Goal: Communication & Community: Answer question/provide support

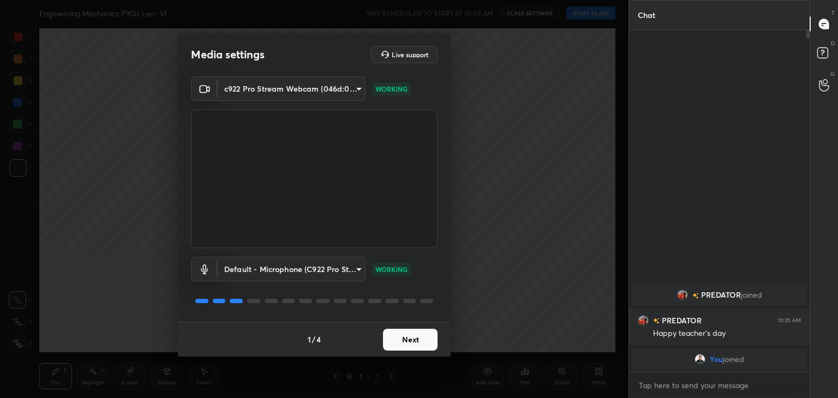
click at [411, 338] on button "Next" at bounding box center [410, 340] width 55 height 22
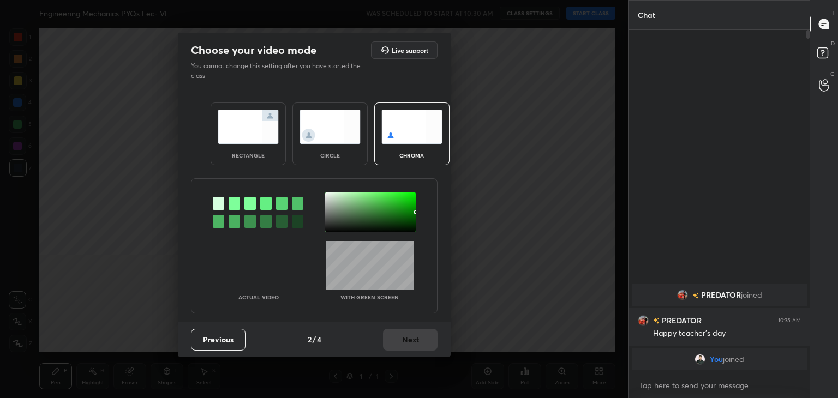
click at [234, 206] on div at bounding box center [234, 203] width 11 height 13
click at [328, 195] on div at bounding box center [370, 212] width 91 height 40
click at [409, 341] on button "Next" at bounding box center [410, 340] width 55 height 22
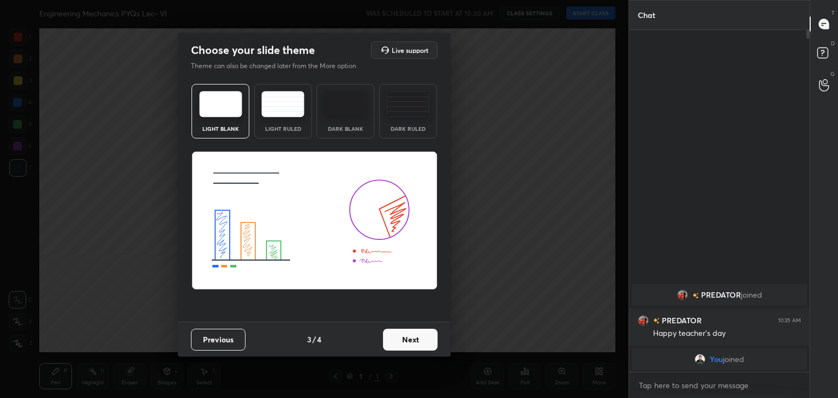
click at [419, 341] on button "Next" at bounding box center [410, 340] width 55 height 22
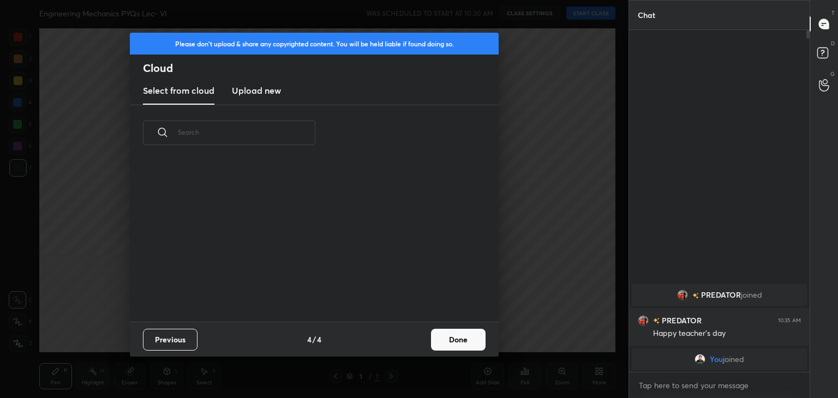
click at [445, 341] on button "Done" at bounding box center [458, 340] width 55 height 22
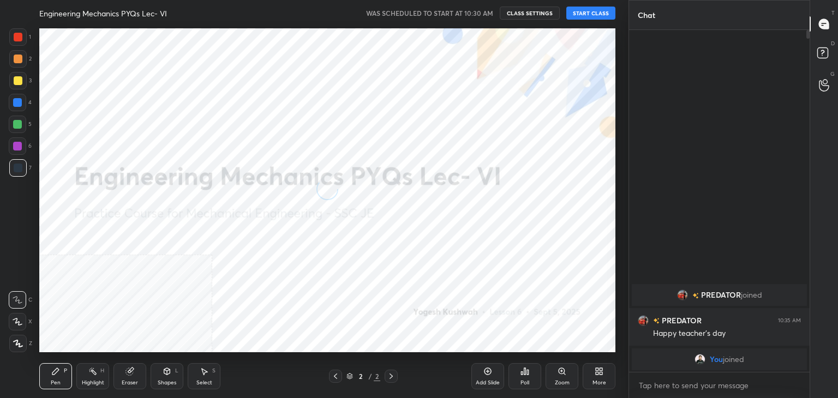
drag, startPoint x: 20, startPoint y: 342, endPoint x: 33, endPoint y: 339, distance: 13.5
click at [20, 342] on icon at bounding box center [18, 344] width 10 height 8
click at [602, 370] on icon at bounding box center [599, 371] width 9 height 9
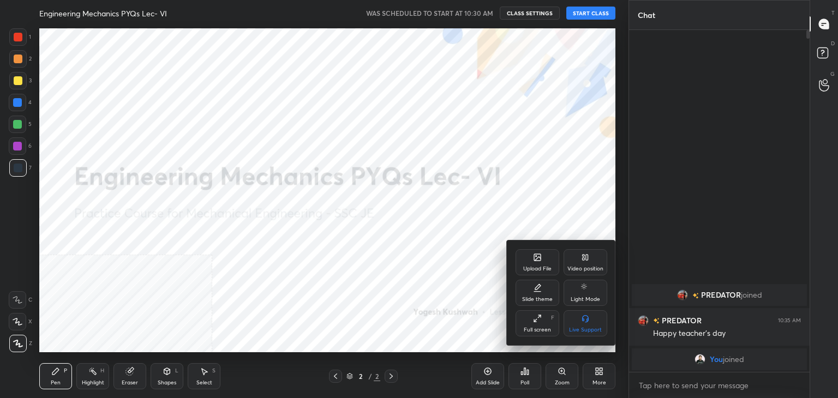
click at [570, 261] on div "Video position" at bounding box center [586, 262] width 44 height 26
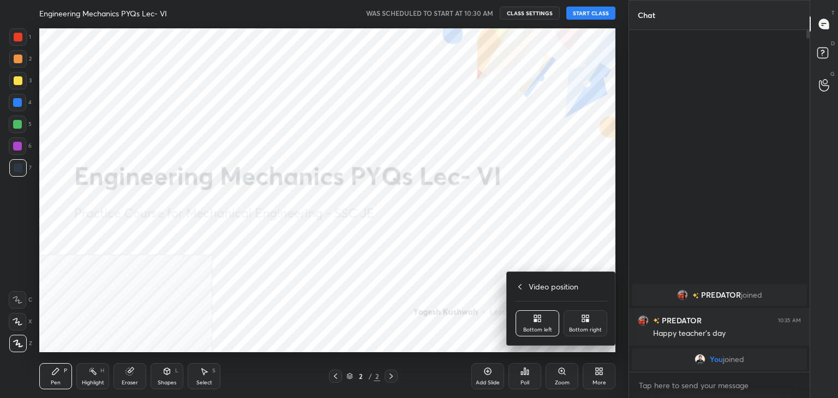
drag, startPoint x: 594, startPoint y: 319, endPoint x: 571, endPoint y: 321, distance: 22.5
click at [593, 320] on div "Bottom right" at bounding box center [586, 324] width 44 height 26
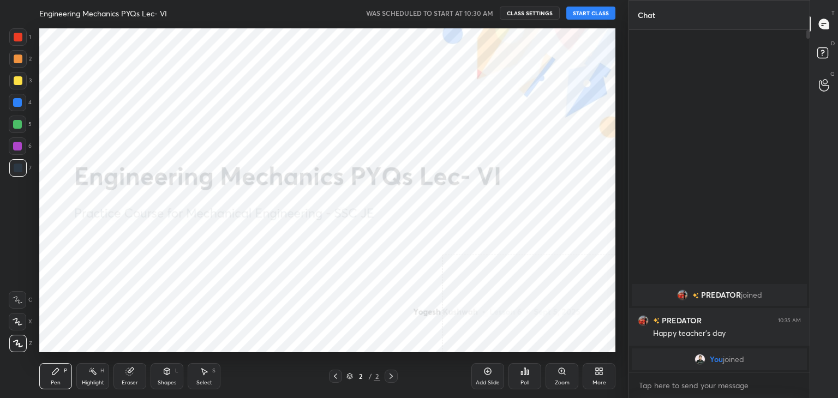
click at [171, 379] on div "Shapes L" at bounding box center [167, 376] width 33 height 26
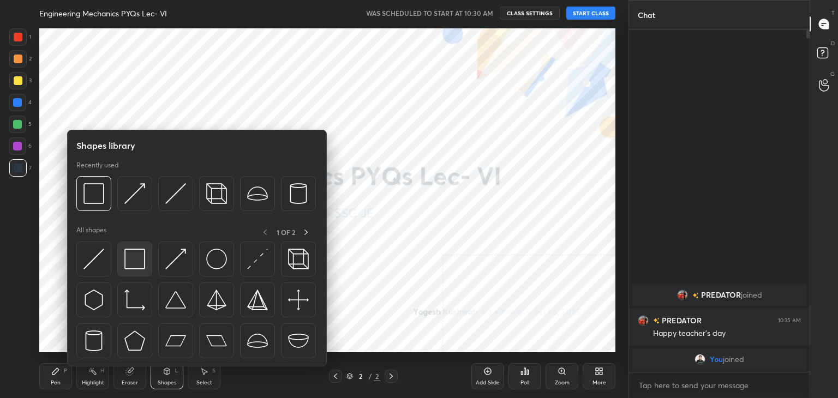
click at [129, 256] on img at bounding box center [134, 259] width 21 height 21
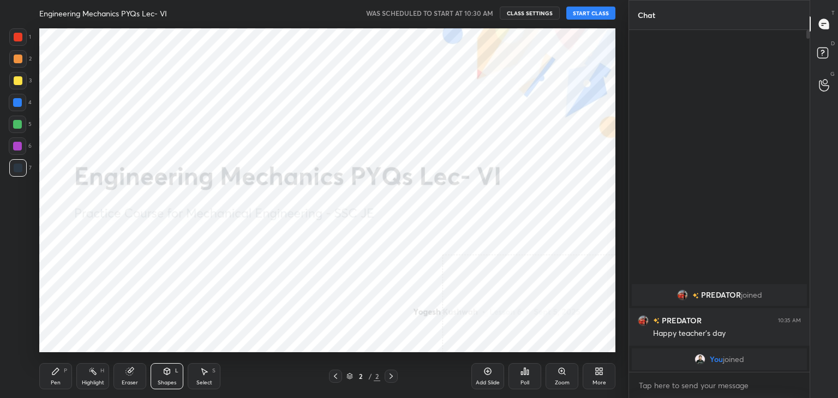
click at [593, 13] on button "START CLASS" at bounding box center [590, 13] width 49 height 13
click at [95, 380] on div "Highlight" at bounding box center [93, 382] width 22 height 5
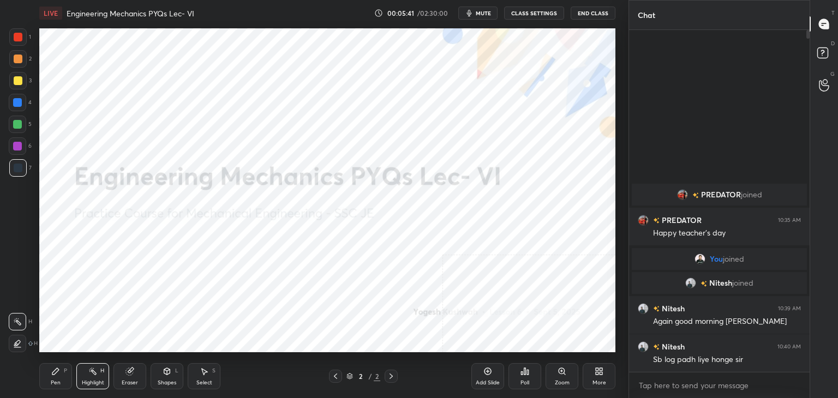
click at [604, 371] on div "More" at bounding box center [599, 376] width 33 height 26
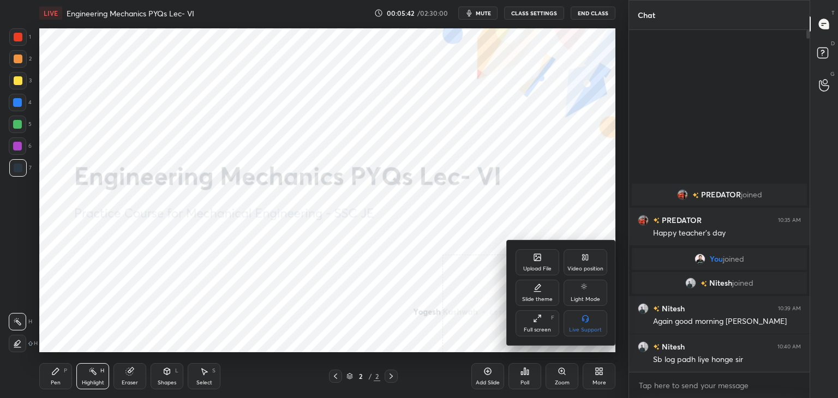
drag, startPoint x: 469, startPoint y: 269, endPoint x: 465, endPoint y: 273, distance: 5.8
click at [468, 269] on div at bounding box center [419, 199] width 838 height 398
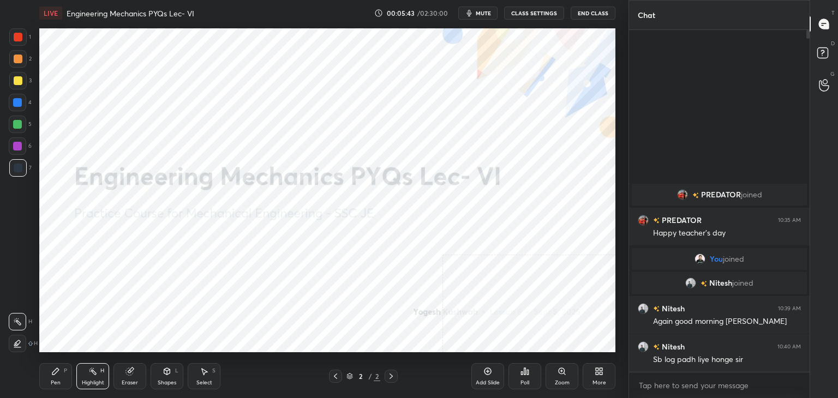
click at [96, 378] on div "Highlight H" at bounding box center [92, 376] width 33 height 26
click at [606, 368] on div "More" at bounding box center [599, 376] width 33 height 26
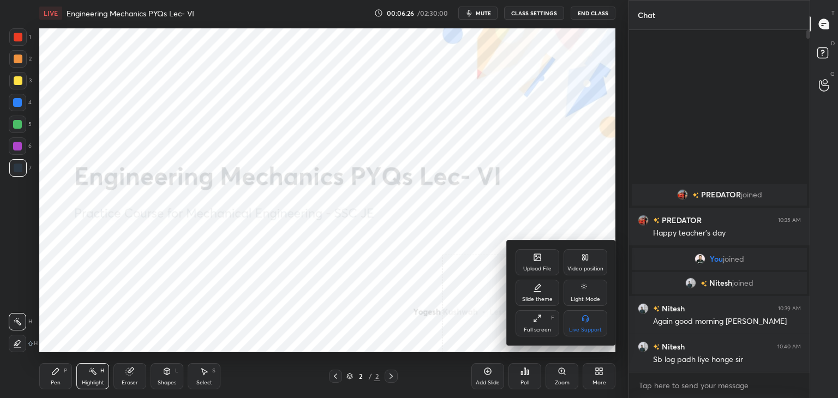
click at [545, 258] on div "Upload File" at bounding box center [538, 262] width 44 height 26
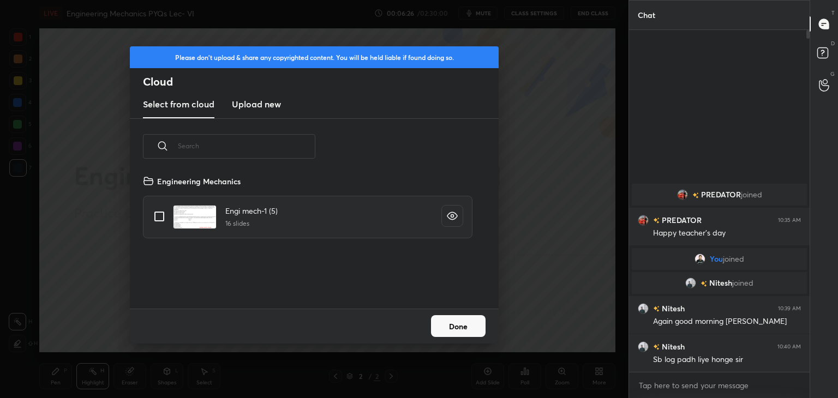
scroll to position [134, 350]
drag, startPoint x: 247, startPoint y: 100, endPoint x: 254, endPoint y: 114, distance: 15.2
click at [247, 101] on h3 "Upload new" at bounding box center [256, 104] width 49 height 13
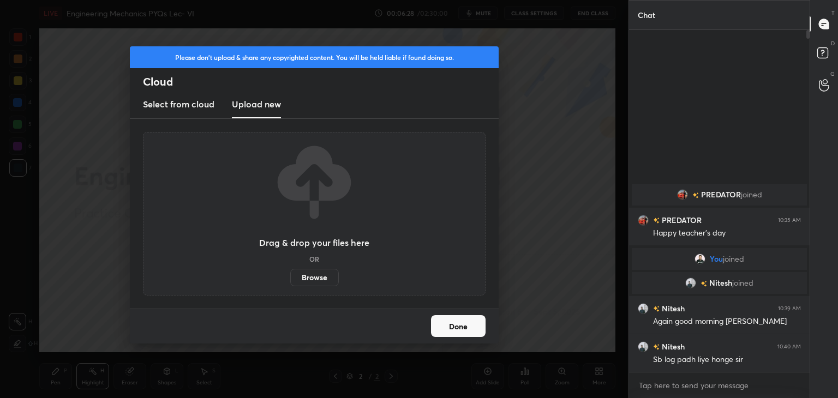
click at [318, 280] on label "Browse" at bounding box center [314, 277] width 49 height 17
click at [290, 280] on input "Browse" at bounding box center [290, 277] width 0 height 17
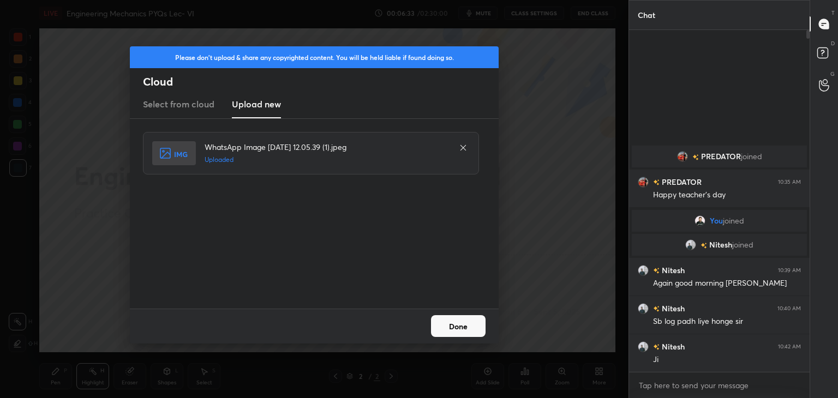
drag, startPoint x: 469, startPoint y: 325, endPoint x: 451, endPoint y: 326, distance: 18.6
click at [469, 325] on button "Done" at bounding box center [458, 326] width 55 height 22
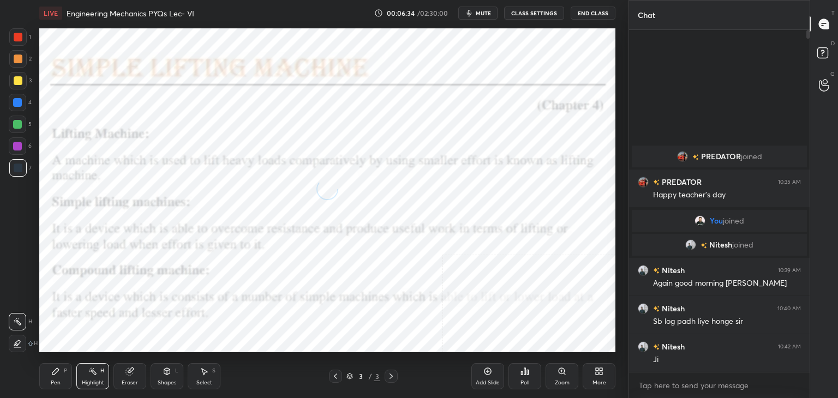
click at [166, 375] on icon at bounding box center [167, 371] width 9 height 9
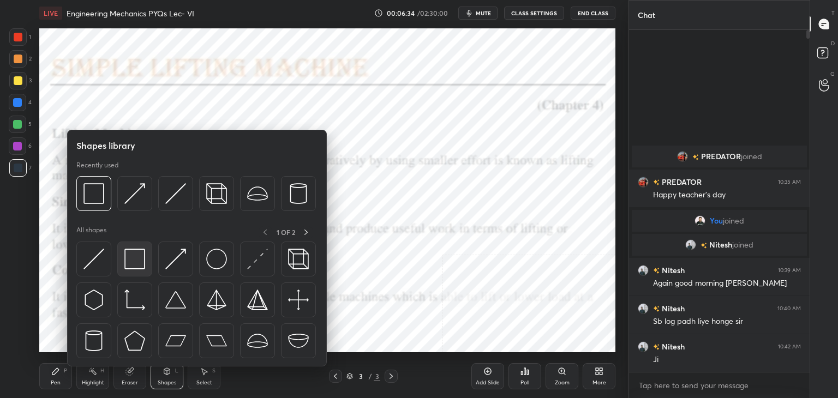
click at [135, 254] on img at bounding box center [134, 259] width 21 height 21
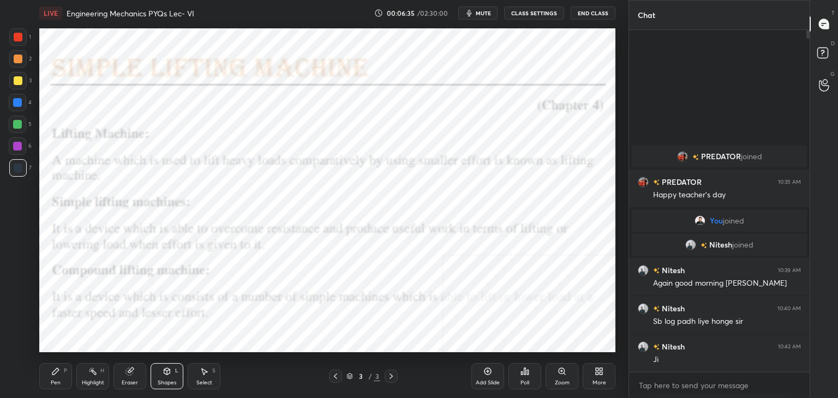
click at [18, 61] on div at bounding box center [18, 59] width 9 height 9
drag, startPoint x: 20, startPoint y: 38, endPoint x: 28, endPoint y: 52, distance: 16.9
click at [21, 37] on div at bounding box center [18, 37] width 9 height 9
click at [103, 376] on div "Highlight H" at bounding box center [92, 376] width 33 height 26
click at [164, 378] on div "Shapes L" at bounding box center [167, 376] width 33 height 26
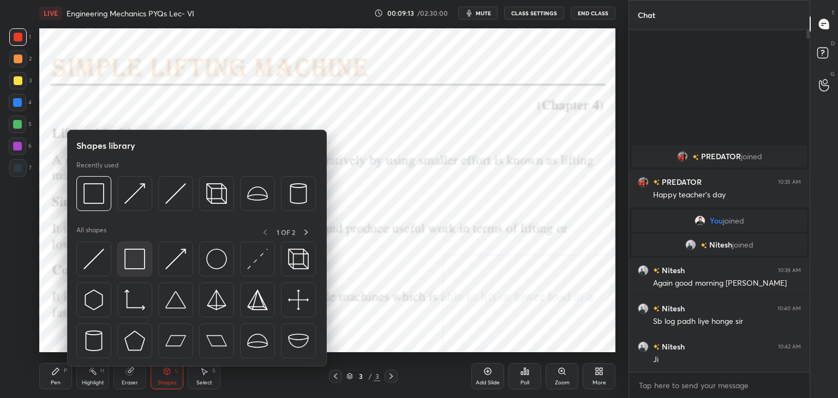
click at [138, 256] on img at bounding box center [134, 259] width 21 height 21
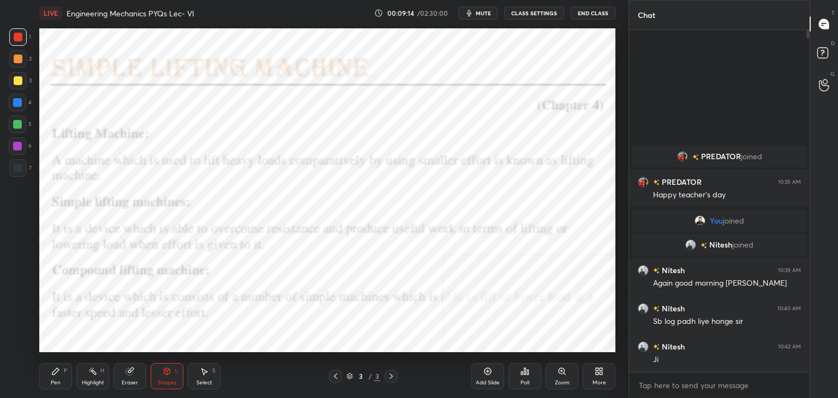
drag, startPoint x: 23, startPoint y: 170, endPoint x: 34, endPoint y: 162, distance: 13.2
click at [22, 170] on div at bounding box center [17, 167] width 17 height 17
click at [19, 109] on div at bounding box center [17, 102] width 17 height 17
click at [104, 372] on div "Highlight H" at bounding box center [92, 376] width 33 height 26
click at [204, 372] on icon at bounding box center [205, 372] width 6 height 7
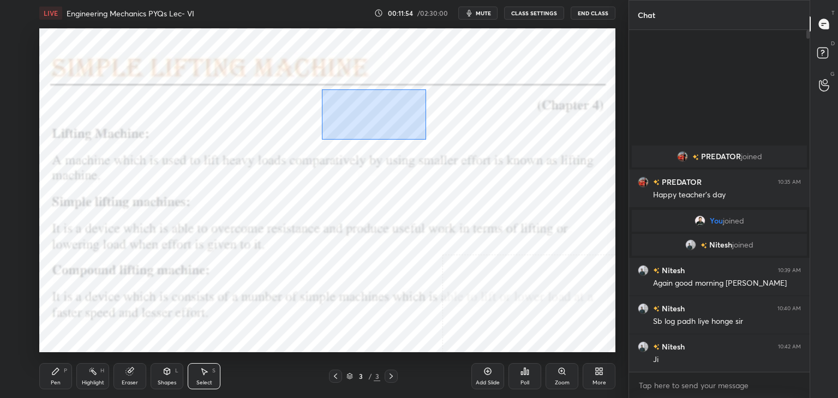
drag, startPoint x: 326, startPoint y: 92, endPoint x: 426, endPoint y: 138, distance: 109.9
click at [426, 138] on div "0 ° Undo Copy Duplicate Duplicate to new slide Delete" at bounding box center [327, 190] width 576 height 324
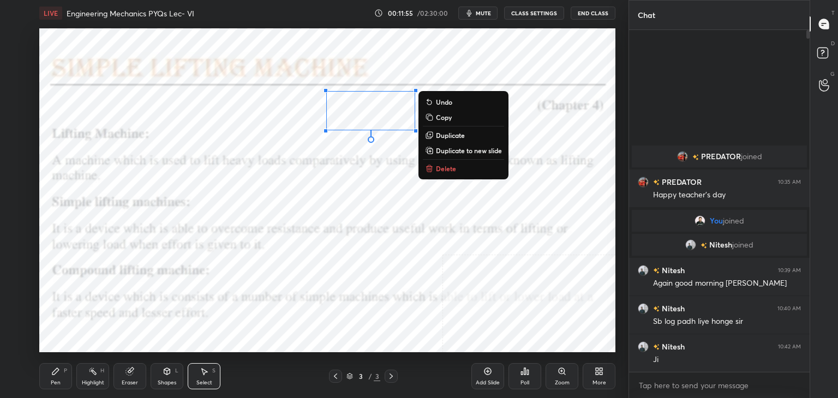
drag, startPoint x: 453, startPoint y: 168, endPoint x: 447, endPoint y: 168, distance: 5.5
click at [452, 168] on p "Delete" at bounding box center [446, 168] width 20 height 9
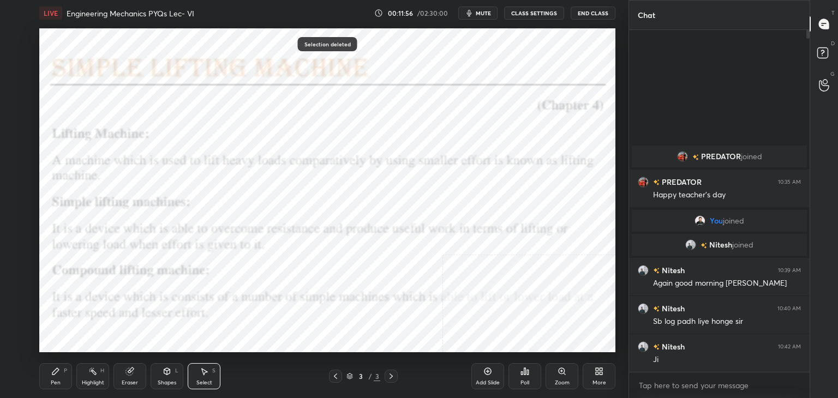
click at [164, 382] on div "Shapes" at bounding box center [167, 382] width 19 height 5
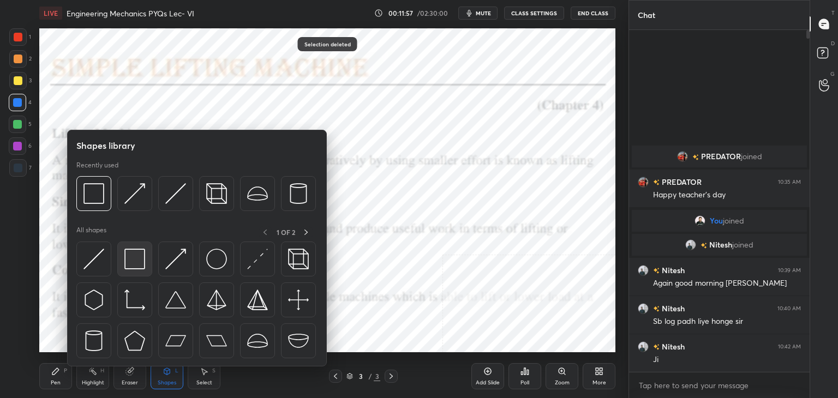
click at [134, 269] on img at bounding box center [134, 259] width 21 height 21
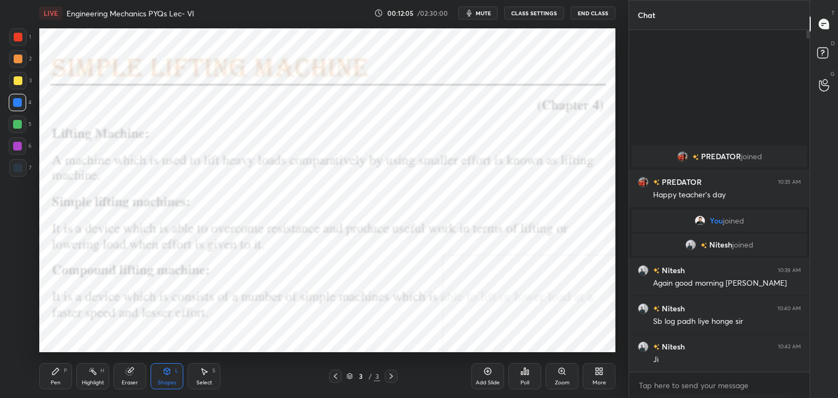
click at [22, 150] on div at bounding box center [17, 146] width 17 height 17
click at [94, 380] on div "Highlight" at bounding box center [93, 382] width 22 height 5
click at [163, 375] on icon at bounding box center [167, 371] width 9 height 9
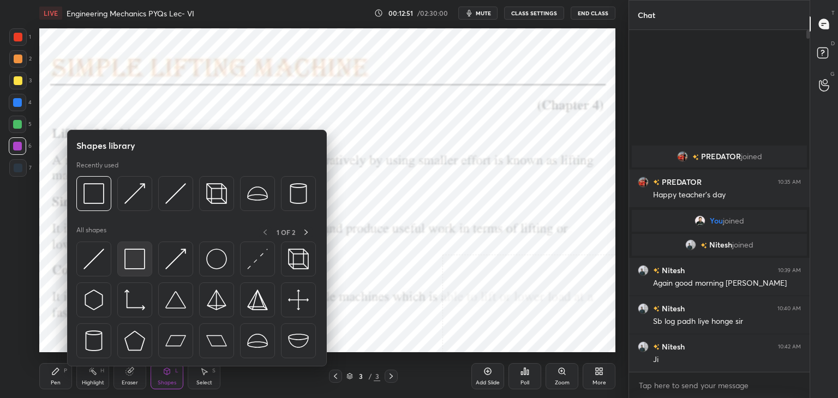
click at [132, 261] on img at bounding box center [134, 259] width 21 height 21
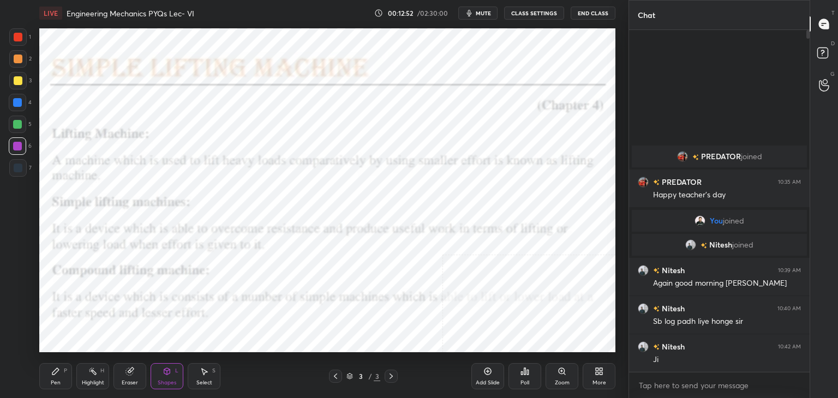
click at [12, 101] on div at bounding box center [17, 102] width 17 height 17
drag, startPoint x: 124, startPoint y: 375, endPoint x: 120, endPoint y: 363, distance: 12.6
click at [124, 375] on div "Eraser" at bounding box center [130, 376] width 33 height 26
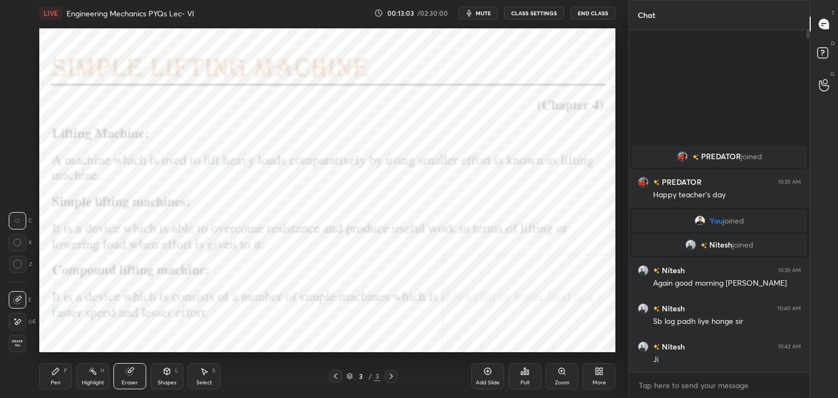
click at [89, 376] on icon at bounding box center [92, 371] width 9 height 9
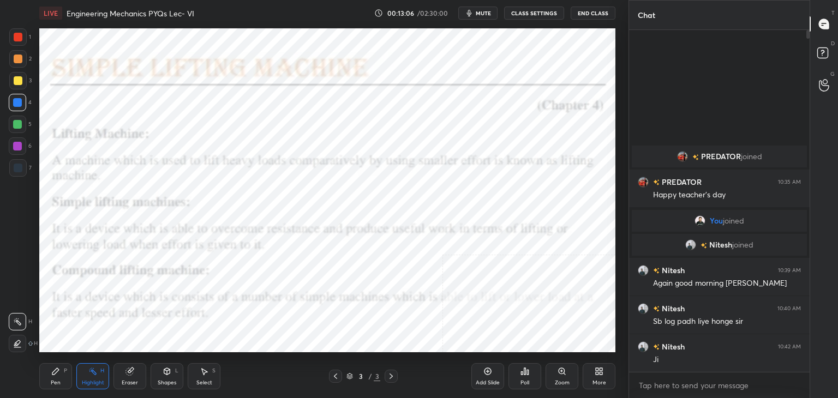
click at [172, 375] on div "Shapes L" at bounding box center [167, 376] width 33 height 26
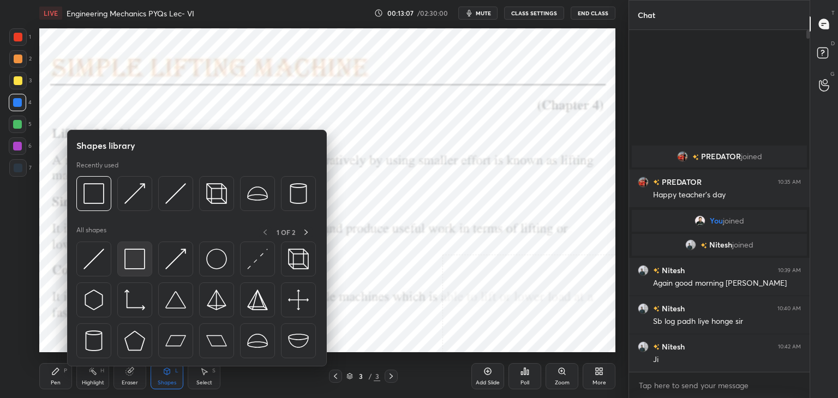
click at [132, 260] on img at bounding box center [134, 259] width 21 height 21
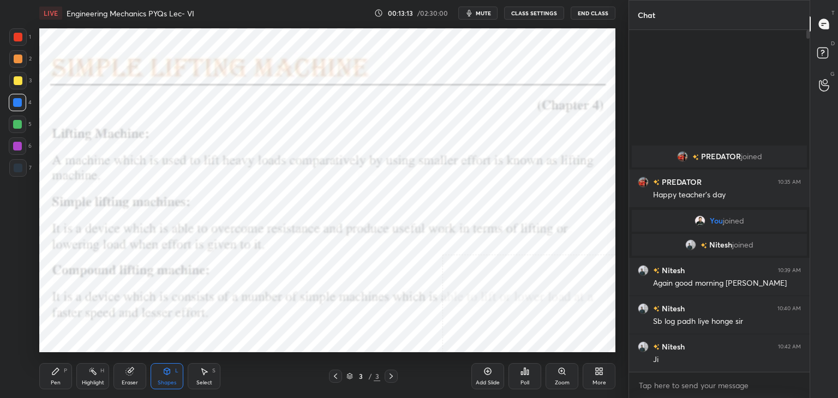
drag, startPoint x: 132, startPoint y: 374, endPoint x: 132, endPoint y: 356, distance: 17.5
click at [132, 372] on icon at bounding box center [129, 371] width 7 height 7
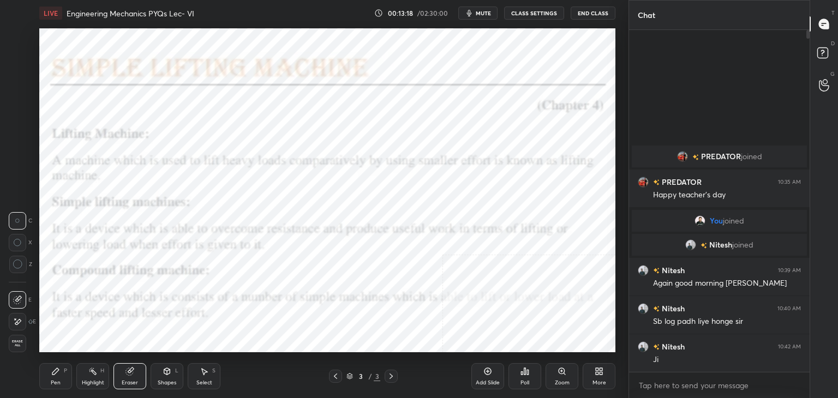
click at [81, 369] on div "Highlight H" at bounding box center [92, 376] width 33 height 26
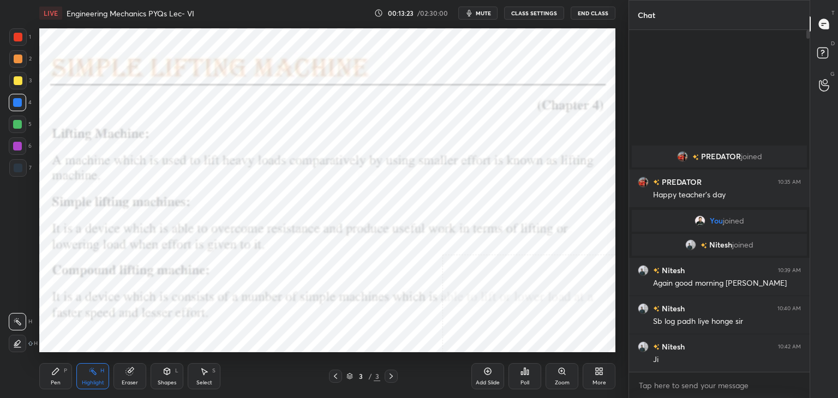
drag, startPoint x: 18, startPoint y: 151, endPoint x: 28, endPoint y: 156, distance: 11.0
click at [17, 151] on div at bounding box center [17, 146] width 17 height 17
click at [596, 372] on icon at bounding box center [597, 373] width 3 height 3
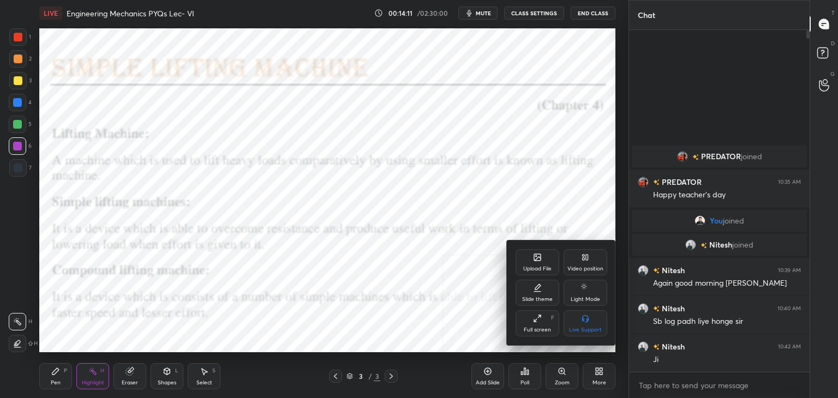
click at [534, 273] on div "Upload File" at bounding box center [538, 262] width 44 height 26
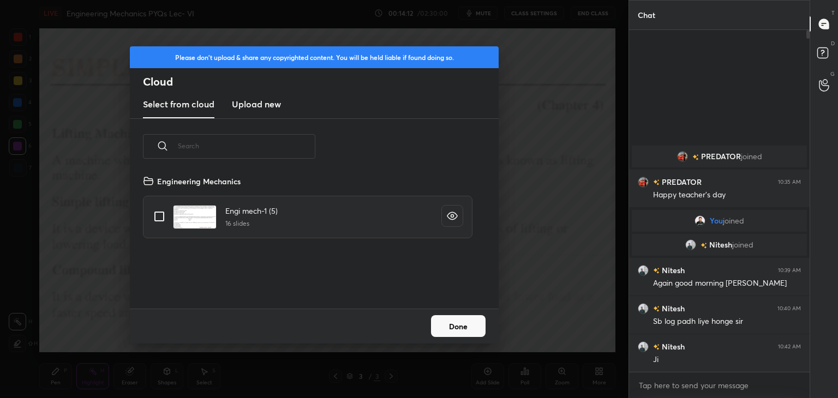
drag, startPoint x: 254, startPoint y: 106, endPoint x: 258, endPoint y: 118, distance: 12.3
click at [253, 108] on h3 "Upload new" at bounding box center [256, 104] width 49 height 13
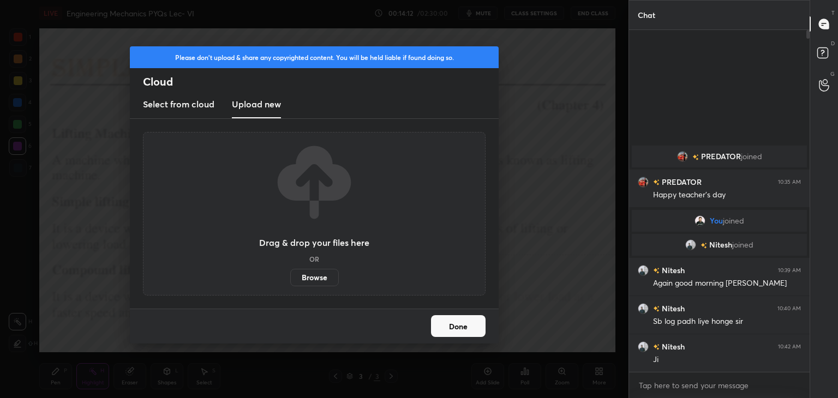
click at [310, 279] on label "Browse" at bounding box center [314, 277] width 49 height 17
click at [290, 279] on input "Browse" at bounding box center [290, 277] width 0 height 17
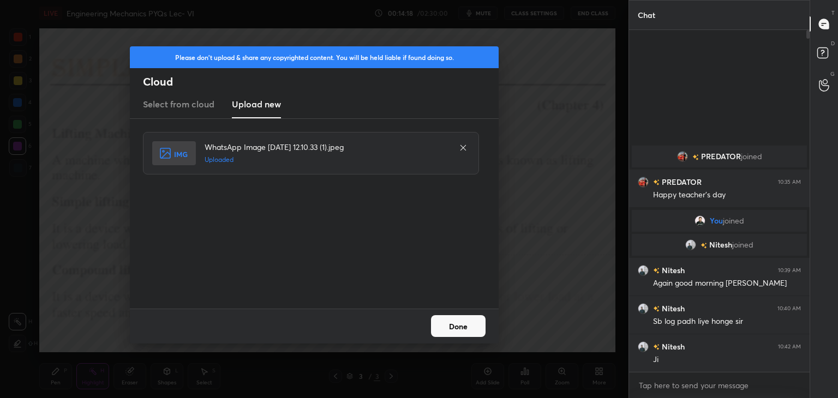
drag, startPoint x: 451, startPoint y: 328, endPoint x: 444, endPoint y: 329, distance: 6.6
click at [450, 329] on button "Done" at bounding box center [458, 326] width 55 height 22
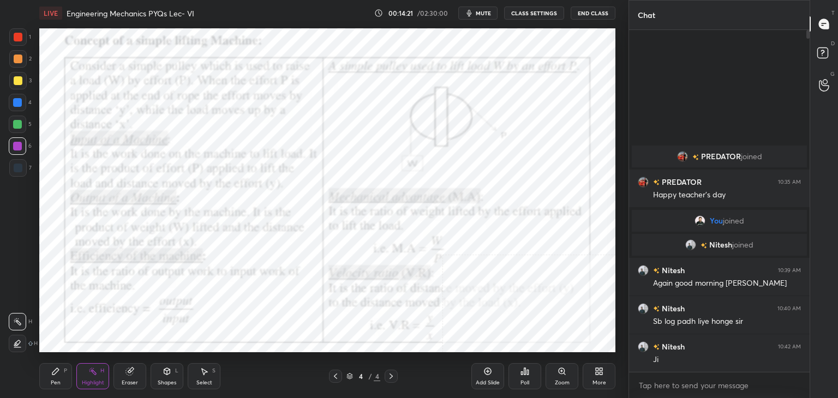
click at [164, 376] on div "Shapes L" at bounding box center [167, 376] width 33 height 26
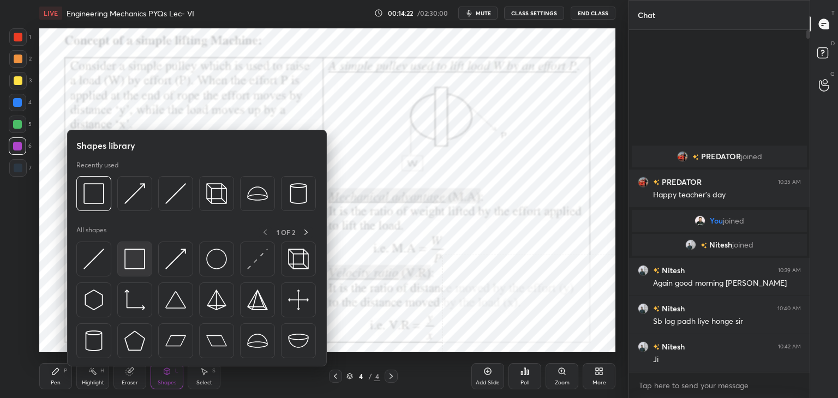
click at [129, 244] on div at bounding box center [134, 259] width 35 height 35
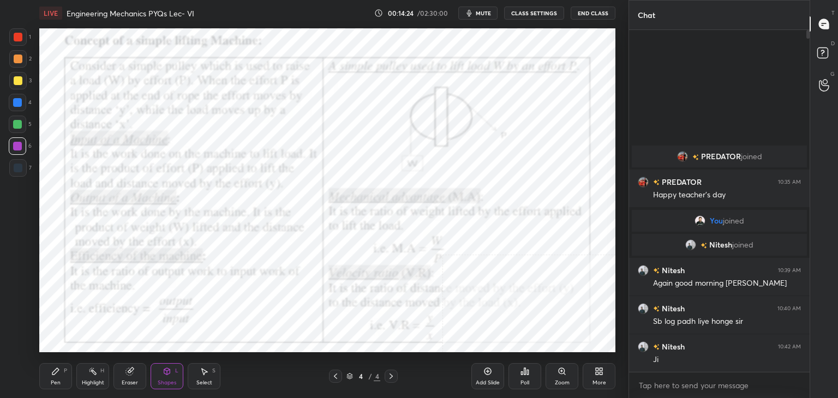
click at [15, 32] on div at bounding box center [17, 36] width 17 height 17
click at [91, 372] on icon at bounding box center [92, 371] width 9 height 9
click at [184, 28] on div "Setting up your live class Poll for secs No correct answer Start poll" at bounding box center [327, 190] width 585 height 329
drag, startPoint x: 168, startPoint y: 380, endPoint x: 163, endPoint y: 368, distance: 13.2
click at [168, 381] on div "Shapes" at bounding box center [167, 382] width 19 height 5
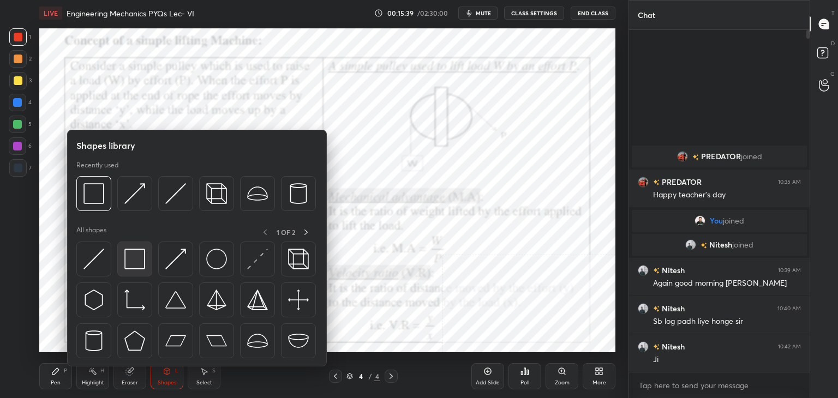
click at [135, 262] on img at bounding box center [134, 259] width 21 height 21
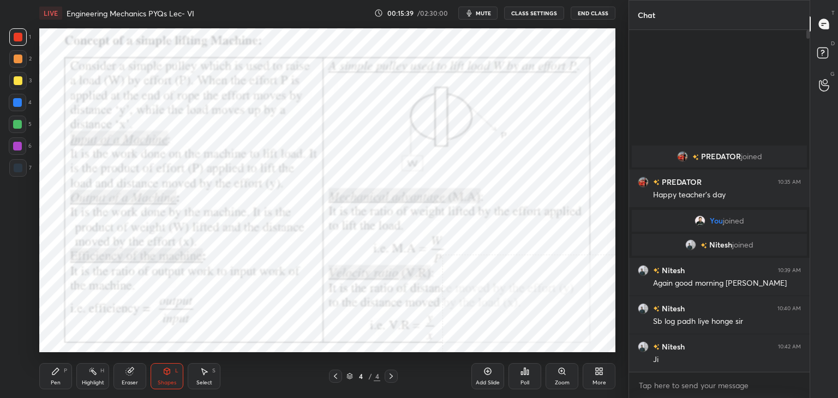
click at [19, 151] on div at bounding box center [17, 146] width 17 height 17
click at [101, 371] on div "H" at bounding box center [102, 370] width 4 height 5
click at [171, 376] on div "Shapes L" at bounding box center [167, 376] width 33 height 26
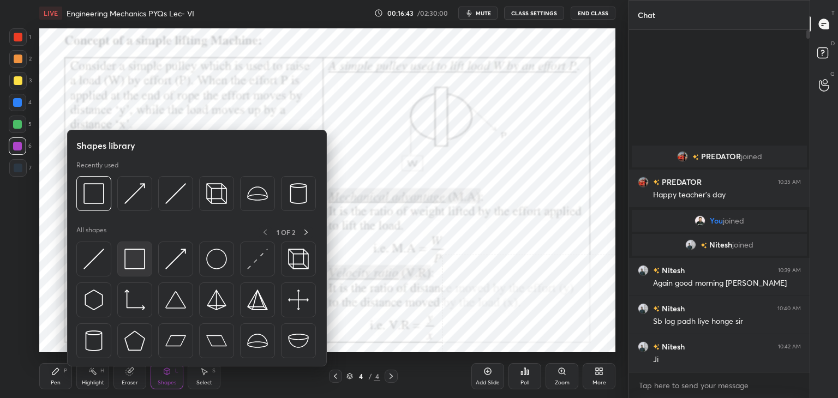
click at [135, 266] on img at bounding box center [134, 259] width 21 height 21
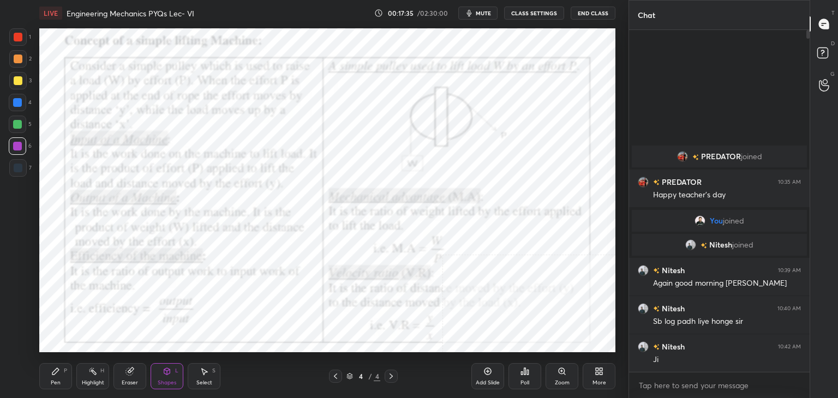
click at [100, 372] on div "H" at bounding box center [102, 370] width 4 height 5
click at [171, 380] on div "Shapes" at bounding box center [167, 382] width 19 height 5
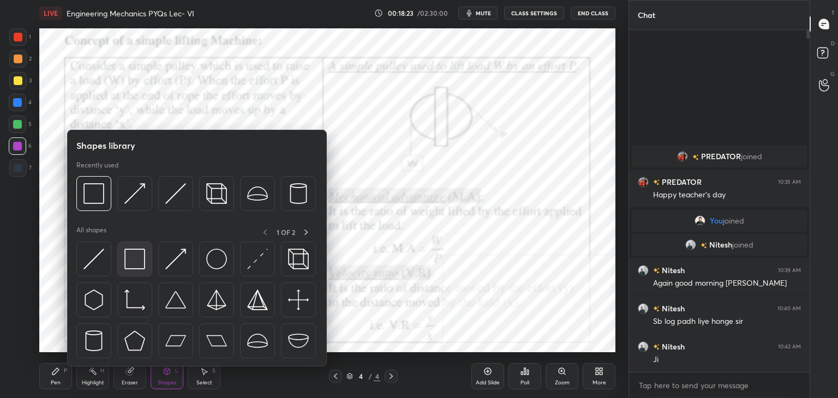
click at [138, 264] on img at bounding box center [134, 259] width 21 height 21
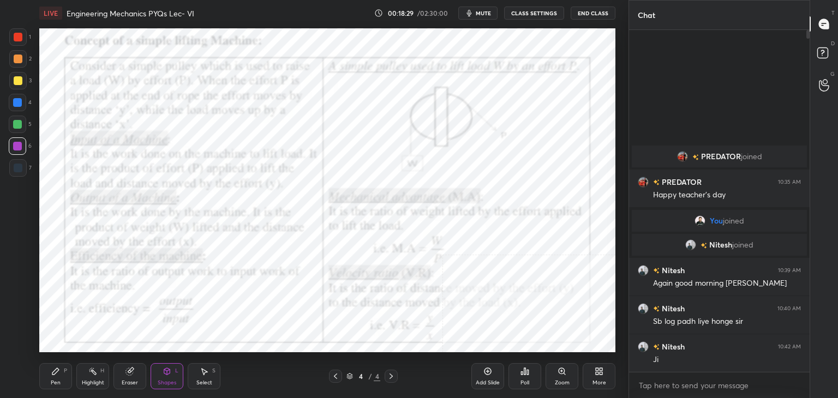
drag, startPoint x: 61, startPoint y: 376, endPoint x: 72, endPoint y: 366, distance: 14.7
click at [62, 375] on div "Pen P" at bounding box center [55, 376] width 33 height 26
click at [98, 378] on div "Highlight H" at bounding box center [92, 376] width 33 height 26
click at [175, 377] on div "Shapes L" at bounding box center [167, 376] width 33 height 26
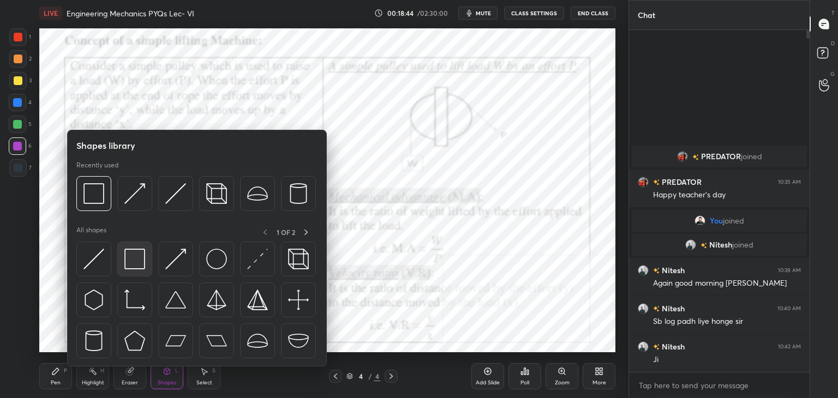
click at [140, 265] on img at bounding box center [134, 259] width 21 height 21
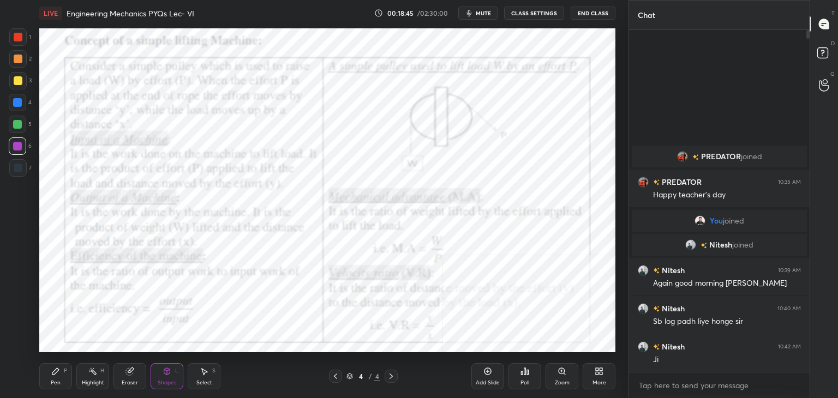
click at [12, 166] on div at bounding box center [17, 167] width 17 height 17
drag, startPoint x: 55, startPoint y: 372, endPoint x: 65, endPoint y: 359, distance: 16.4
click at [55, 371] on icon at bounding box center [55, 371] width 7 height 7
drag, startPoint x: 92, startPoint y: 383, endPoint x: 94, endPoint y: 376, distance: 7.4
click at [91, 383] on div "Highlight" at bounding box center [93, 382] width 22 height 5
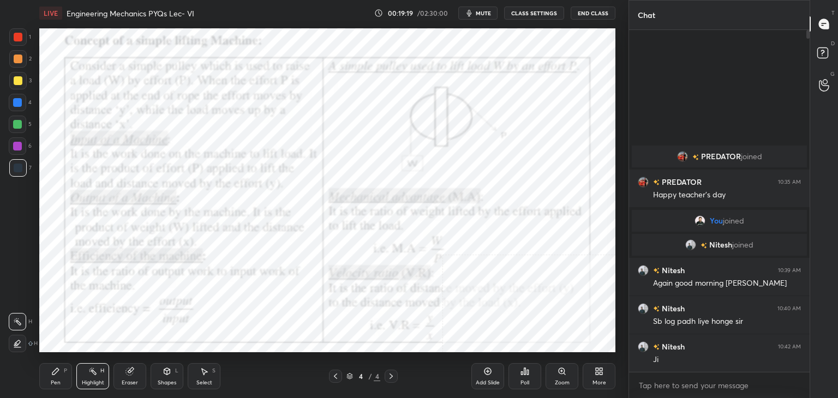
click at [200, 376] on div "Select S" at bounding box center [204, 376] width 33 height 26
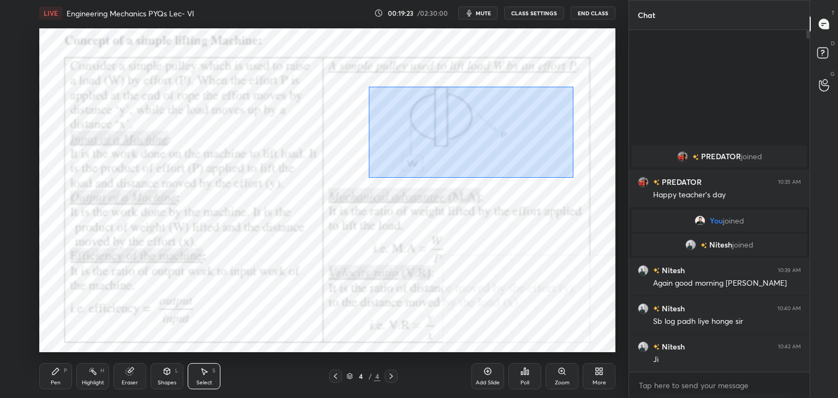
drag, startPoint x: 379, startPoint y: 97, endPoint x: 574, endPoint y: 175, distance: 210.6
click at [578, 180] on div "0 ° Undo Copy Duplicate Duplicate to new slide Delete" at bounding box center [327, 190] width 576 height 324
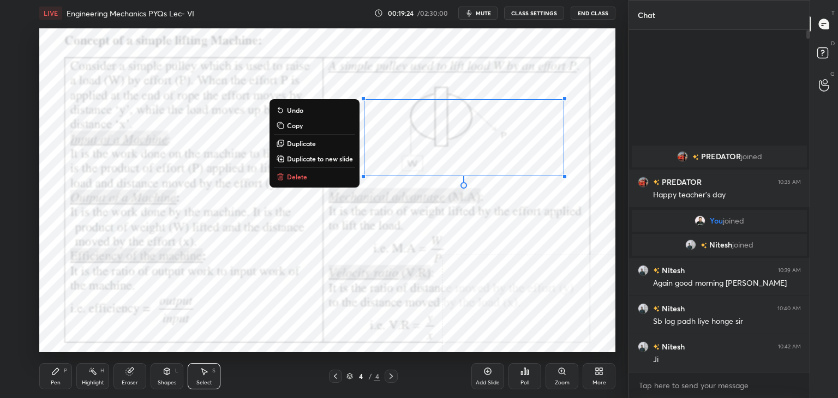
drag, startPoint x: 300, startPoint y: 180, endPoint x: 308, endPoint y: 177, distance: 8.6
click at [300, 178] on p "Delete" at bounding box center [297, 176] width 20 height 9
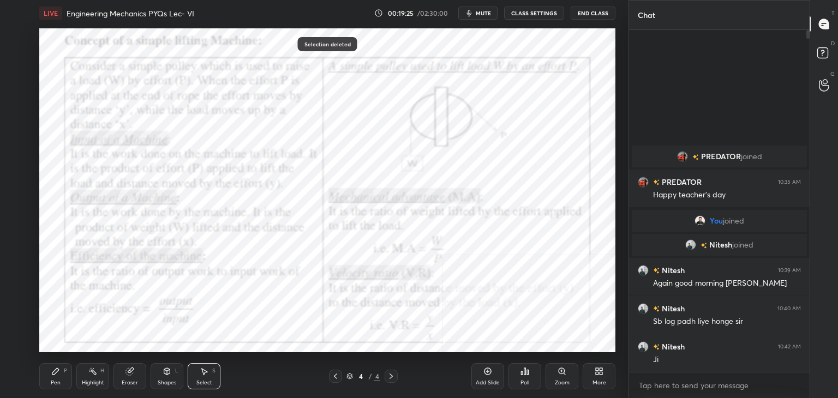
click at [88, 373] on icon at bounding box center [92, 371] width 9 height 9
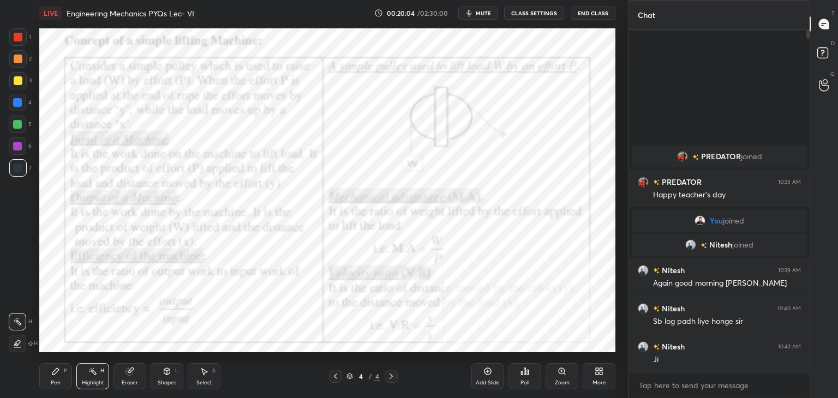
click at [391, 376] on icon at bounding box center [391, 376] width 9 height 9
click at [598, 375] on icon at bounding box center [597, 373] width 3 height 3
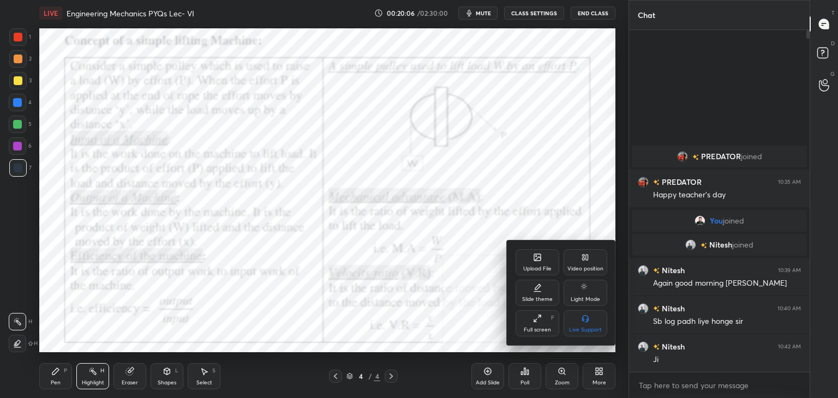
click at [540, 265] on div "Upload File" at bounding box center [538, 262] width 44 height 26
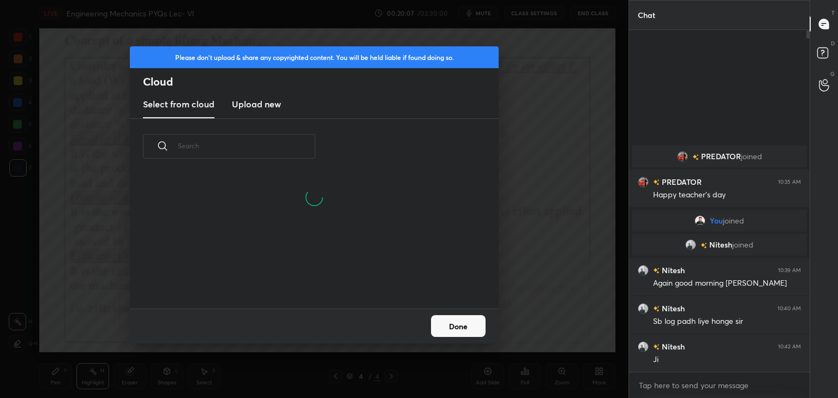
drag, startPoint x: 249, startPoint y: 104, endPoint x: 255, endPoint y: 112, distance: 10.9
click at [249, 104] on h3 "Upload new" at bounding box center [256, 104] width 49 height 13
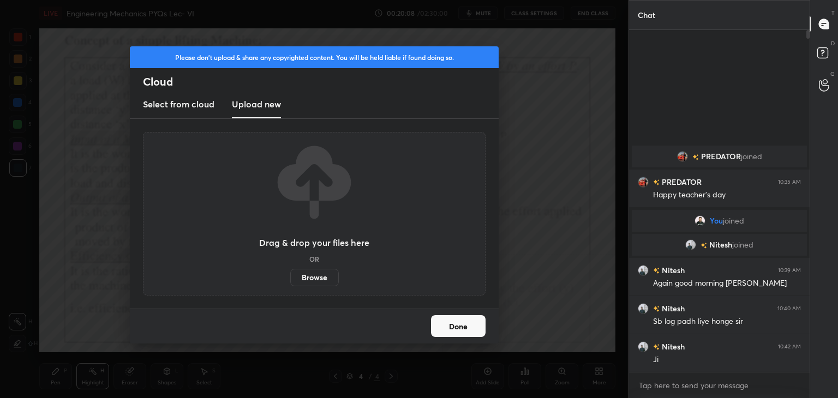
click at [313, 278] on label "Browse" at bounding box center [314, 277] width 49 height 17
click at [290, 278] on input "Browse" at bounding box center [290, 277] width 0 height 17
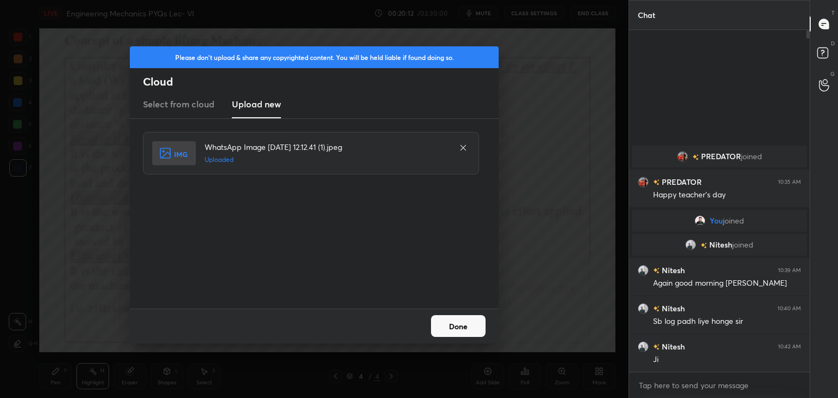
click at [469, 330] on button "Done" at bounding box center [458, 326] width 55 height 22
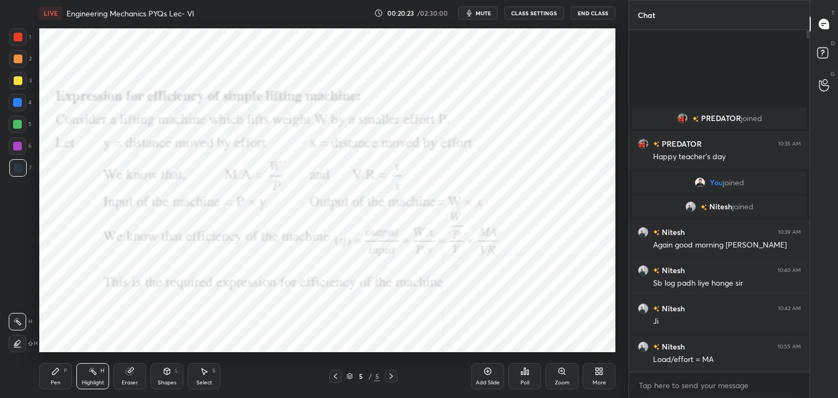
click at [337, 377] on icon at bounding box center [335, 376] width 9 height 9
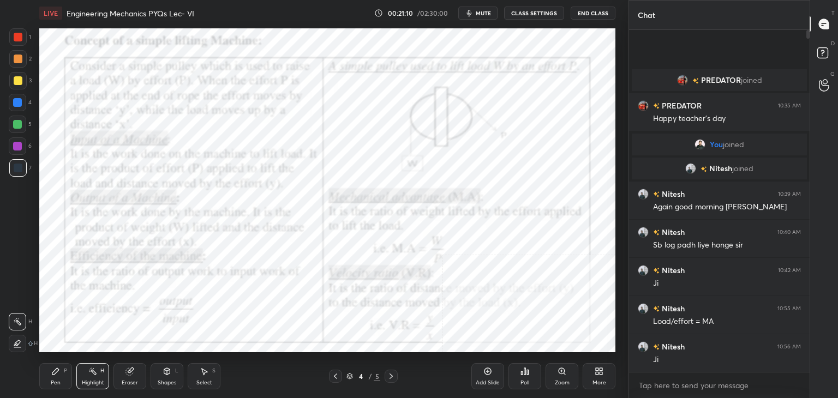
click at [157, 377] on div "Shapes L" at bounding box center [167, 376] width 33 height 26
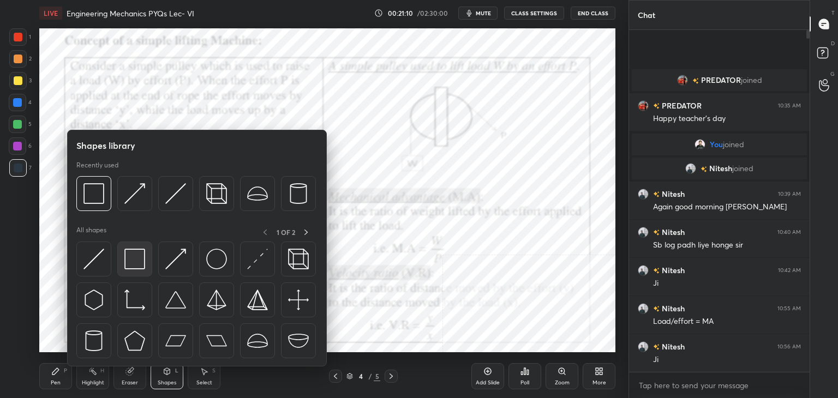
click at [127, 254] on img at bounding box center [134, 259] width 21 height 21
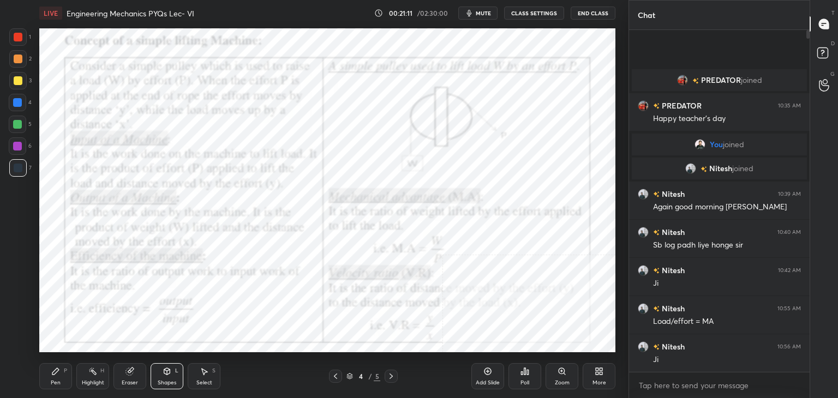
drag, startPoint x: 17, startPoint y: 148, endPoint x: 37, endPoint y: 151, distance: 19.3
click at [19, 148] on div at bounding box center [17, 146] width 9 height 9
click at [392, 375] on icon at bounding box center [391, 376] width 9 height 9
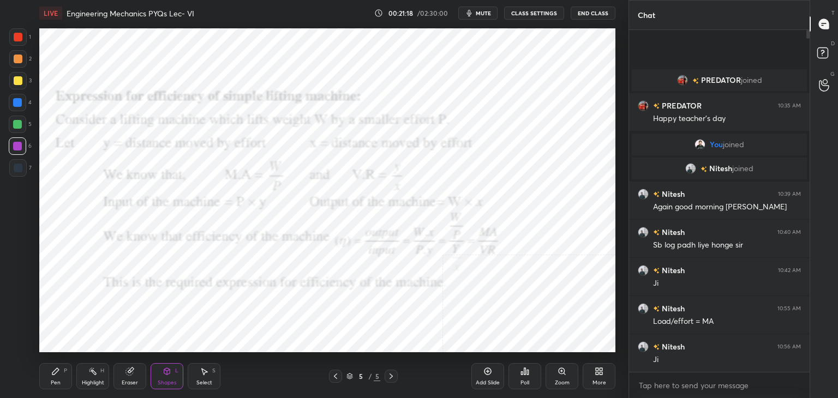
click at [16, 33] on div at bounding box center [18, 37] width 9 height 9
click at [19, 147] on div at bounding box center [17, 146] width 9 height 9
click at [87, 379] on div "Highlight H" at bounding box center [92, 376] width 33 height 26
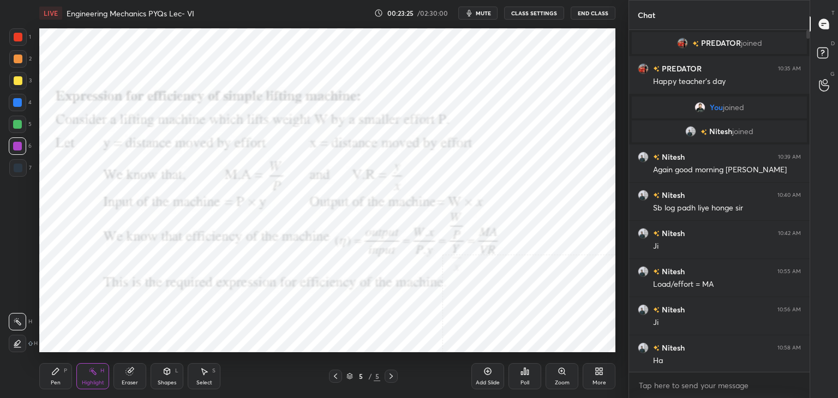
click at [391, 376] on icon at bounding box center [391, 376] width 9 height 9
click at [605, 376] on div "More" at bounding box center [599, 376] width 33 height 26
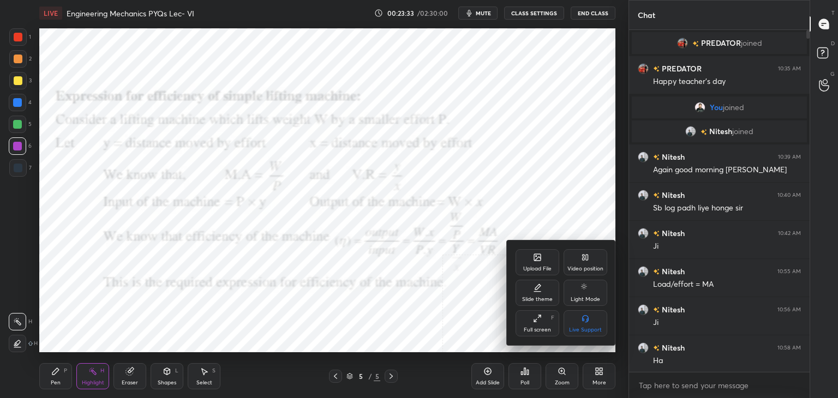
click at [542, 264] on div "Upload File" at bounding box center [538, 262] width 44 height 26
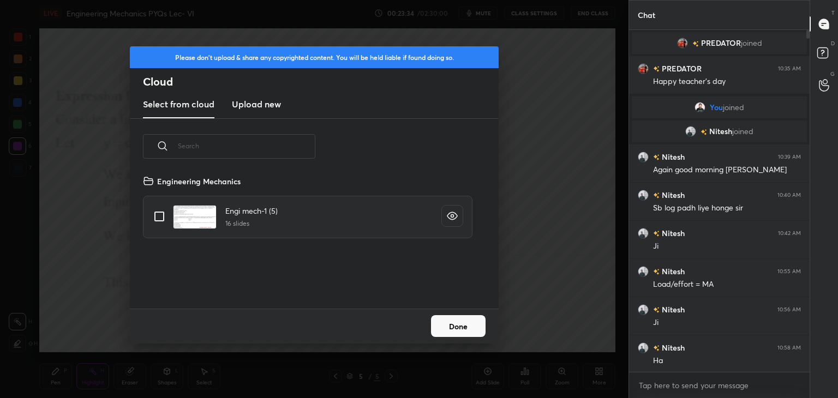
click at [249, 102] on h3 "Upload new" at bounding box center [256, 104] width 49 height 13
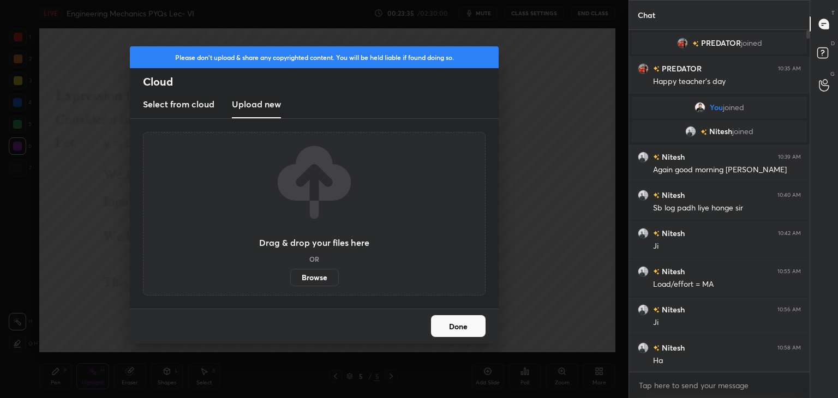
click at [321, 278] on label "Browse" at bounding box center [314, 277] width 49 height 17
click at [290, 278] on input "Browse" at bounding box center [290, 277] width 0 height 17
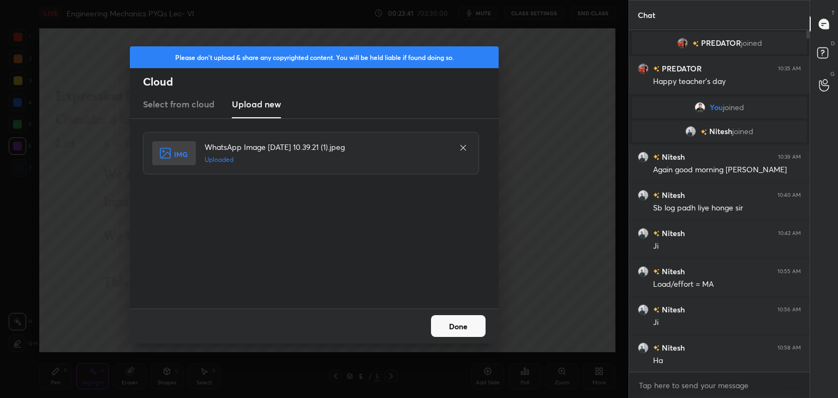
click at [452, 331] on button "Done" at bounding box center [458, 326] width 55 height 22
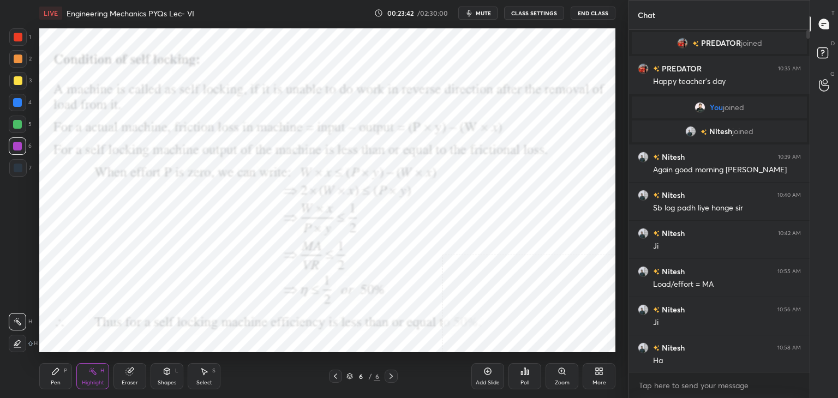
click at [163, 368] on icon at bounding box center [167, 371] width 9 height 9
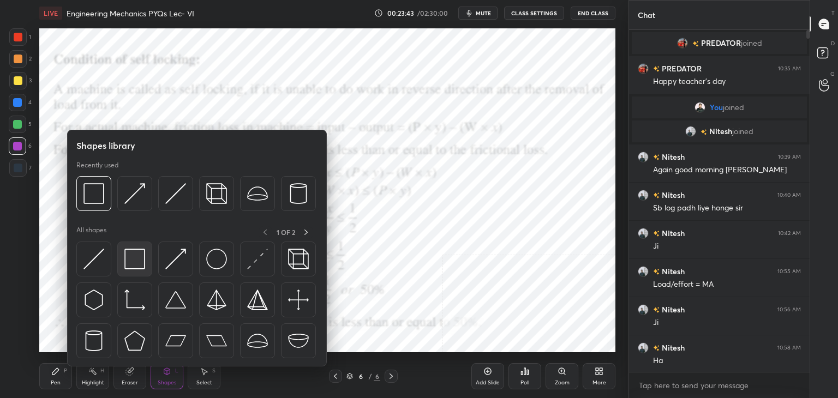
click at [127, 245] on div at bounding box center [134, 259] width 35 height 35
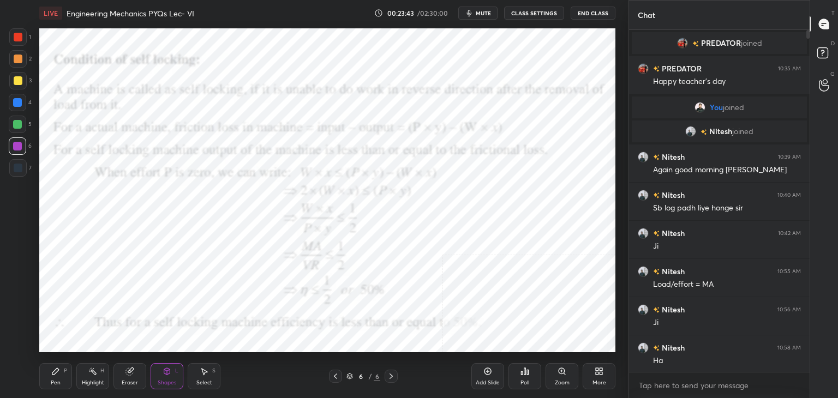
click at [15, 34] on div at bounding box center [18, 37] width 9 height 9
click at [17, 145] on div at bounding box center [17, 146] width 9 height 9
click at [94, 369] on icon at bounding box center [92, 371] width 9 height 9
drag, startPoint x: 182, startPoint y: 374, endPoint x: 175, endPoint y: 369, distance: 8.6
click at [181, 373] on div "Shapes L" at bounding box center [167, 376] width 33 height 26
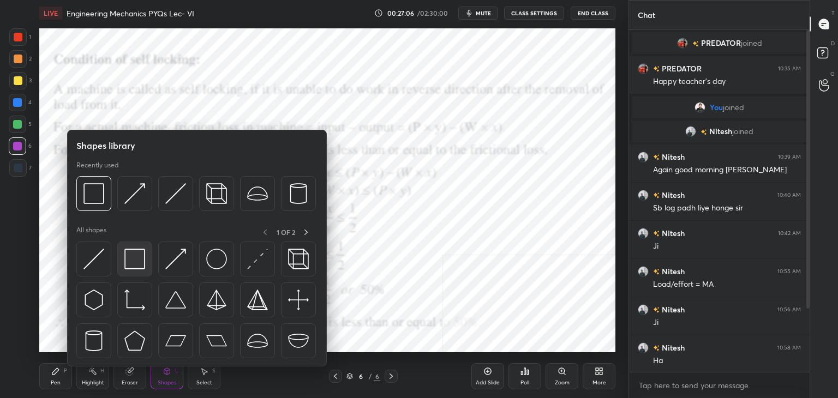
click at [142, 264] on img at bounding box center [134, 259] width 21 height 21
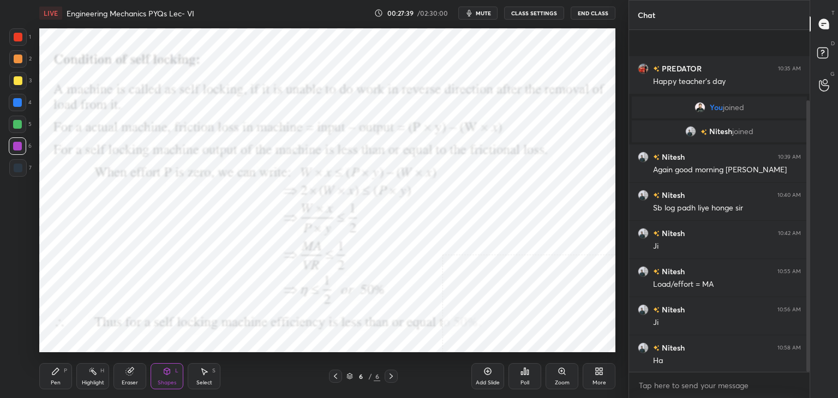
scroll to position [88, 0]
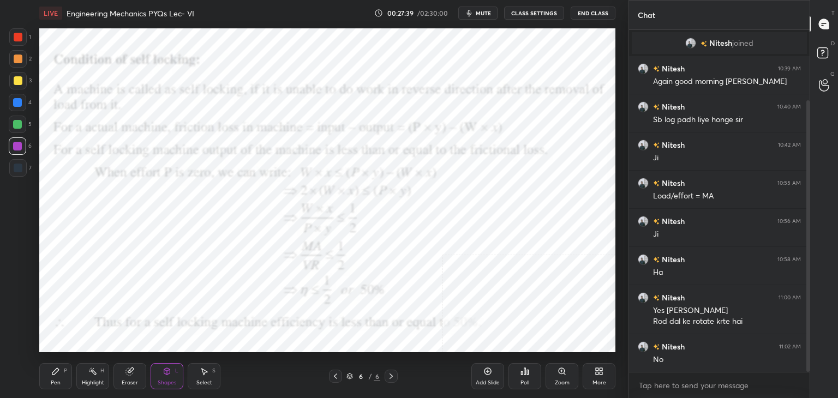
drag, startPoint x: 809, startPoint y: 154, endPoint x: 808, endPoint y: 186, distance: 31.1
click at [808, 186] on div at bounding box center [808, 236] width 3 height 272
drag, startPoint x: 94, startPoint y: 378, endPoint x: 102, endPoint y: 374, distance: 8.8
click at [94, 379] on div "Highlight H" at bounding box center [92, 376] width 33 height 26
click at [595, 371] on icon at bounding box center [599, 371] width 9 height 9
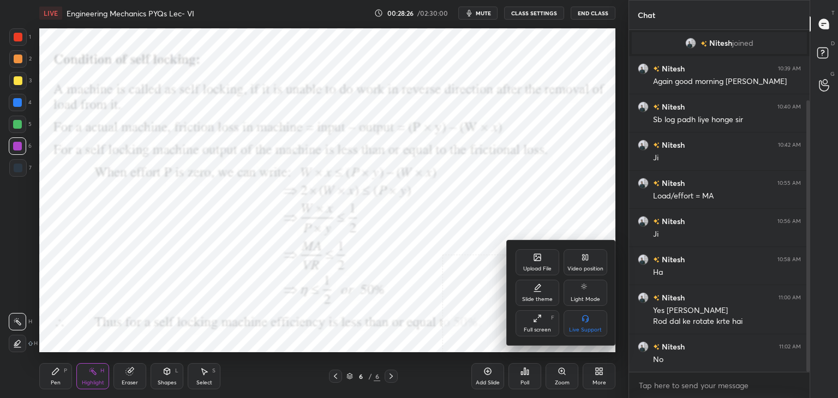
click at [530, 265] on div "Upload File" at bounding box center [538, 262] width 44 height 26
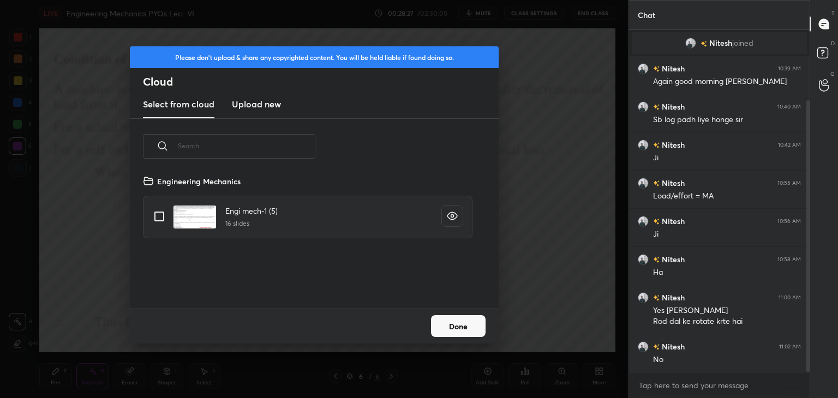
scroll to position [134, 350]
click at [250, 101] on h3 "Upload new" at bounding box center [256, 104] width 49 height 13
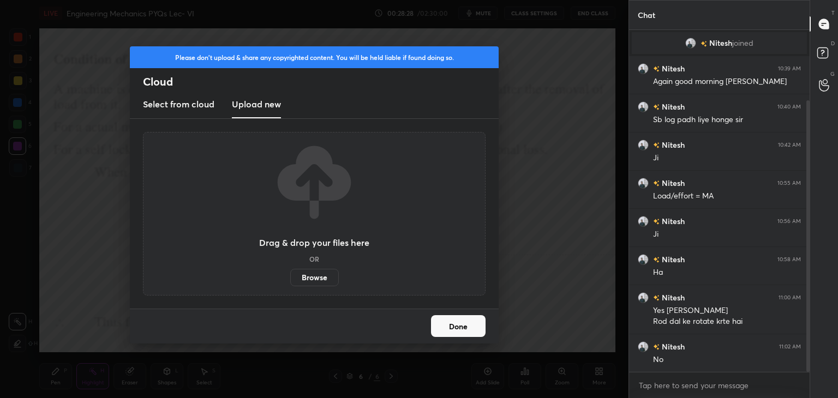
click at [316, 278] on label "Browse" at bounding box center [314, 277] width 49 height 17
click at [290, 278] on input "Browse" at bounding box center [290, 277] width 0 height 17
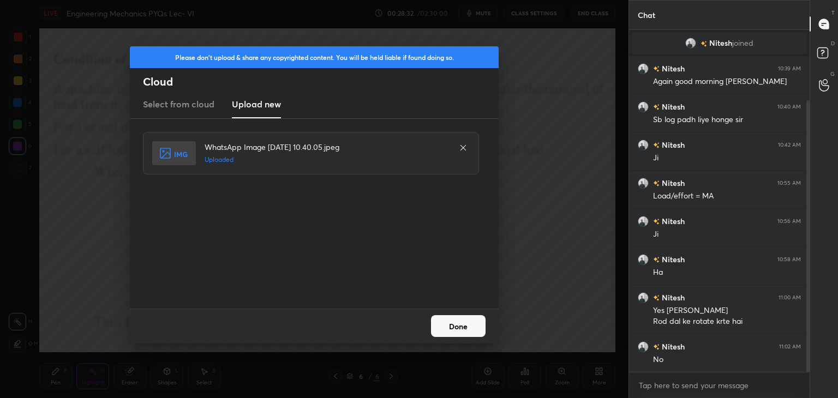
click at [452, 327] on button "Done" at bounding box center [458, 326] width 55 height 22
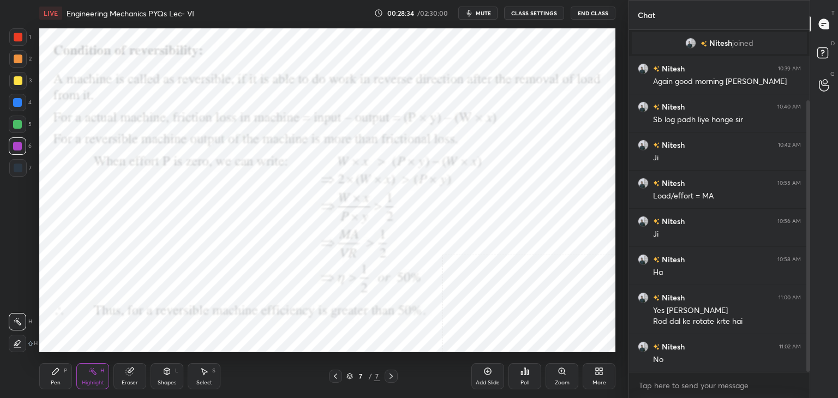
click at [172, 377] on div "Shapes L" at bounding box center [167, 376] width 33 height 26
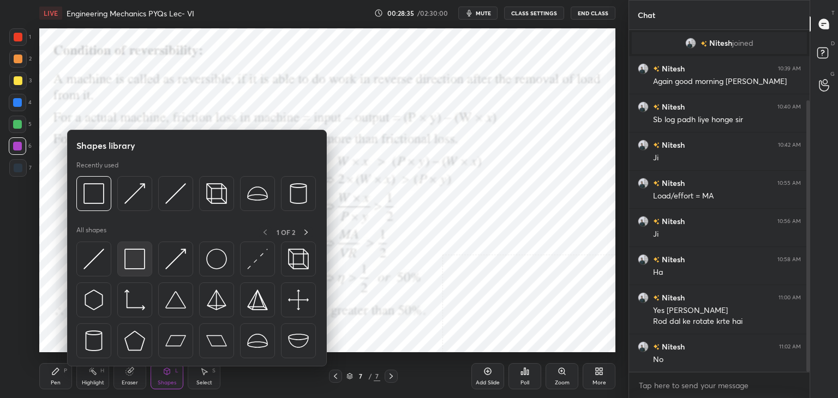
click at [128, 264] on img at bounding box center [134, 259] width 21 height 21
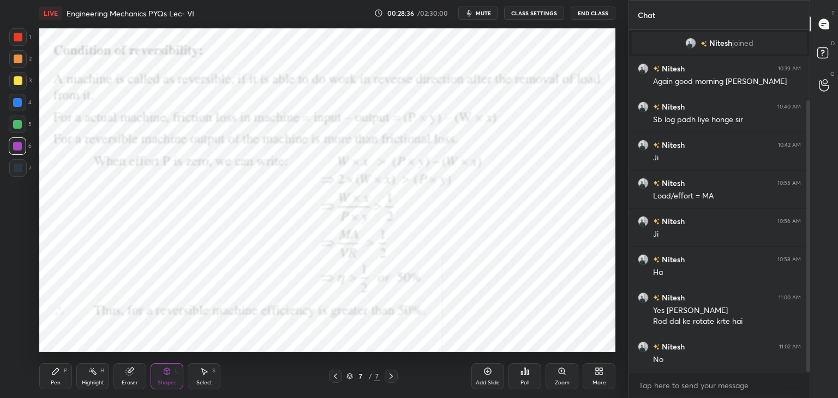
click at [19, 35] on div at bounding box center [18, 37] width 9 height 9
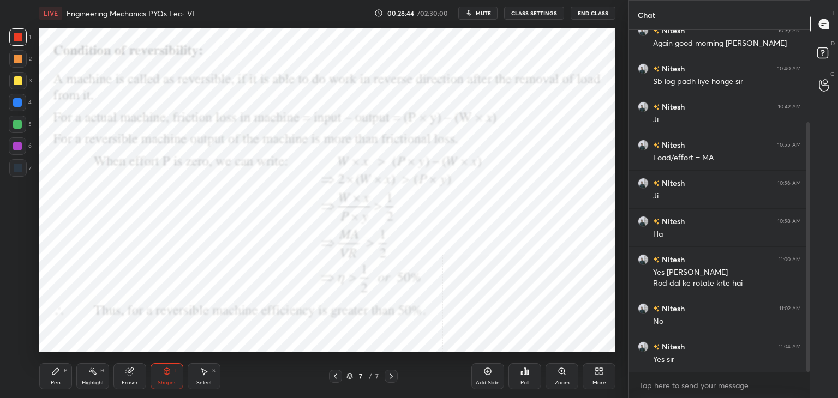
click at [20, 103] on div at bounding box center [17, 102] width 9 height 9
click at [336, 376] on icon at bounding box center [335, 376] width 9 height 9
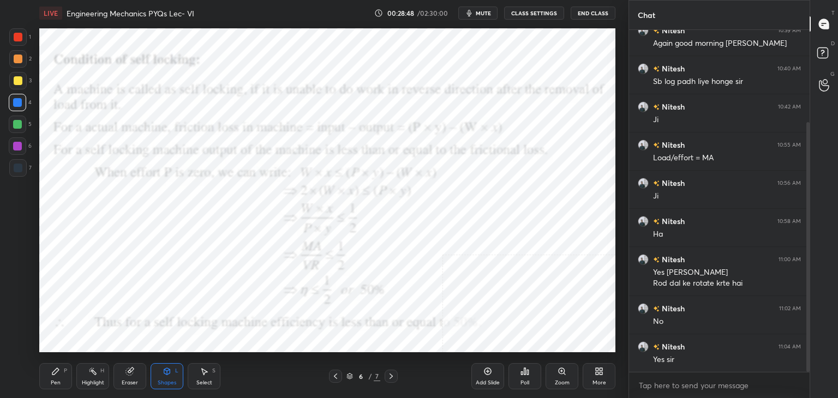
click at [393, 372] on icon at bounding box center [391, 376] width 9 height 9
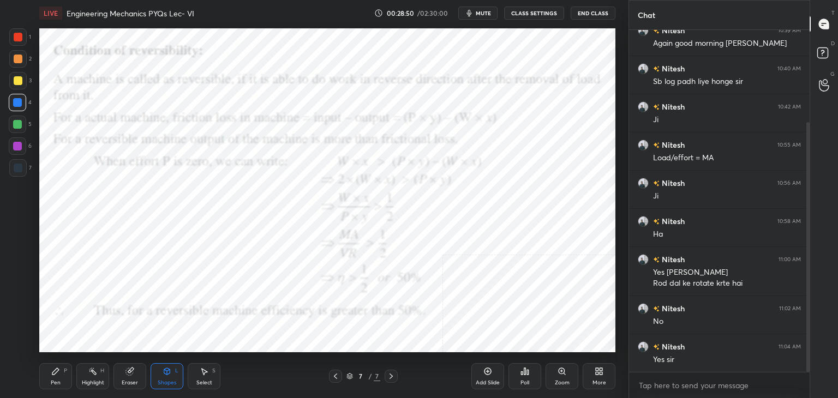
click at [17, 142] on div at bounding box center [17, 146] width 17 height 17
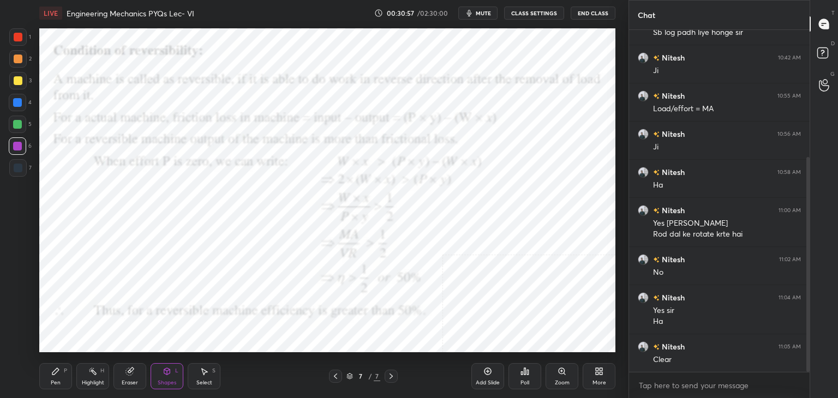
scroll to position [202, 0]
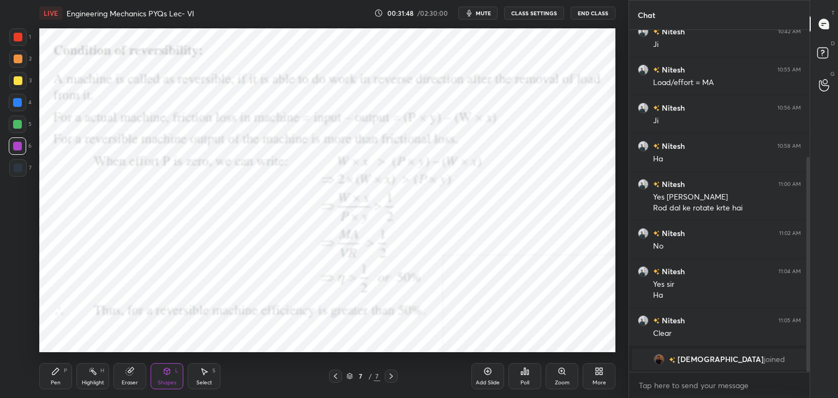
click at [709, 359] on span "[DEMOGRAPHIC_DATA]" at bounding box center [721, 359] width 86 height 9
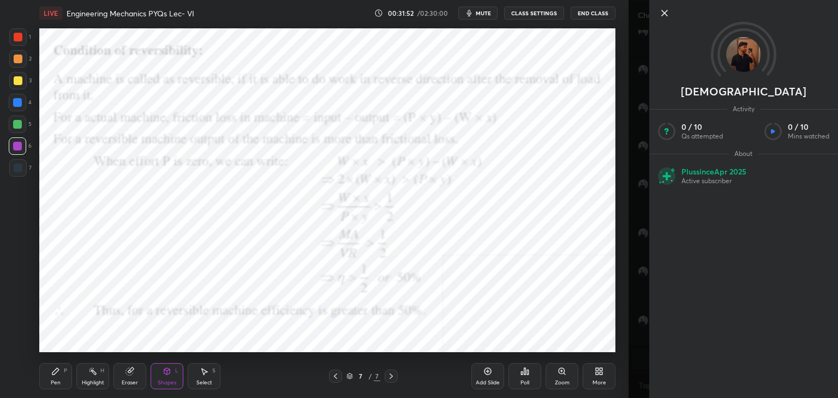
click at [665, 12] on icon at bounding box center [664, 13] width 13 height 13
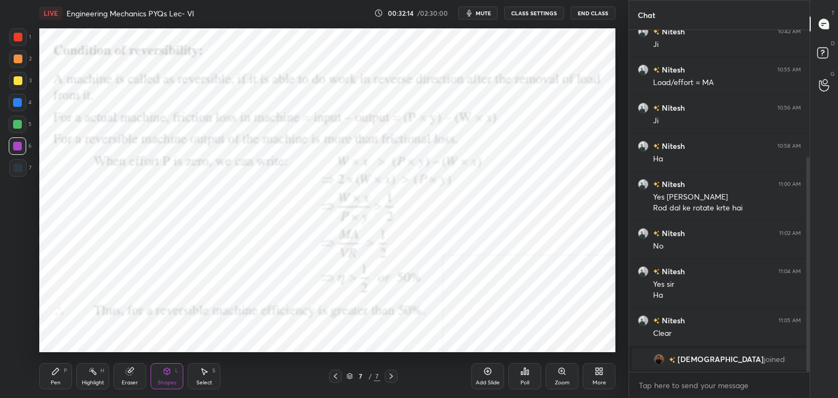
click at [601, 371] on icon at bounding box center [601, 369] width 3 height 3
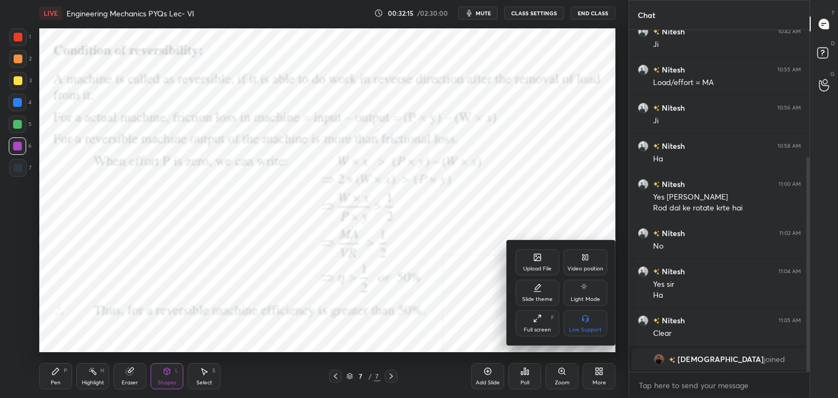
click at [533, 260] on div "Upload File" at bounding box center [538, 262] width 44 height 26
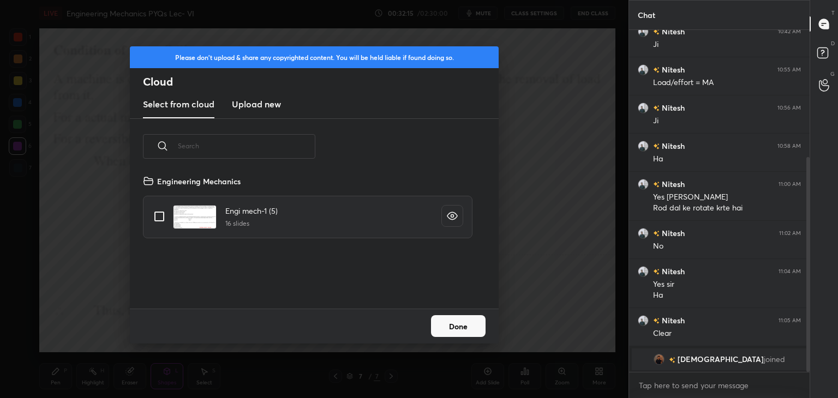
scroll to position [134, 350]
click at [258, 108] on h3 "Upload new" at bounding box center [256, 104] width 49 height 13
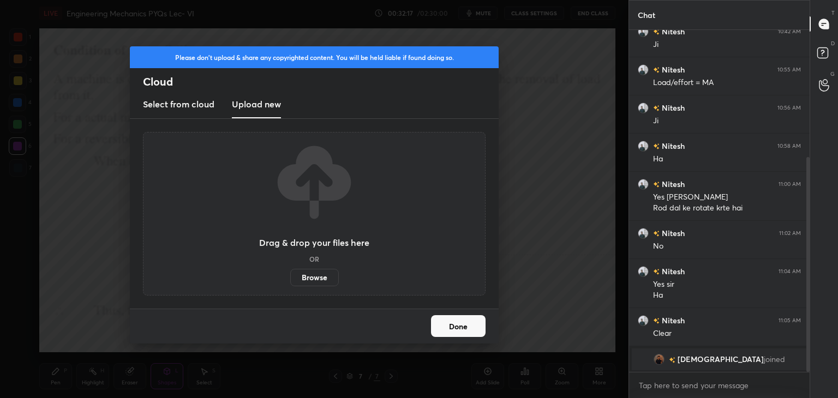
click at [306, 278] on label "Browse" at bounding box center [314, 277] width 49 height 17
click at [290, 278] on input "Browse" at bounding box center [290, 277] width 0 height 17
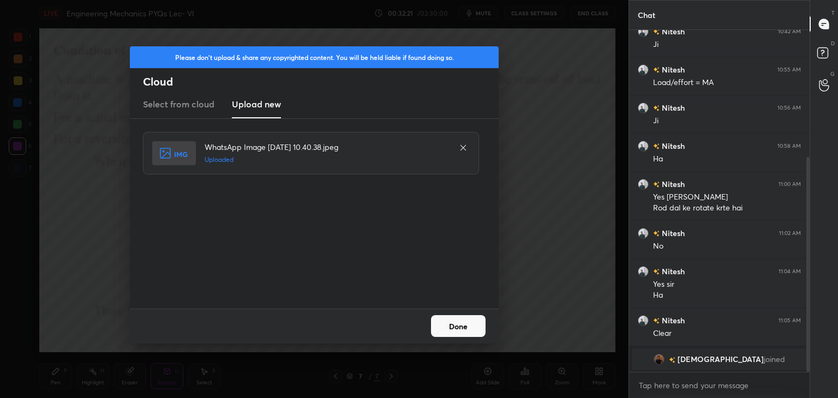
click at [452, 331] on button "Done" at bounding box center [458, 326] width 55 height 22
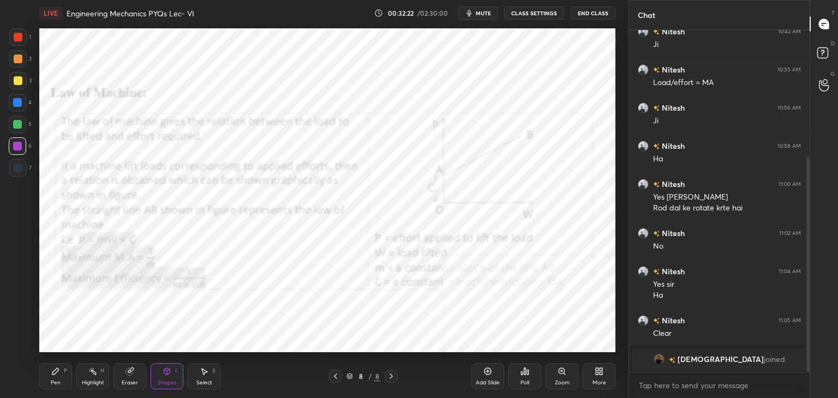
click at [600, 373] on icon at bounding box center [599, 371] width 9 height 9
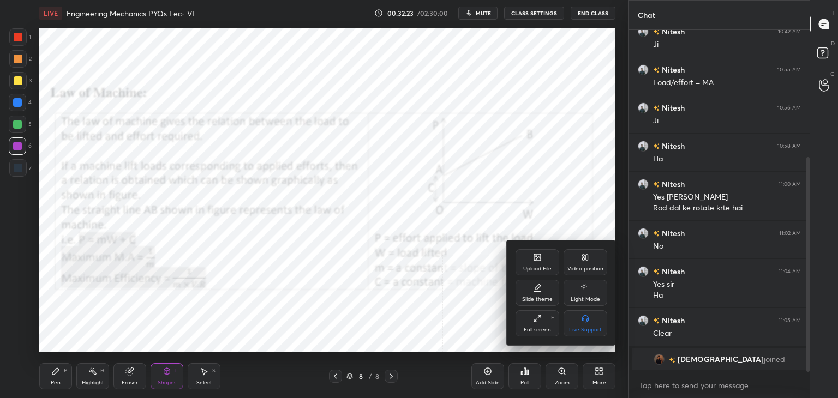
click at [535, 265] on div "Upload File" at bounding box center [538, 262] width 44 height 26
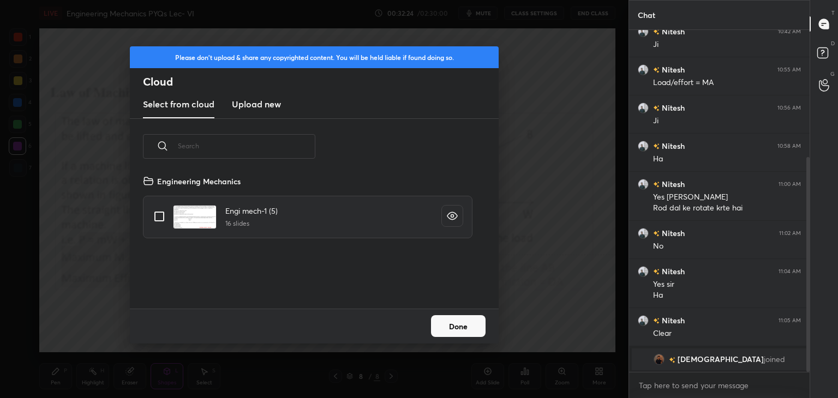
click at [266, 105] on h3 "Upload new" at bounding box center [256, 104] width 49 height 13
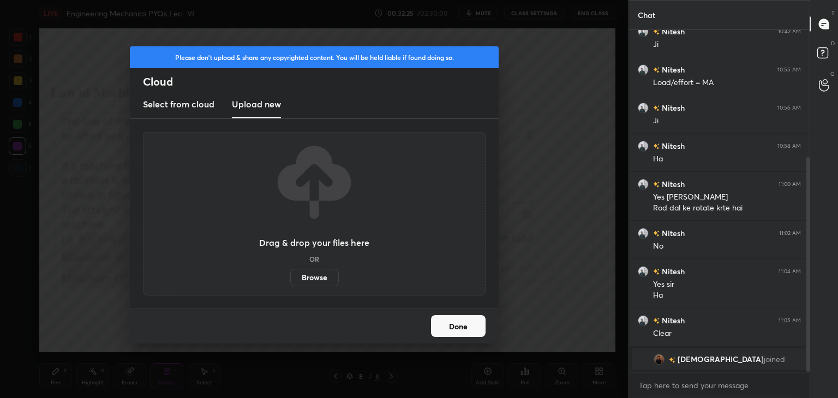
click at [317, 278] on label "Browse" at bounding box center [314, 277] width 49 height 17
click at [290, 278] on input "Browse" at bounding box center [290, 277] width 0 height 17
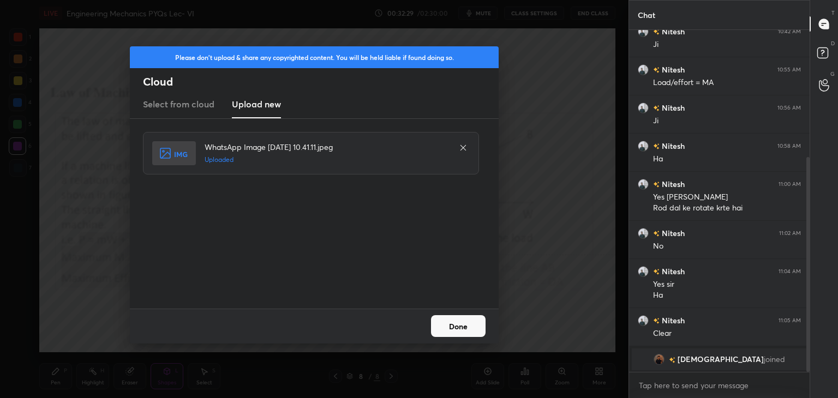
click at [452, 325] on button "Done" at bounding box center [458, 326] width 55 height 22
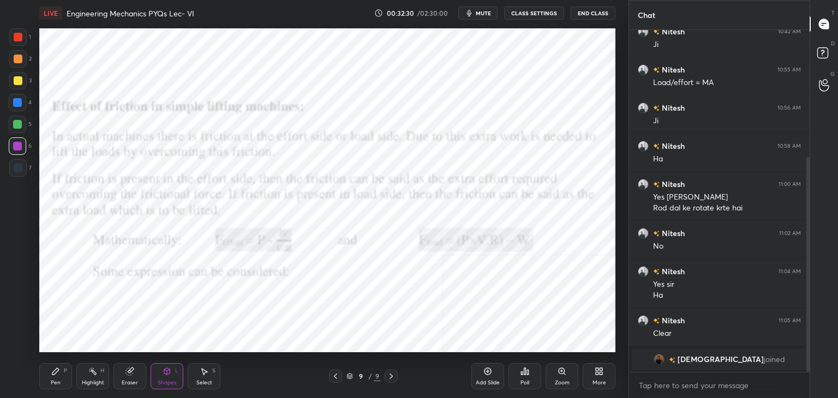
click at [336, 376] on icon at bounding box center [335, 376] width 9 height 9
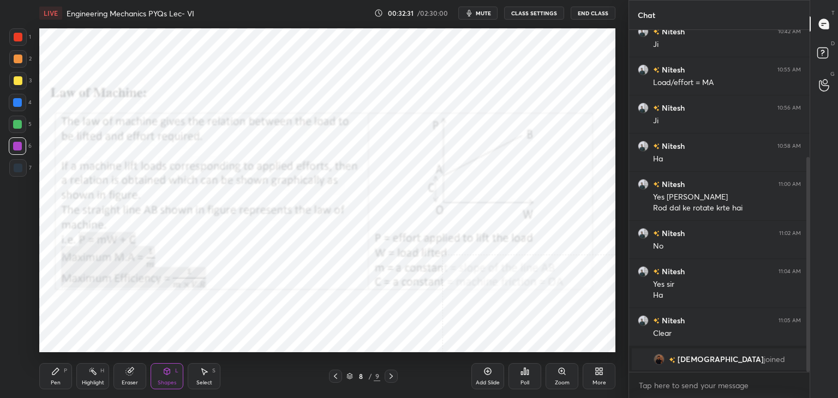
click at [336, 376] on icon at bounding box center [335, 376] width 9 height 9
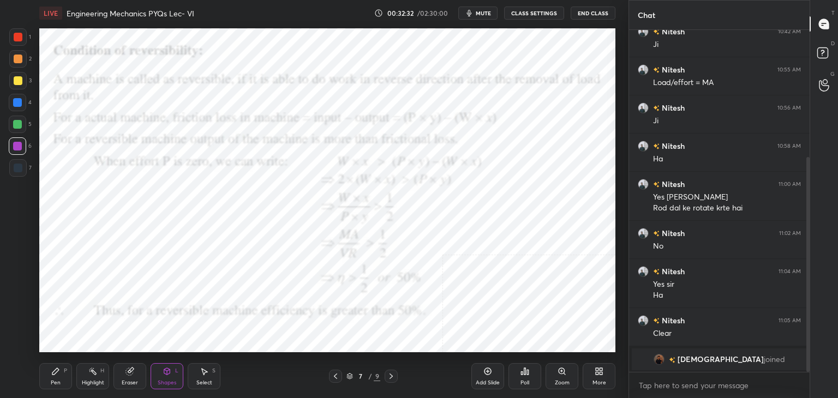
click at [335, 374] on icon at bounding box center [335, 376] width 9 height 9
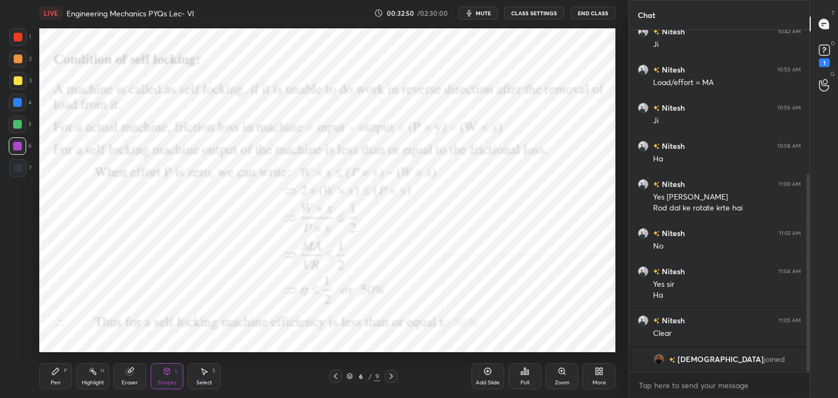
scroll to position [249, 0]
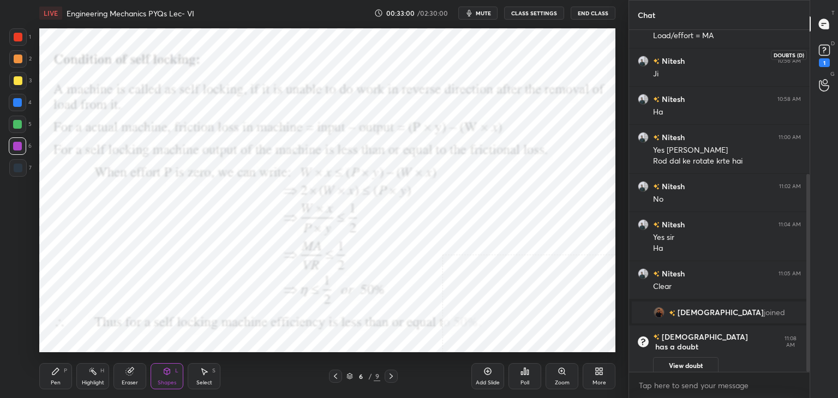
click at [825, 49] on icon at bounding box center [824, 50] width 16 height 16
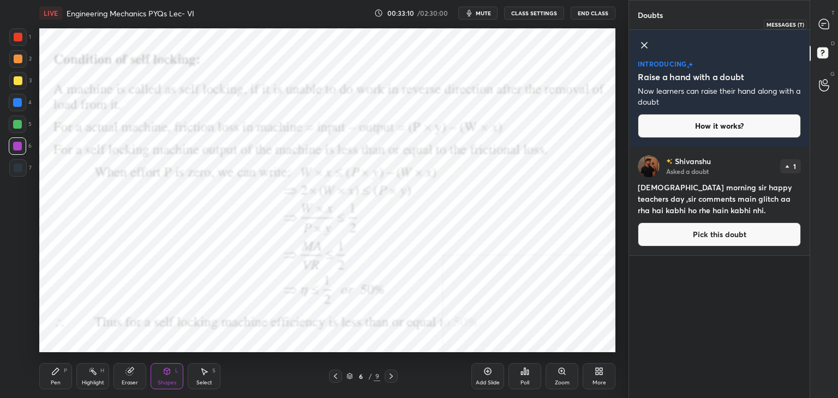
click at [825, 23] on icon at bounding box center [824, 23] width 4 height 0
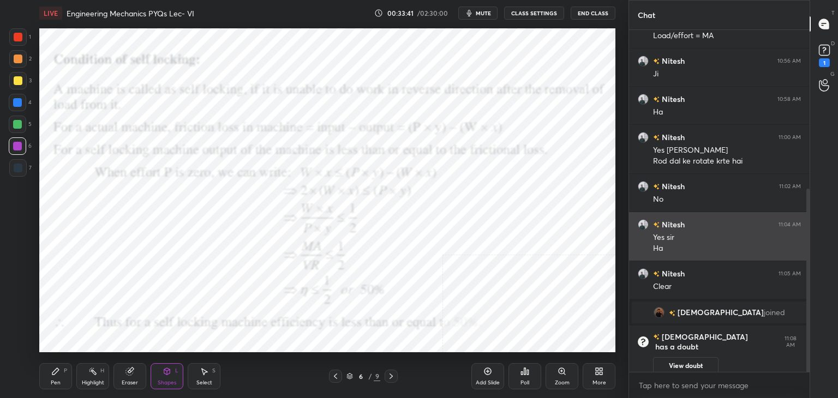
scroll to position [296, 0]
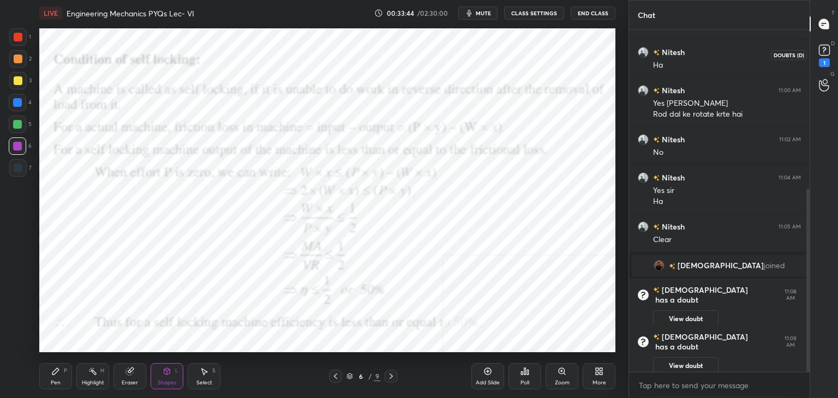
click at [823, 46] on rect at bounding box center [824, 50] width 10 height 10
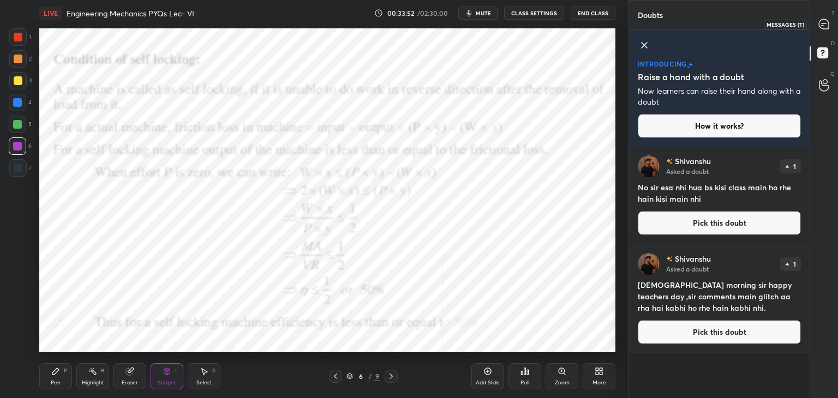
drag, startPoint x: 823, startPoint y: 23, endPoint x: 811, endPoint y: 35, distance: 17.0
click at [823, 23] on icon at bounding box center [824, 24] width 11 height 11
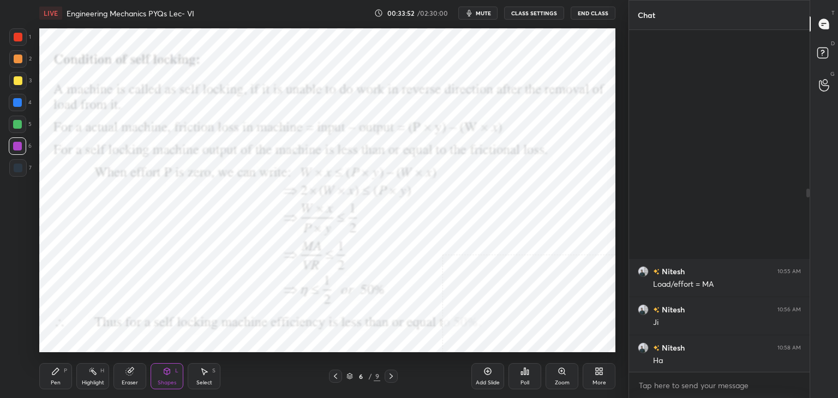
scroll to position [339, 177]
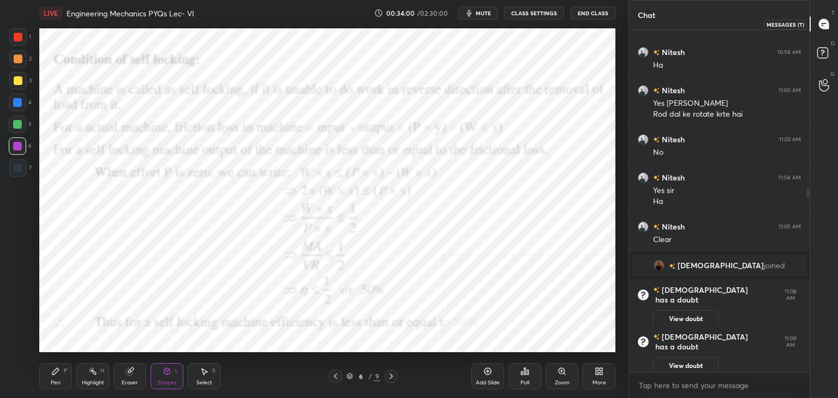
click at [823, 20] on icon at bounding box center [824, 24] width 10 height 10
click at [391, 372] on icon at bounding box center [391, 376] width 9 height 9
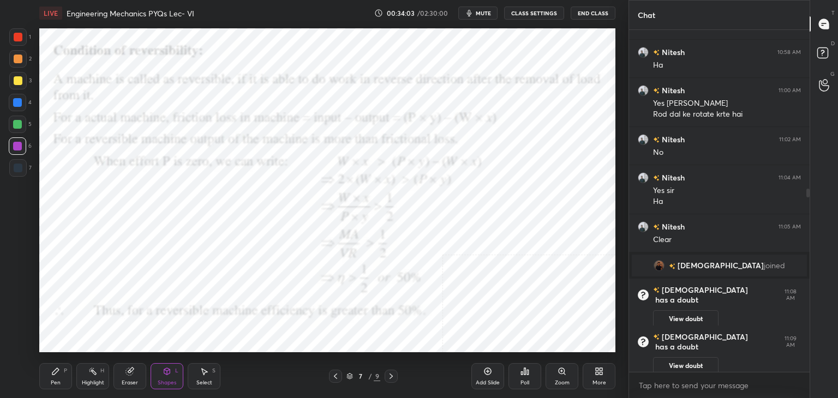
click at [392, 375] on icon at bounding box center [391, 376] width 9 height 9
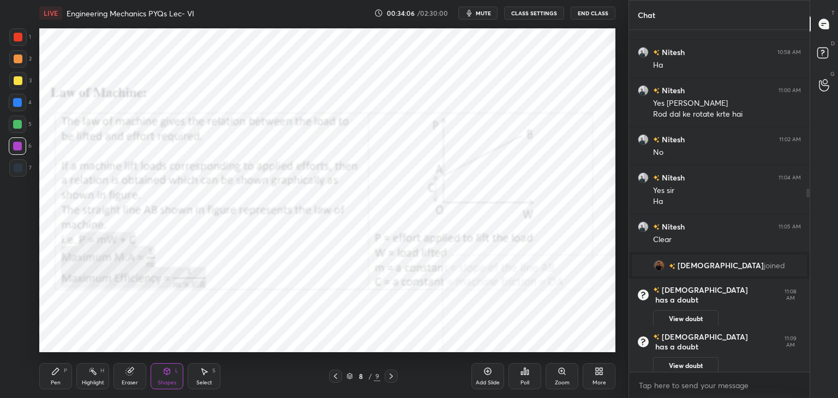
click at [99, 375] on div "Highlight H" at bounding box center [92, 376] width 33 height 26
click at [334, 372] on icon at bounding box center [335, 376] width 9 height 9
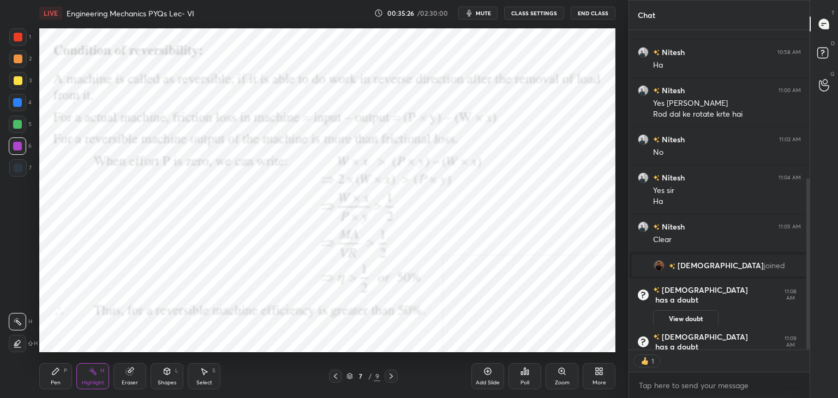
scroll to position [296, 0]
click at [392, 377] on icon at bounding box center [391, 376] width 3 height 5
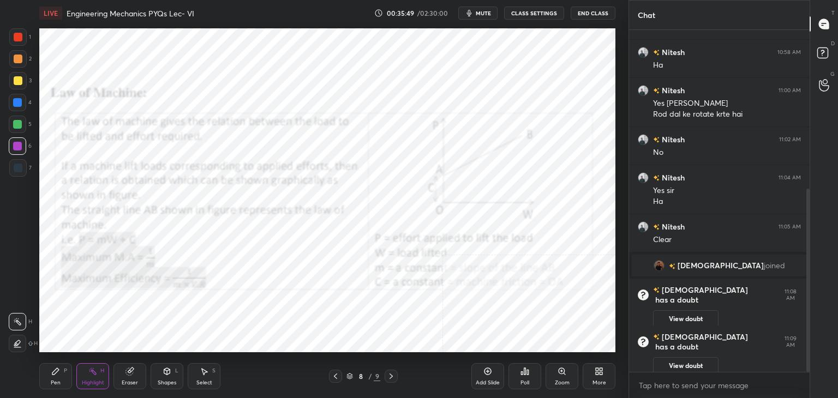
drag, startPoint x: 172, startPoint y: 377, endPoint x: 170, endPoint y: 367, distance: 10.7
click at [172, 377] on div "Shapes L" at bounding box center [167, 376] width 33 height 26
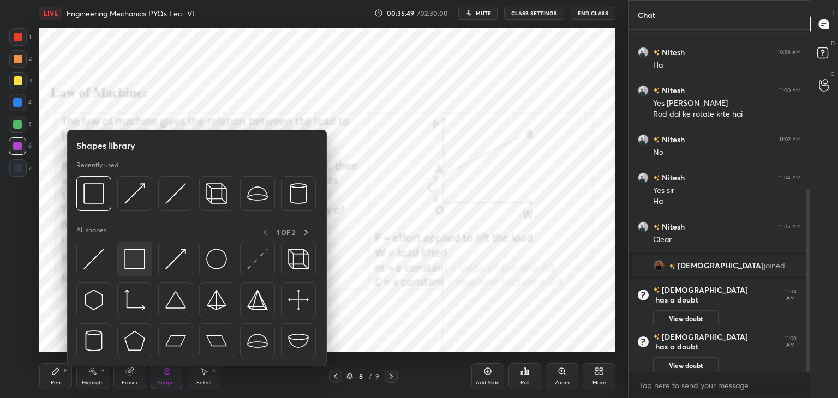
click at [131, 256] on img at bounding box center [134, 259] width 21 height 21
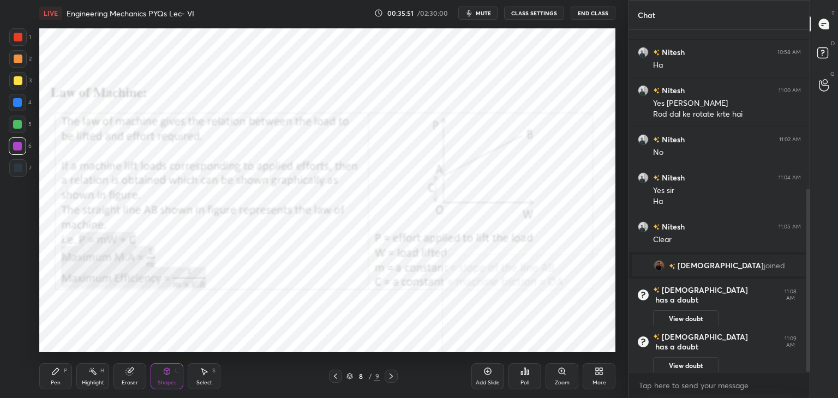
drag, startPoint x: 16, startPoint y: 42, endPoint x: 29, endPoint y: 51, distance: 15.7
click at [15, 42] on div at bounding box center [17, 36] width 17 height 17
drag, startPoint x: 92, startPoint y: 379, endPoint x: 85, endPoint y: 355, distance: 25.2
click at [94, 379] on div "Highlight H" at bounding box center [92, 376] width 33 height 26
click at [17, 146] on div at bounding box center [17, 146] width 9 height 9
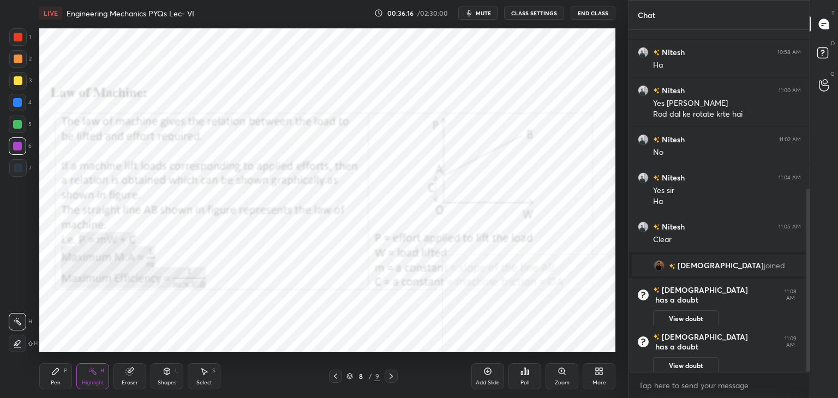
click at [336, 375] on icon at bounding box center [335, 376] width 9 height 9
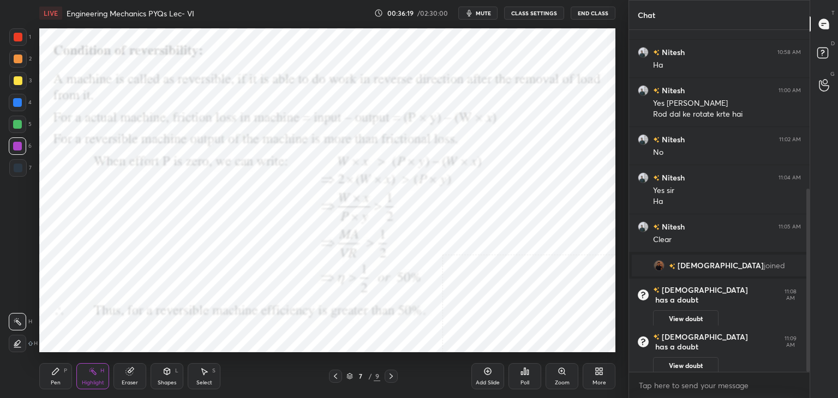
click at [337, 376] on icon at bounding box center [335, 376] width 9 height 9
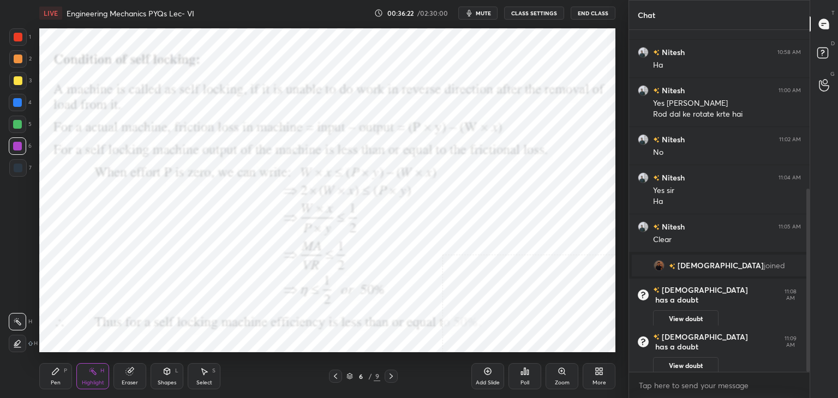
click at [391, 376] on icon at bounding box center [391, 376] width 9 height 9
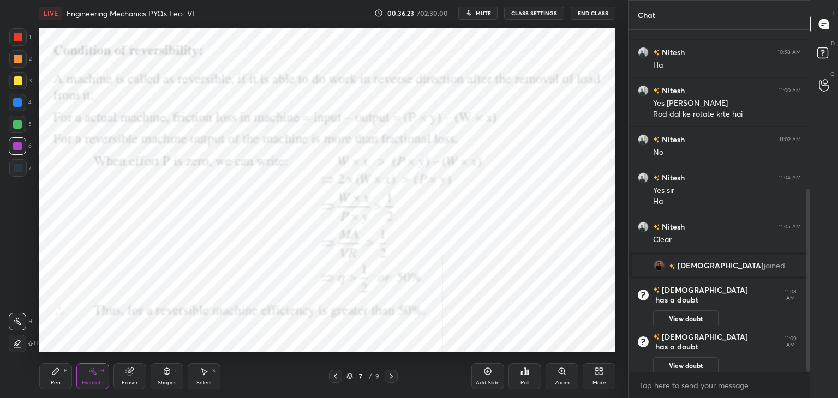
click at [391, 378] on icon at bounding box center [391, 376] width 9 height 9
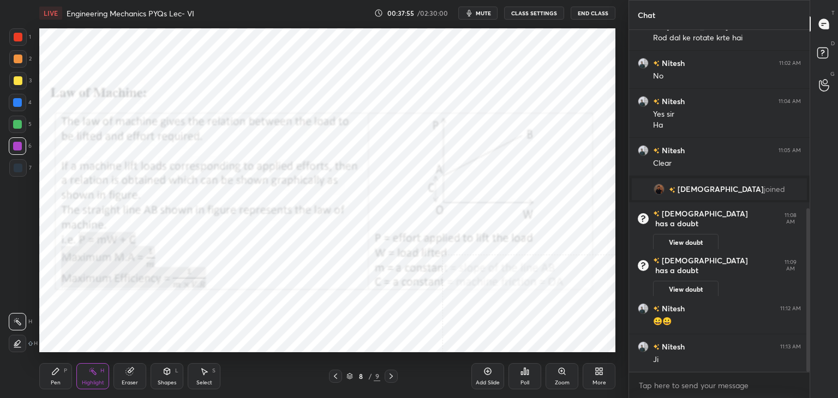
scroll to position [339, 177]
drag, startPoint x: 172, startPoint y: 380, endPoint x: 170, endPoint y: 372, distance: 7.8
click at [172, 380] on div "Shapes" at bounding box center [167, 382] width 19 height 5
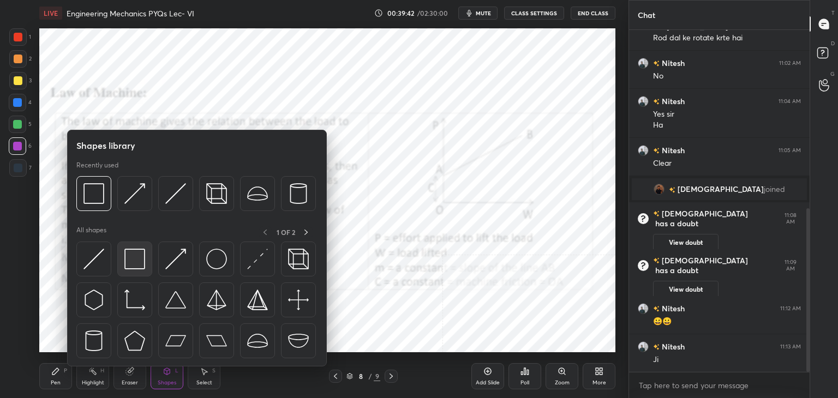
click at [128, 258] on img at bounding box center [134, 259] width 21 height 21
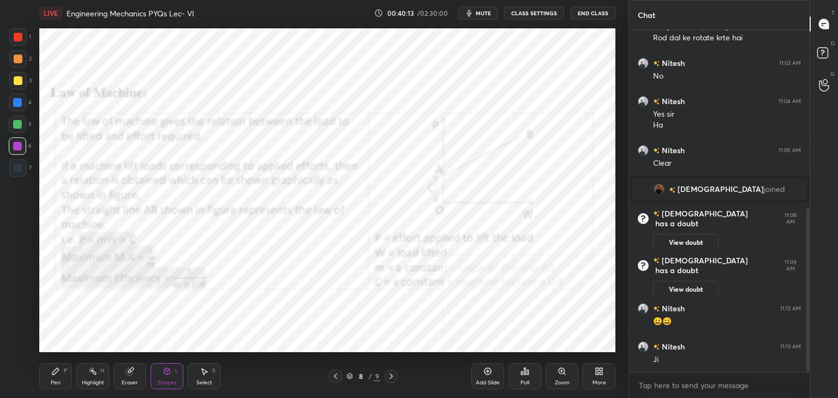
drag, startPoint x: 104, startPoint y: 369, endPoint x: 102, endPoint y: 357, distance: 12.7
click at [102, 369] on div "H" at bounding box center [102, 370] width 4 height 5
click at [391, 372] on icon at bounding box center [391, 376] width 9 height 9
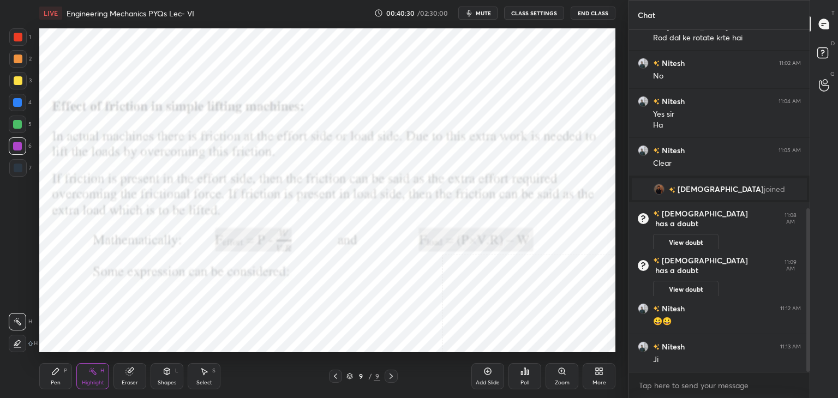
drag, startPoint x: 170, startPoint y: 377, endPoint x: 166, endPoint y: 369, distance: 8.1
click at [169, 374] on div "Shapes L" at bounding box center [167, 376] width 33 height 26
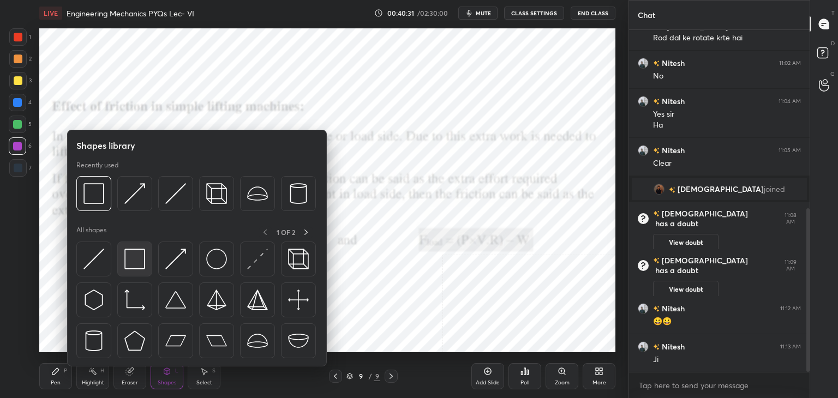
click at [129, 259] on img at bounding box center [134, 259] width 21 height 21
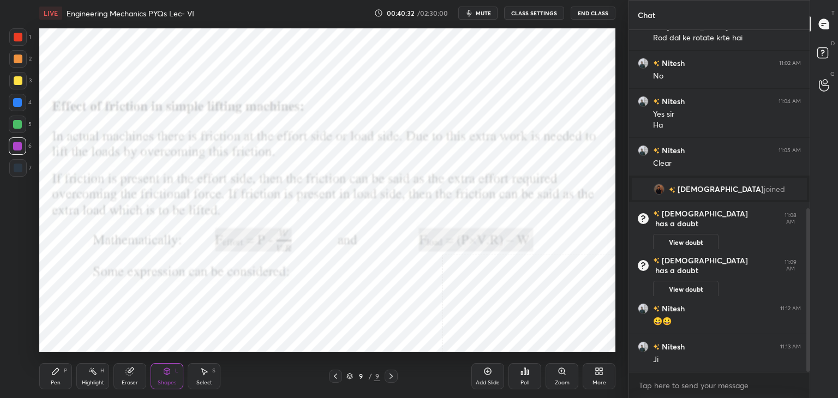
click at [19, 35] on div at bounding box center [18, 37] width 9 height 9
click at [136, 374] on div "Eraser" at bounding box center [130, 376] width 33 height 26
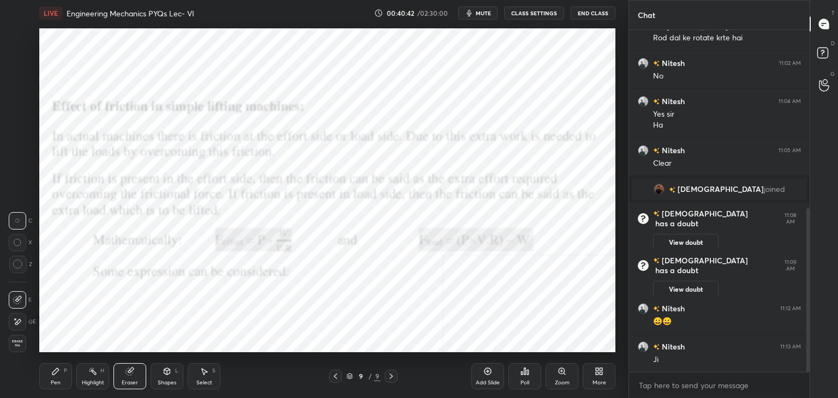
click at [92, 367] on icon at bounding box center [92, 371] width 9 height 9
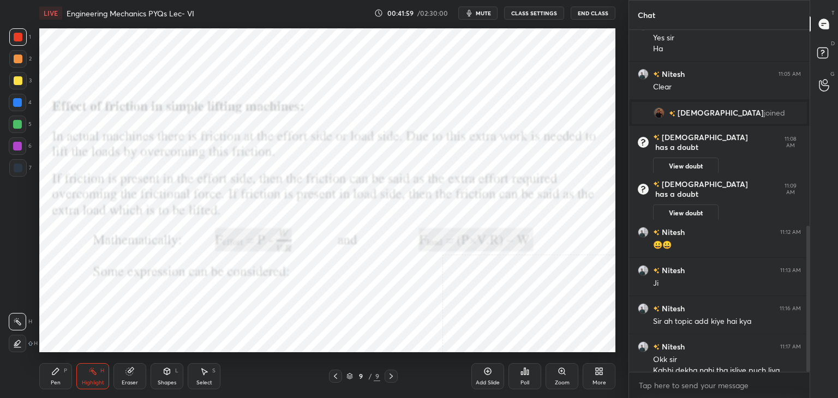
scroll to position [459, 0]
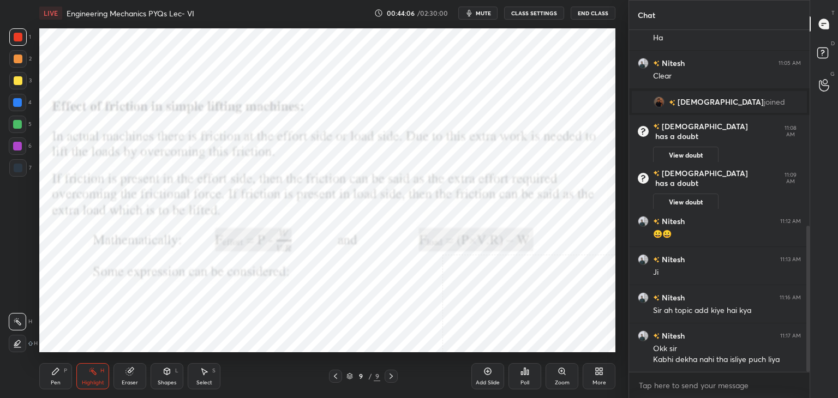
click at [13, 140] on div at bounding box center [17, 146] width 17 height 17
click at [177, 383] on div "Shapes L" at bounding box center [167, 376] width 33 height 26
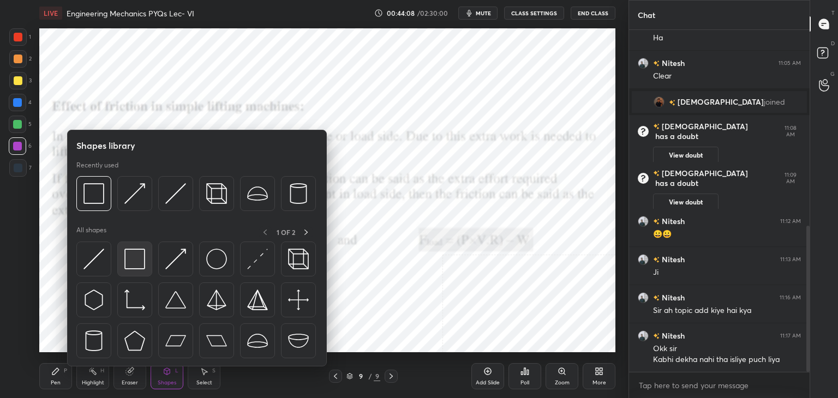
click at [133, 268] on img at bounding box center [134, 259] width 21 height 21
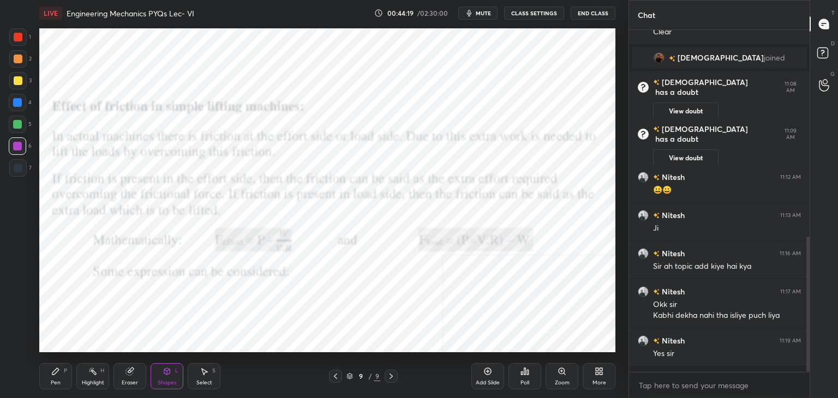
scroll to position [498, 0]
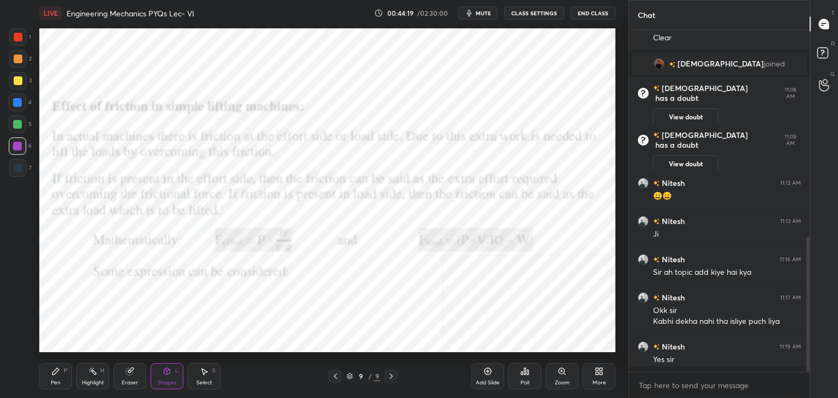
click at [336, 376] on icon at bounding box center [335, 376] width 9 height 9
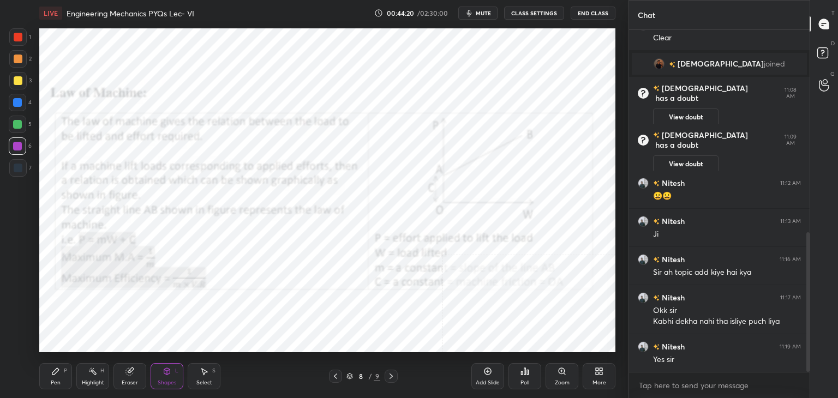
click at [334, 377] on icon at bounding box center [335, 376] width 9 height 9
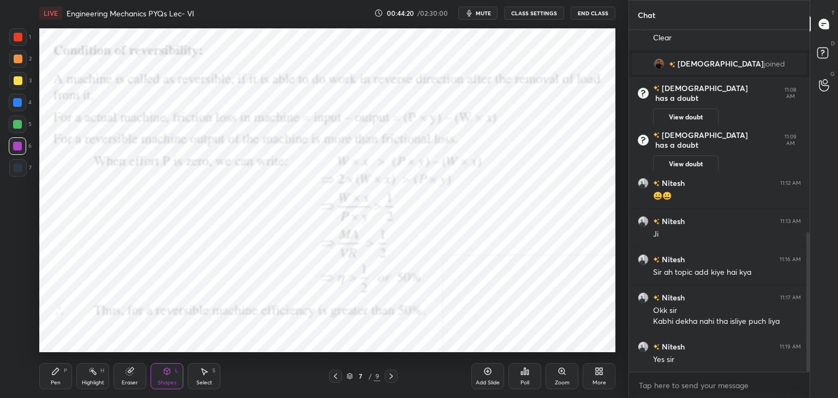
click at [333, 377] on icon at bounding box center [335, 376] width 9 height 9
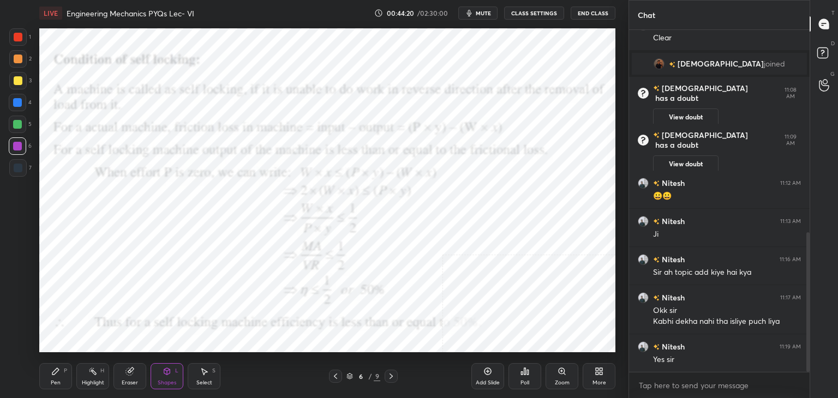
click at [336, 376] on icon at bounding box center [335, 376] width 9 height 9
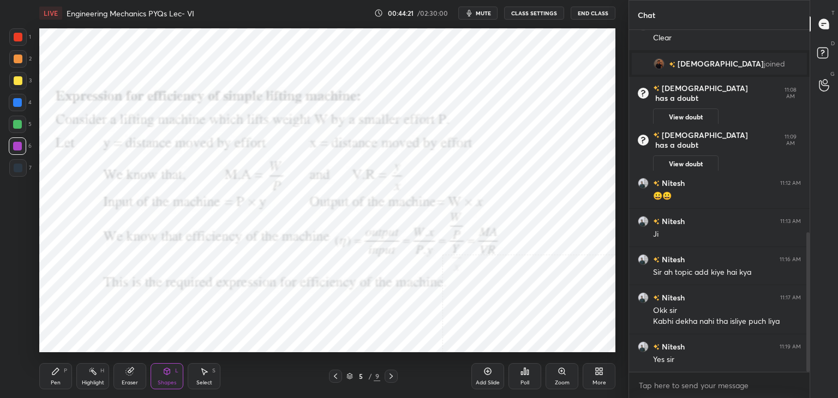
click at [334, 378] on icon at bounding box center [335, 376] width 9 height 9
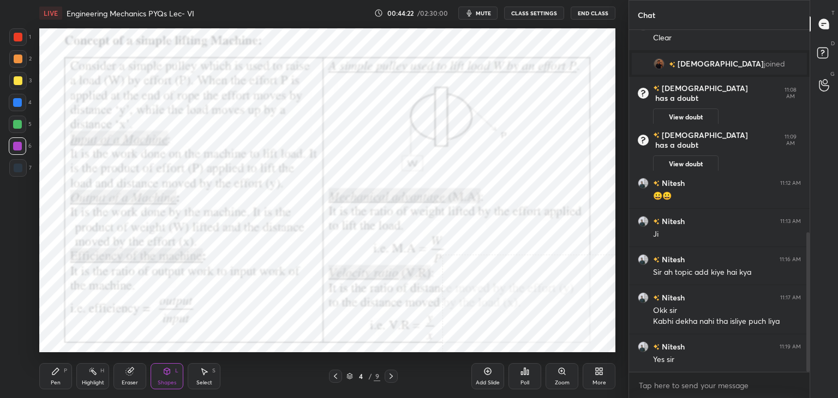
click at [94, 375] on div "Highlight H" at bounding box center [92, 376] width 33 height 26
click at [395, 371] on div at bounding box center [391, 376] width 13 height 13
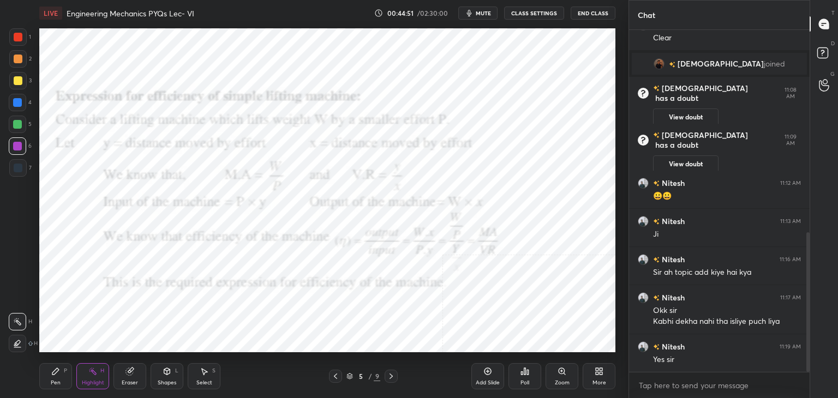
click at [394, 374] on icon at bounding box center [391, 376] width 9 height 9
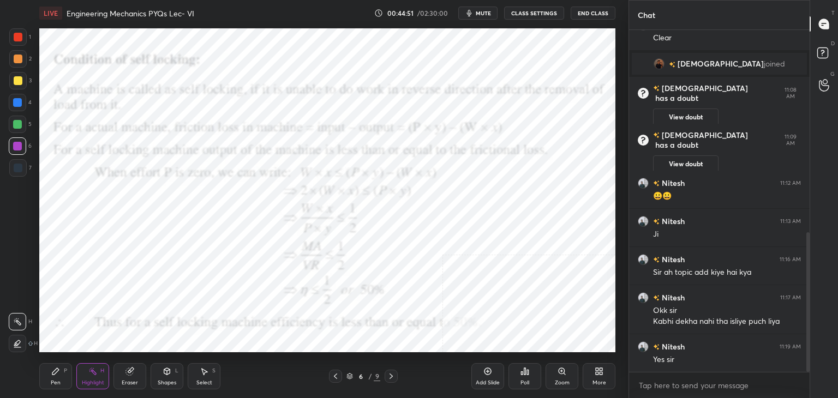
click at [394, 375] on icon at bounding box center [391, 376] width 9 height 9
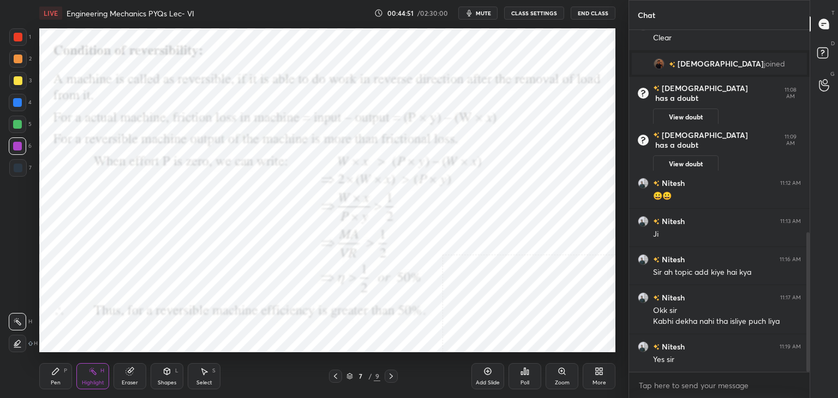
click at [395, 377] on icon at bounding box center [391, 376] width 9 height 9
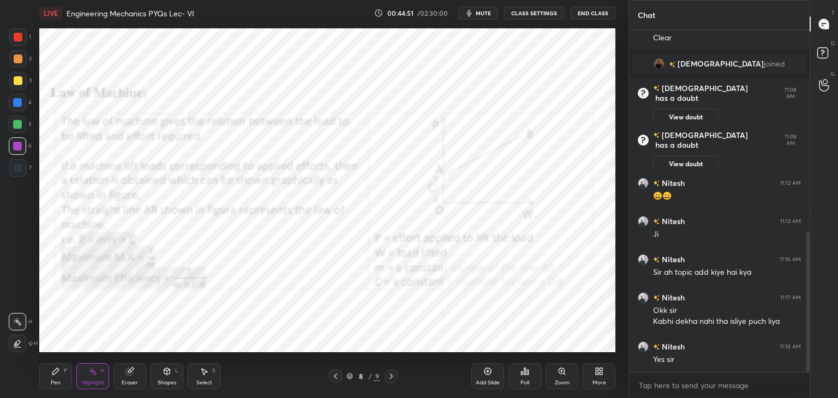
click at [393, 377] on icon at bounding box center [391, 376] width 9 height 9
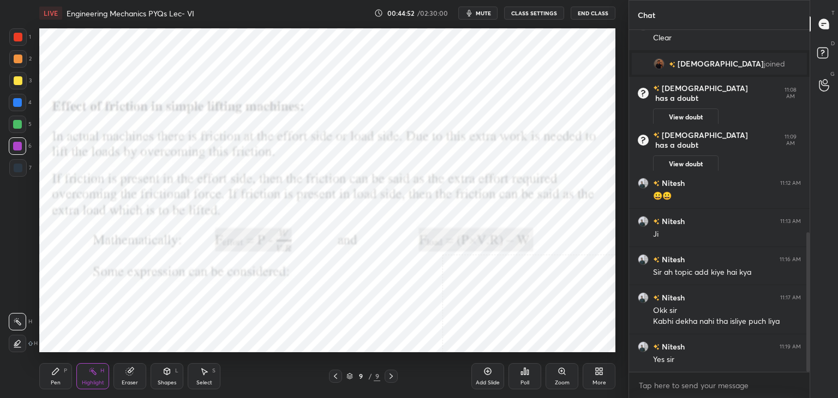
click at [393, 377] on icon at bounding box center [391, 376] width 9 height 9
drag, startPoint x: 170, startPoint y: 384, endPoint x: 165, endPoint y: 374, distance: 11.3
click at [170, 384] on div "Shapes" at bounding box center [167, 382] width 19 height 5
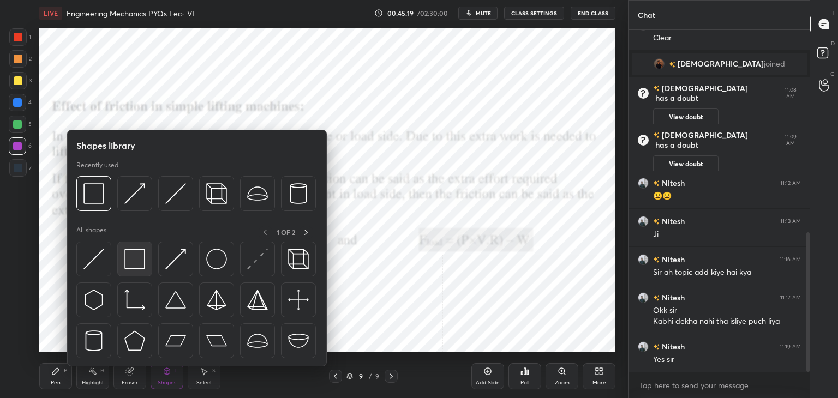
click at [130, 262] on img at bounding box center [134, 259] width 21 height 21
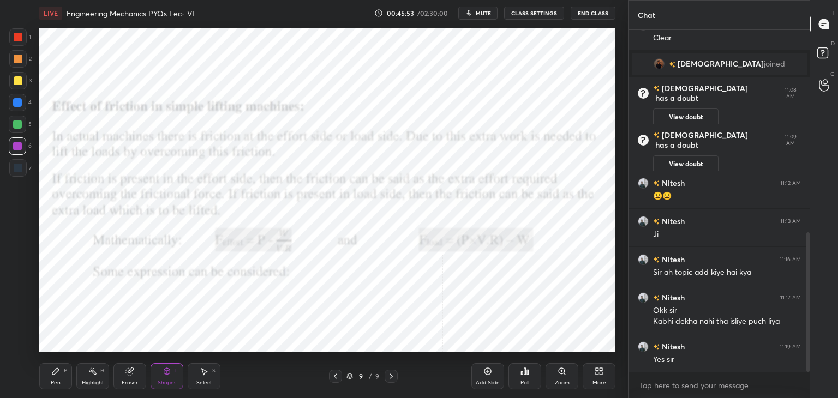
click at [332, 377] on icon at bounding box center [335, 376] width 9 height 9
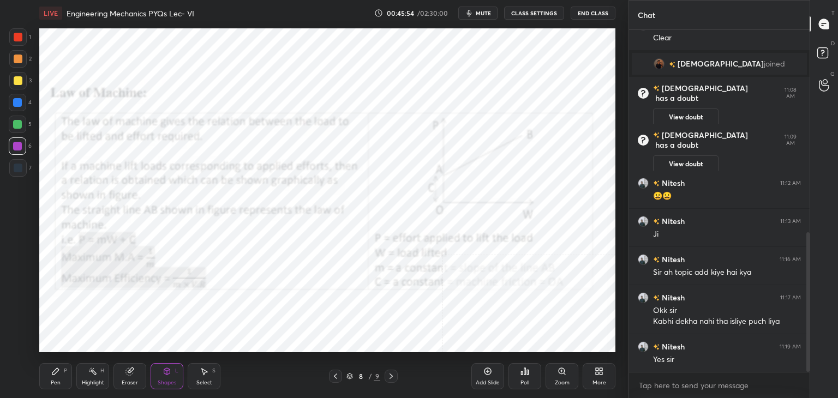
click at [395, 377] on icon at bounding box center [391, 376] width 9 height 9
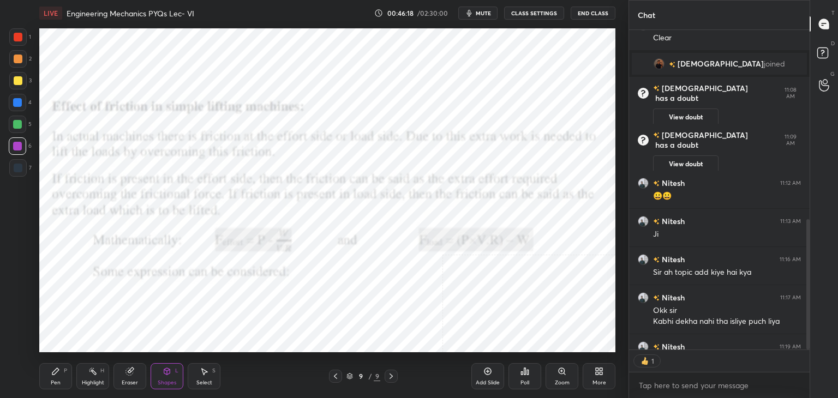
scroll to position [4, 3]
click at [485, 10] on span "mute" at bounding box center [483, 13] width 15 height 8
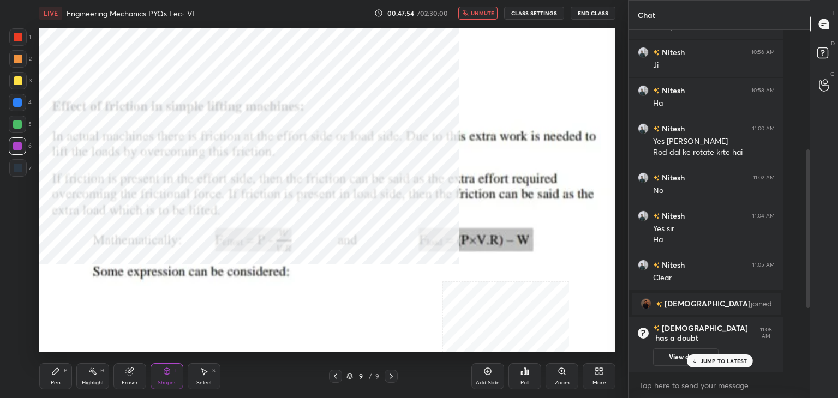
scroll to position [249, 177]
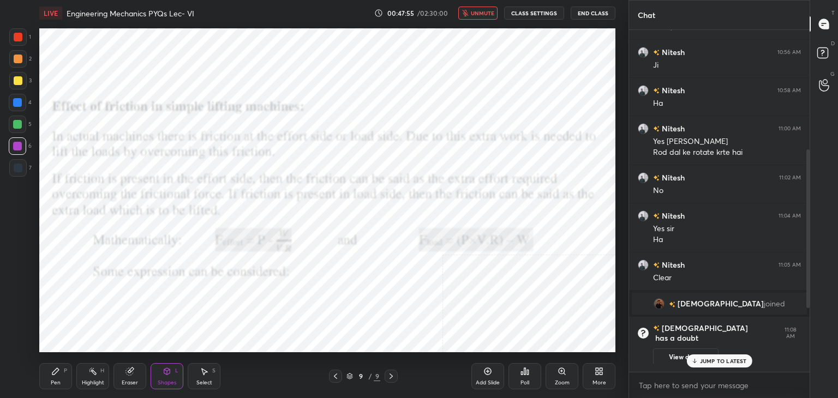
click at [487, 13] on span "unmute" at bounding box center [482, 13] width 23 height 8
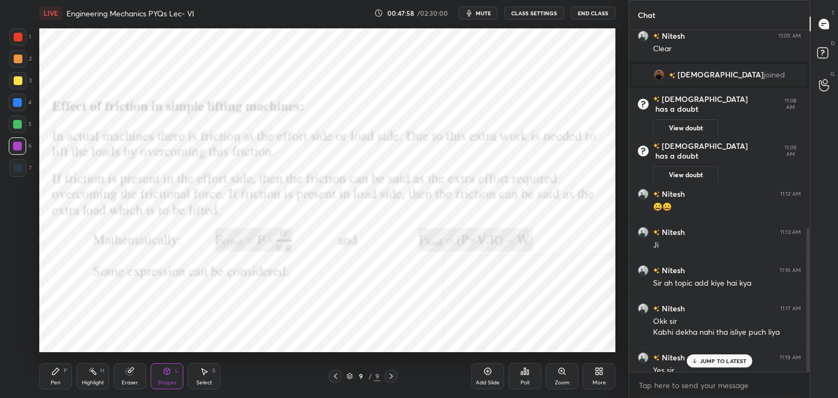
scroll to position [498, 0]
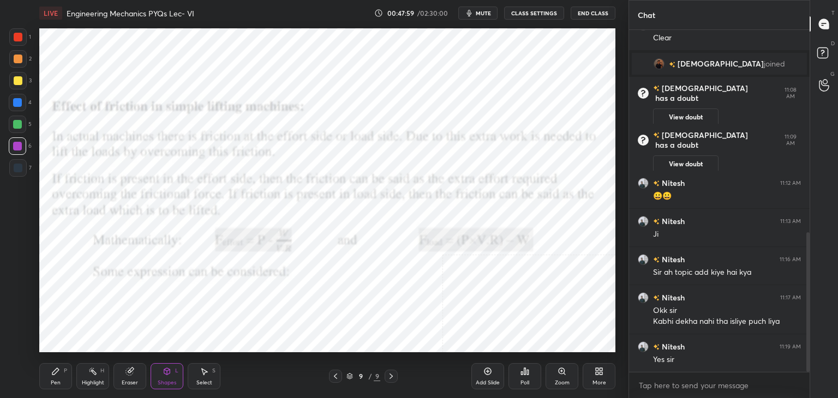
drag, startPoint x: 808, startPoint y: 274, endPoint x: 793, endPoint y: 403, distance: 129.6
click at [793, 0] on html "1 2 3 4 5 6 7 C X Z C X Z E E Erase all H H LIVE Engineering Mechanics PYQs Lec…" at bounding box center [419, 0] width 838 height 0
click at [604, 376] on div "More" at bounding box center [599, 376] width 33 height 26
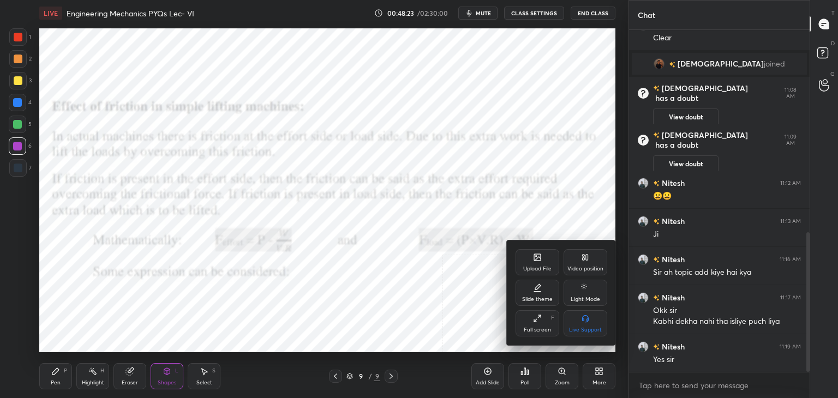
click at [540, 266] on div "Upload File" at bounding box center [537, 268] width 28 height 5
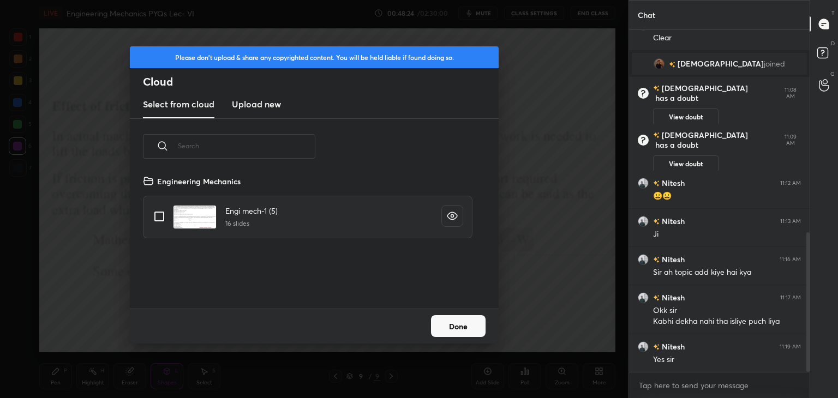
scroll to position [134, 350]
click at [249, 103] on h3 "Upload new" at bounding box center [256, 104] width 49 height 13
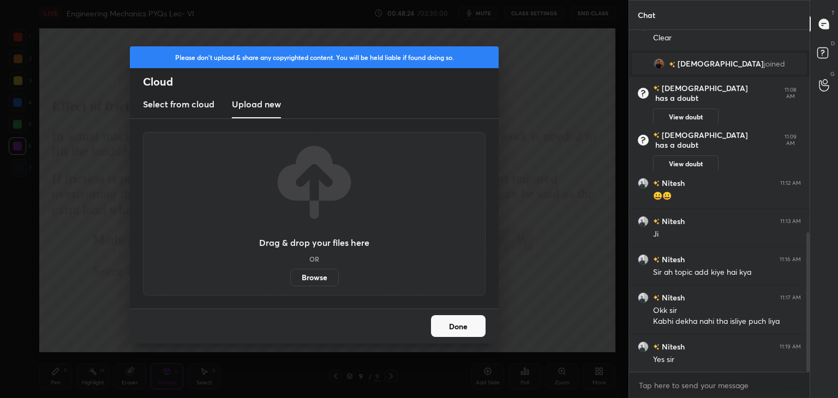
click at [312, 278] on label "Browse" at bounding box center [314, 277] width 49 height 17
click at [290, 278] on input "Browse" at bounding box center [290, 277] width 0 height 17
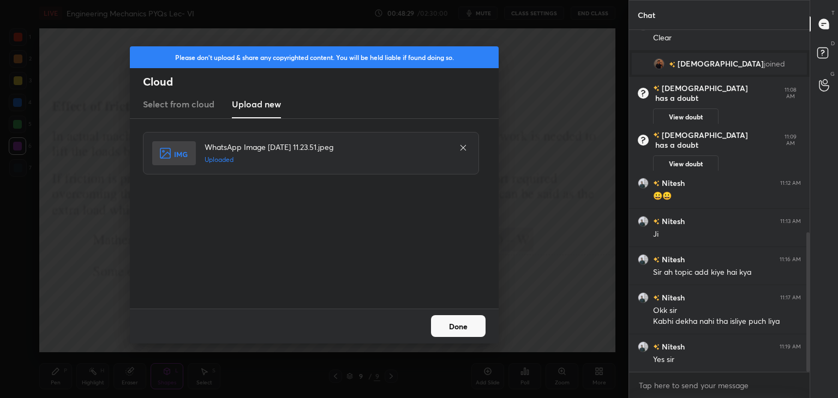
click at [452, 324] on button "Done" at bounding box center [458, 326] width 55 height 22
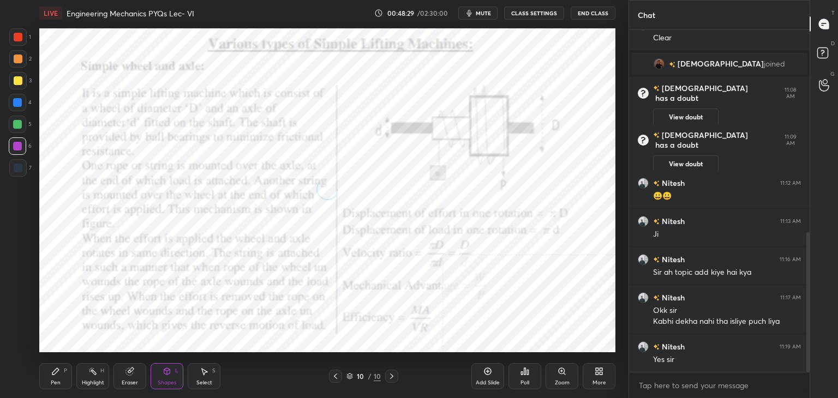
click at [171, 375] on div "Shapes L" at bounding box center [167, 376] width 33 height 26
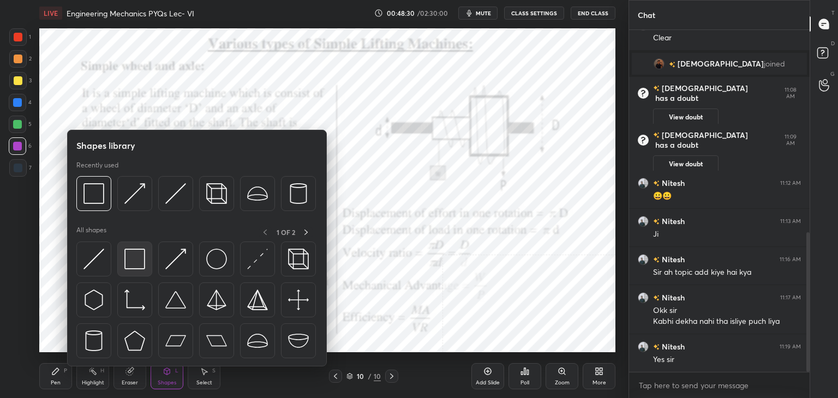
click at [132, 262] on img at bounding box center [134, 259] width 21 height 21
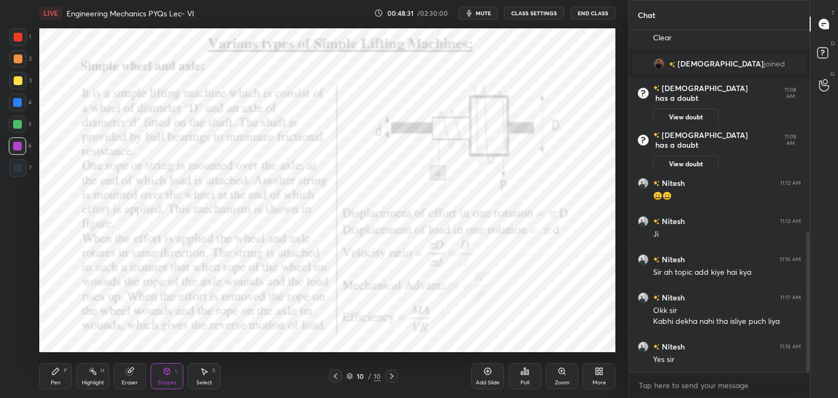
click at [15, 38] on div at bounding box center [18, 37] width 9 height 9
click at [20, 143] on div at bounding box center [17, 146] width 9 height 9
drag, startPoint x: 89, startPoint y: 376, endPoint x: 113, endPoint y: 370, distance: 24.8
click at [89, 377] on div "Highlight H" at bounding box center [92, 376] width 33 height 26
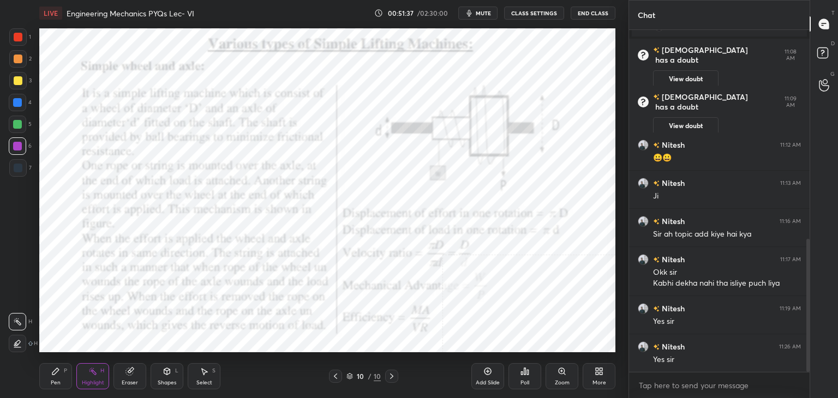
click at [604, 372] on div "More" at bounding box center [599, 376] width 33 height 26
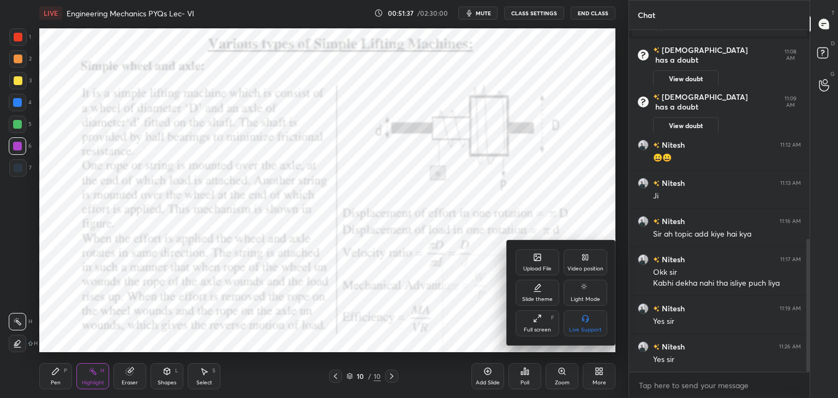
click at [530, 259] on div "Upload File" at bounding box center [538, 262] width 44 height 26
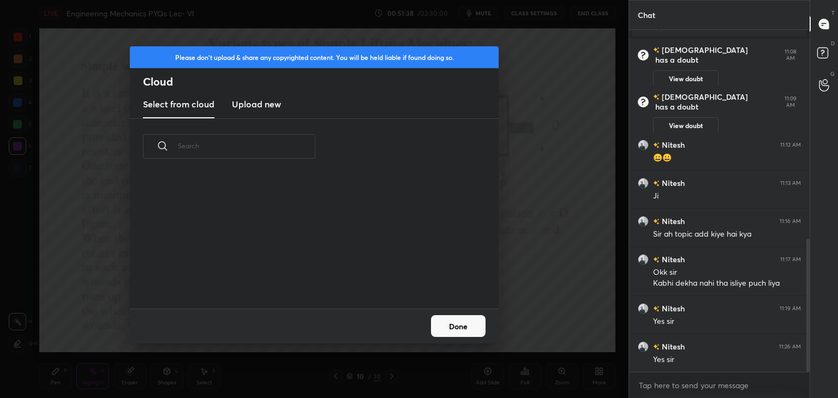
scroll to position [82, 350]
drag, startPoint x: 249, startPoint y: 102, endPoint x: 251, endPoint y: 117, distance: 16.0
click at [250, 102] on h3 "Upload new" at bounding box center [256, 104] width 49 height 13
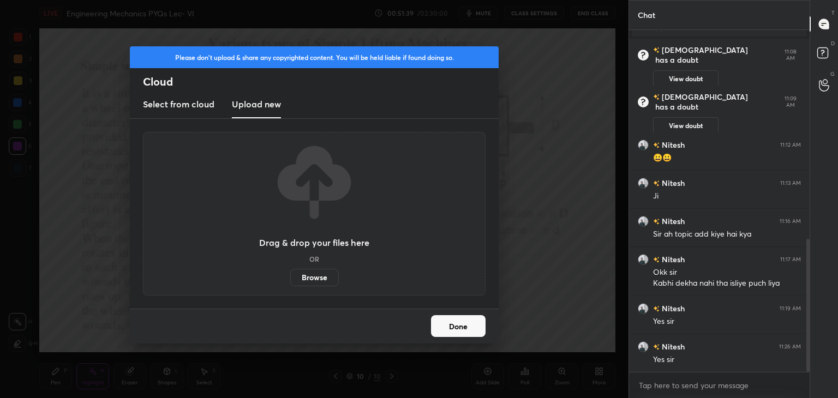
click at [320, 278] on label "Browse" at bounding box center [314, 277] width 49 height 17
click at [290, 278] on input "Browse" at bounding box center [290, 277] width 0 height 17
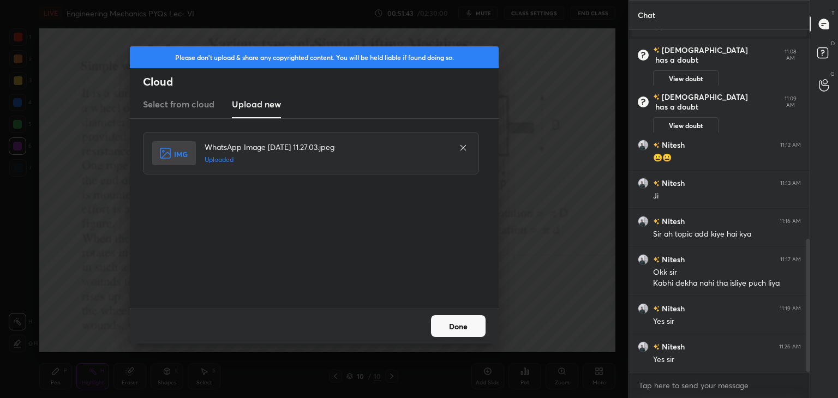
click at [463, 326] on button "Done" at bounding box center [458, 326] width 55 height 22
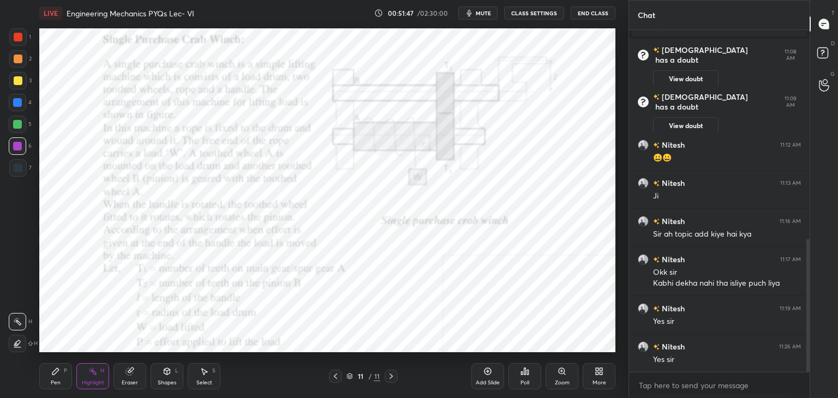
click at [22, 38] on div at bounding box center [17, 36] width 17 height 17
click at [166, 387] on div "Shapes L" at bounding box center [167, 376] width 33 height 26
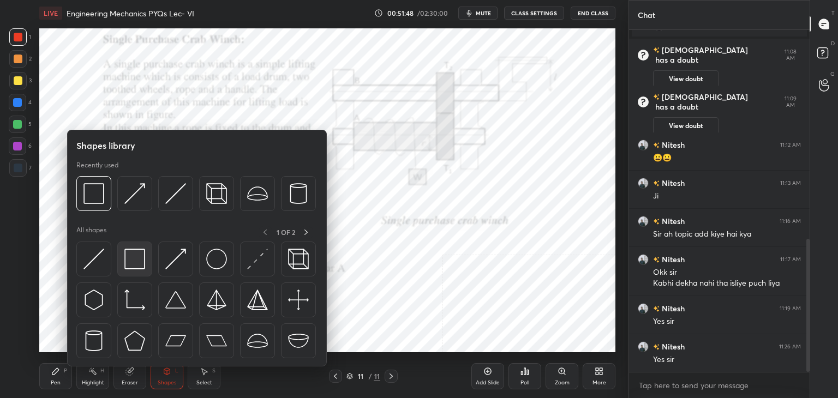
click at [133, 255] on img at bounding box center [134, 259] width 21 height 21
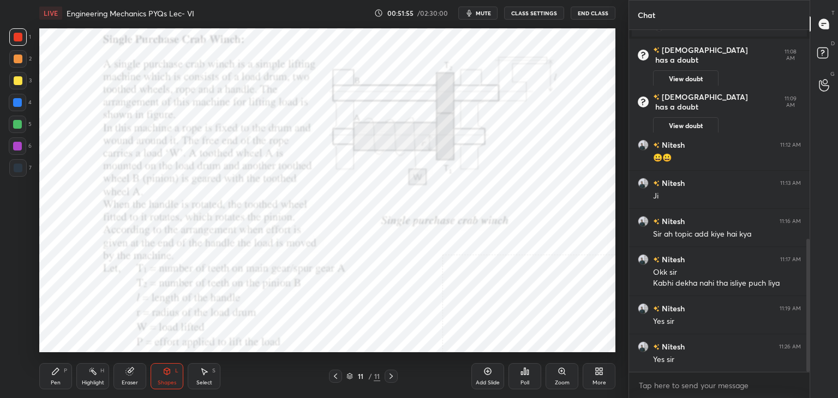
click at [90, 377] on div "Highlight H" at bounding box center [92, 376] width 33 height 26
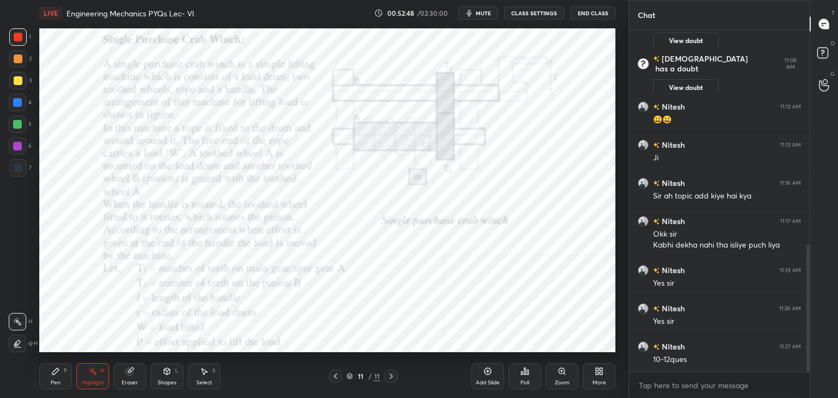
click at [609, 377] on div "More" at bounding box center [599, 376] width 33 height 26
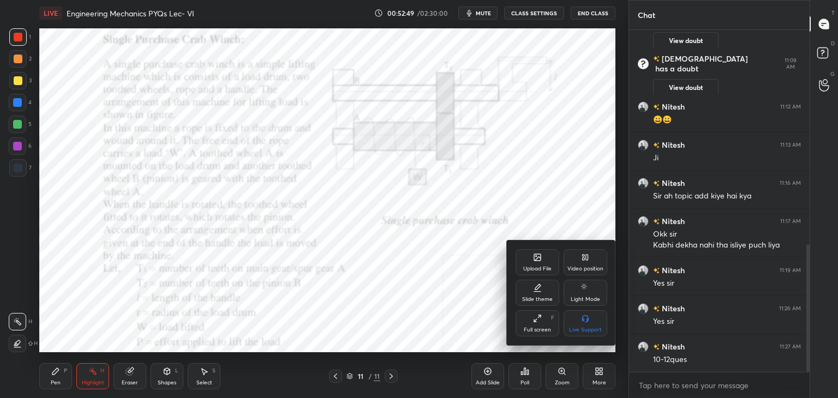
click at [543, 267] on div "Upload File" at bounding box center [537, 268] width 28 height 5
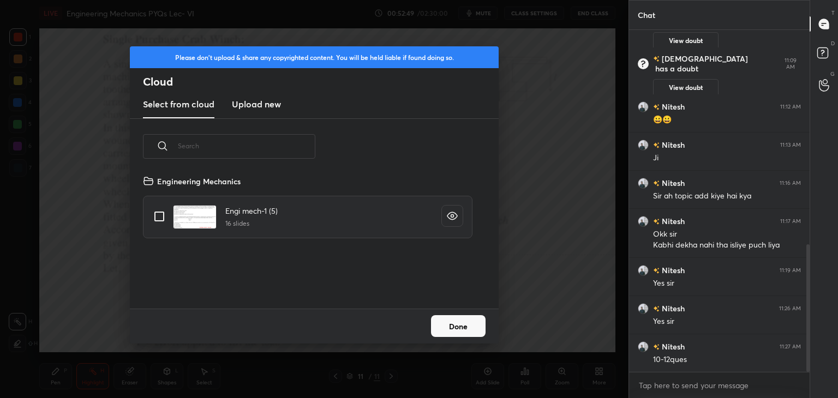
scroll to position [134, 350]
click at [271, 108] on h3 "Upload new" at bounding box center [256, 104] width 49 height 13
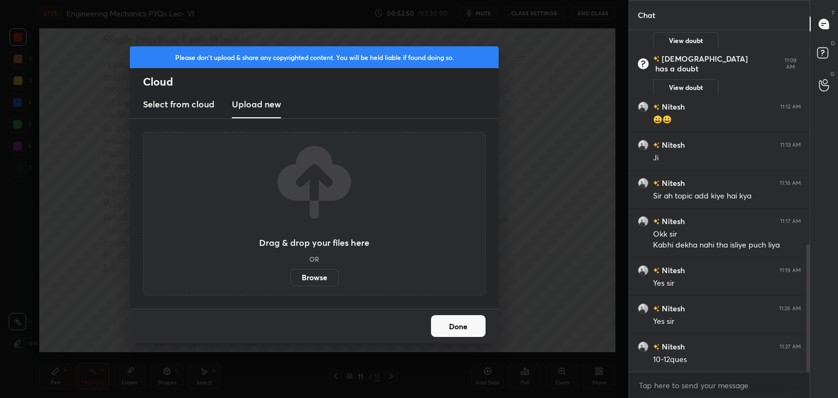
click at [316, 274] on label "Browse" at bounding box center [314, 277] width 49 height 17
click at [290, 274] on input "Browse" at bounding box center [290, 277] width 0 height 17
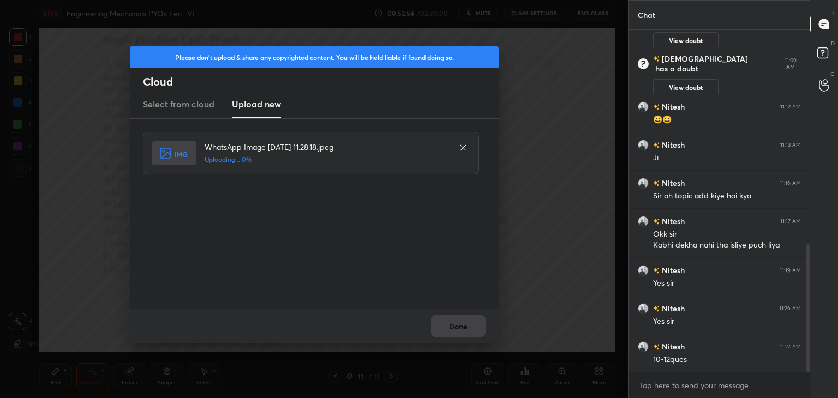
scroll to position [612, 0]
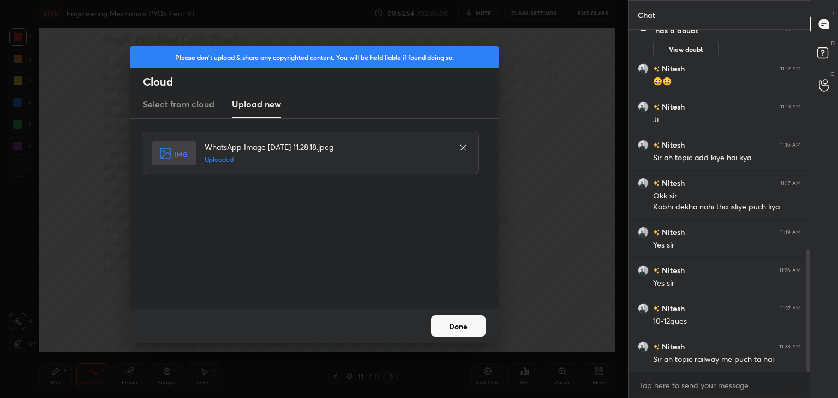
click at [445, 329] on button "Done" at bounding box center [458, 326] width 55 height 22
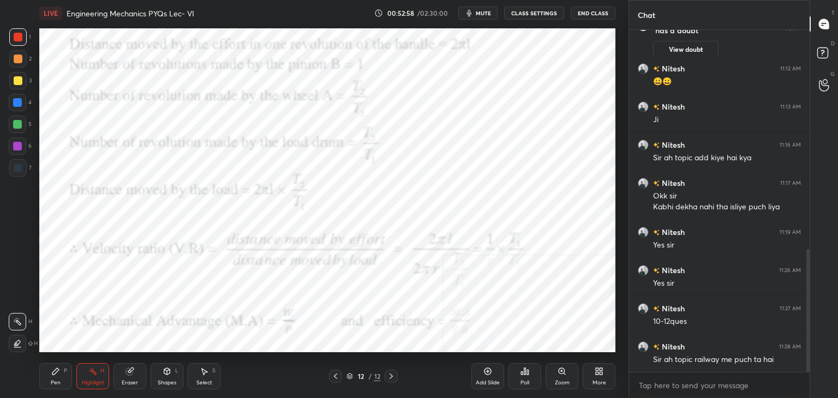
drag, startPoint x: 164, startPoint y: 377, endPoint x: 159, endPoint y: 369, distance: 8.8
click at [163, 377] on div "Shapes L" at bounding box center [167, 376] width 33 height 26
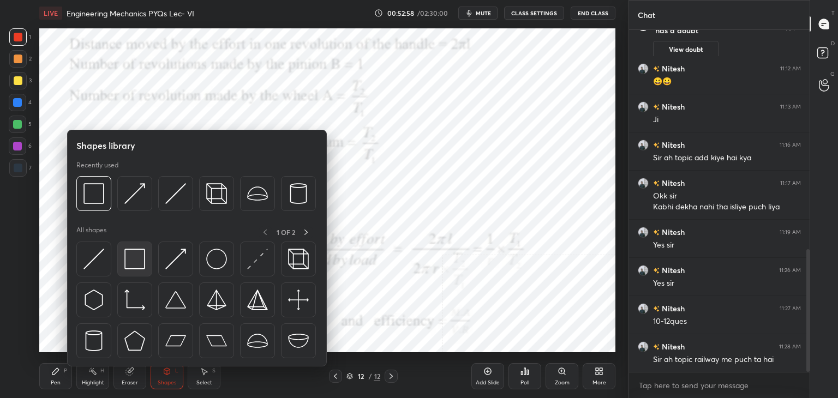
click at [132, 253] on img at bounding box center [134, 259] width 21 height 21
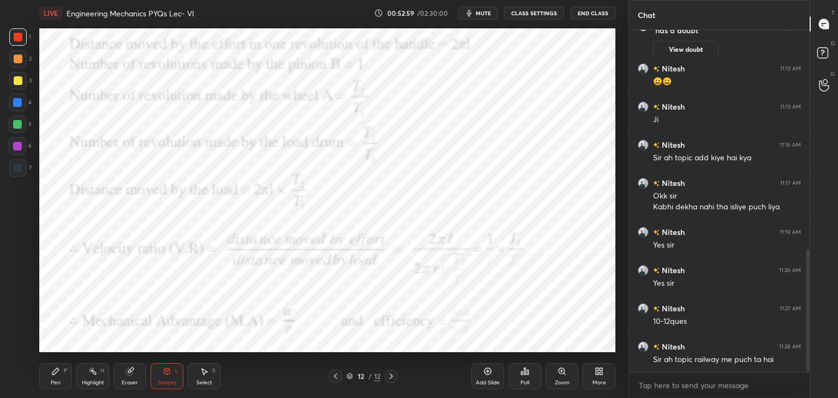
drag, startPoint x: 20, startPoint y: 146, endPoint x: 26, endPoint y: 145, distance: 5.6
click at [20, 145] on div at bounding box center [17, 146] width 9 height 9
drag, startPoint x: 88, startPoint y: 374, endPoint x: 92, endPoint y: 364, distance: 10.4
click at [89, 374] on icon at bounding box center [92, 371] width 9 height 9
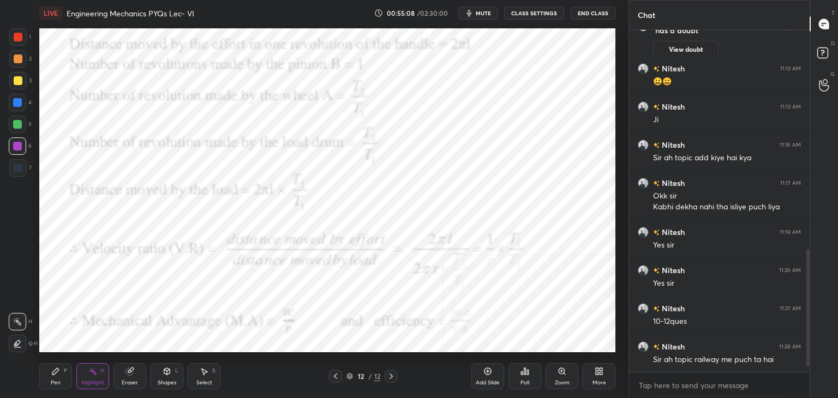
click at [392, 376] on icon at bounding box center [391, 376] width 9 height 9
click at [595, 371] on icon at bounding box center [599, 371] width 9 height 9
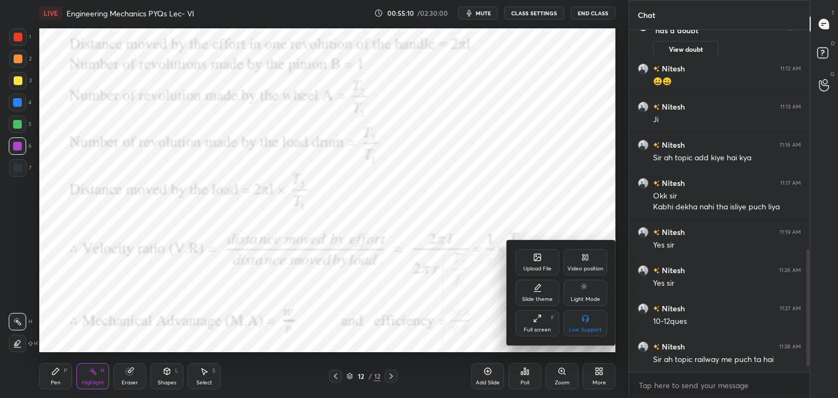
click at [537, 262] on div "Upload File" at bounding box center [538, 262] width 44 height 26
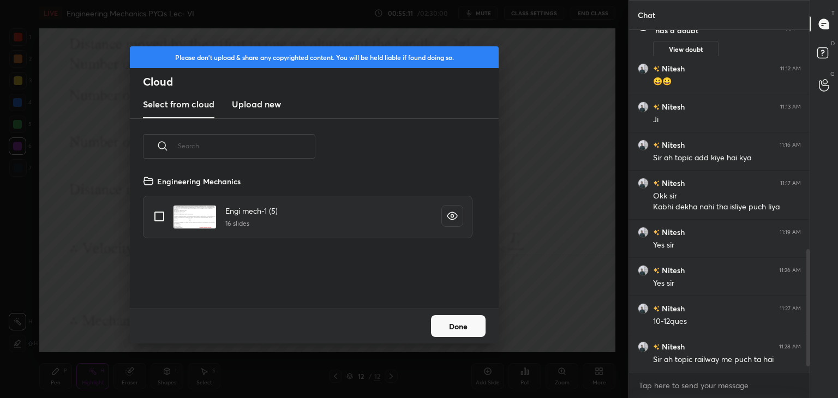
drag, startPoint x: 269, startPoint y: 97, endPoint x: 272, endPoint y: 112, distance: 15.5
click at [270, 97] on new "Upload new" at bounding box center [256, 104] width 49 height 27
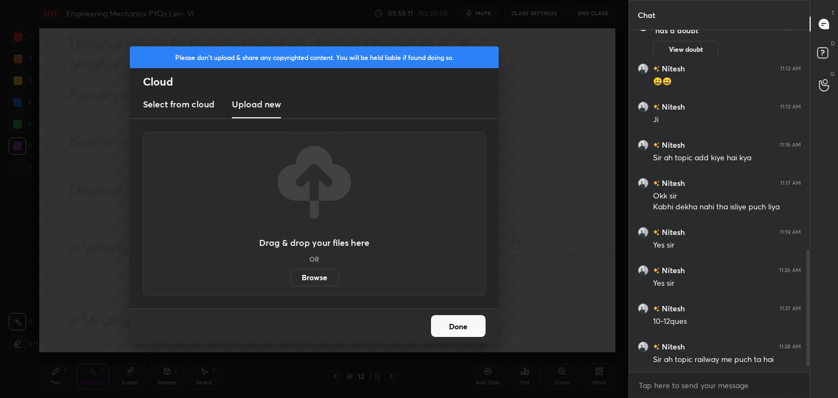
click at [308, 278] on label "Browse" at bounding box center [314, 277] width 49 height 17
click at [290, 278] on input "Browse" at bounding box center [290, 277] width 0 height 17
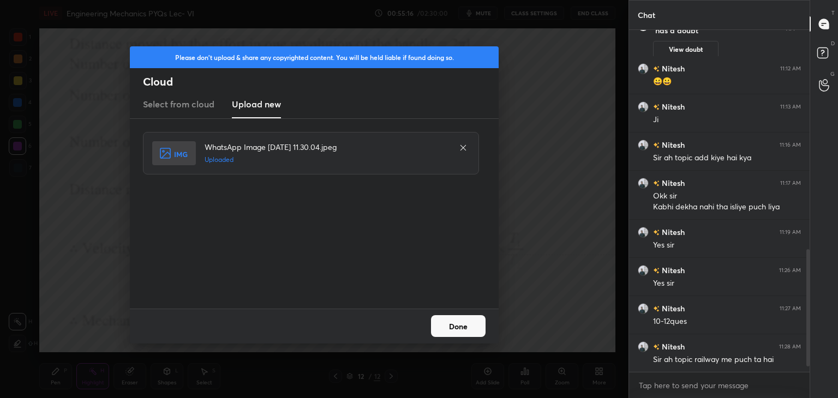
click at [456, 326] on button "Done" at bounding box center [458, 326] width 55 height 22
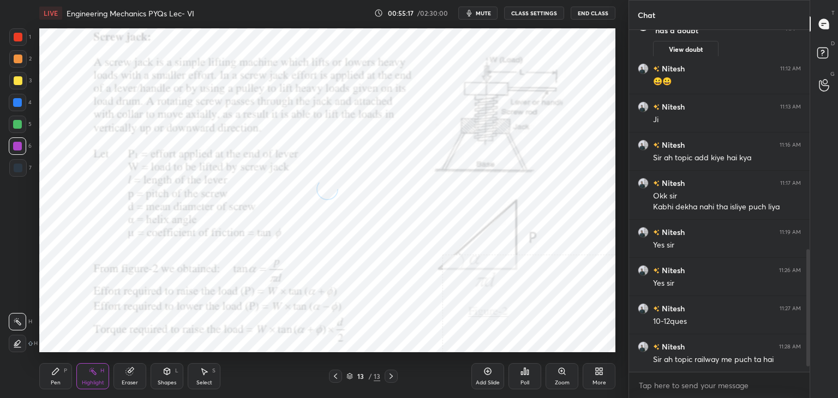
click at [605, 372] on div "More" at bounding box center [599, 376] width 33 height 26
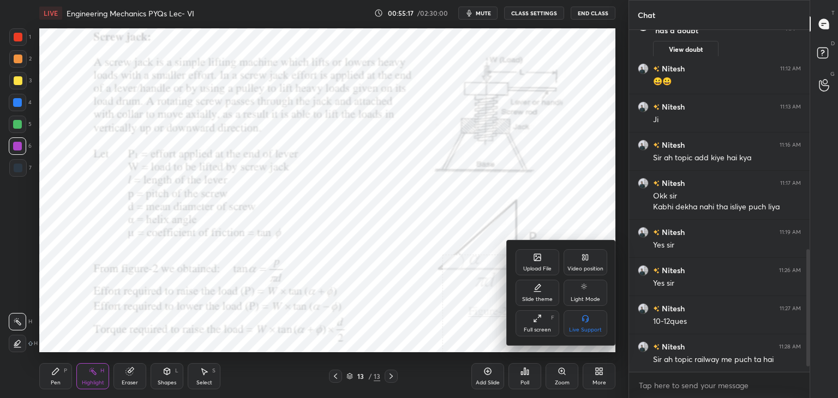
click at [544, 262] on div "Upload File" at bounding box center [538, 262] width 44 height 26
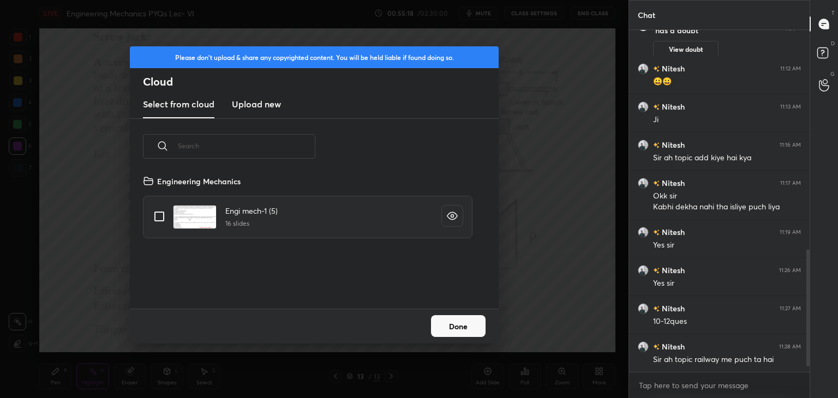
scroll to position [134, 350]
click at [251, 105] on h3 "Upload new" at bounding box center [256, 104] width 49 height 13
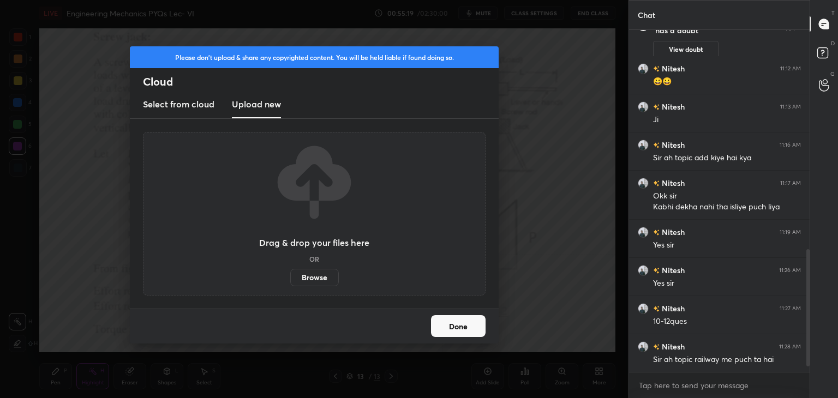
click at [320, 277] on label "Browse" at bounding box center [314, 277] width 49 height 17
click at [290, 277] on input "Browse" at bounding box center [290, 277] width 0 height 17
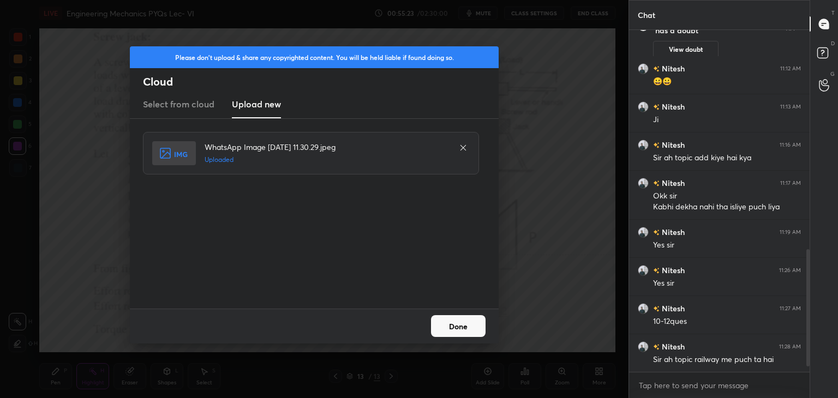
click at [464, 329] on button "Done" at bounding box center [458, 326] width 55 height 22
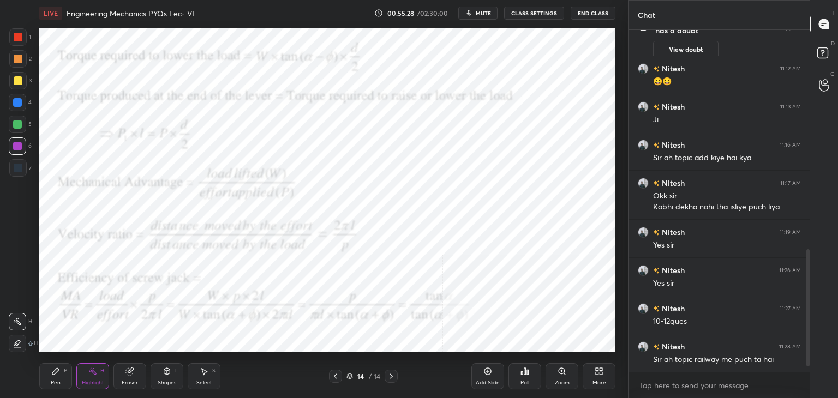
click at [337, 377] on icon at bounding box center [335, 376] width 9 height 9
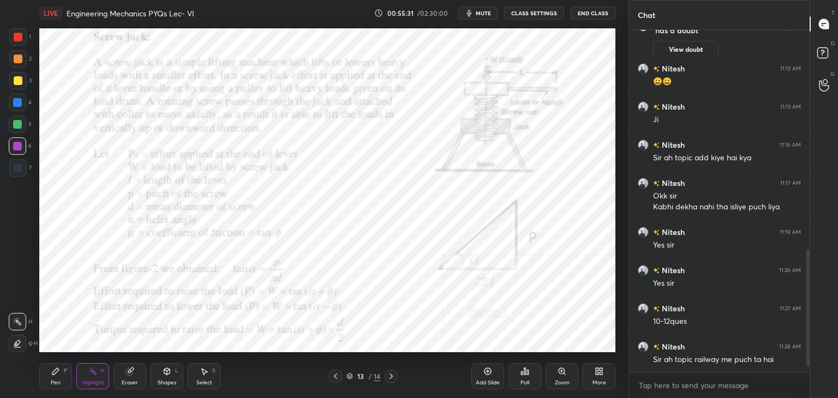
click at [13, 32] on div at bounding box center [17, 36] width 17 height 17
click at [165, 380] on div "Shapes L" at bounding box center [167, 376] width 33 height 26
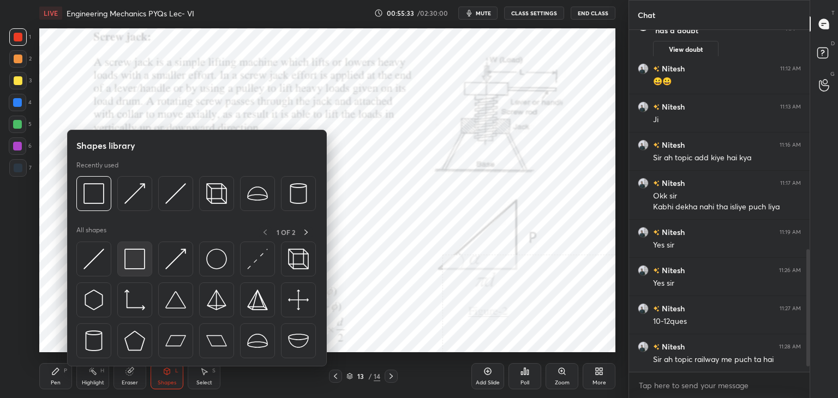
click at [132, 265] on img at bounding box center [134, 259] width 21 height 21
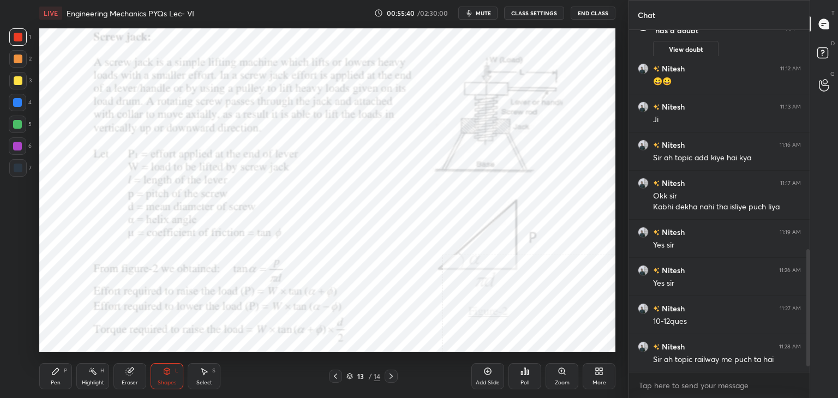
click at [140, 375] on div "Eraser" at bounding box center [130, 376] width 33 height 26
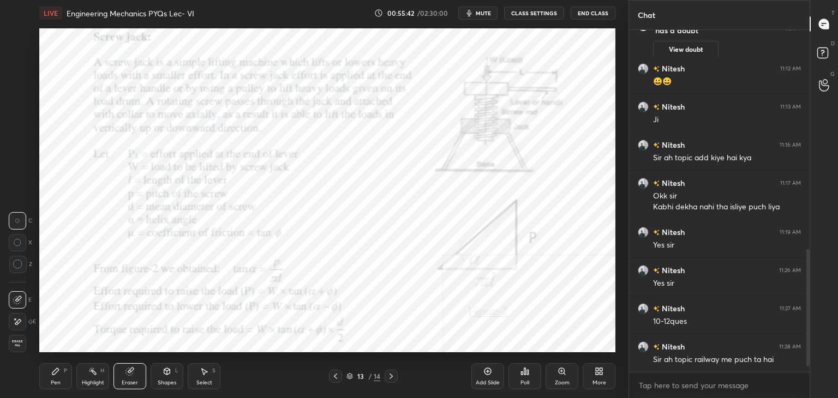
click at [174, 380] on div "Shapes" at bounding box center [167, 382] width 19 height 5
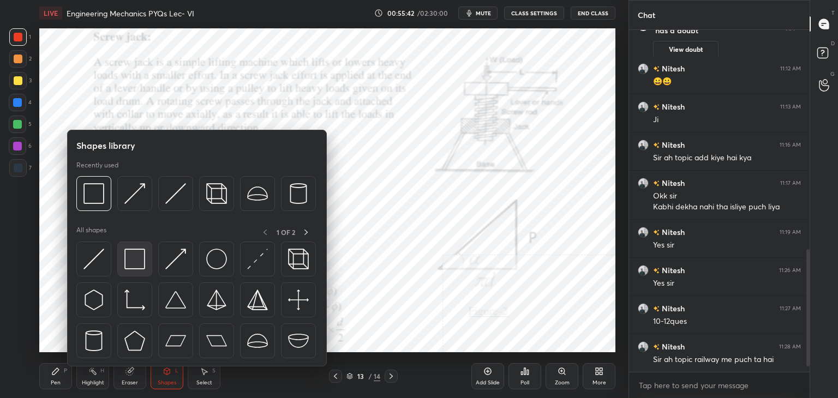
click at [126, 259] on img at bounding box center [134, 259] width 21 height 21
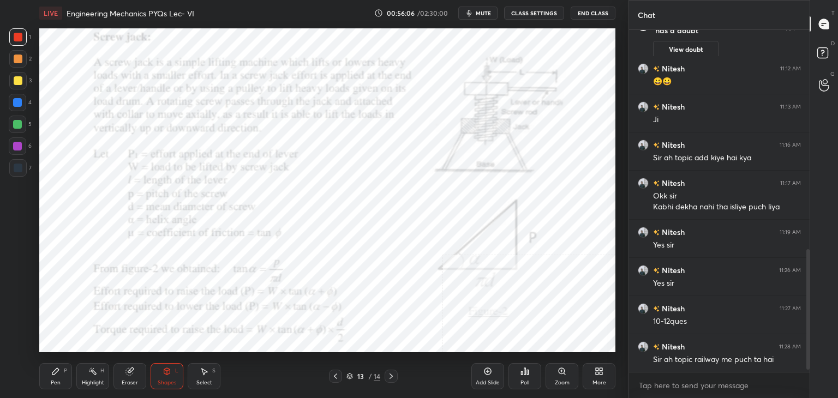
scroll to position [339, 177]
click at [338, 374] on icon at bounding box center [335, 376] width 9 height 9
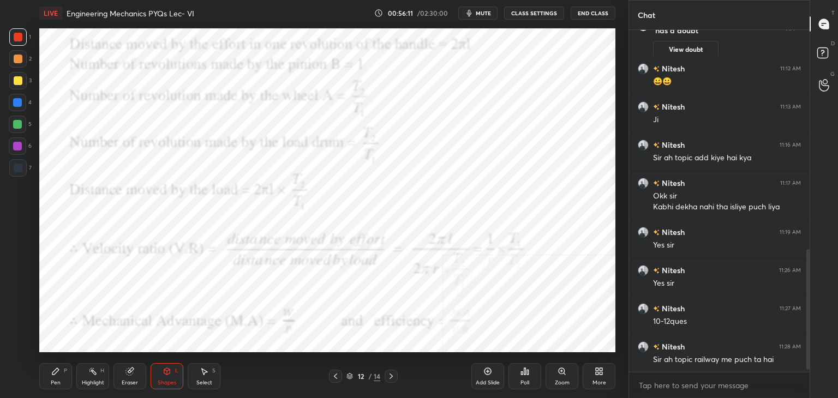
click at [337, 375] on icon at bounding box center [335, 376] width 9 height 9
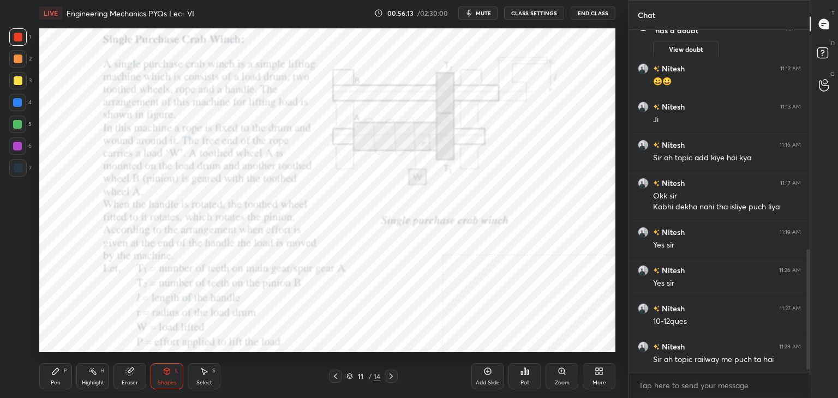
click at [103, 373] on div "H" at bounding box center [102, 370] width 4 height 5
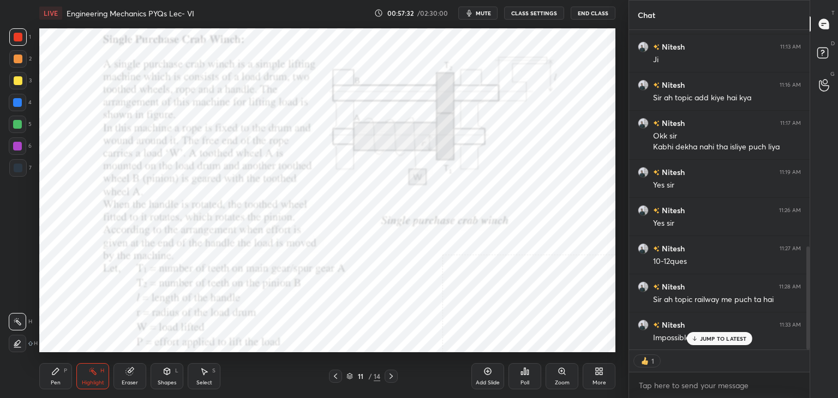
click at [332, 379] on icon at bounding box center [335, 376] width 9 height 9
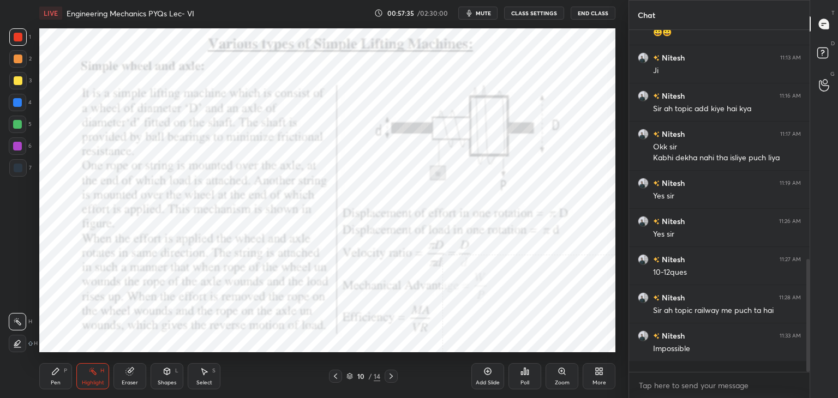
scroll to position [339, 177]
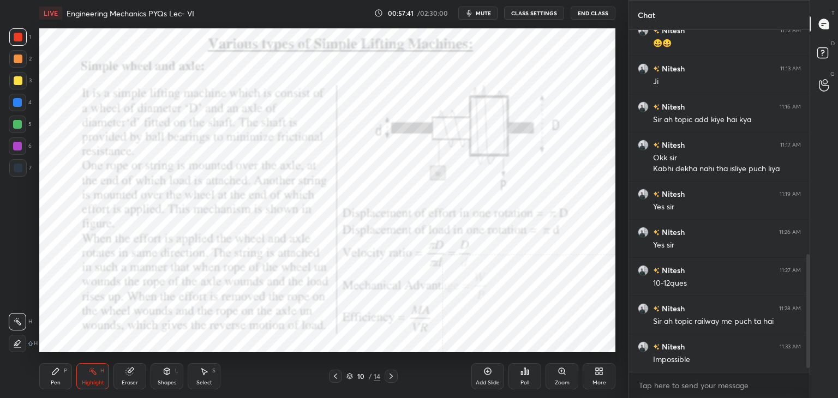
click at [393, 378] on icon at bounding box center [391, 376] width 9 height 9
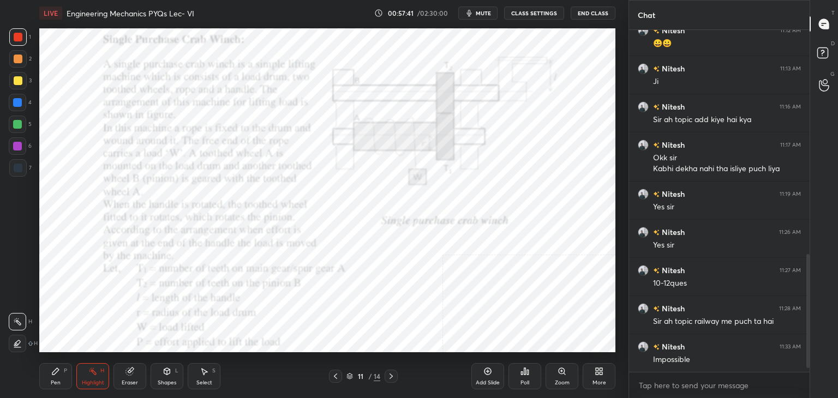
click at [392, 377] on icon at bounding box center [391, 376] width 3 height 5
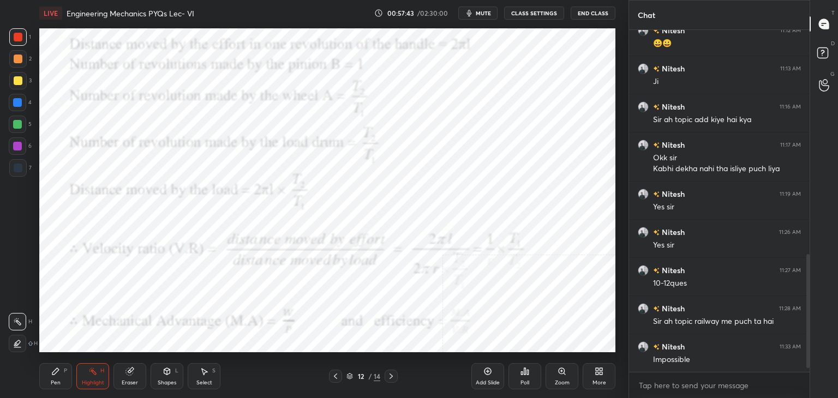
click at [391, 378] on icon at bounding box center [391, 376] width 9 height 9
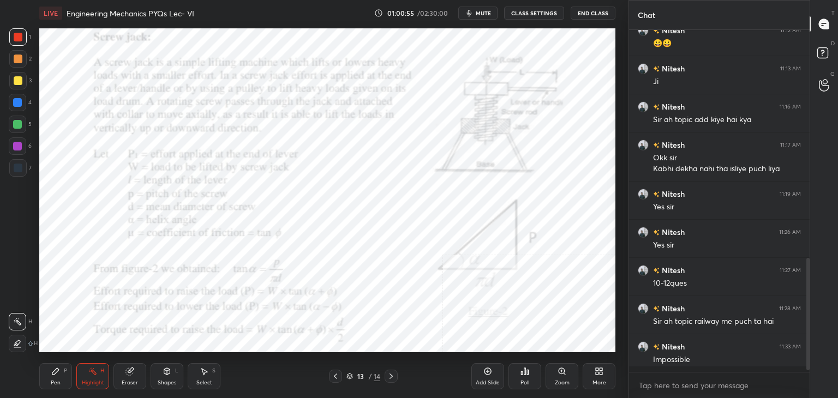
scroll to position [650, 0]
click at [332, 375] on icon at bounding box center [335, 376] width 9 height 9
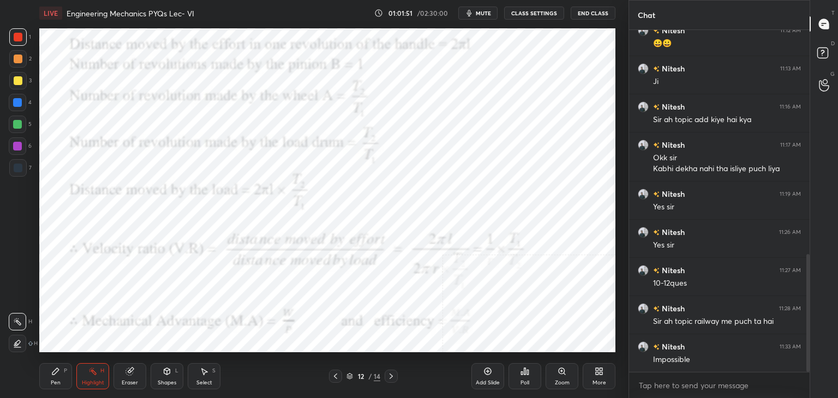
drag, startPoint x: 334, startPoint y: 367, endPoint x: 337, endPoint y: 360, distance: 7.1
click at [332, 367] on div "Pen P Highlight H Eraser Shapes L Select S 12 / 14 Add Slide Poll Zoom More" at bounding box center [327, 377] width 576 height 44
drag, startPoint x: 337, startPoint y: 379, endPoint x: 336, endPoint y: 362, distance: 17.0
click at [337, 379] on icon at bounding box center [335, 376] width 9 height 9
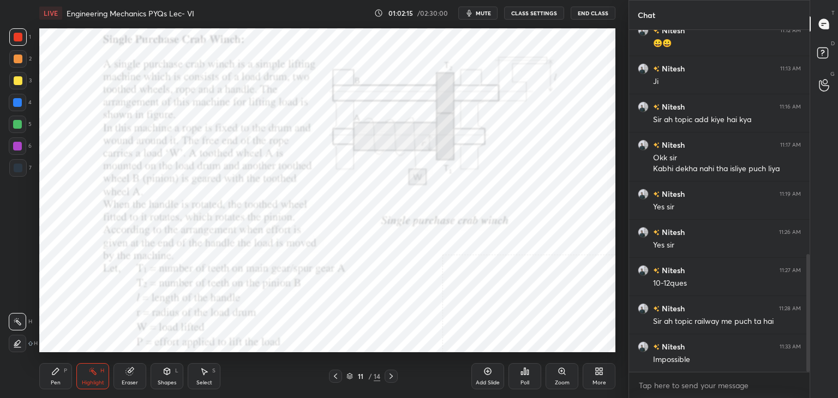
click at [391, 377] on icon at bounding box center [391, 376] width 9 height 9
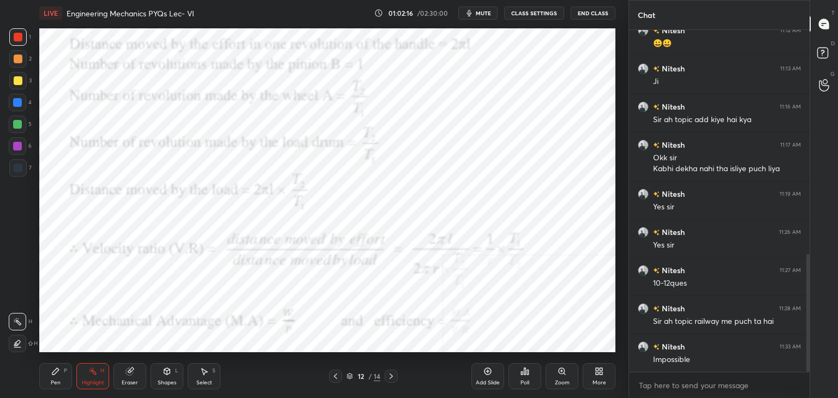
click at [389, 375] on icon at bounding box center [391, 376] width 9 height 9
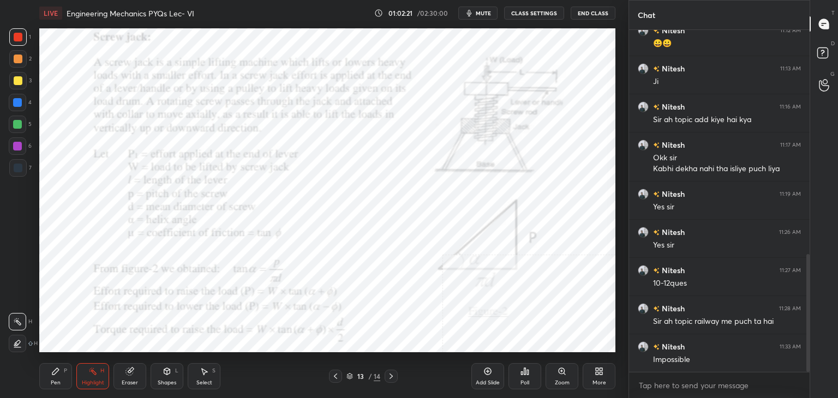
drag, startPoint x: 336, startPoint y: 378, endPoint x: 339, endPoint y: 371, distance: 7.6
click at [337, 377] on icon at bounding box center [335, 376] width 9 height 9
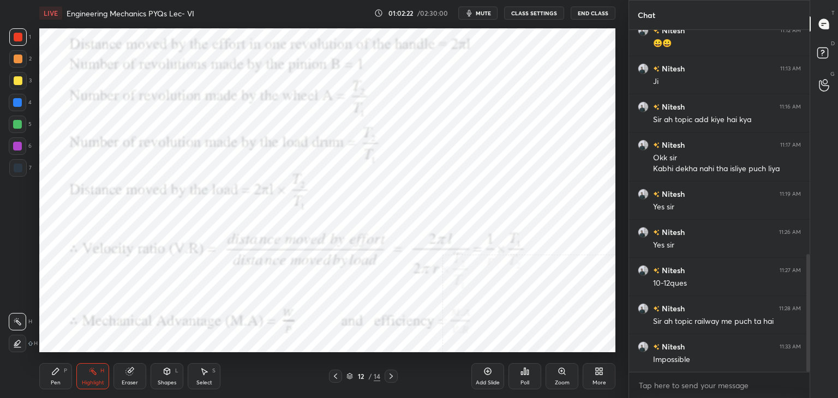
click at [340, 378] on div at bounding box center [335, 376] width 13 height 13
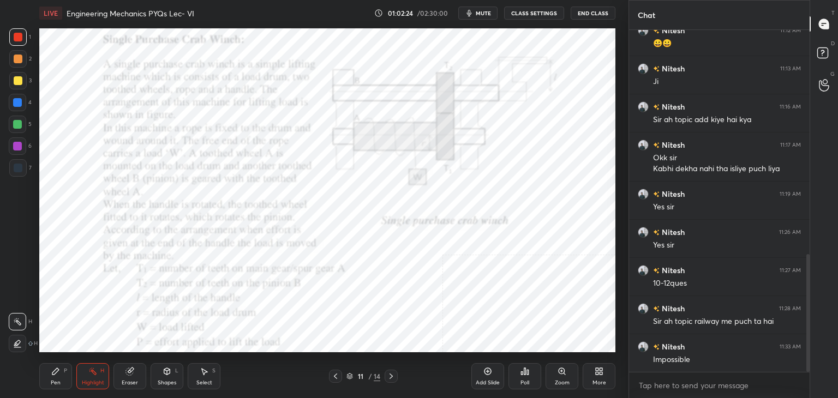
click at [336, 378] on icon at bounding box center [335, 376] width 9 height 9
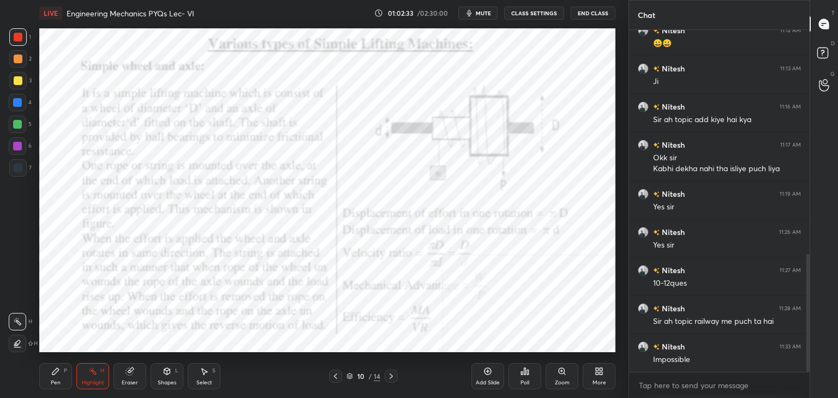
click at [391, 374] on icon at bounding box center [391, 376] width 9 height 9
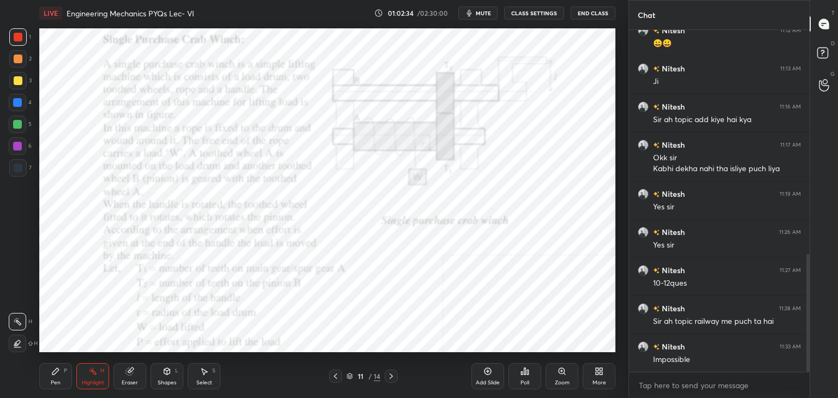
click at [391, 376] on icon at bounding box center [391, 376] width 9 height 9
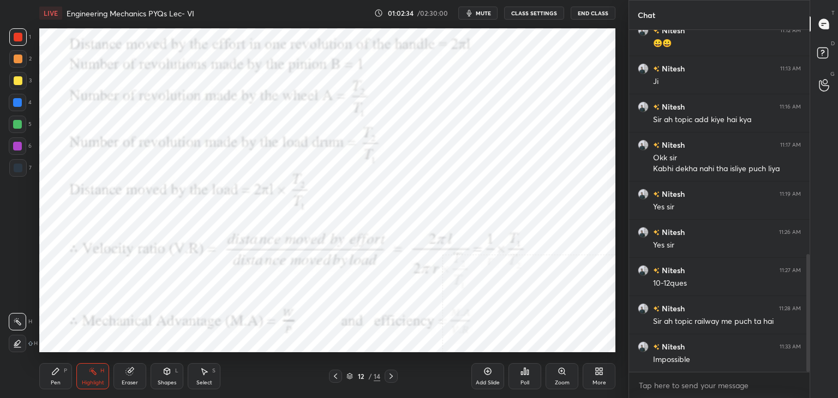
click at [391, 377] on icon at bounding box center [391, 376] width 9 height 9
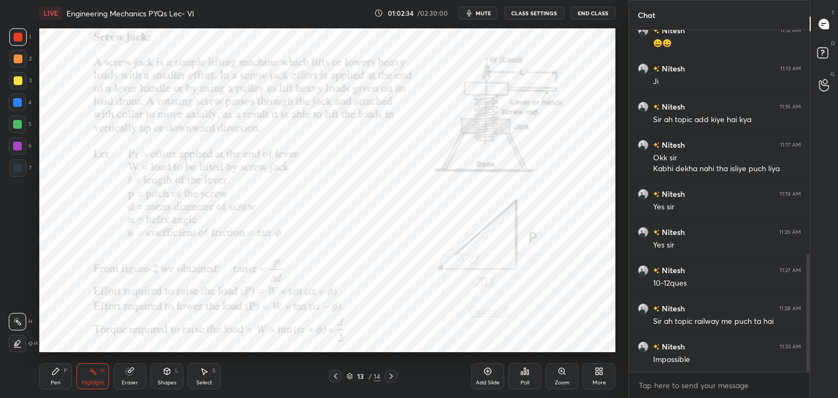
click at [391, 377] on icon at bounding box center [391, 376] width 3 height 5
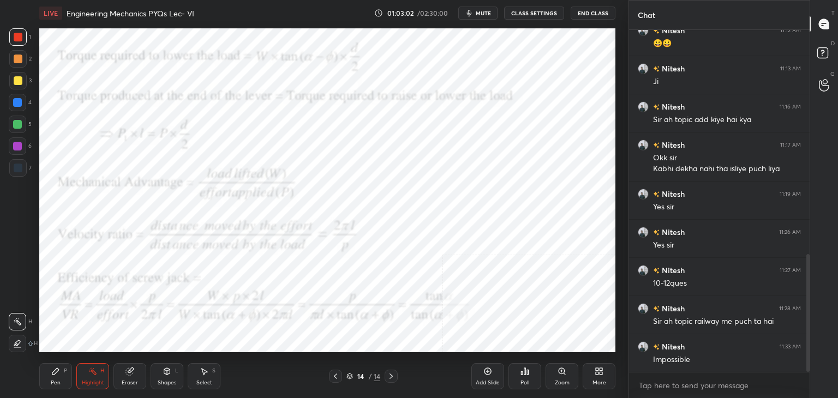
click at [335, 373] on icon at bounding box center [335, 376] width 9 height 9
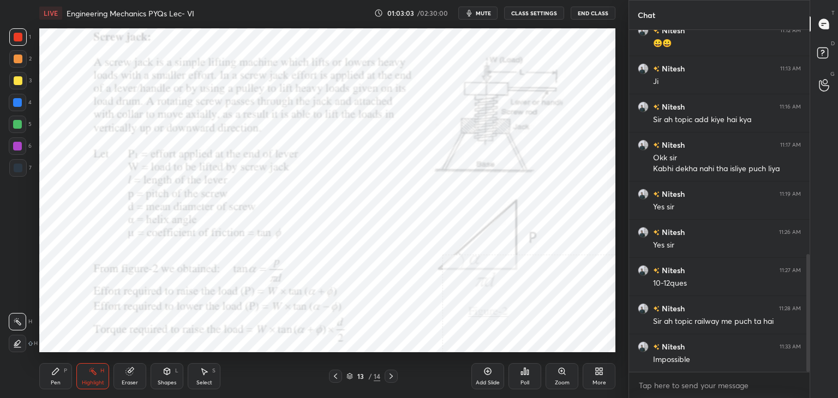
click at [204, 26] on div "Setting up your live class Poll for secs No correct answer Start poll" at bounding box center [327, 190] width 585 height 329
click at [598, 374] on icon at bounding box center [597, 373] width 3 height 3
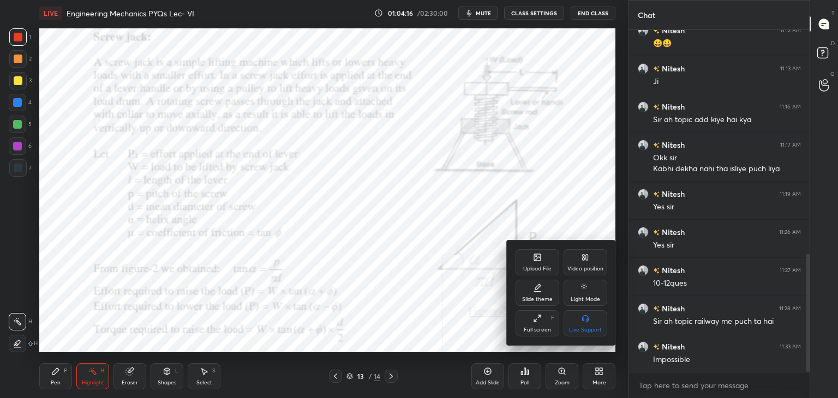
click at [544, 266] on div "Upload File" at bounding box center [537, 268] width 28 height 5
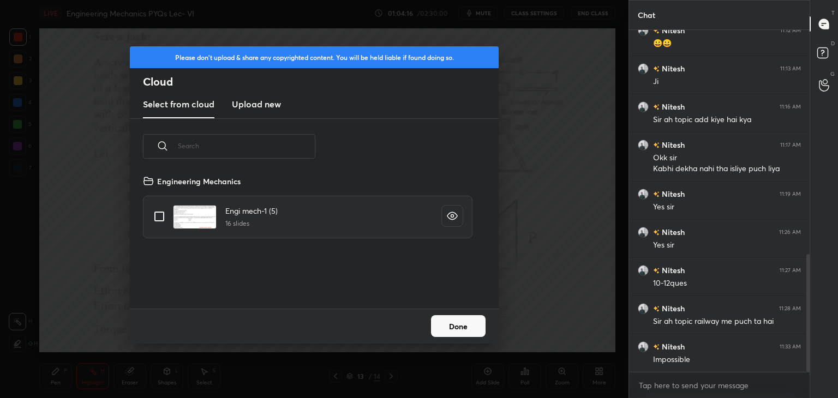
scroll to position [134, 350]
drag, startPoint x: 251, startPoint y: 101, endPoint x: 262, endPoint y: 116, distance: 18.3
click at [252, 101] on h3 "Upload new" at bounding box center [256, 104] width 49 height 13
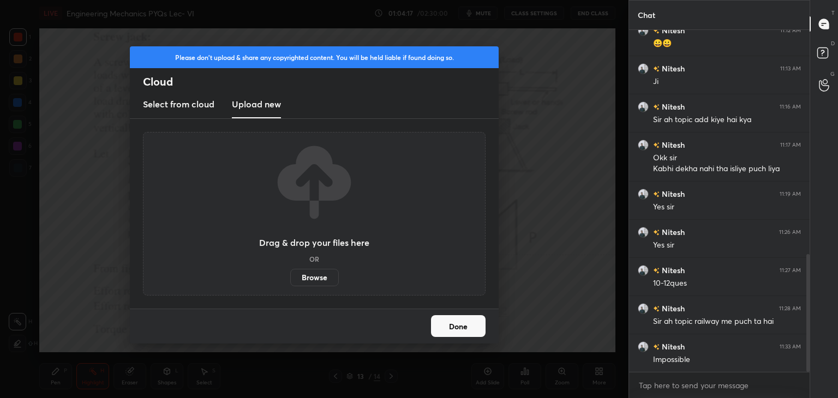
click at [314, 280] on label "Browse" at bounding box center [314, 277] width 49 height 17
click at [290, 280] on input "Browse" at bounding box center [290, 277] width 0 height 17
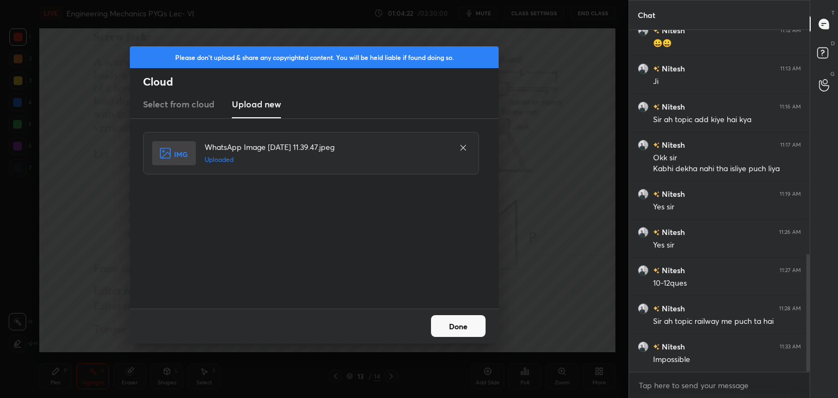
click at [466, 324] on button "Done" at bounding box center [458, 326] width 55 height 22
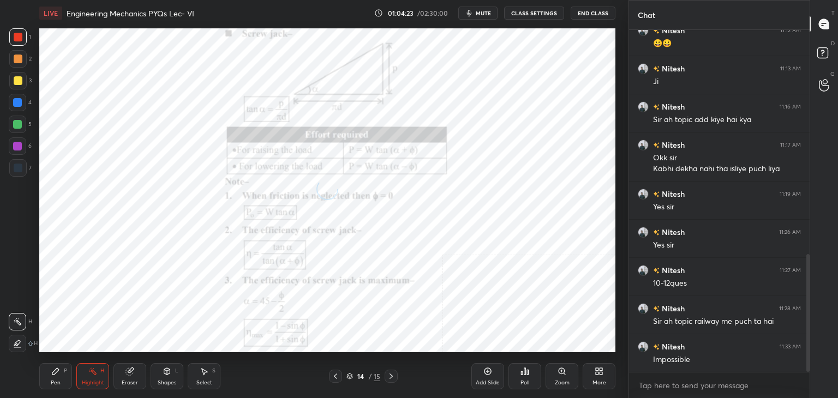
click at [163, 378] on div "Shapes L" at bounding box center [167, 376] width 33 height 26
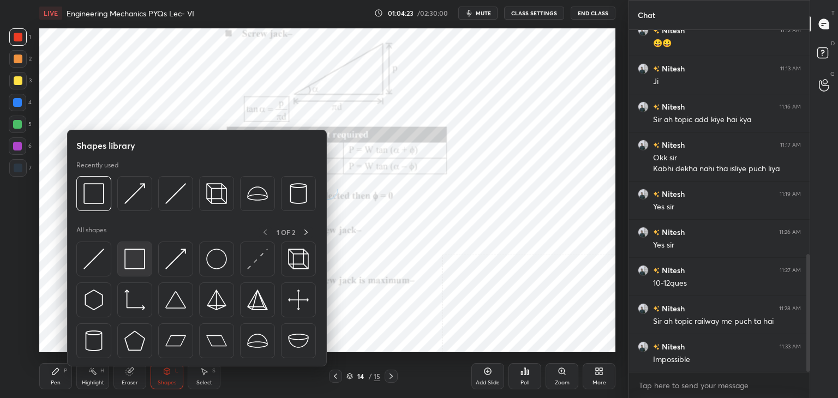
click at [133, 264] on img at bounding box center [134, 259] width 21 height 21
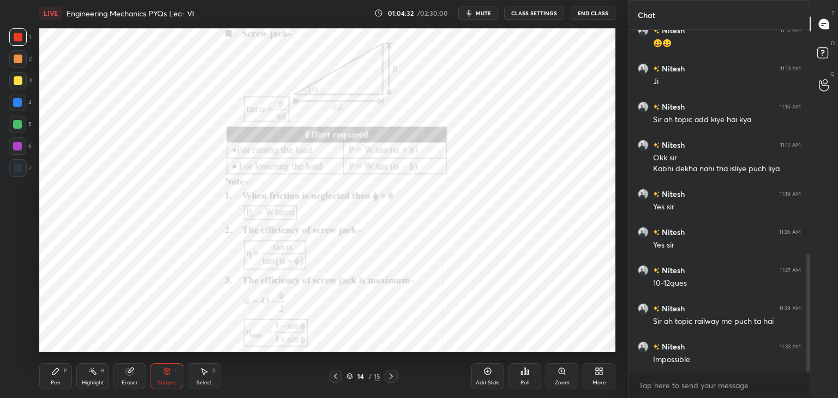
click at [11, 150] on div at bounding box center [17, 146] width 17 height 17
click at [130, 373] on icon at bounding box center [129, 371] width 7 height 7
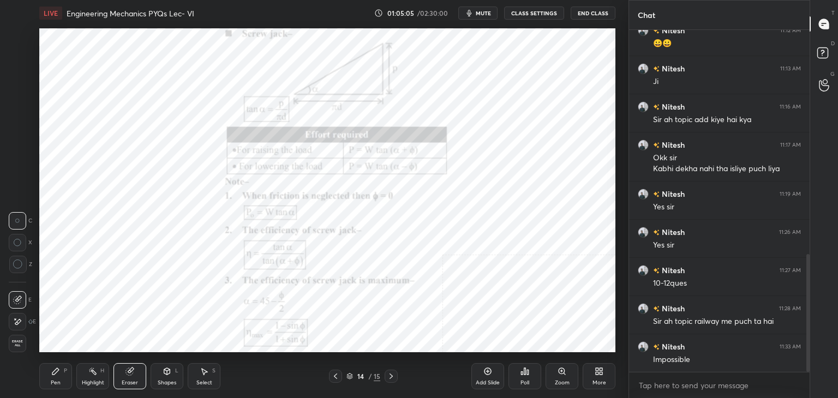
click at [333, 377] on icon at bounding box center [335, 376] width 9 height 9
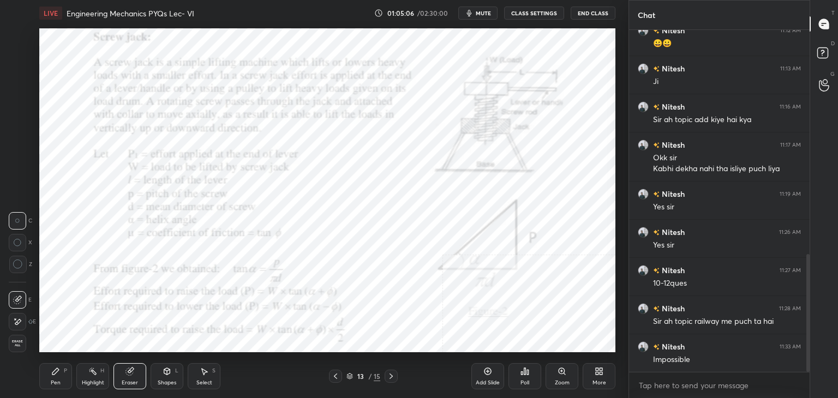
click at [95, 380] on div "Highlight" at bounding box center [93, 382] width 22 height 5
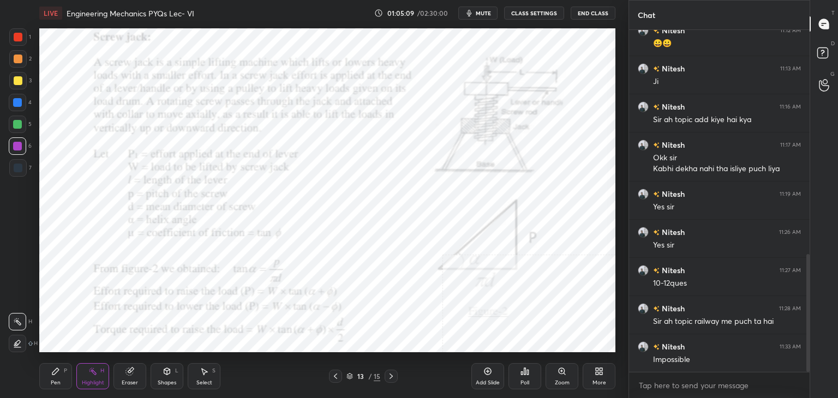
click at [389, 374] on icon at bounding box center [391, 376] width 9 height 9
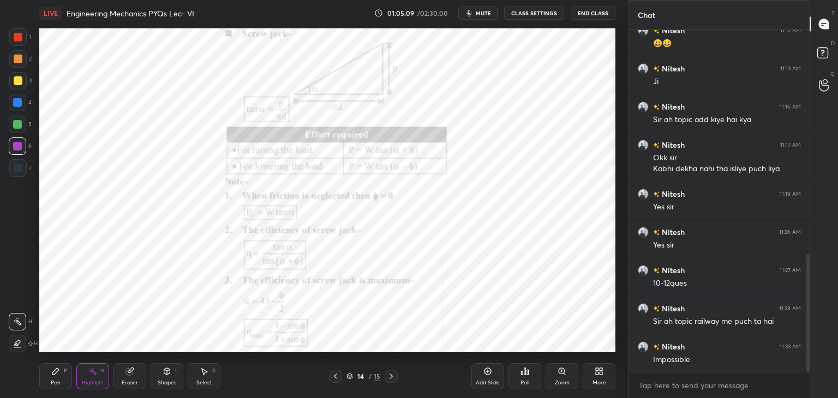
click at [391, 375] on icon at bounding box center [391, 376] width 9 height 9
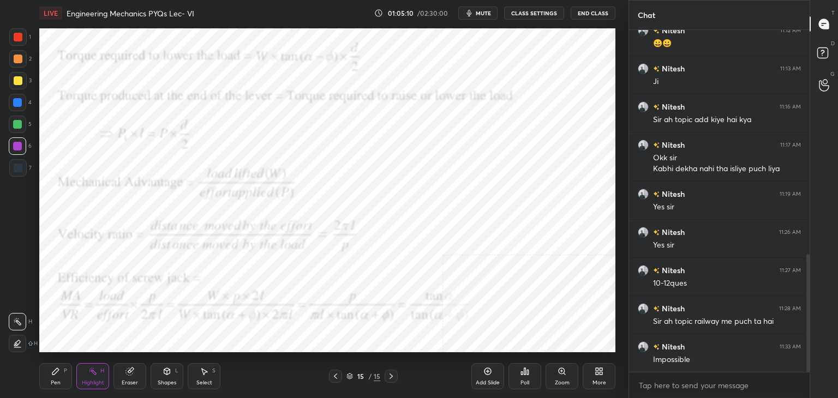
click at [390, 373] on icon at bounding box center [391, 376] width 9 height 9
click at [332, 374] on icon at bounding box center [335, 376] width 9 height 9
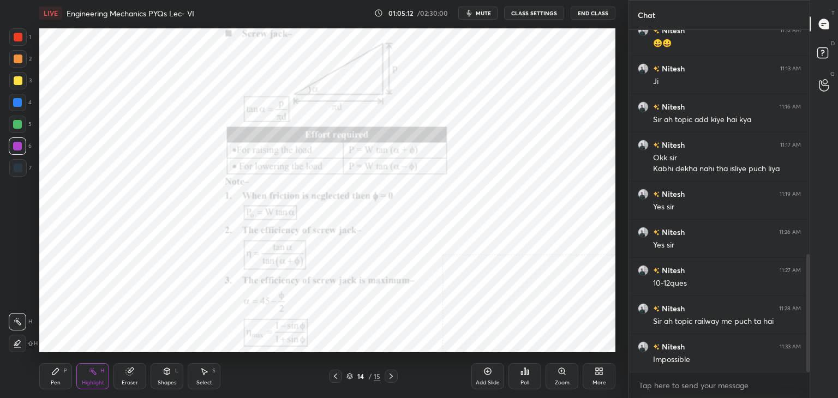
click at [391, 372] on div at bounding box center [391, 376] width 13 height 13
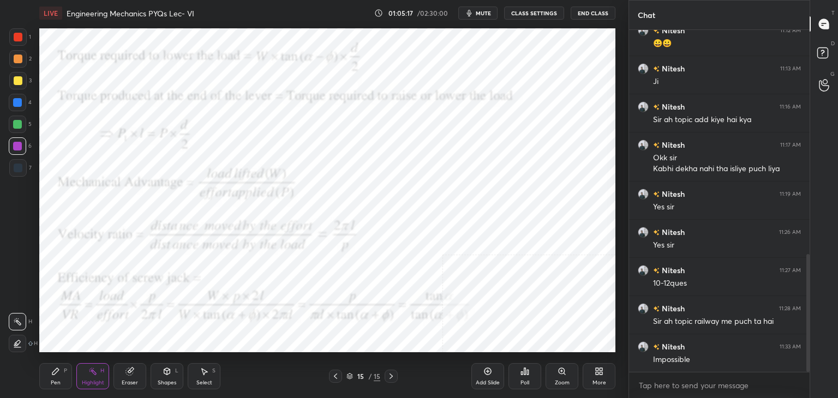
click at [338, 372] on icon at bounding box center [335, 376] width 9 height 9
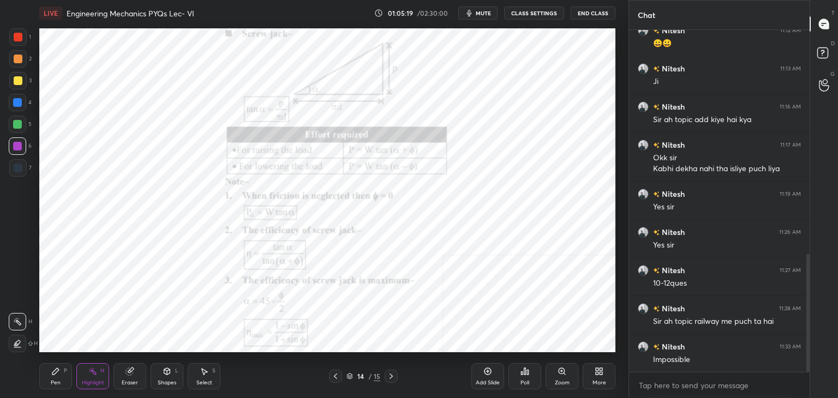
click at [389, 374] on icon at bounding box center [391, 376] width 9 height 9
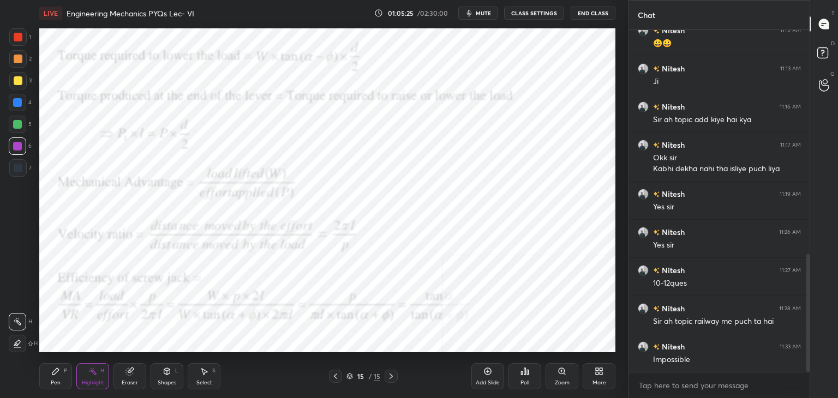
scroll to position [689, 0]
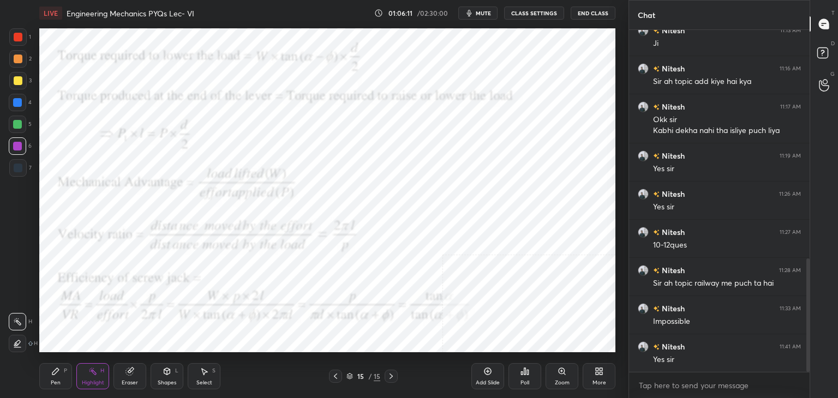
click at [605, 370] on div "More" at bounding box center [599, 376] width 33 height 26
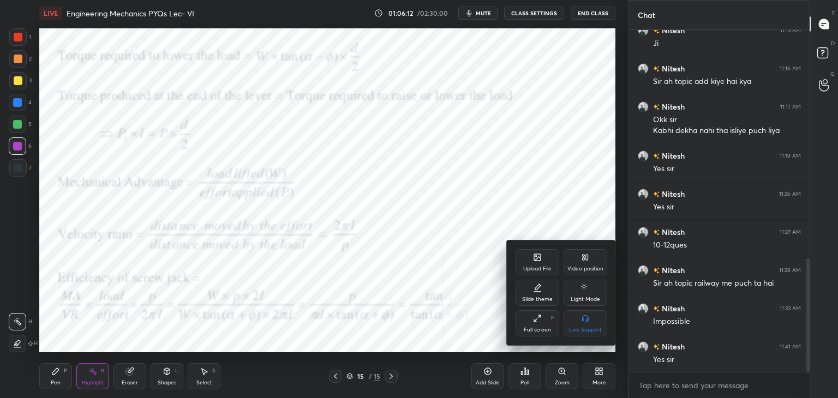
click at [546, 265] on div "Upload File" at bounding box center [538, 262] width 44 height 26
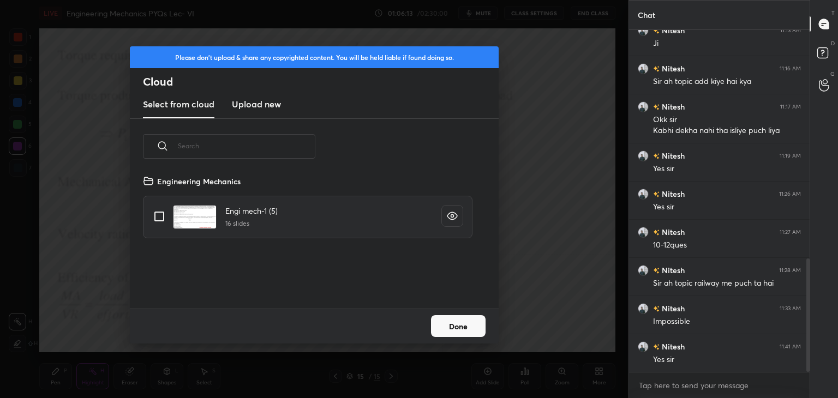
scroll to position [134, 350]
click at [250, 104] on h3 "Upload new" at bounding box center [256, 104] width 49 height 13
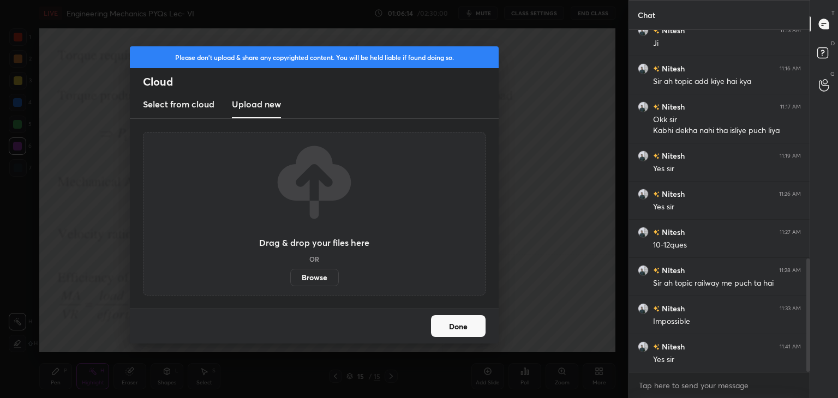
click at [317, 276] on label "Browse" at bounding box center [314, 277] width 49 height 17
click at [290, 276] on input "Browse" at bounding box center [290, 277] width 0 height 17
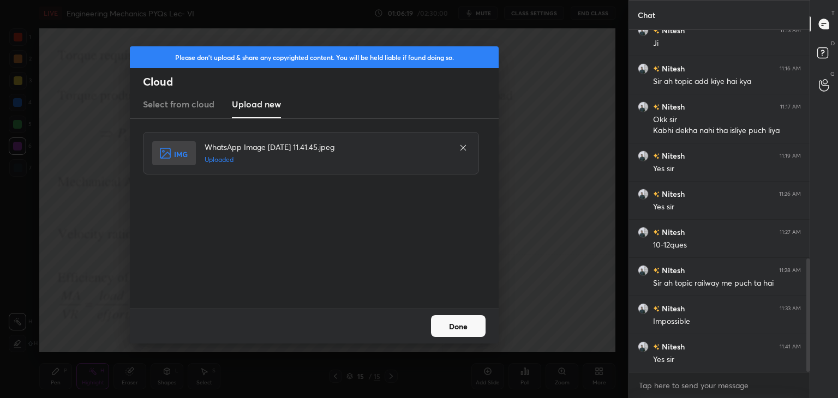
click at [437, 322] on button "Done" at bounding box center [458, 326] width 55 height 22
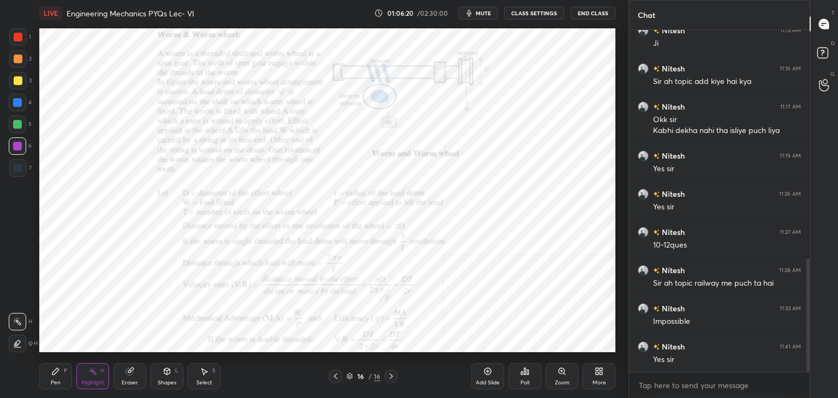
click at [166, 378] on div "Shapes L" at bounding box center [167, 376] width 33 height 26
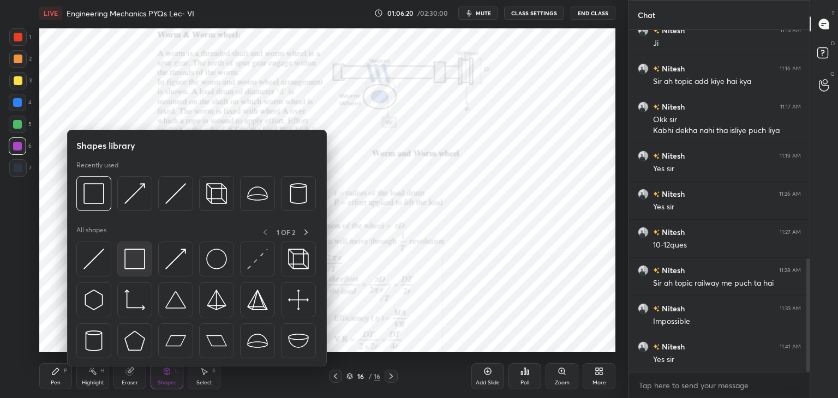
click at [132, 249] on img at bounding box center [134, 259] width 21 height 21
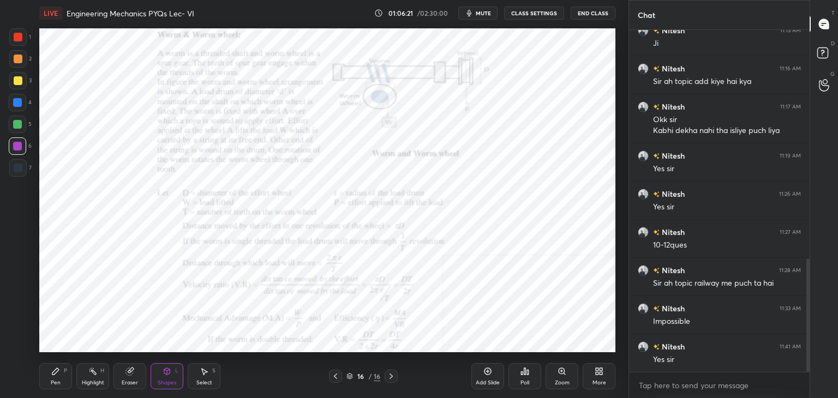
click at [16, 35] on div at bounding box center [18, 37] width 9 height 9
click at [21, 142] on div at bounding box center [17, 146] width 9 height 9
click at [92, 380] on div "Highlight" at bounding box center [93, 382] width 22 height 5
click at [605, 378] on div "More" at bounding box center [599, 376] width 33 height 26
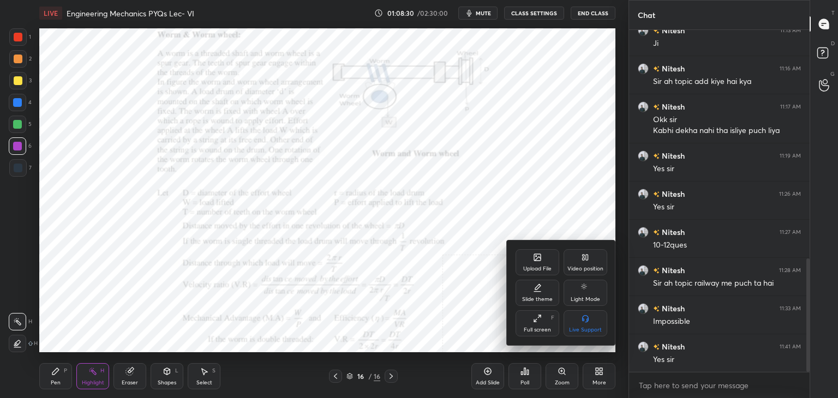
click at [528, 262] on div "Upload File" at bounding box center [538, 262] width 44 height 26
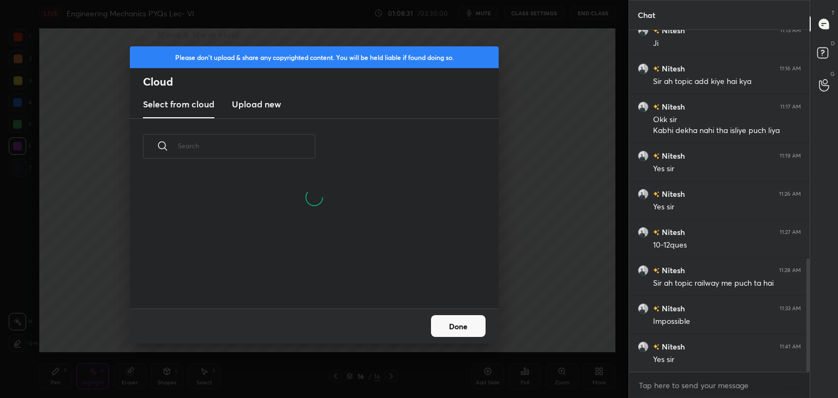
click at [260, 103] on h3 "Upload new" at bounding box center [256, 104] width 49 height 13
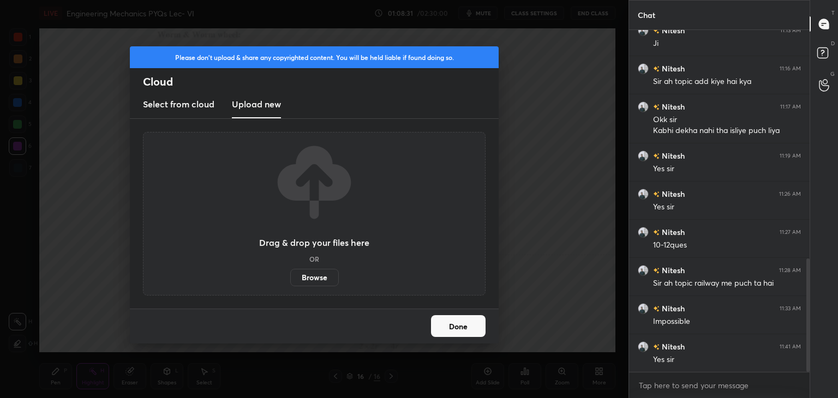
click at [317, 279] on label "Browse" at bounding box center [314, 277] width 49 height 17
click at [290, 279] on input "Browse" at bounding box center [290, 277] width 0 height 17
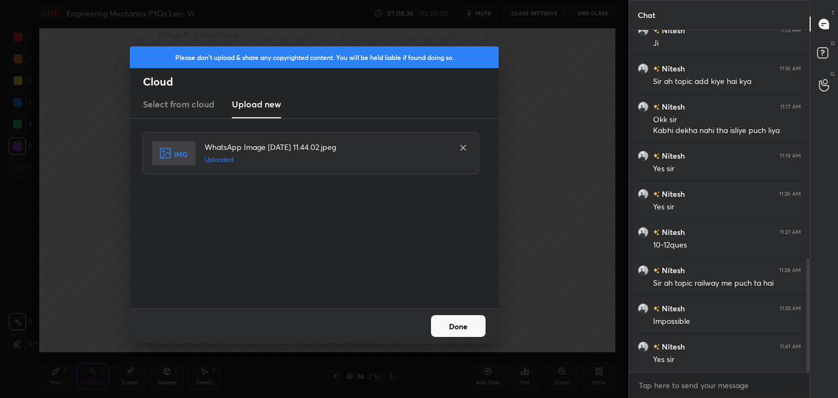
click at [455, 322] on button "Done" at bounding box center [458, 326] width 55 height 22
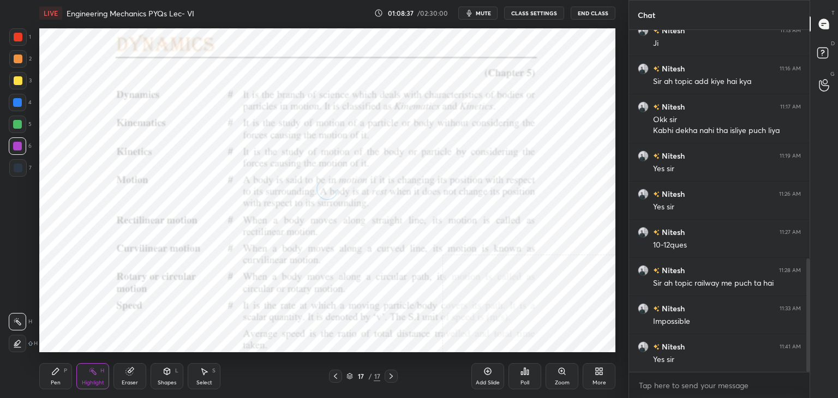
drag, startPoint x: 165, startPoint y: 379, endPoint x: 159, endPoint y: 371, distance: 10.3
click at [166, 380] on div "Shapes" at bounding box center [167, 382] width 19 height 5
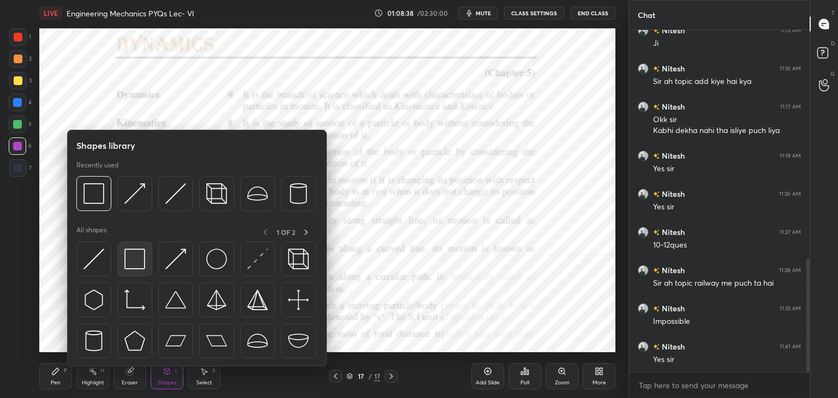
click at [136, 256] on img at bounding box center [134, 259] width 21 height 21
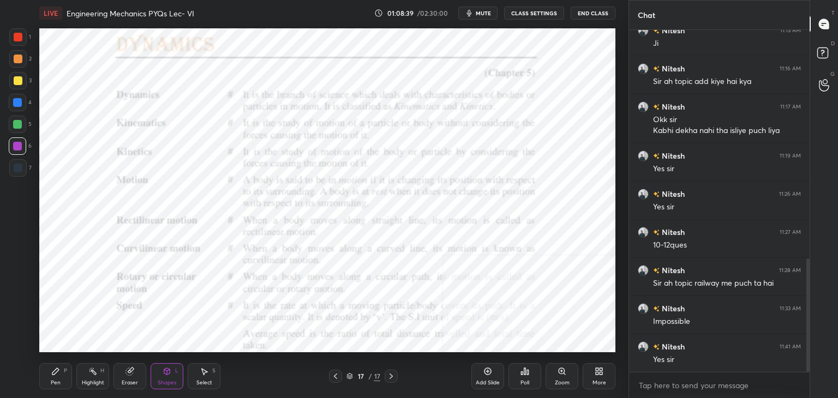
click at [22, 39] on div at bounding box center [18, 37] width 9 height 9
click at [17, 59] on div at bounding box center [18, 59] width 9 height 9
click at [19, 101] on div at bounding box center [17, 102] width 9 height 9
click at [21, 38] on div at bounding box center [18, 37] width 9 height 9
click at [21, 145] on div at bounding box center [17, 146] width 9 height 9
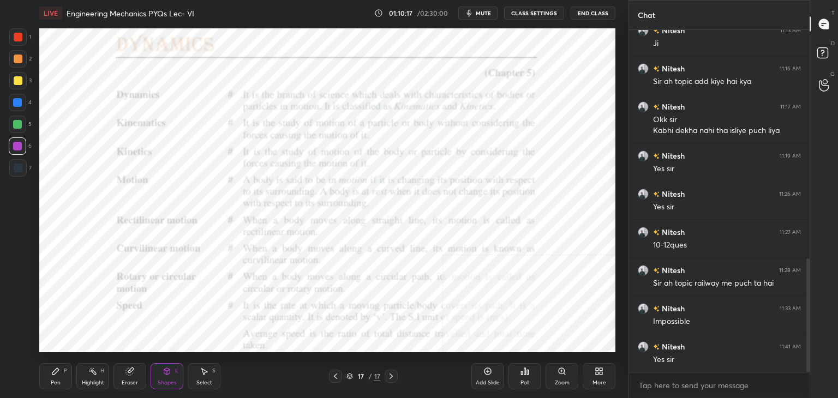
drag, startPoint x: 20, startPoint y: 102, endPoint x: 35, endPoint y: 97, distance: 15.9
click at [20, 101] on div at bounding box center [17, 102] width 9 height 9
drag, startPoint x: 98, startPoint y: 378, endPoint x: 110, endPoint y: 355, distance: 25.4
click at [98, 378] on div "Highlight H" at bounding box center [92, 376] width 33 height 26
click at [15, 169] on div at bounding box center [18, 168] width 9 height 9
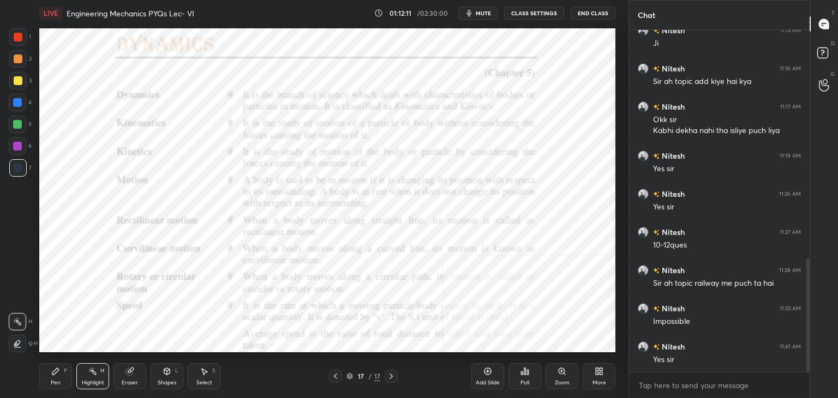
drag, startPoint x: 64, startPoint y: 375, endPoint x: 63, endPoint y: 361, distance: 14.7
click at [63, 375] on div "Pen P" at bounding box center [55, 376] width 33 height 26
drag, startPoint x: 230, startPoint y: 367, endPoint x: 220, endPoint y: 370, distance: 10.2
click at [220, 370] on div "Pen P Highlight H Eraser Shapes L Select S" at bounding box center [147, 376] width 216 height 26
click at [211, 374] on div "Select S" at bounding box center [204, 376] width 33 height 26
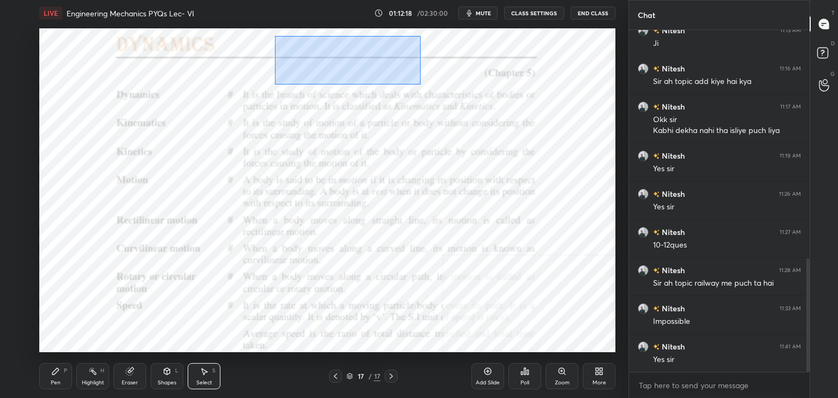
drag, startPoint x: 284, startPoint y: 46, endPoint x: 420, endPoint y: 83, distance: 140.9
click at [421, 84] on div "0 ° Undo Copy Duplicate Duplicate to new slide Delete" at bounding box center [327, 190] width 576 height 324
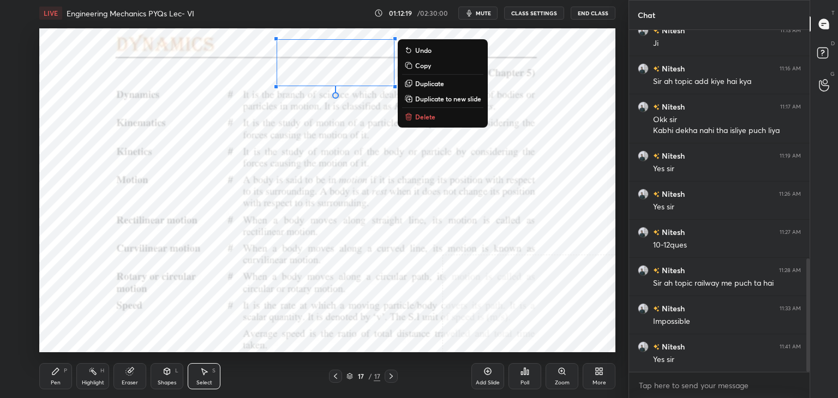
click at [429, 118] on p "Delete" at bounding box center [425, 116] width 20 height 9
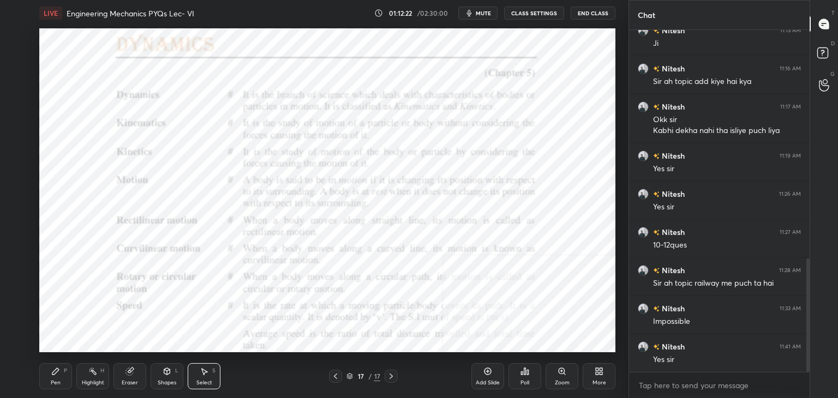
click at [174, 374] on div "Shapes L" at bounding box center [167, 376] width 33 height 26
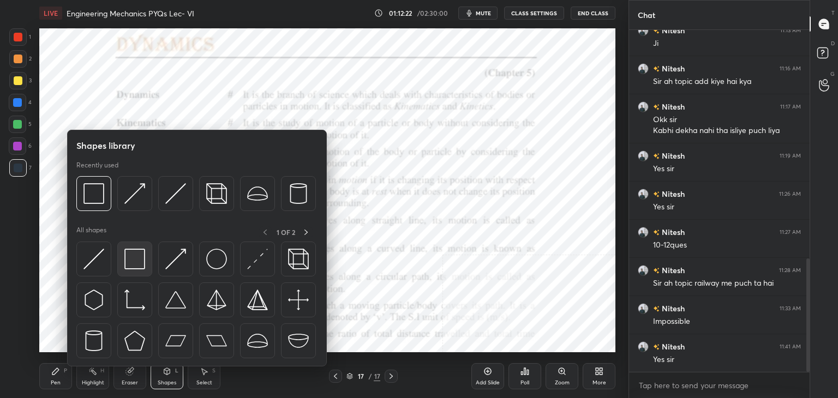
click at [131, 263] on img at bounding box center [134, 259] width 21 height 21
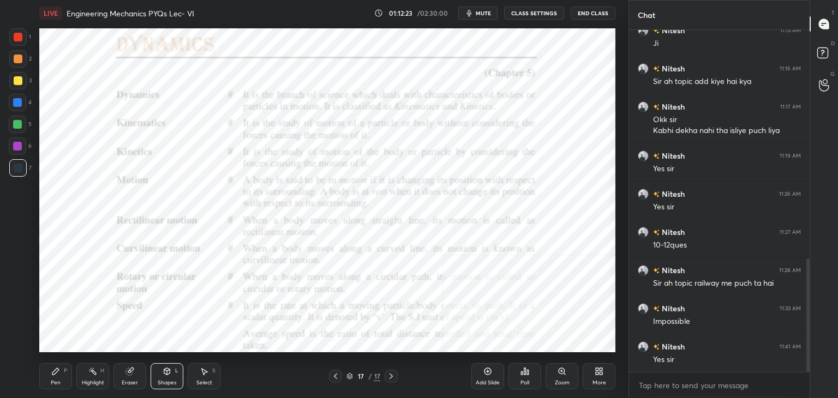
click at [17, 100] on div at bounding box center [17, 102] width 9 height 9
click at [163, 375] on icon at bounding box center [167, 371] width 9 height 9
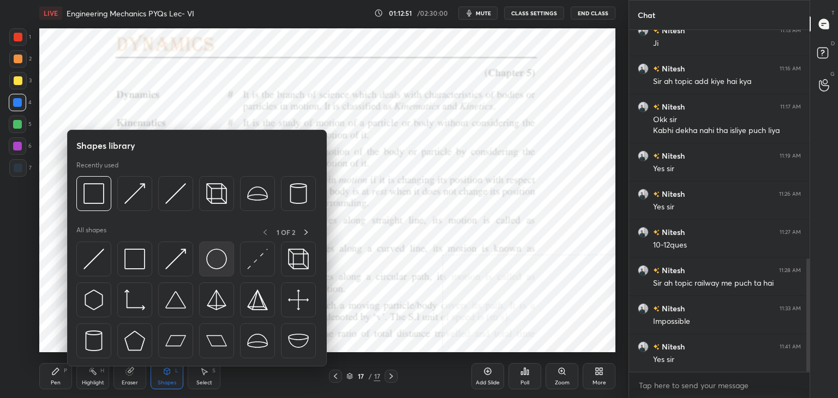
click at [214, 254] on img at bounding box center [216, 259] width 21 height 21
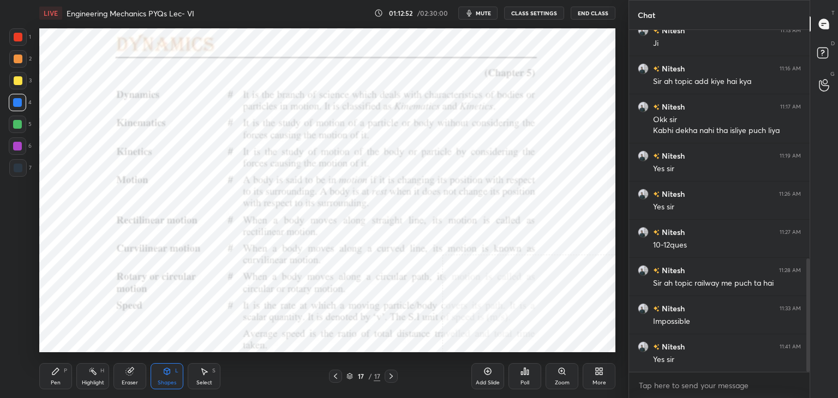
click at [335, 376] on icon at bounding box center [335, 376] width 3 height 5
click at [53, 381] on div "Pen" at bounding box center [56, 382] width 10 height 5
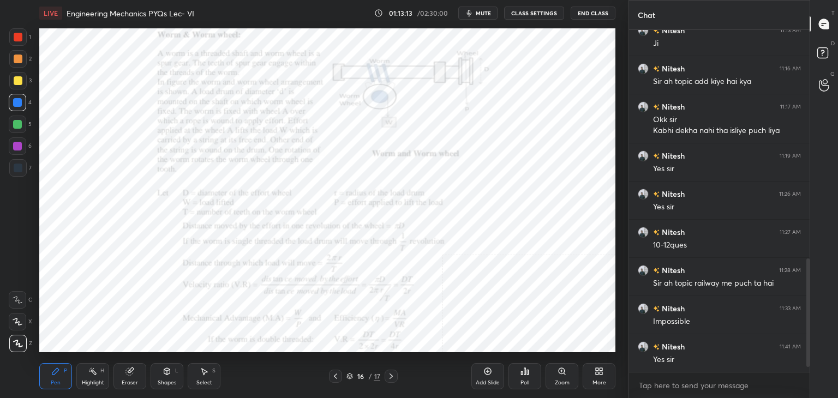
scroll to position [339, 177]
click at [206, 378] on div "Select S" at bounding box center [204, 376] width 33 height 26
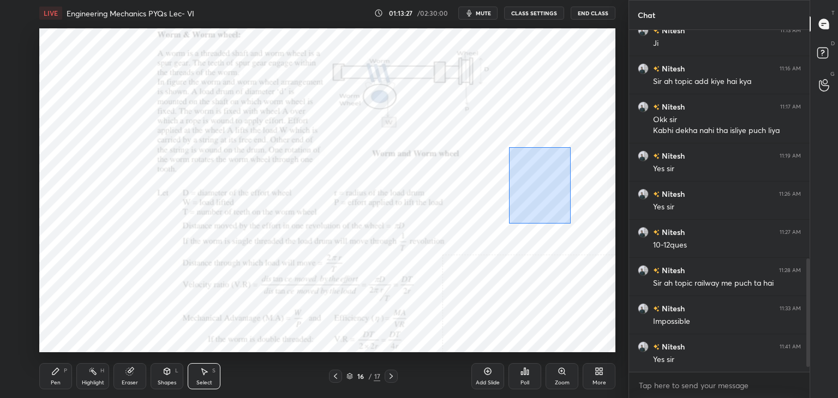
drag, startPoint x: 509, startPoint y: 147, endPoint x: 596, endPoint y: 224, distance: 116.4
click at [602, 228] on div "0 ° Undo Copy Duplicate Duplicate to new slide Delete" at bounding box center [327, 190] width 576 height 324
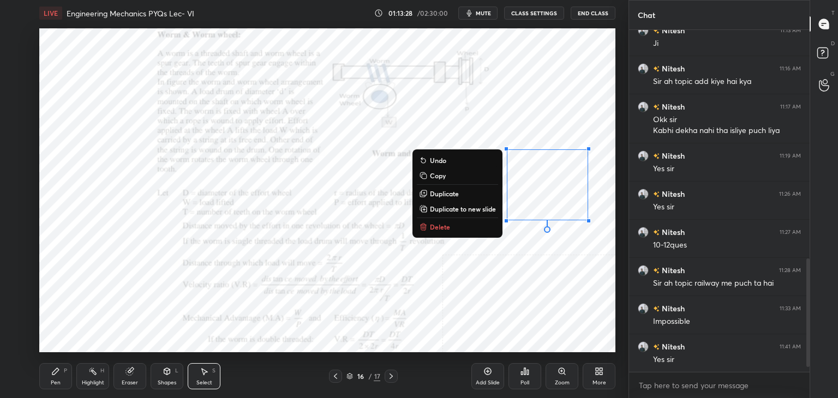
click at [445, 232] on button "Delete" at bounding box center [457, 226] width 81 height 13
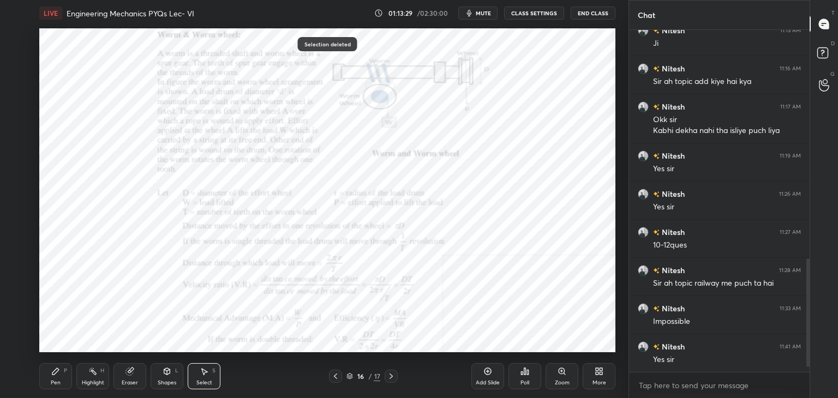
click at [391, 375] on icon at bounding box center [391, 376] width 3 height 5
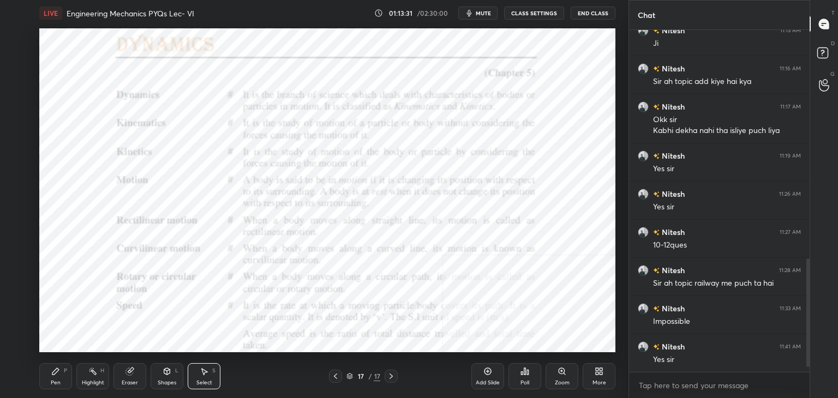
drag, startPoint x: 92, startPoint y: 371, endPoint x: 100, endPoint y: 356, distance: 16.6
click at [93, 371] on icon at bounding box center [92, 371] width 1 height 1
drag, startPoint x: 170, startPoint y: 377, endPoint x: 168, endPoint y: 370, distance: 7.1
click at [170, 376] on div "Shapes L" at bounding box center [167, 376] width 33 height 26
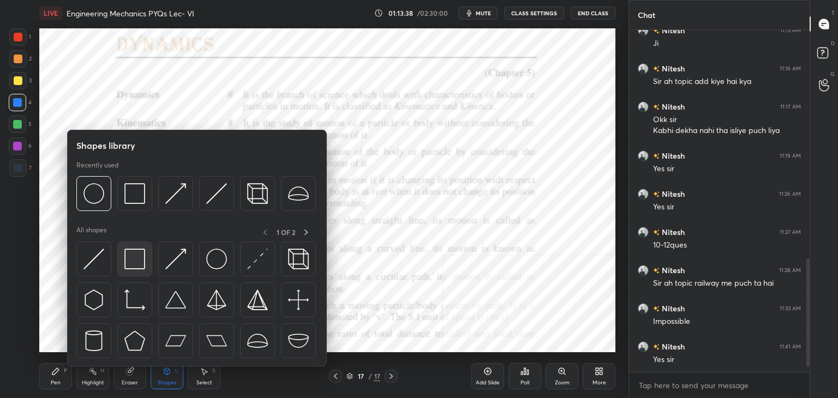
click at [135, 274] on div at bounding box center [134, 259] width 35 height 35
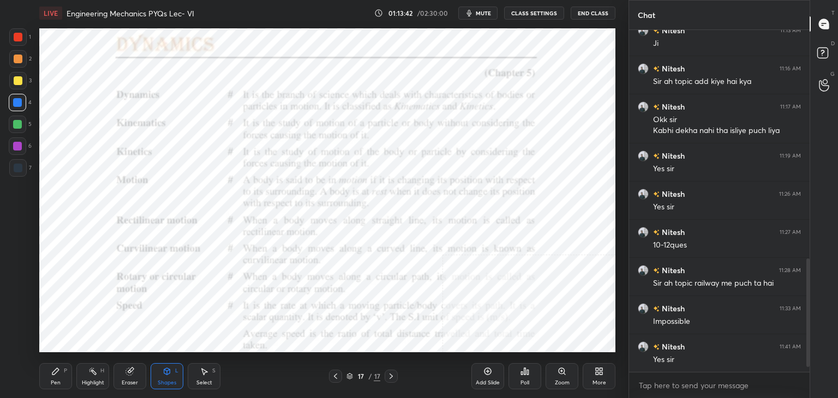
drag, startPoint x: 102, startPoint y: 375, endPoint x: 106, endPoint y: 363, distance: 12.6
click at [101, 374] on div "Highlight H" at bounding box center [92, 376] width 33 height 26
click at [391, 374] on icon at bounding box center [391, 376] width 9 height 9
click at [601, 374] on icon at bounding box center [601, 373] width 3 height 3
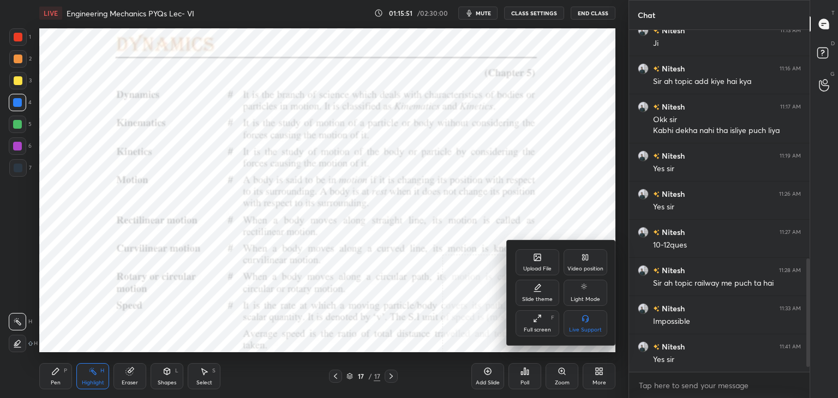
click at [537, 266] on div "Upload File" at bounding box center [537, 268] width 28 height 5
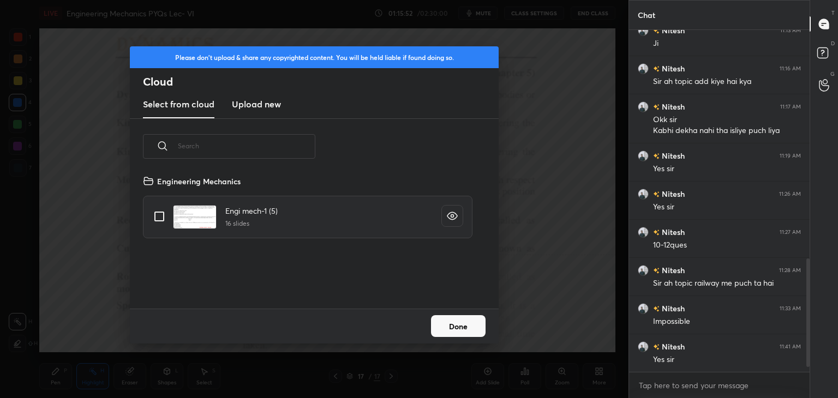
scroll to position [82, 350]
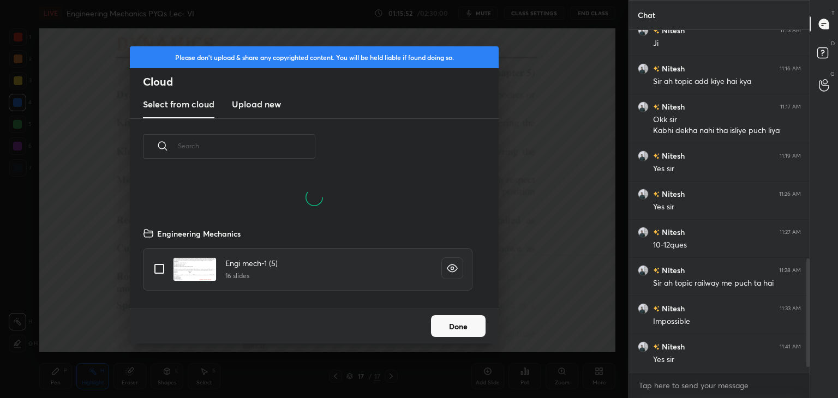
click at [243, 104] on h3 "Upload new" at bounding box center [256, 104] width 49 height 13
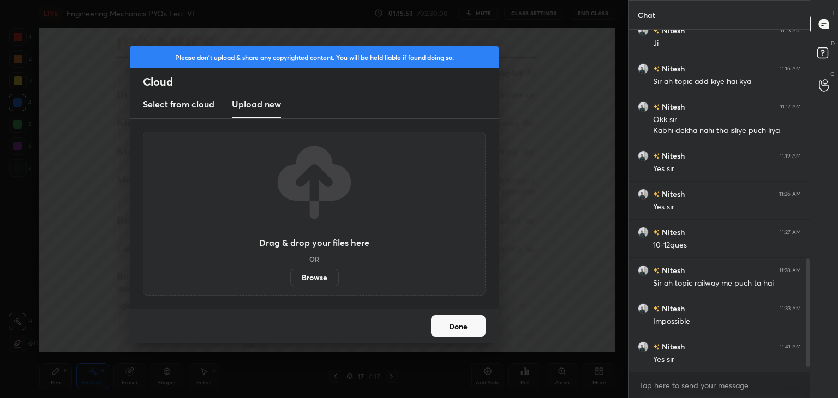
click at [317, 278] on label "Browse" at bounding box center [314, 277] width 49 height 17
click at [290, 278] on input "Browse" at bounding box center [290, 277] width 0 height 17
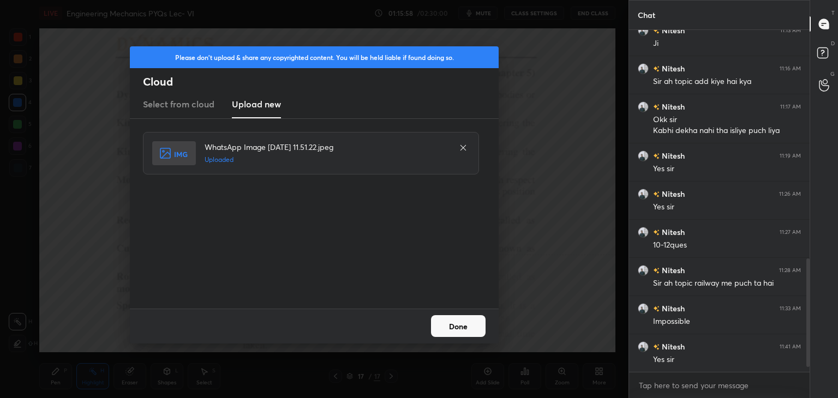
drag, startPoint x: 457, startPoint y: 327, endPoint x: 443, endPoint y: 328, distance: 13.7
click at [457, 326] on button "Done" at bounding box center [458, 326] width 55 height 22
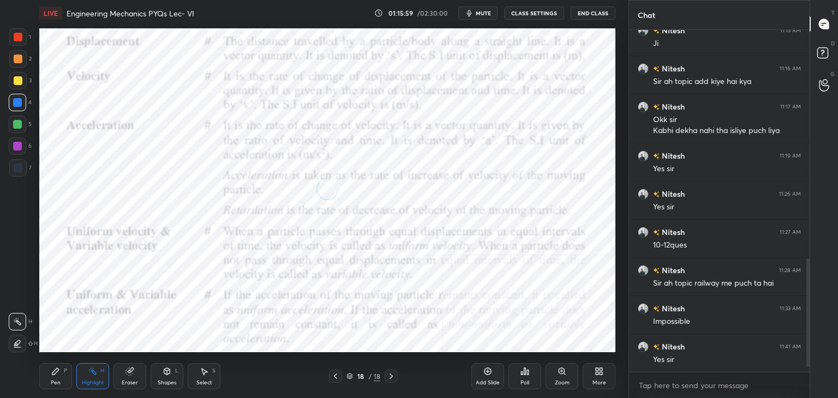
click at [171, 374] on div "Shapes L" at bounding box center [167, 376] width 33 height 26
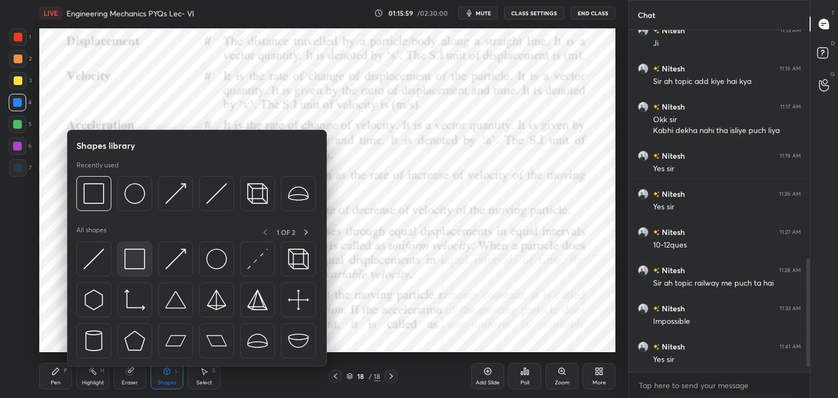
click at [135, 252] on img at bounding box center [134, 259] width 21 height 21
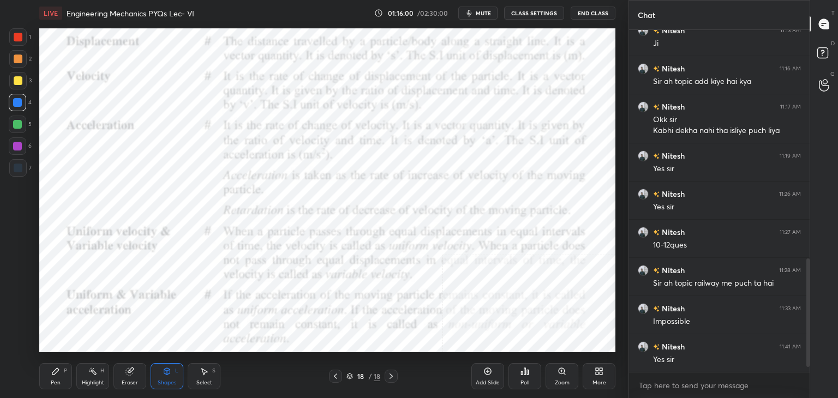
click at [16, 40] on div at bounding box center [18, 37] width 9 height 9
drag, startPoint x: 15, startPoint y: 100, endPoint x: 27, endPoint y: 88, distance: 17.4
click at [15, 100] on div at bounding box center [17, 102] width 9 height 9
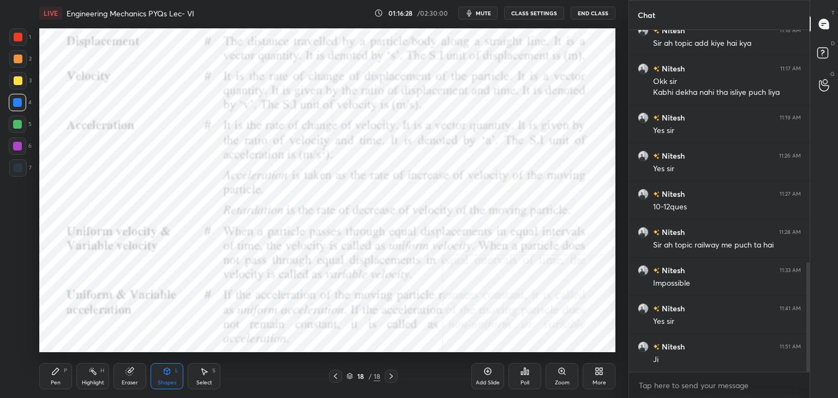
click at [92, 376] on div "Highlight H" at bounding box center [92, 376] width 33 height 26
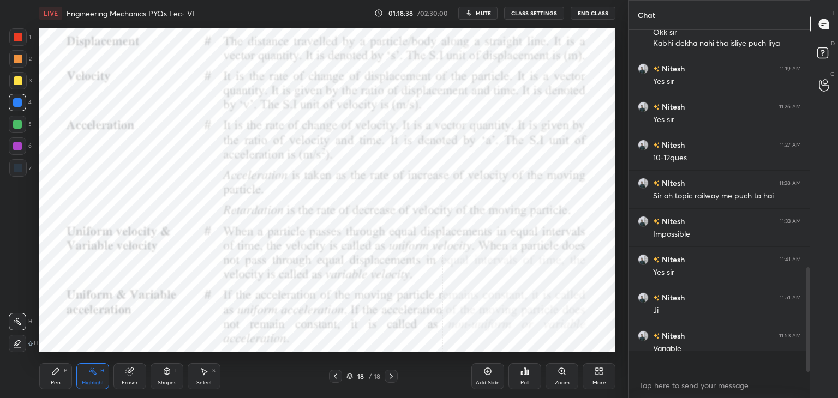
scroll to position [776, 0]
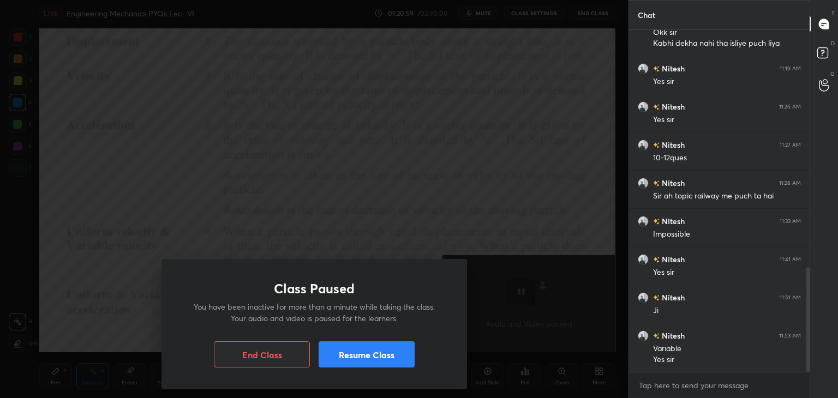
click at [362, 359] on button "Resume Class" at bounding box center [367, 355] width 96 height 26
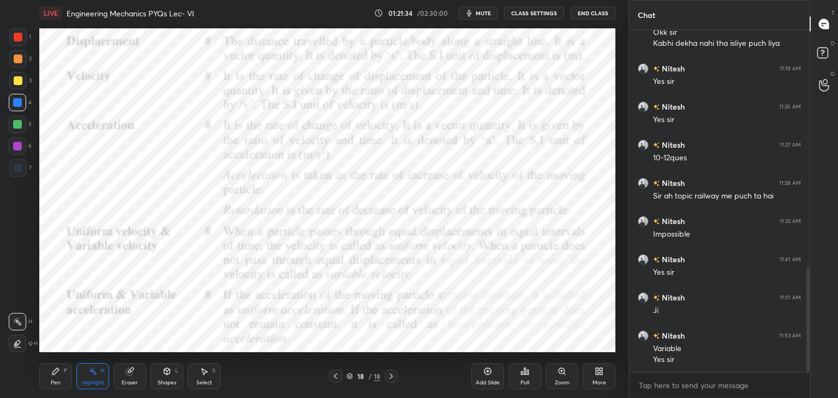
click at [477, 15] on button "mute" at bounding box center [477, 13] width 39 height 13
drag, startPoint x: 485, startPoint y: 13, endPoint x: 489, endPoint y: 23, distance: 10.7
click at [484, 14] on span "unmute" at bounding box center [482, 13] width 23 height 8
click at [485, 14] on span "mute" at bounding box center [483, 13] width 15 height 8
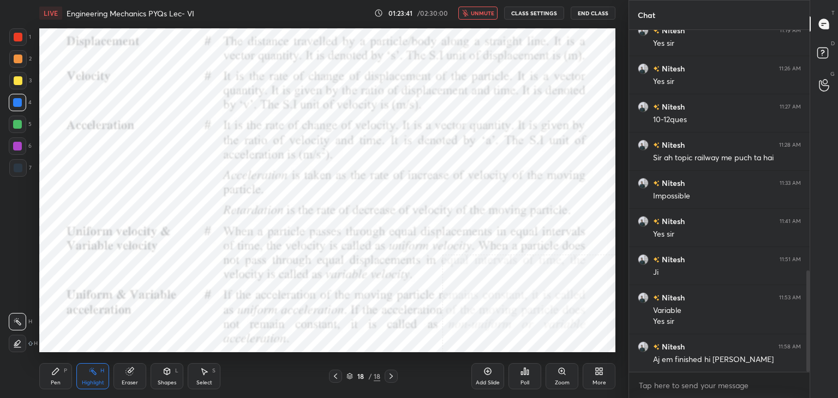
click at [487, 10] on span "unmute" at bounding box center [482, 13] width 23 height 8
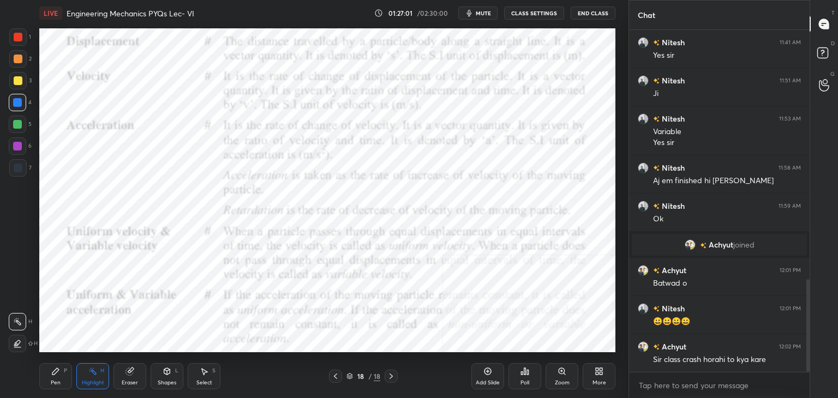
scroll to position [960, 0]
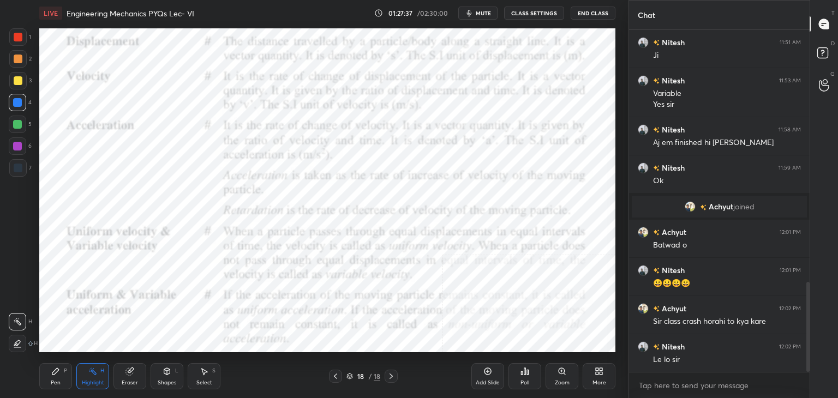
click at [491, 10] on span "mute" at bounding box center [483, 13] width 15 height 8
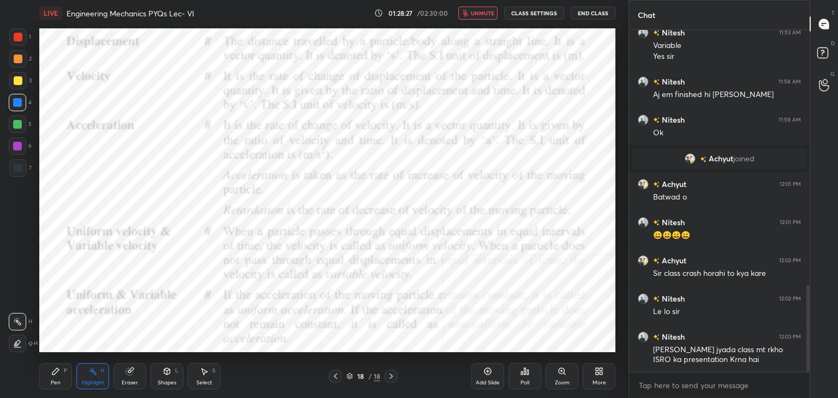
scroll to position [1047, 0]
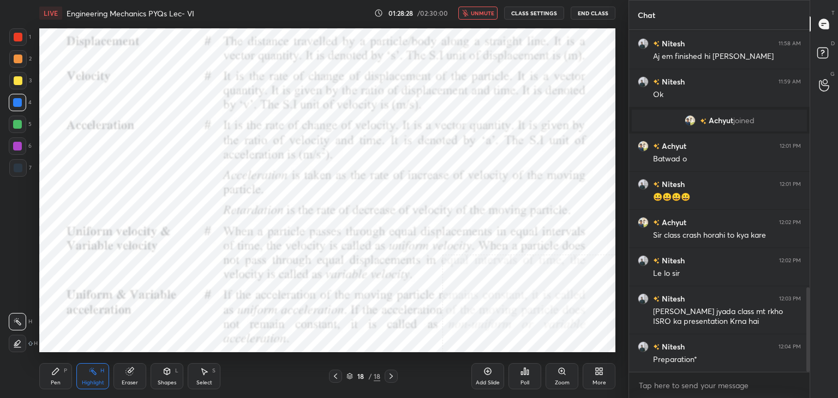
click at [479, 12] on span "unmute" at bounding box center [482, 13] width 23 height 8
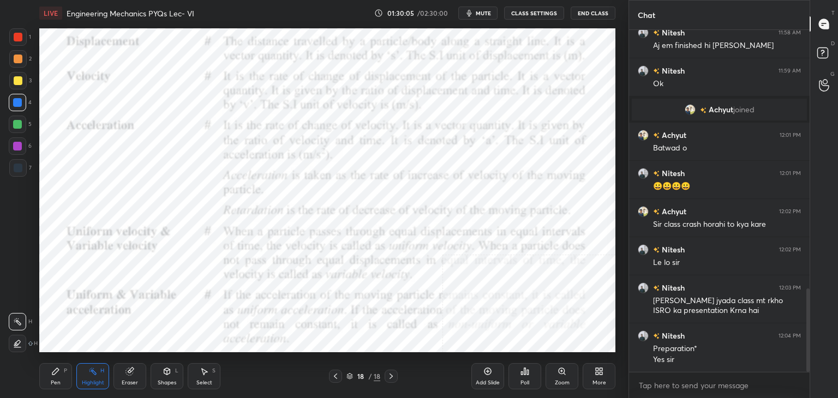
click at [601, 372] on icon at bounding box center [599, 371] width 9 height 9
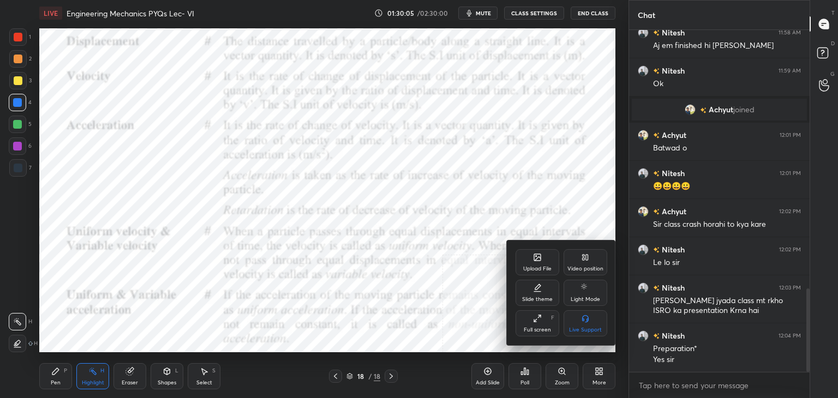
click at [545, 262] on div "Upload File" at bounding box center [538, 262] width 44 height 26
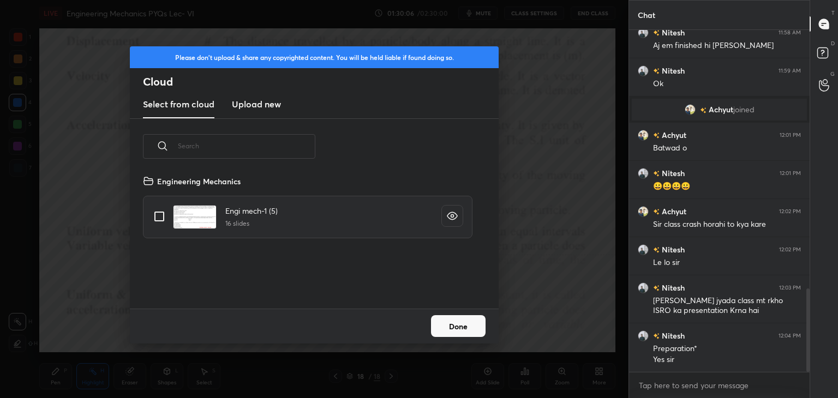
scroll to position [134, 350]
click at [248, 103] on h3 "Upload new" at bounding box center [256, 104] width 49 height 13
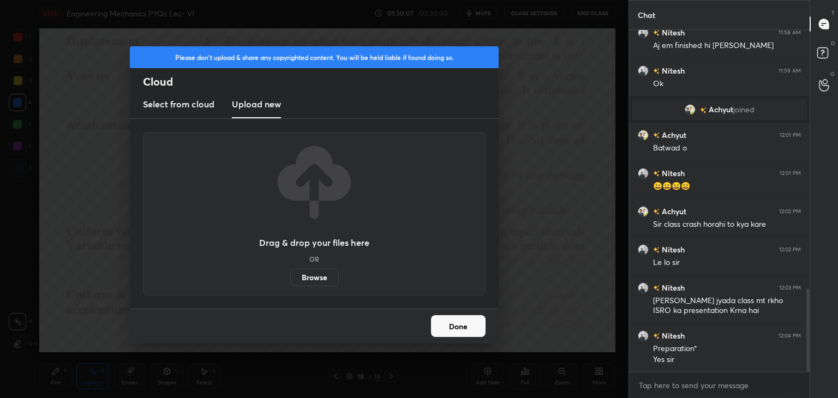
click at [316, 278] on label "Browse" at bounding box center [314, 277] width 49 height 17
click at [290, 278] on input "Browse" at bounding box center [290, 277] width 0 height 17
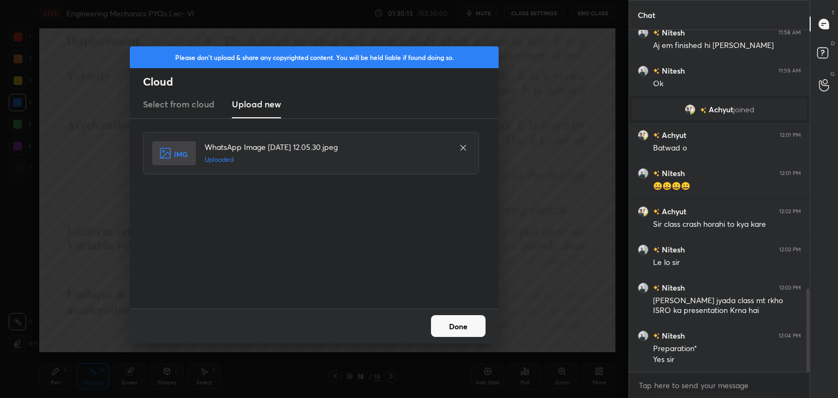
drag, startPoint x: 465, startPoint y: 327, endPoint x: 446, endPoint y: 330, distance: 18.8
click at [464, 329] on button "Done" at bounding box center [458, 326] width 55 height 22
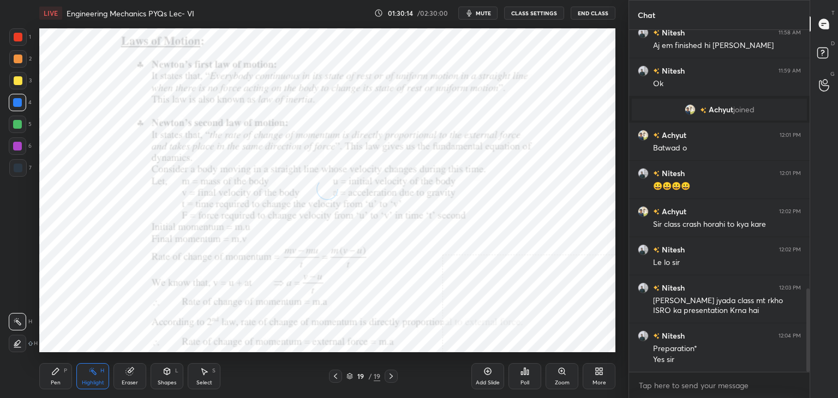
click at [164, 380] on div "Shapes" at bounding box center [167, 382] width 19 height 5
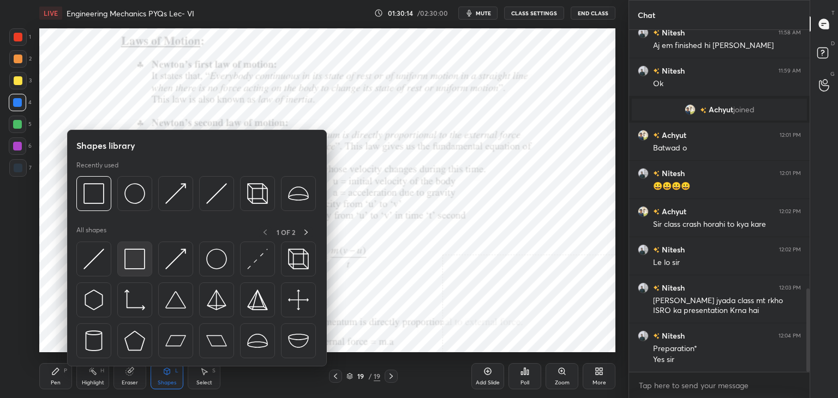
click at [134, 262] on img at bounding box center [134, 259] width 21 height 21
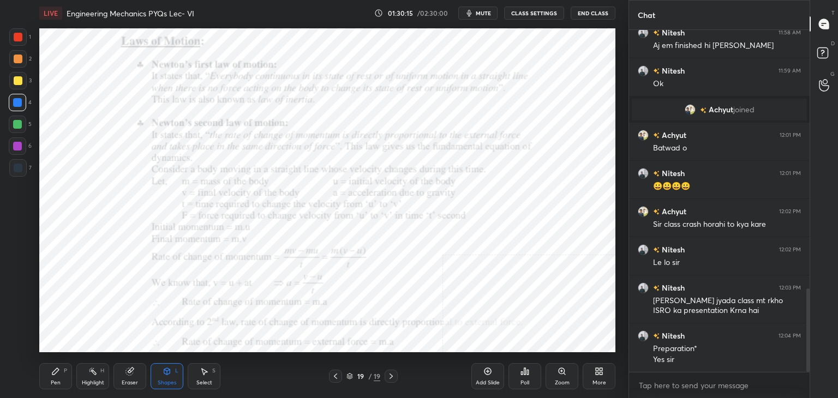
click at [16, 37] on div at bounding box center [18, 37] width 9 height 9
click at [21, 145] on div at bounding box center [17, 146] width 9 height 9
click at [21, 101] on div at bounding box center [17, 102] width 9 height 9
drag, startPoint x: 89, startPoint y: 378, endPoint x: 89, endPoint y: 364, distance: 14.2
click at [89, 378] on div "Highlight H" at bounding box center [92, 376] width 33 height 26
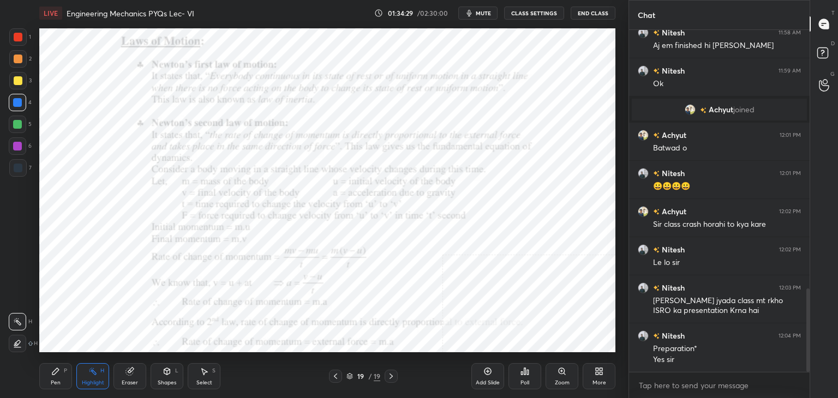
click at [20, 151] on div at bounding box center [17, 146] width 17 height 17
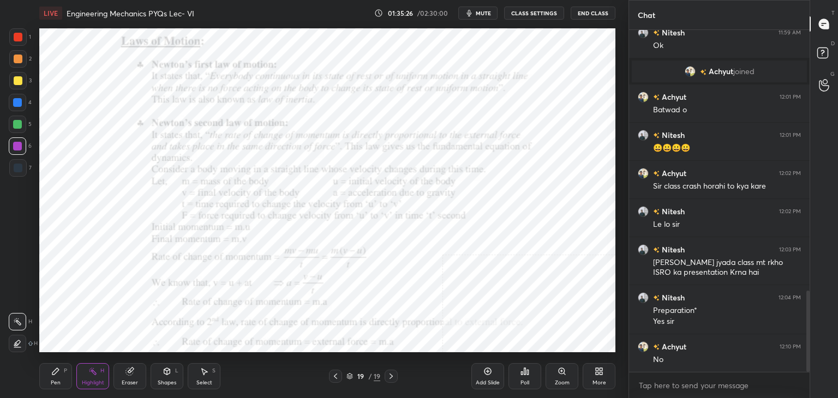
click at [596, 372] on icon at bounding box center [599, 371] width 9 height 9
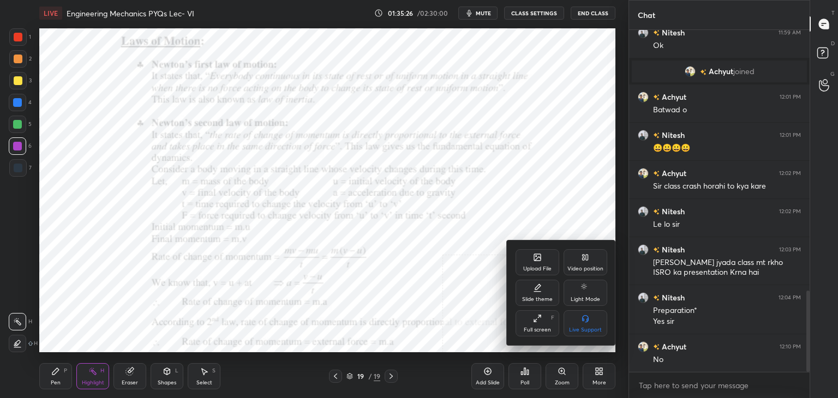
click at [537, 266] on div "Upload File" at bounding box center [537, 268] width 28 height 5
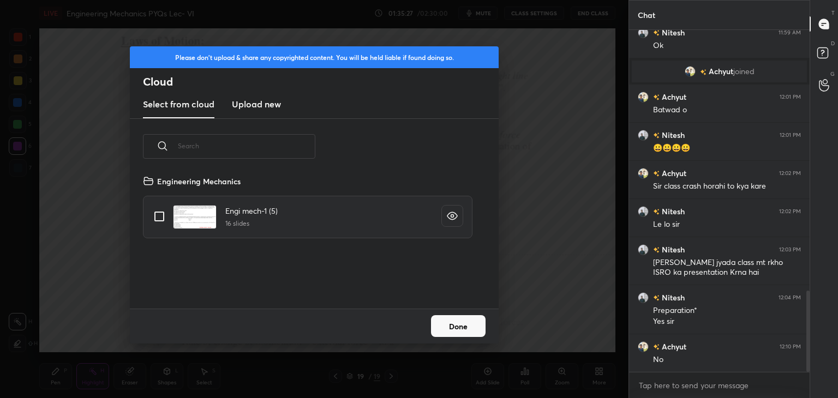
scroll to position [134, 350]
click at [264, 103] on h3 "Upload new" at bounding box center [256, 104] width 49 height 13
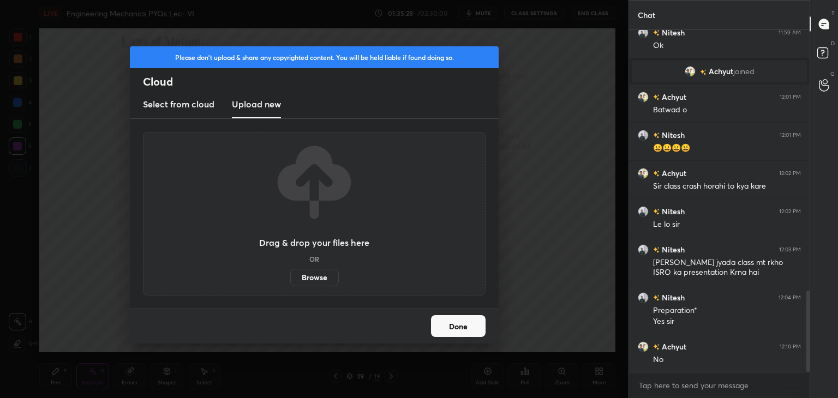
click at [319, 278] on label "Browse" at bounding box center [314, 277] width 49 height 17
click at [290, 278] on input "Browse" at bounding box center [290, 277] width 0 height 17
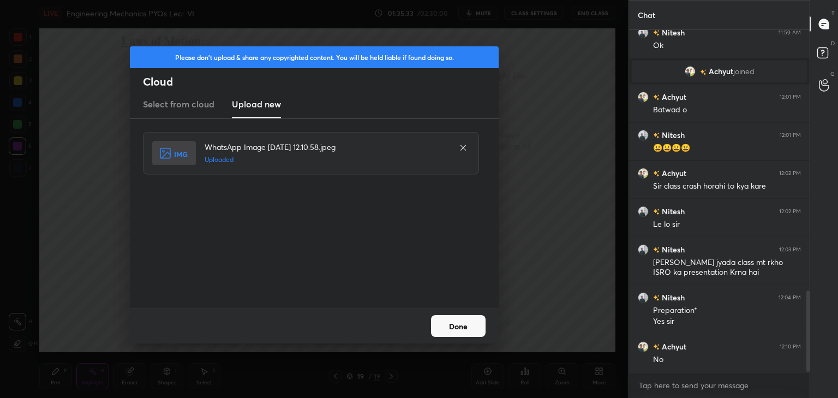
click at [456, 328] on button "Done" at bounding box center [458, 326] width 55 height 22
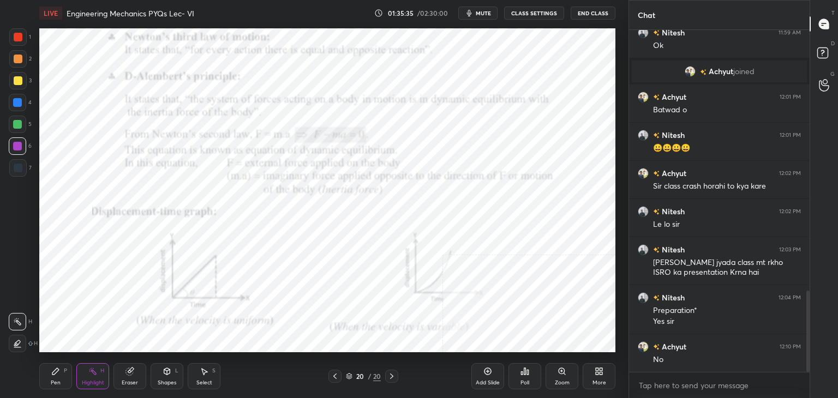
click at [20, 37] on div at bounding box center [18, 37] width 9 height 9
click at [165, 373] on icon at bounding box center [167, 371] width 6 height 7
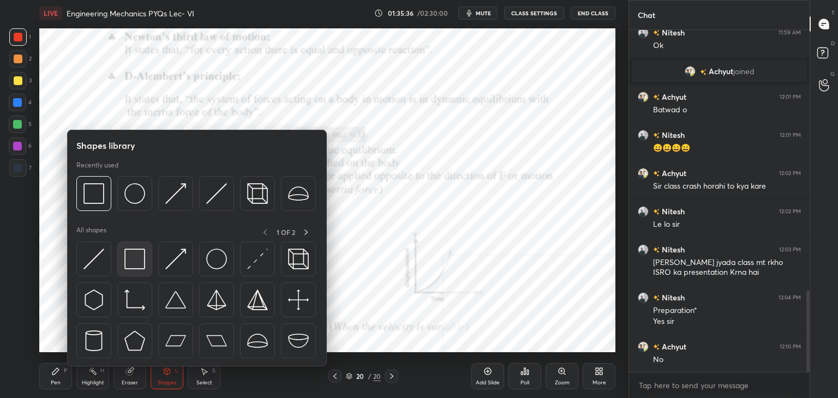
click at [134, 262] on img at bounding box center [134, 259] width 21 height 21
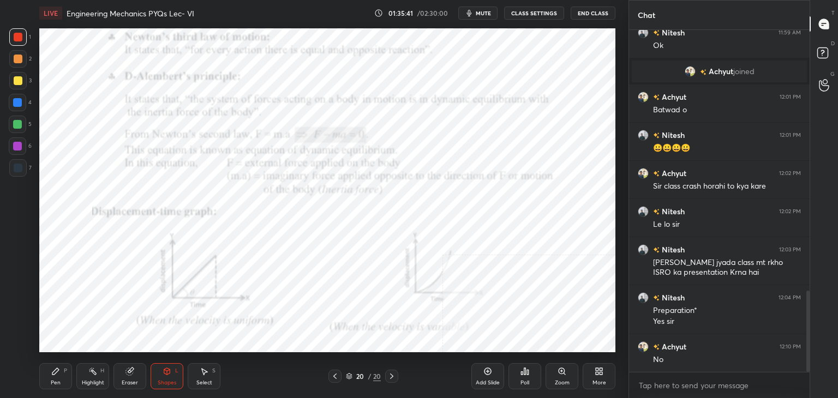
click at [57, 377] on div "Pen P" at bounding box center [55, 376] width 33 height 26
click at [12, 147] on div at bounding box center [17, 146] width 17 height 17
drag, startPoint x: 19, startPoint y: 65, endPoint x: 28, endPoint y: 67, distance: 9.0
click at [19, 66] on div at bounding box center [17, 58] width 17 height 17
click at [210, 373] on div "Select S" at bounding box center [204, 376] width 33 height 26
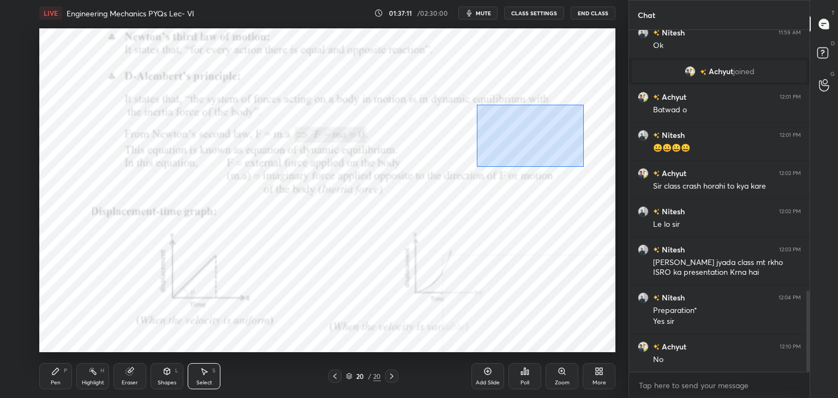
drag, startPoint x: 478, startPoint y: 105, endPoint x: 585, endPoint y: 167, distance: 123.5
click at [585, 167] on div "0 ° Undo Copy Duplicate Duplicate to new slide Delete" at bounding box center [327, 190] width 576 height 324
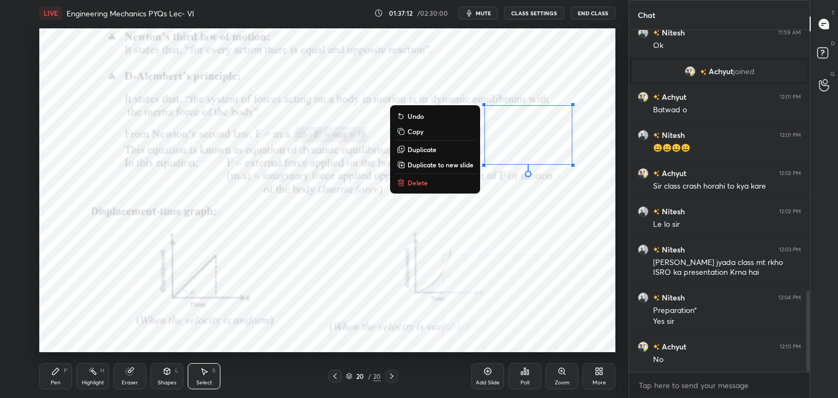
click at [413, 180] on p "Delete" at bounding box center [418, 182] width 20 height 9
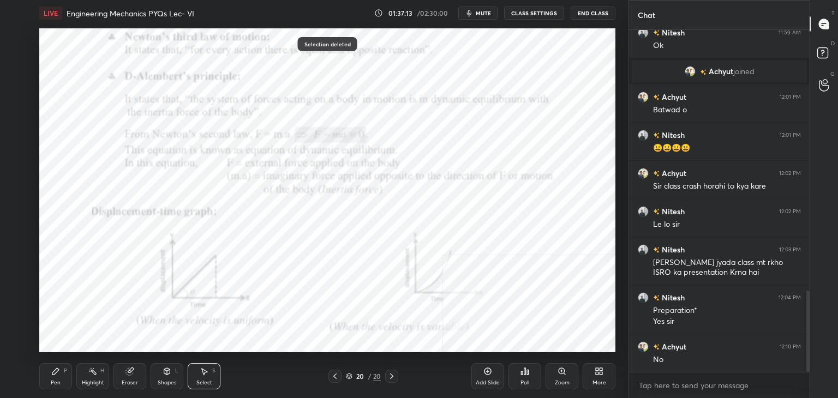
drag, startPoint x: 92, startPoint y: 383, endPoint x: 99, endPoint y: 372, distance: 13.3
click at [92, 382] on div "Highlight" at bounding box center [93, 382] width 22 height 5
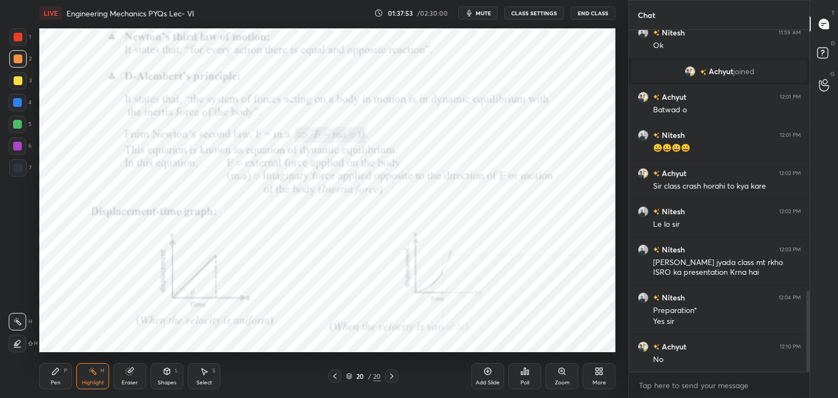
click at [17, 37] on div at bounding box center [18, 37] width 9 height 9
click at [162, 376] on div "Shapes L" at bounding box center [167, 376] width 33 height 26
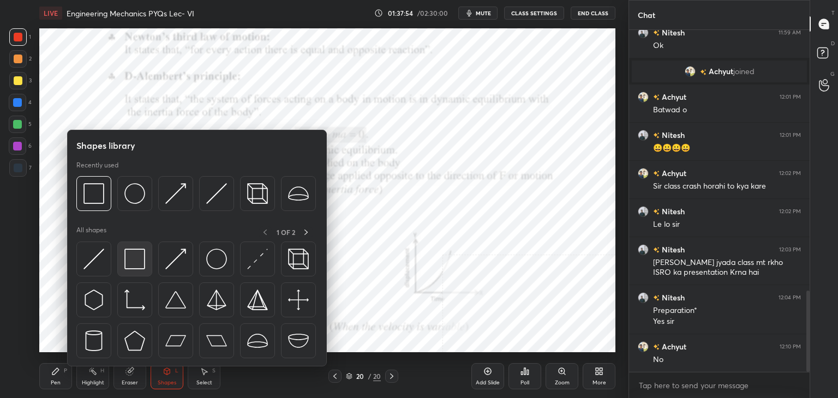
click at [126, 259] on img at bounding box center [134, 259] width 21 height 21
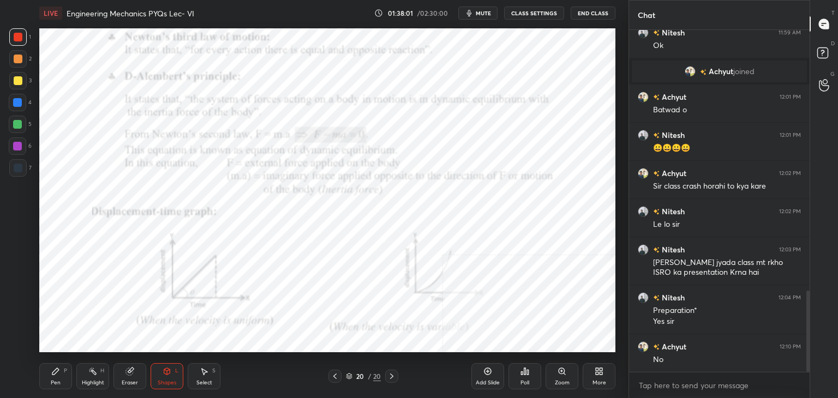
click at [21, 146] on div at bounding box center [17, 146] width 9 height 9
click at [17, 100] on div at bounding box center [17, 102] width 9 height 9
drag, startPoint x: 96, startPoint y: 380, endPoint x: 138, endPoint y: 366, distance: 44.0
click at [98, 382] on div "Highlight" at bounding box center [93, 382] width 22 height 5
click at [391, 375] on icon at bounding box center [391, 376] width 3 height 5
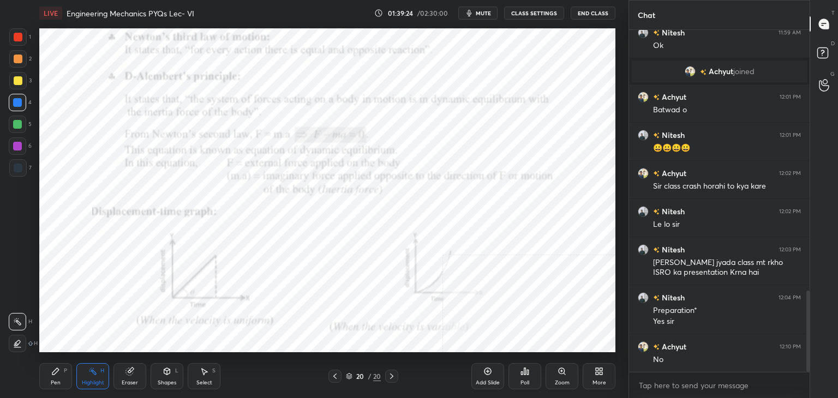
scroll to position [339, 177]
click at [607, 378] on div "More" at bounding box center [599, 376] width 33 height 26
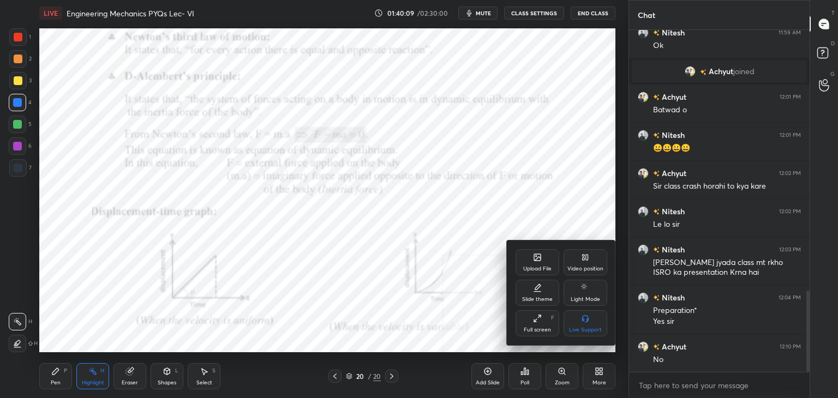
click at [544, 268] on div "Upload File" at bounding box center [537, 268] width 28 height 5
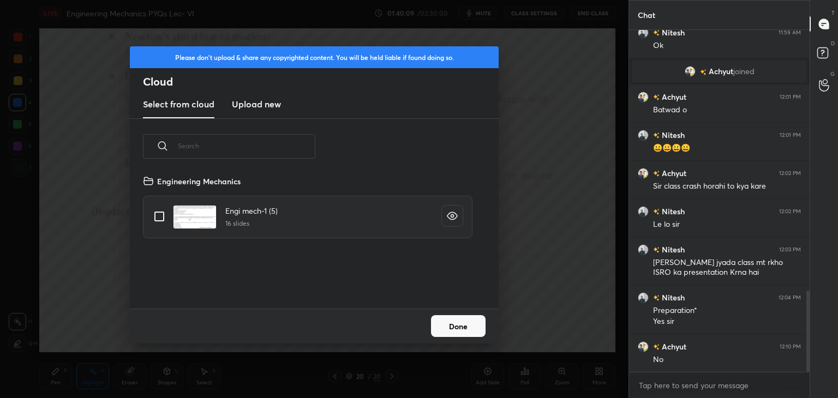
scroll to position [134, 350]
click at [251, 104] on h3 "Upload new" at bounding box center [256, 104] width 49 height 13
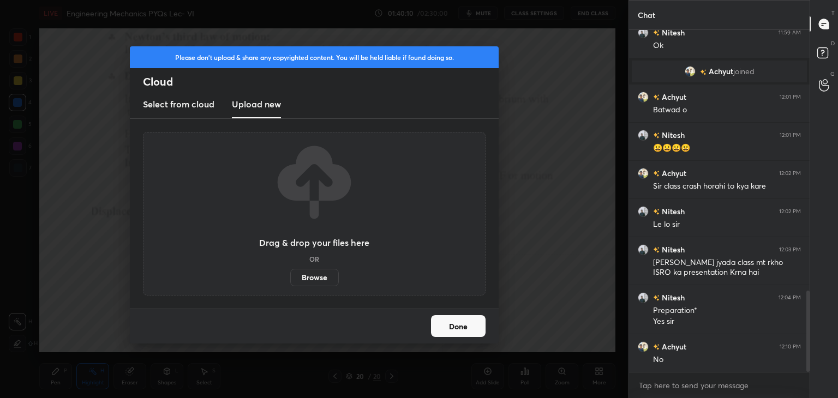
click at [308, 273] on label "Browse" at bounding box center [314, 277] width 49 height 17
click at [290, 273] on input "Browse" at bounding box center [290, 277] width 0 height 17
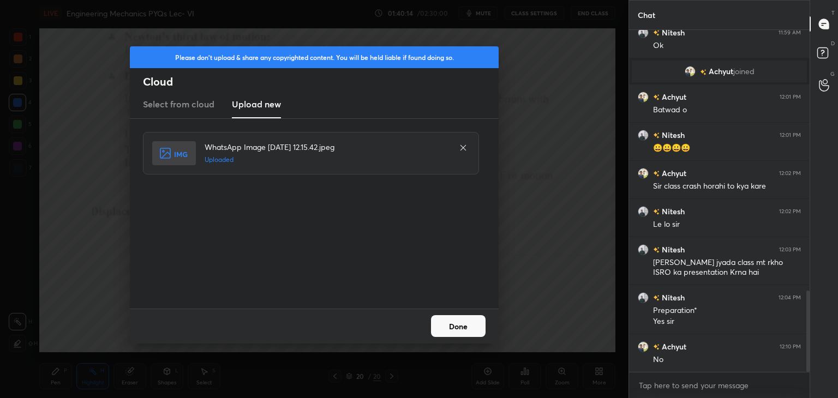
click at [453, 326] on button "Done" at bounding box center [458, 326] width 55 height 22
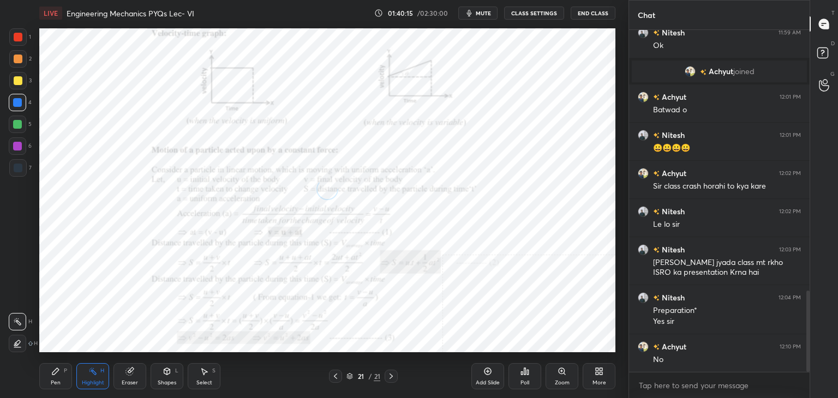
click at [169, 380] on div "Shapes" at bounding box center [167, 382] width 19 height 5
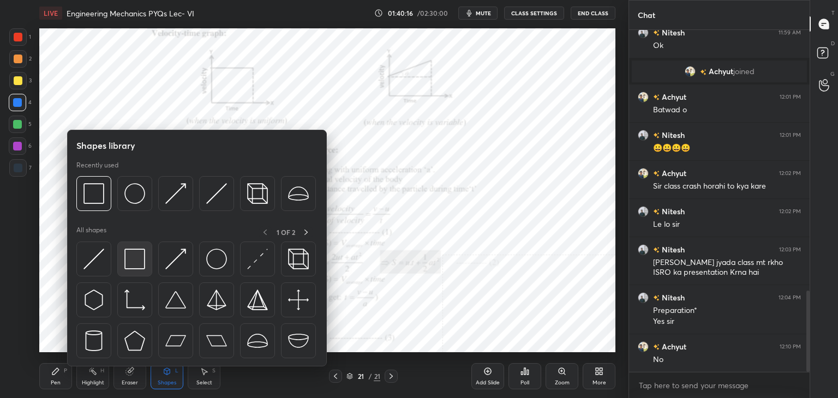
click at [140, 258] on img at bounding box center [134, 259] width 21 height 21
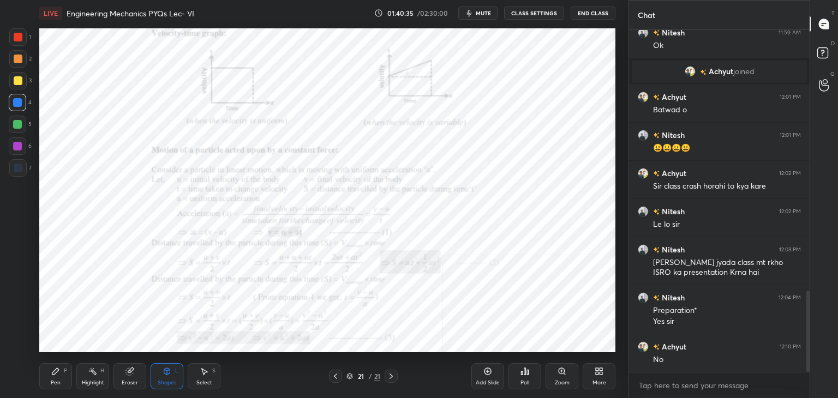
click at [21, 43] on div at bounding box center [17, 36] width 17 height 17
click at [16, 142] on div at bounding box center [17, 146] width 9 height 9
click at [334, 375] on icon at bounding box center [335, 376] width 9 height 9
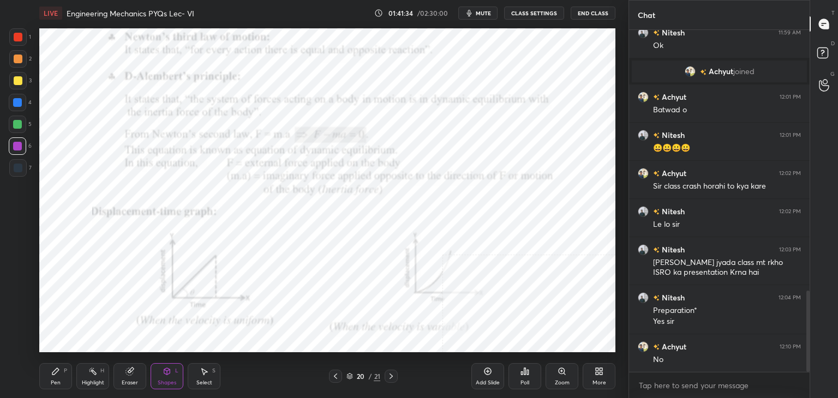
click at [334, 374] on icon at bounding box center [335, 376] width 9 height 9
click at [333, 375] on icon at bounding box center [335, 376] width 9 height 9
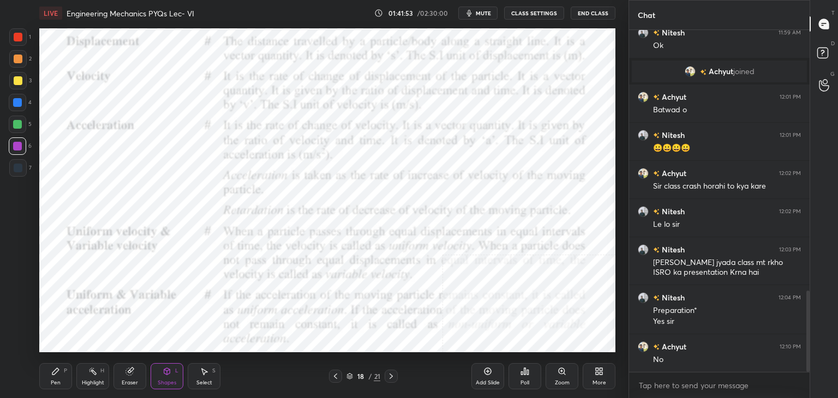
click at [393, 375] on icon at bounding box center [391, 376] width 9 height 9
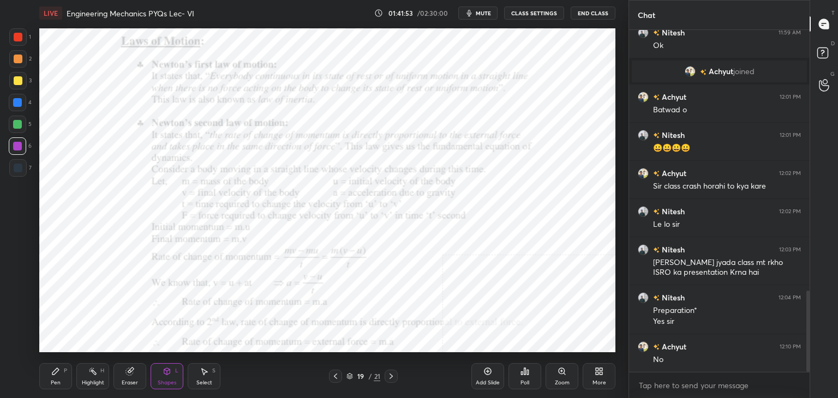
click at [391, 377] on icon at bounding box center [391, 376] width 9 height 9
click at [391, 378] on icon at bounding box center [391, 376] width 3 height 5
click at [602, 376] on div "More" at bounding box center [599, 376] width 33 height 26
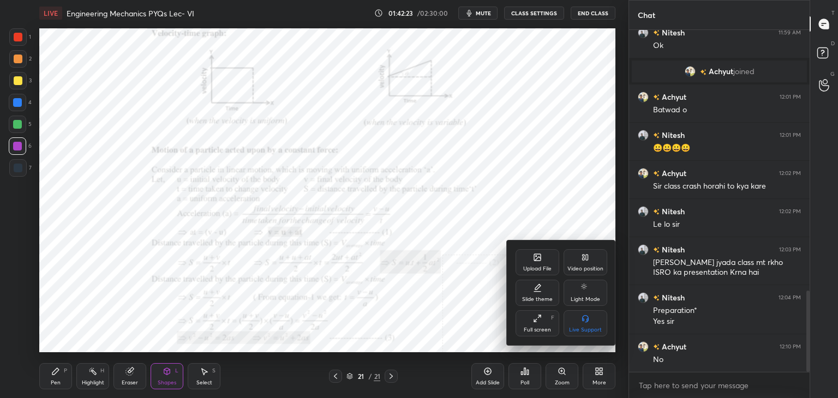
click at [532, 254] on div "Upload File" at bounding box center [538, 262] width 44 height 26
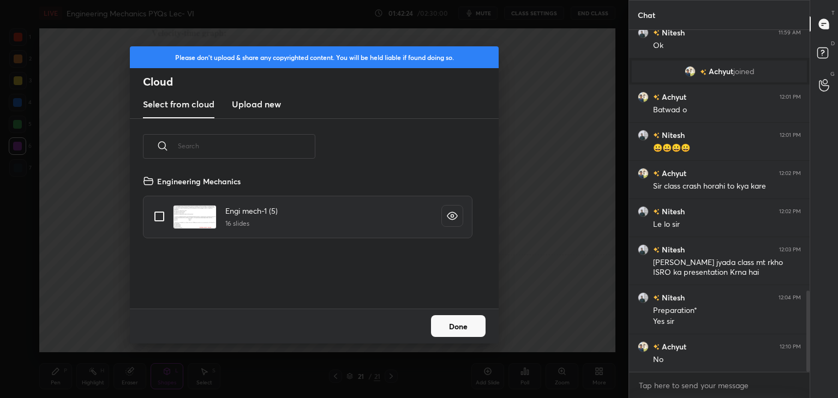
drag, startPoint x: 255, startPoint y: 103, endPoint x: 266, endPoint y: 112, distance: 14.3
click at [255, 102] on h3 "Upload new" at bounding box center [256, 104] width 49 height 13
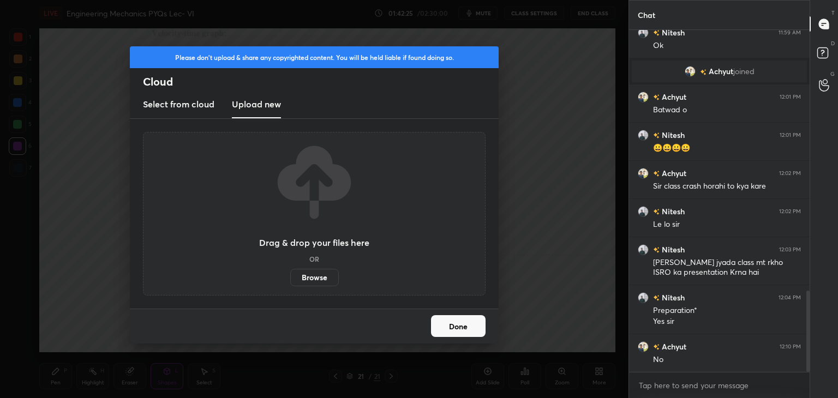
click at [315, 277] on label "Browse" at bounding box center [314, 277] width 49 height 17
click at [290, 277] on input "Browse" at bounding box center [290, 277] width 0 height 17
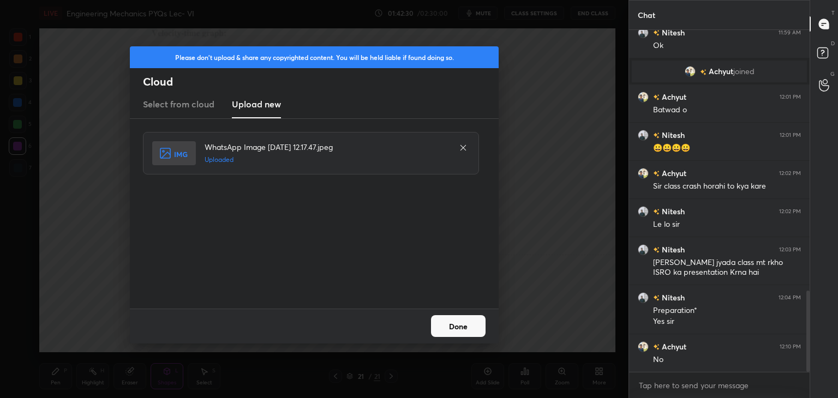
click at [461, 327] on button "Done" at bounding box center [458, 326] width 55 height 22
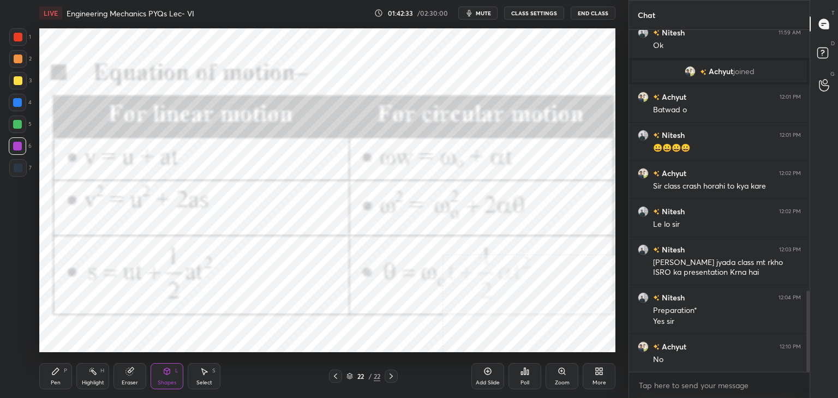
drag, startPoint x: 20, startPoint y: 36, endPoint x: 28, endPoint y: 58, distance: 23.5
click at [20, 35] on div at bounding box center [18, 37] width 9 height 9
click at [16, 145] on div at bounding box center [17, 146] width 9 height 9
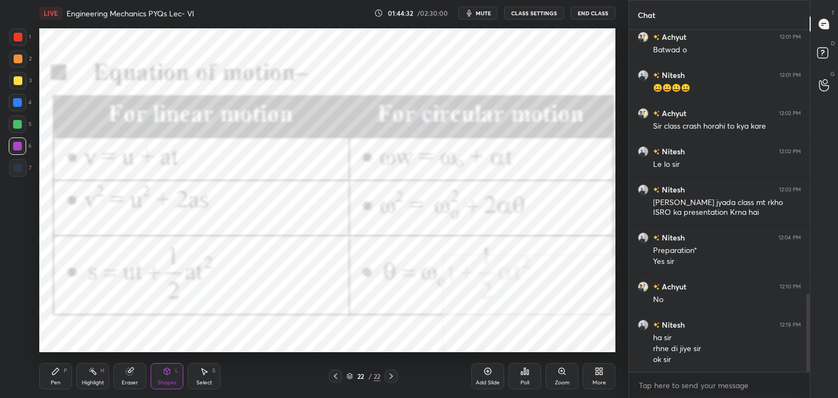
scroll to position [1194, 0]
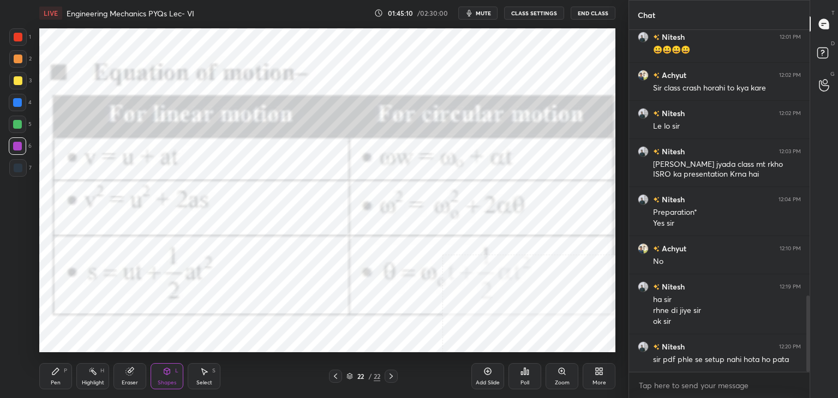
click at [85, 381] on div "Highlight" at bounding box center [93, 382] width 22 height 5
click at [336, 375] on icon at bounding box center [335, 376] width 9 height 9
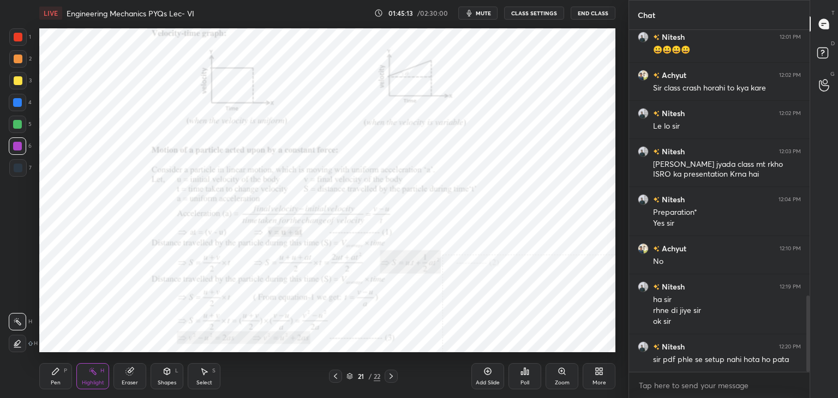
click at [335, 376] on icon at bounding box center [335, 376] width 9 height 9
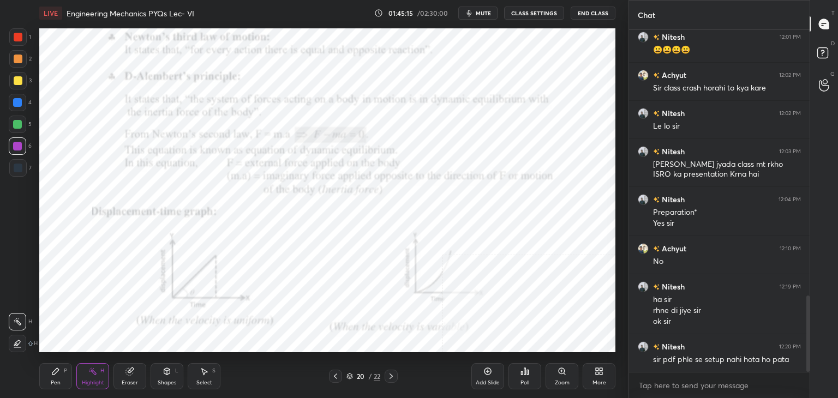
click at [337, 375] on icon at bounding box center [335, 376] width 9 height 9
click at [335, 377] on icon at bounding box center [335, 376] width 9 height 9
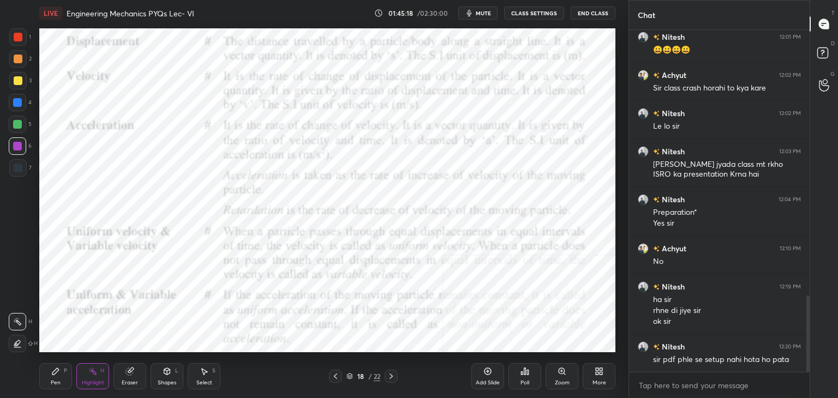
click at [338, 380] on icon at bounding box center [335, 376] width 9 height 9
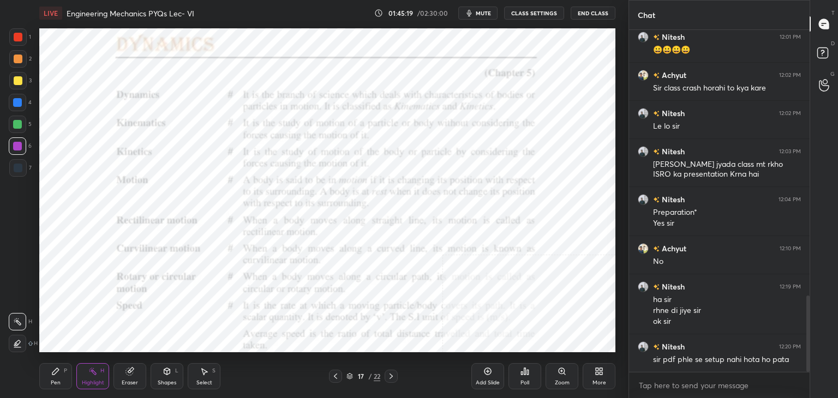
click at [336, 377] on icon at bounding box center [335, 376] width 9 height 9
click at [335, 377] on icon at bounding box center [335, 376] width 9 height 9
click at [335, 376] on icon at bounding box center [335, 376] width 9 height 9
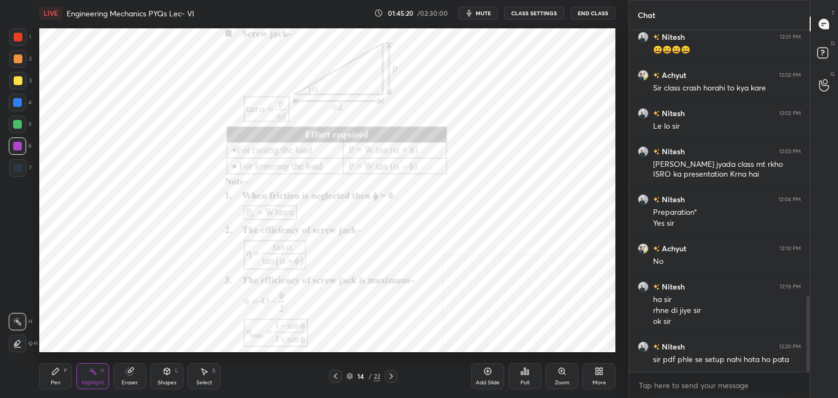
click at [334, 377] on icon at bounding box center [335, 376] width 9 height 9
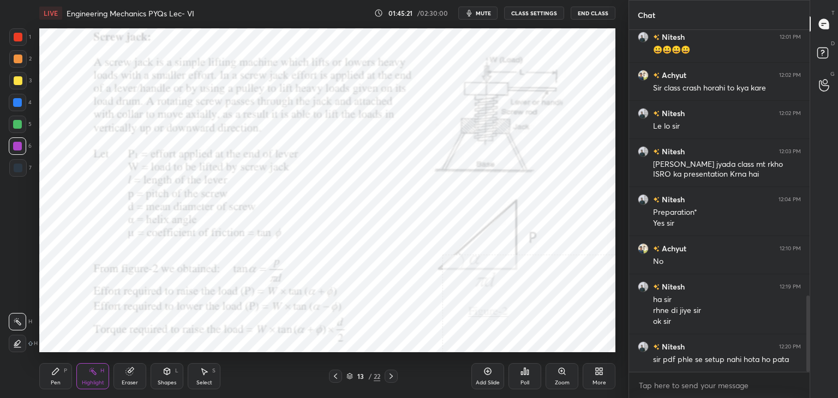
click at [393, 375] on icon at bounding box center [391, 376] width 9 height 9
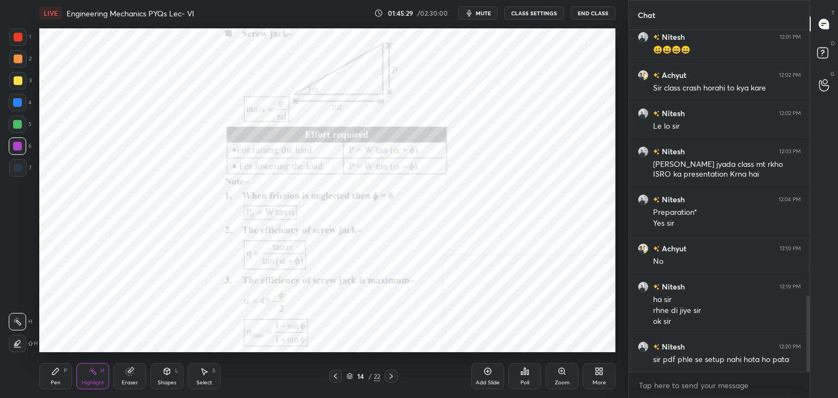
click at [334, 375] on icon at bounding box center [335, 376] width 9 height 9
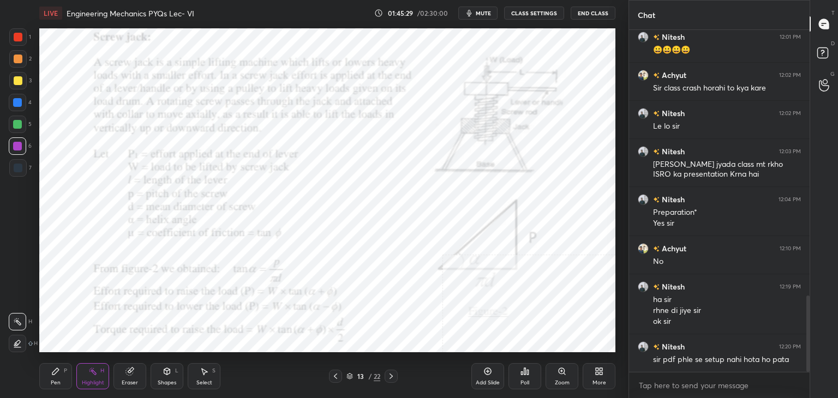
click at [335, 375] on icon at bounding box center [335, 376] width 9 height 9
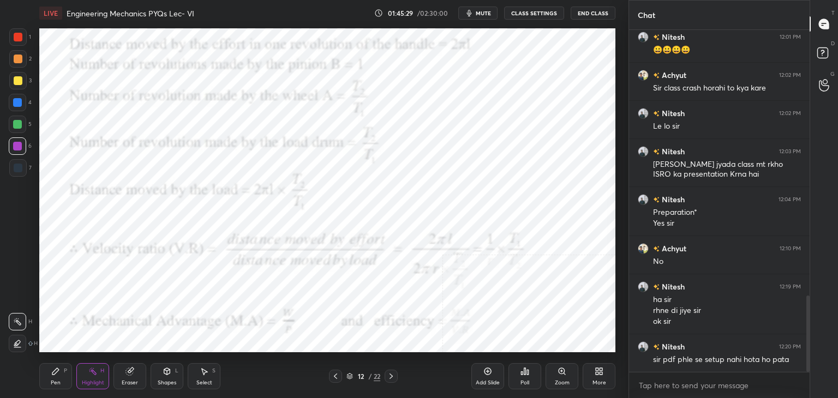
click at [332, 375] on icon at bounding box center [335, 376] width 9 height 9
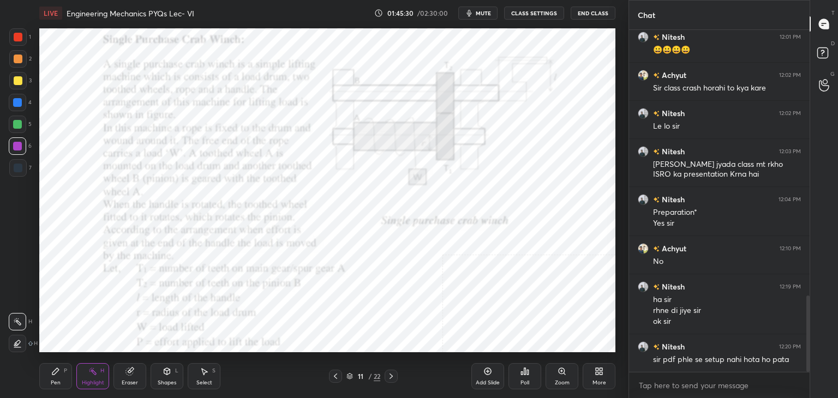
click at [332, 377] on icon at bounding box center [335, 376] width 9 height 9
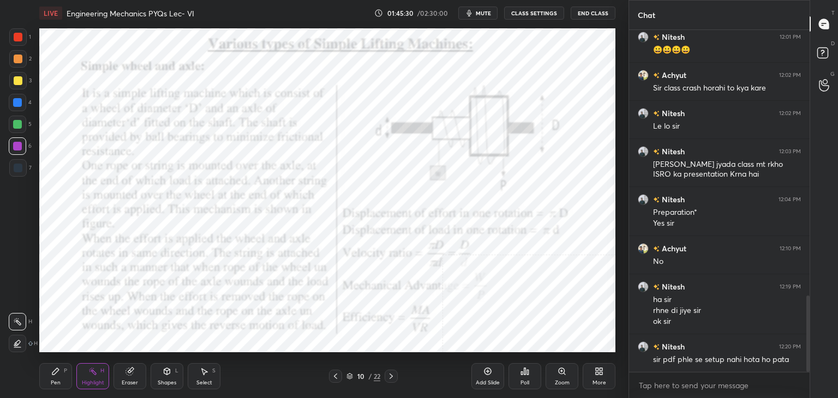
click at [332, 374] on icon at bounding box center [335, 376] width 9 height 9
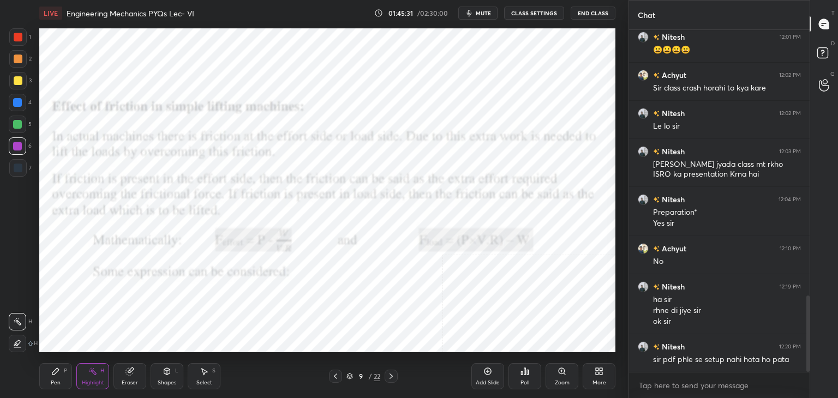
click at [332, 377] on icon at bounding box center [335, 376] width 9 height 9
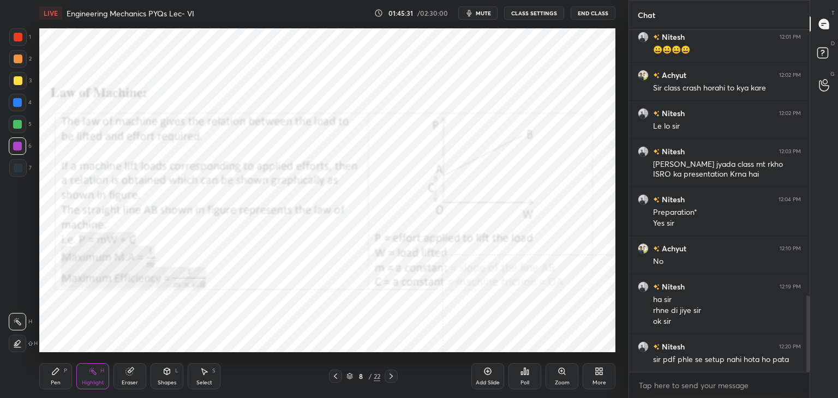
click at [331, 378] on icon at bounding box center [335, 376] width 9 height 9
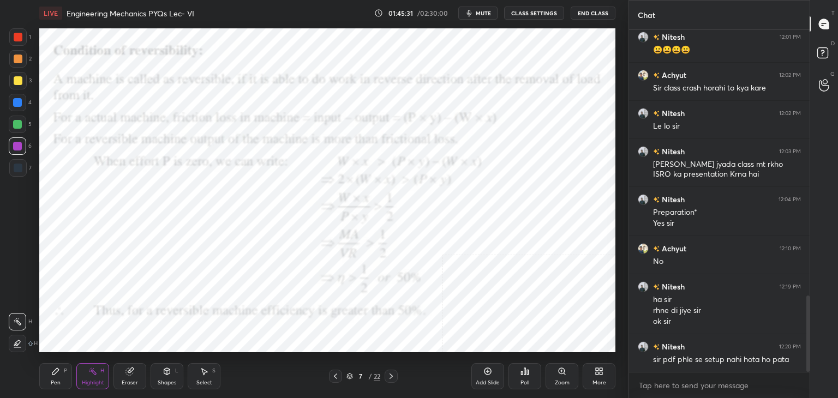
click at [331, 378] on icon at bounding box center [335, 376] width 9 height 9
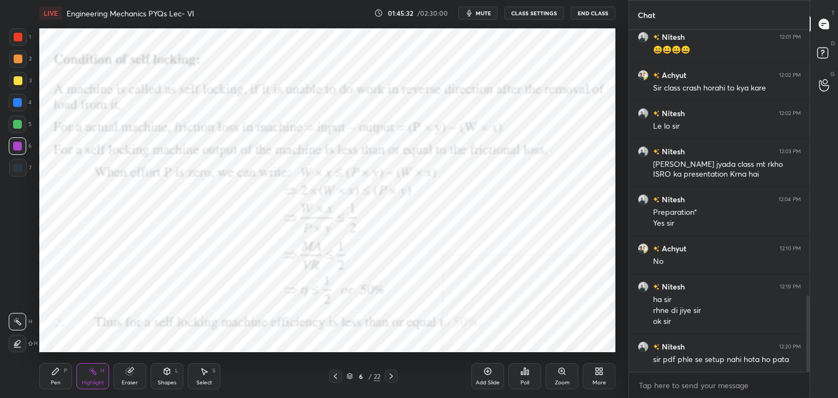
click at [331, 378] on icon at bounding box center [335, 376] width 9 height 9
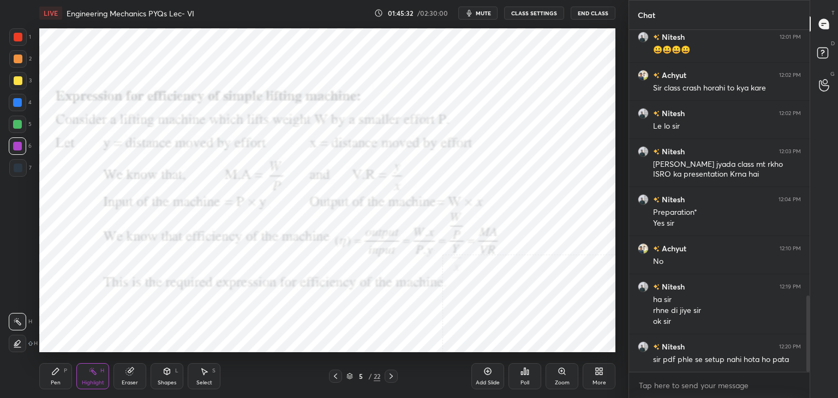
click at [331, 377] on icon at bounding box center [335, 376] width 9 height 9
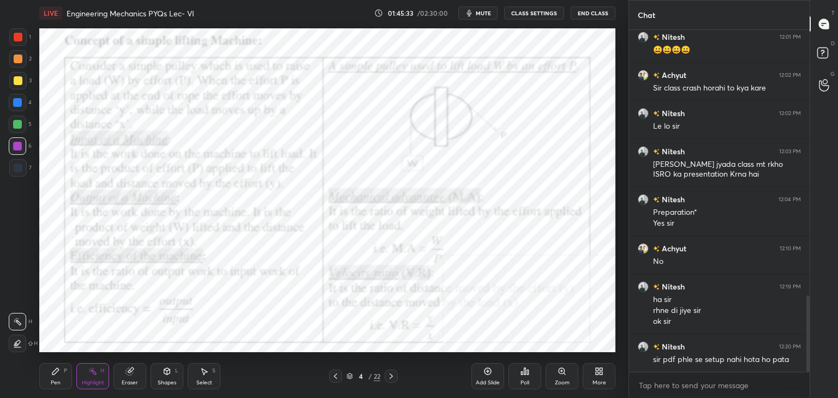
click at [331, 377] on icon at bounding box center [335, 376] width 9 height 9
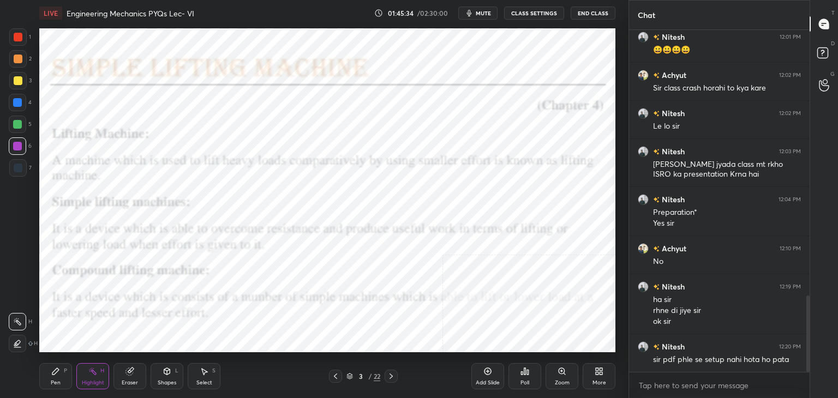
scroll to position [1232, 0]
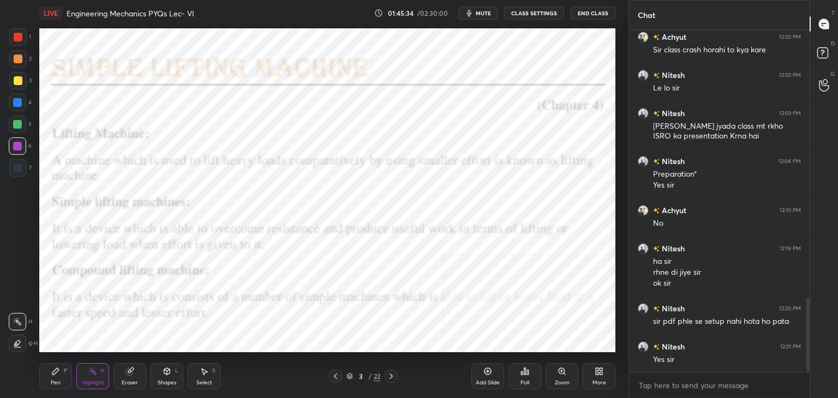
click at [330, 378] on div at bounding box center [335, 376] width 13 height 13
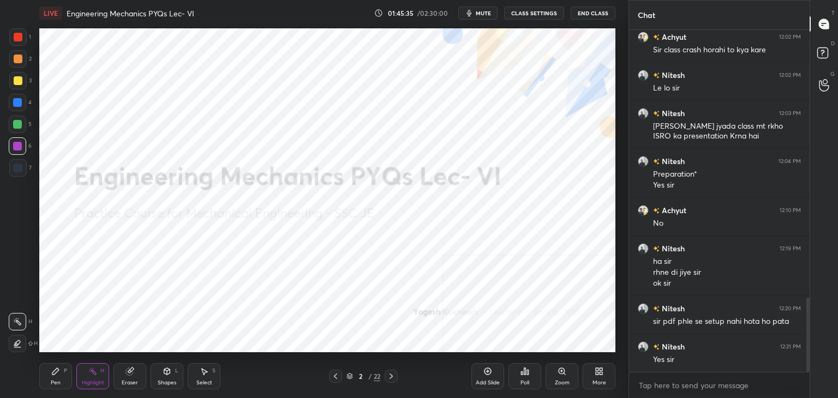
click at [391, 374] on icon at bounding box center [391, 376] width 9 height 9
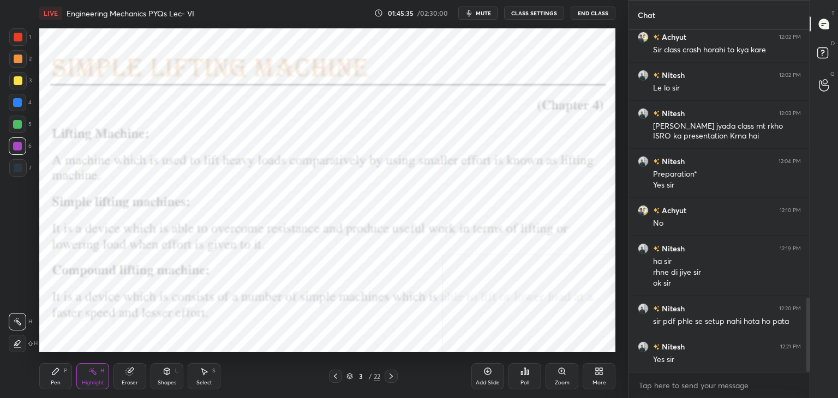
click at [390, 374] on icon at bounding box center [391, 376] width 9 height 9
click at [391, 374] on icon at bounding box center [391, 376] width 9 height 9
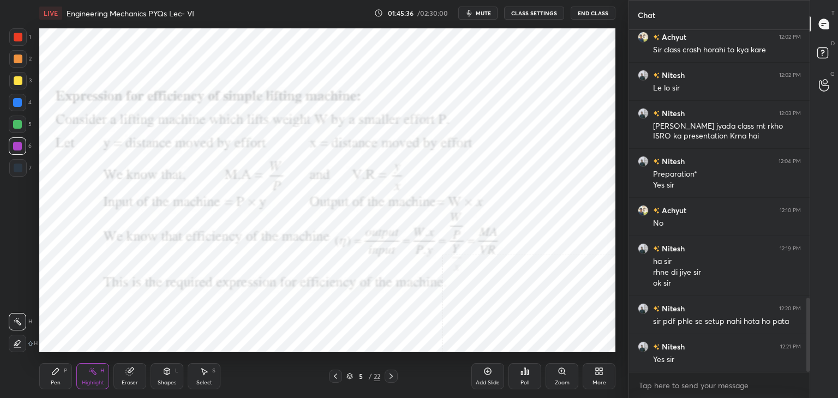
click at [391, 373] on icon at bounding box center [391, 376] width 9 height 9
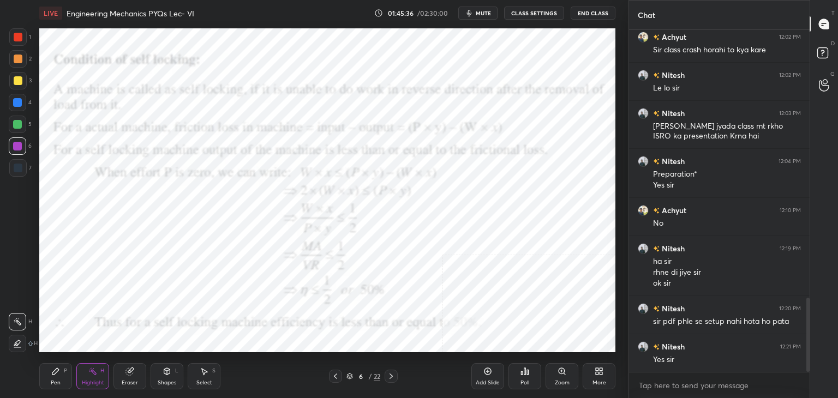
click at [389, 373] on icon at bounding box center [391, 376] width 9 height 9
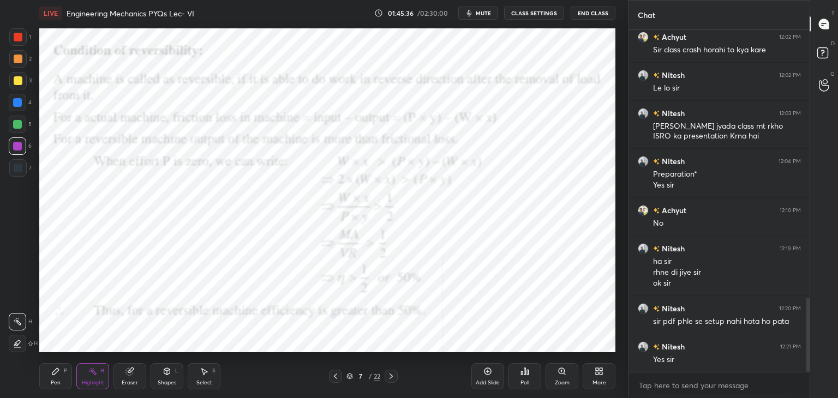
click at [387, 373] on icon at bounding box center [391, 376] width 9 height 9
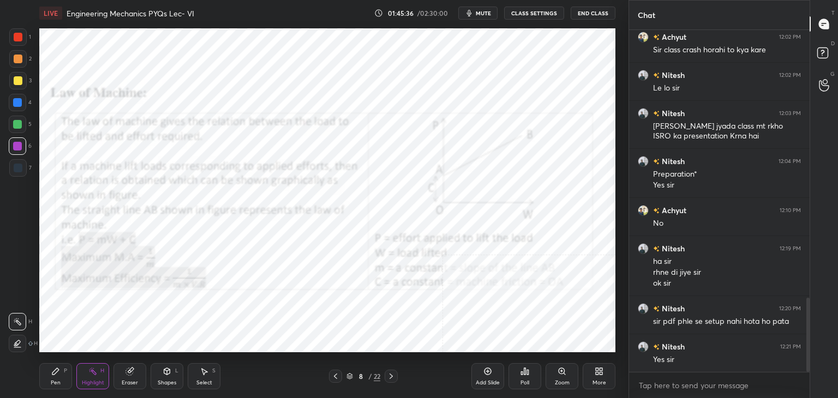
click at [387, 374] on icon at bounding box center [391, 376] width 9 height 9
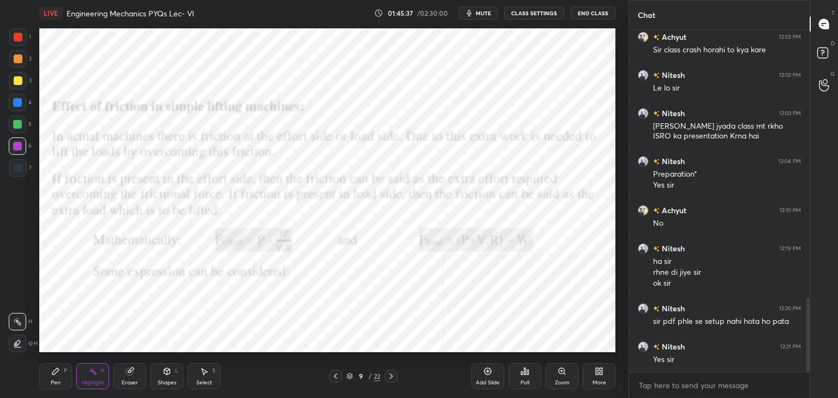
click at [388, 374] on icon at bounding box center [391, 376] width 9 height 9
click at [389, 376] on icon at bounding box center [391, 376] width 9 height 9
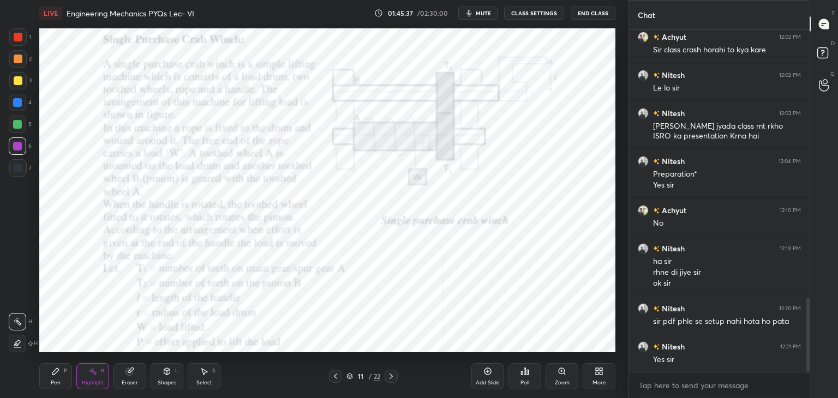
click at [389, 377] on icon at bounding box center [391, 376] width 9 height 9
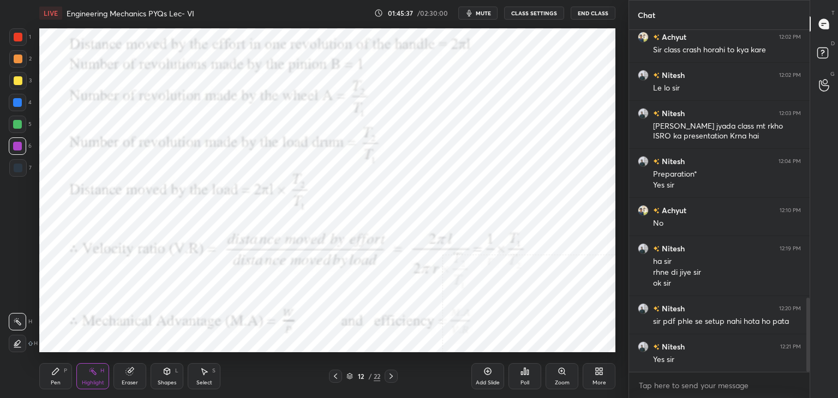
click at [390, 377] on icon at bounding box center [391, 376] width 9 height 9
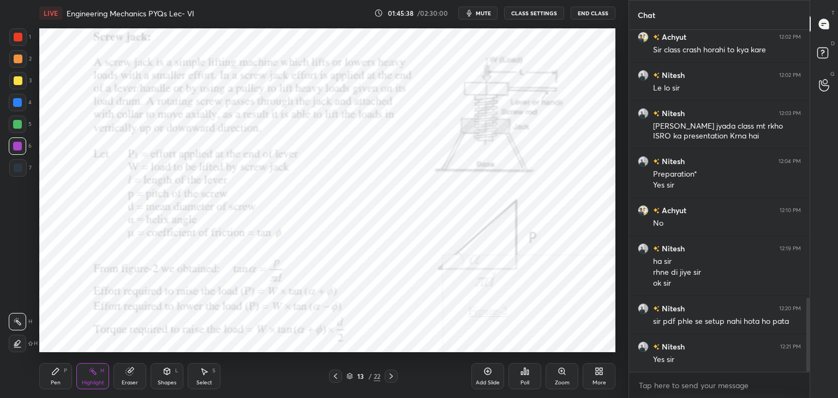
click at [391, 378] on icon at bounding box center [391, 376] width 3 height 5
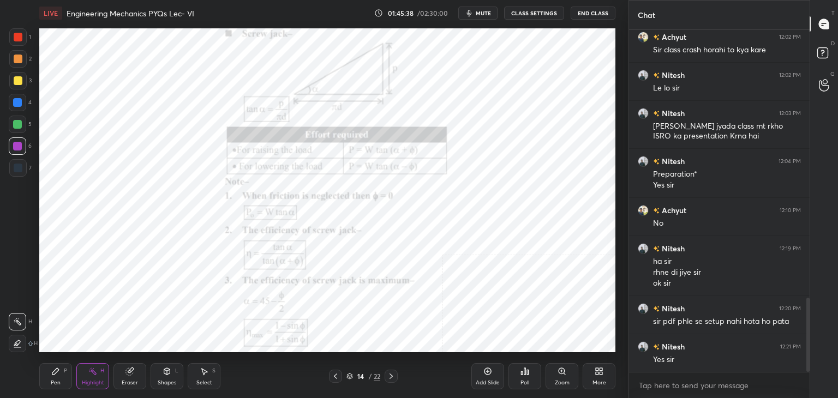
click at [390, 377] on icon at bounding box center [391, 376] width 9 height 9
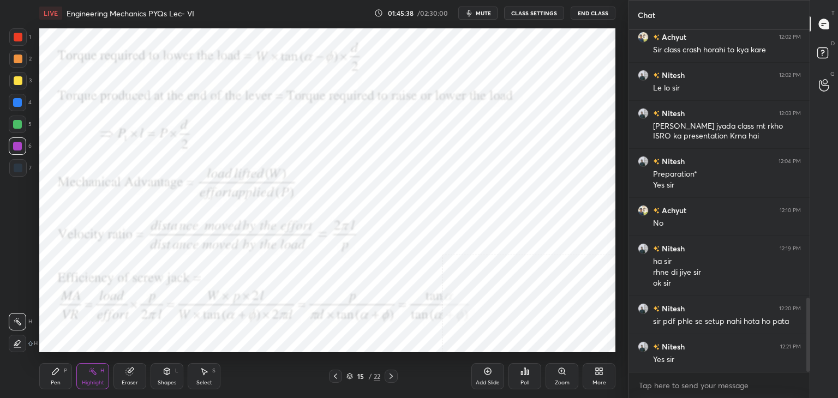
click at [390, 376] on icon at bounding box center [391, 376] width 9 height 9
click at [390, 375] on icon at bounding box center [391, 376] width 9 height 9
click at [335, 374] on icon at bounding box center [335, 376] width 9 height 9
click at [334, 374] on icon at bounding box center [335, 376] width 9 height 9
click at [337, 378] on icon at bounding box center [335, 376] width 9 height 9
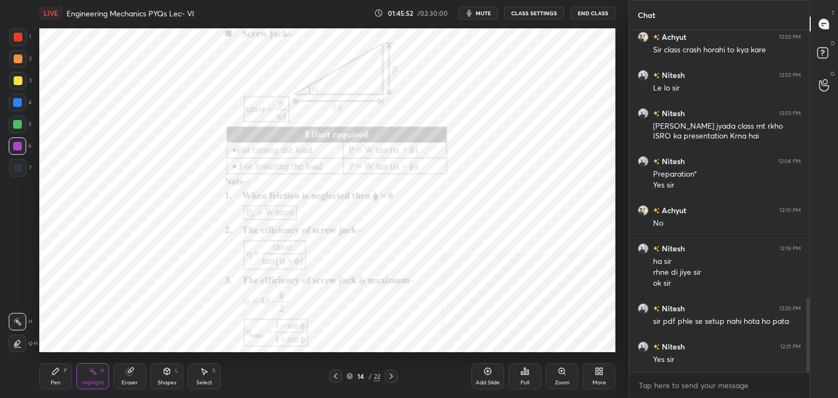
click at [391, 372] on icon at bounding box center [391, 376] width 9 height 9
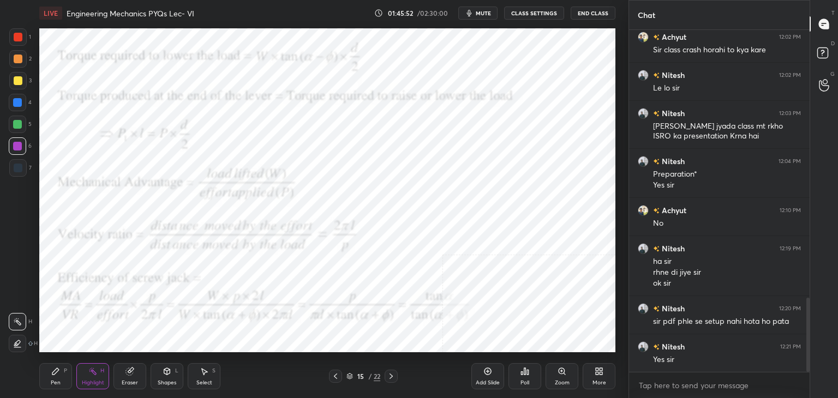
click at [390, 375] on icon at bounding box center [391, 376] width 9 height 9
click at [391, 374] on icon at bounding box center [391, 376] width 9 height 9
click at [390, 374] on icon at bounding box center [391, 376] width 3 height 5
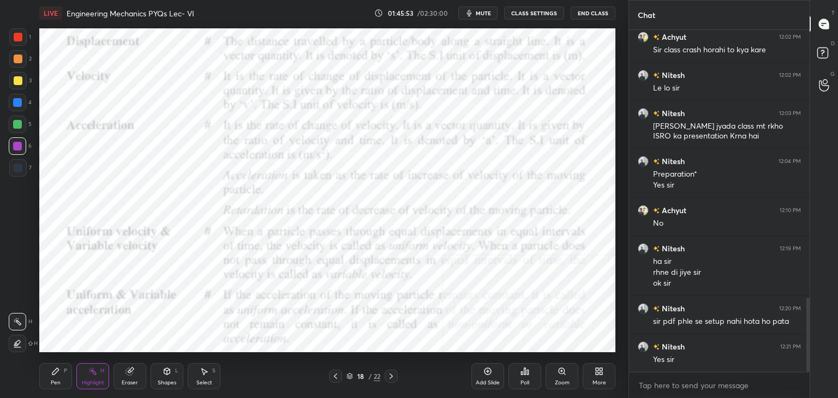
click at [390, 375] on icon at bounding box center [391, 376] width 9 height 9
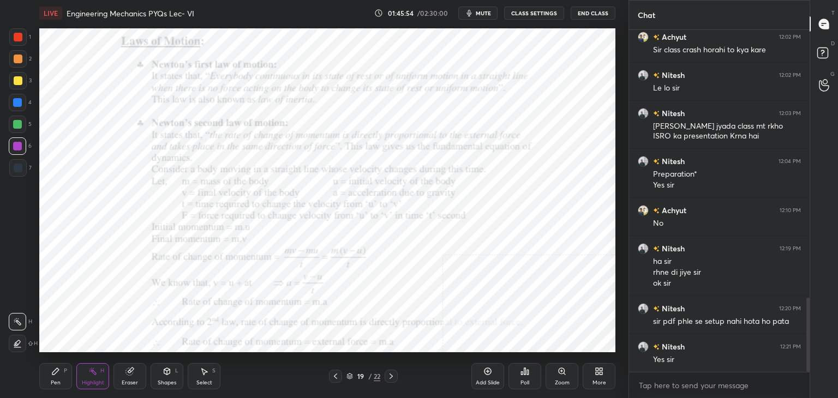
click at [390, 375] on icon at bounding box center [391, 376] width 9 height 9
click at [389, 375] on icon at bounding box center [391, 376] width 9 height 9
click at [390, 377] on icon at bounding box center [391, 376] width 9 height 9
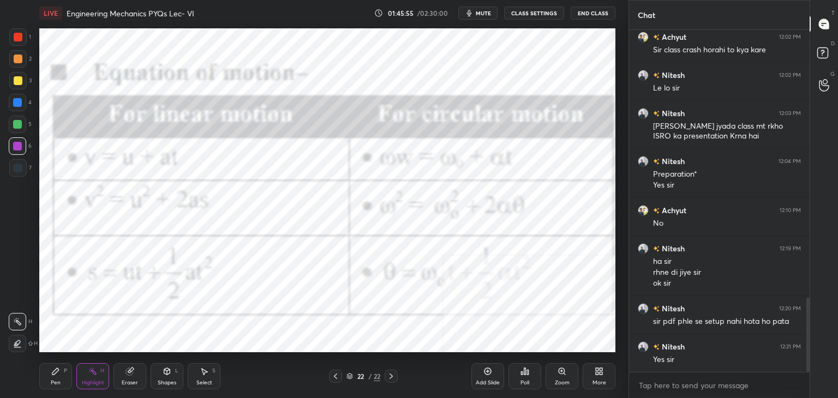
click at [390, 377] on icon at bounding box center [391, 376] width 9 height 9
click at [390, 378] on icon at bounding box center [391, 376] width 9 height 9
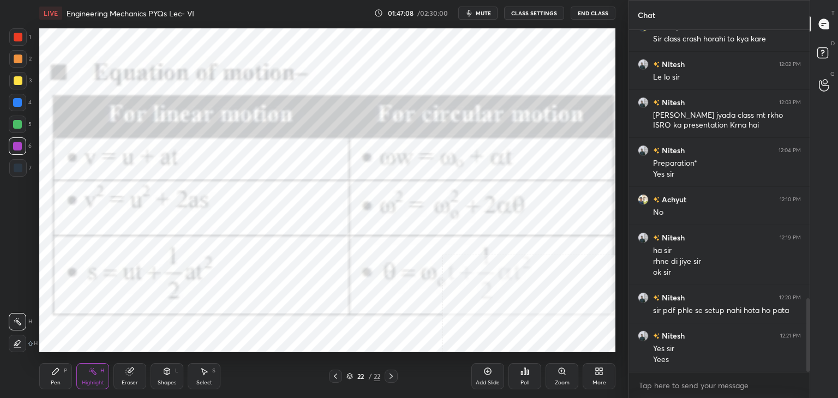
click at [596, 377] on div "More" at bounding box center [599, 376] width 33 height 26
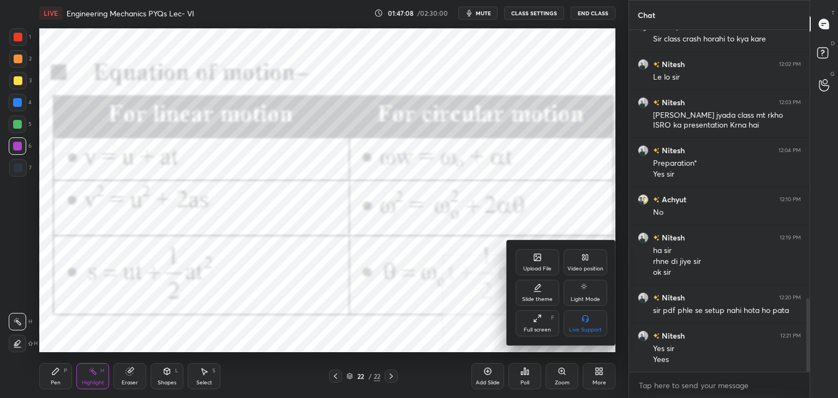
click at [533, 265] on div "Upload File" at bounding box center [538, 262] width 44 height 26
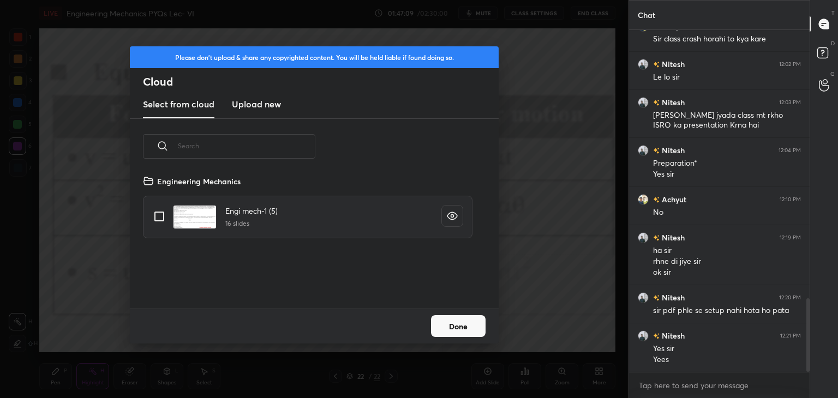
scroll to position [134, 350]
click at [236, 103] on h3 "Upload new" at bounding box center [256, 104] width 49 height 13
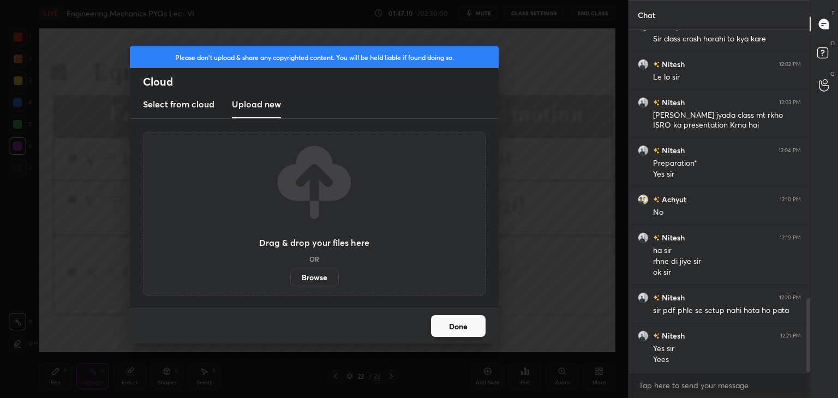
click at [309, 278] on label "Browse" at bounding box center [314, 277] width 49 height 17
click at [290, 278] on input "Browse" at bounding box center [290, 277] width 0 height 17
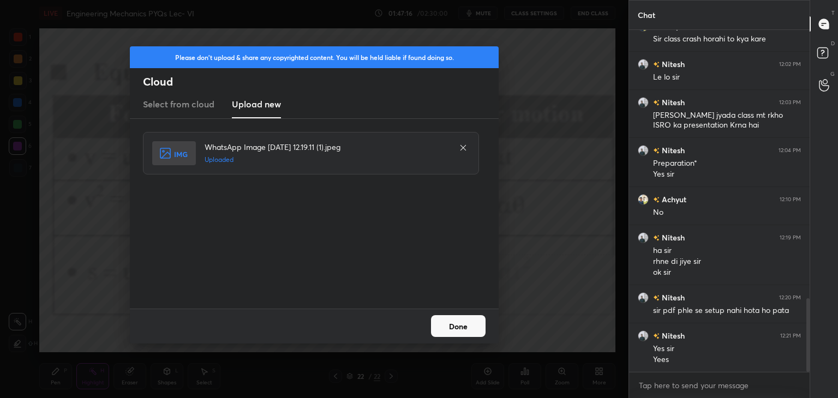
click at [450, 325] on button "Done" at bounding box center [458, 326] width 55 height 22
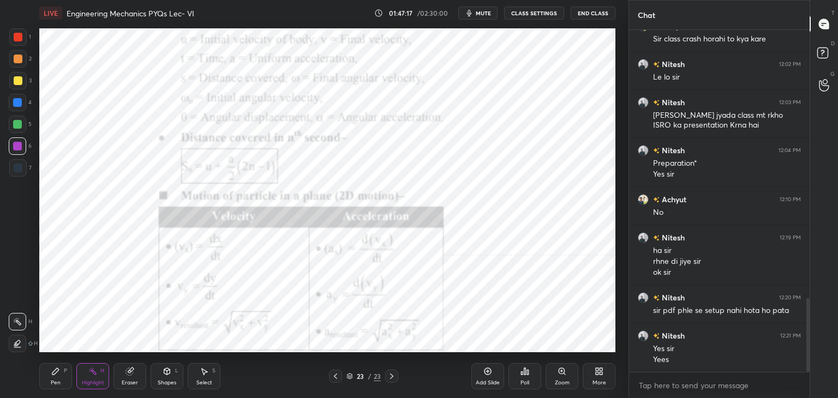
click at [164, 380] on div "Shapes" at bounding box center [167, 382] width 19 height 5
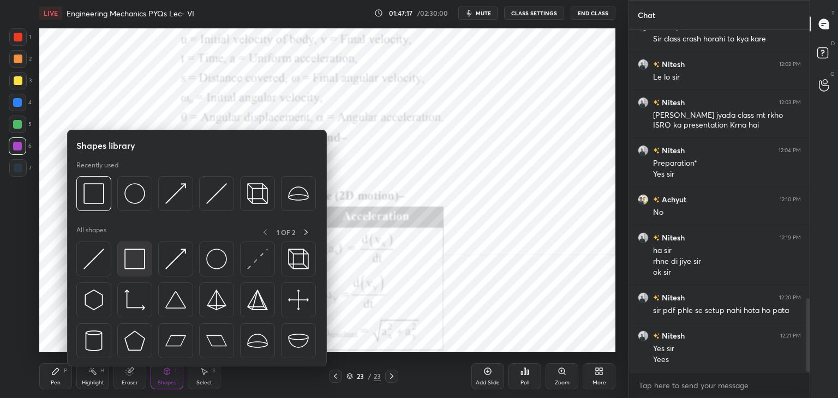
click at [135, 251] on img at bounding box center [134, 259] width 21 height 21
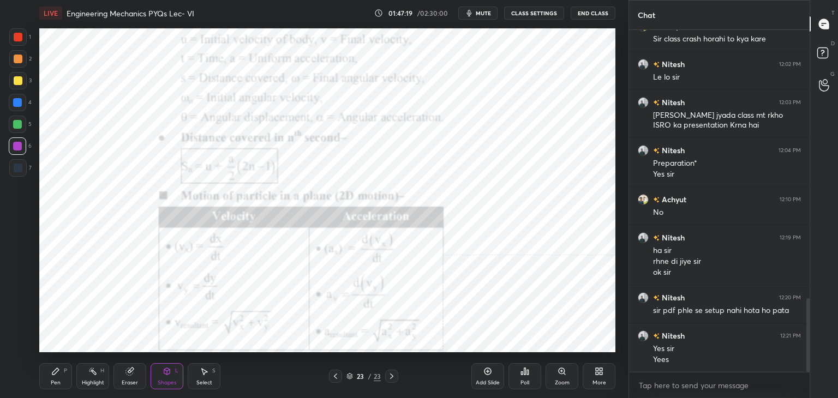
click at [20, 39] on div at bounding box center [18, 37] width 9 height 9
drag, startPoint x: 20, startPoint y: 105, endPoint x: 29, endPoint y: 108, distance: 10.4
click at [20, 105] on div at bounding box center [17, 102] width 9 height 9
click at [600, 377] on div "More" at bounding box center [599, 376] width 33 height 26
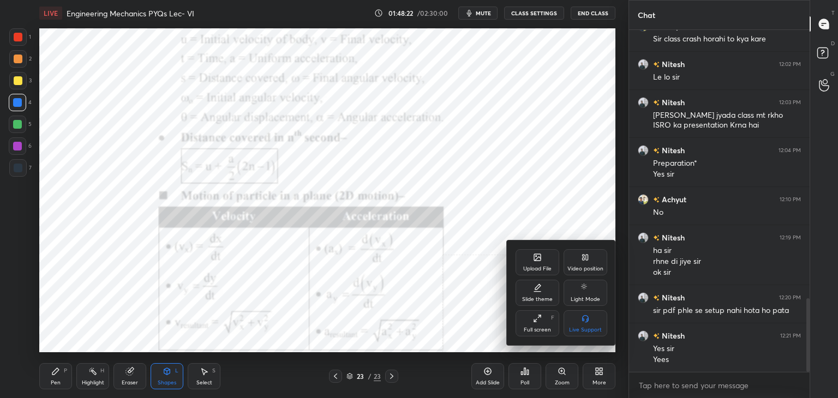
click at [536, 261] on icon at bounding box center [537, 257] width 9 height 9
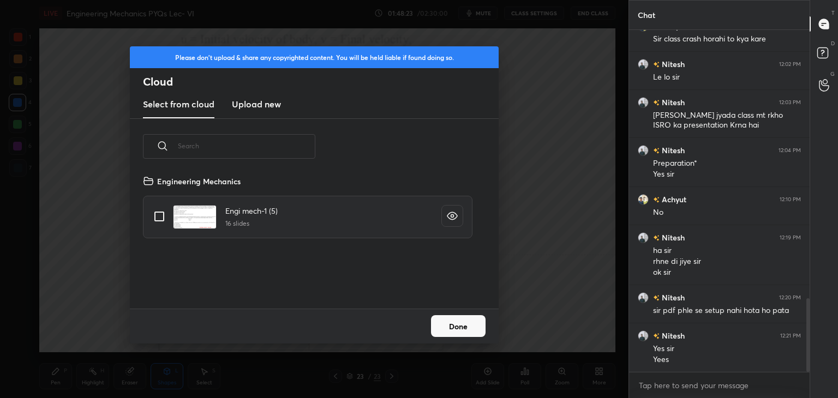
drag, startPoint x: 266, startPoint y: 102, endPoint x: 272, endPoint y: 110, distance: 10.9
click at [264, 102] on h3 "Upload new" at bounding box center [256, 104] width 49 height 13
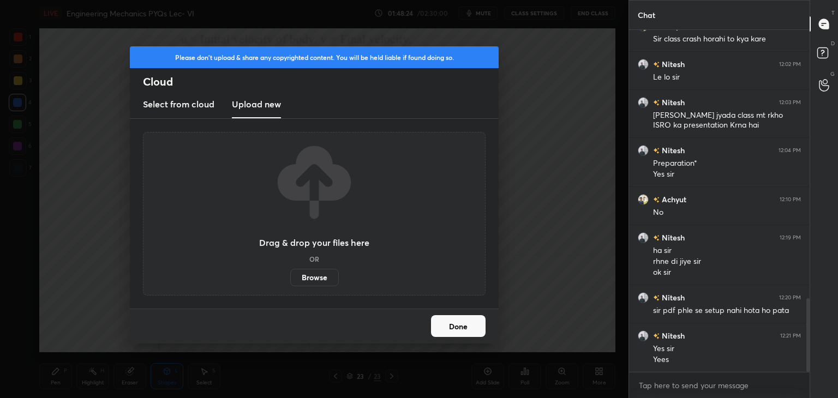
click at [311, 280] on label "Browse" at bounding box center [314, 277] width 49 height 17
click at [290, 280] on input "Browse" at bounding box center [290, 277] width 0 height 17
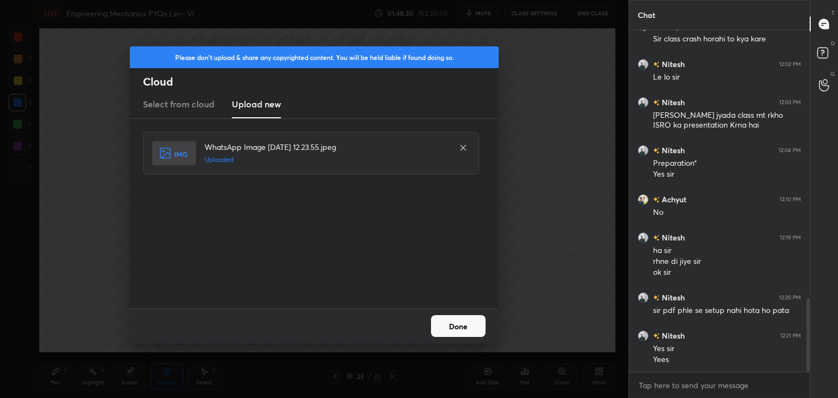
drag, startPoint x: 452, startPoint y: 325, endPoint x: 410, endPoint y: 328, distance: 42.1
click at [452, 325] on button "Done" at bounding box center [458, 326] width 55 height 22
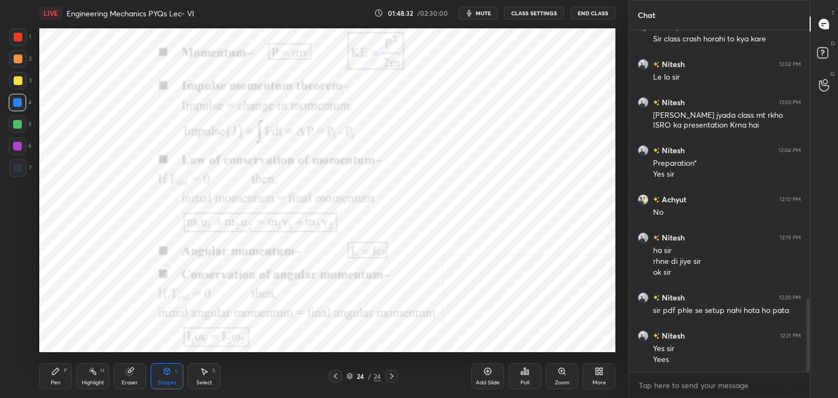
click at [20, 40] on div at bounding box center [18, 37] width 9 height 9
click at [20, 146] on div at bounding box center [17, 146] width 9 height 9
click at [20, 99] on div at bounding box center [17, 102] width 9 height 9
click at [19, 35] on div at bounding box center [18, 37] width 9 height 9
click at [21, 104] on div at bounding box center [17, 102] width 9 height 9
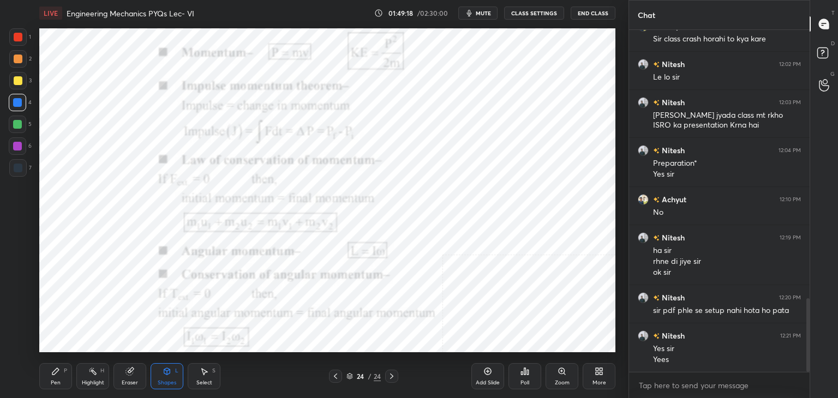
click at [97, 380] on div "Highlight" at bounding box center [93, 382] width 22 height 5
click at [171, 372] on div "Shapes L" at bounding box center [167, 376] width 33 height 26
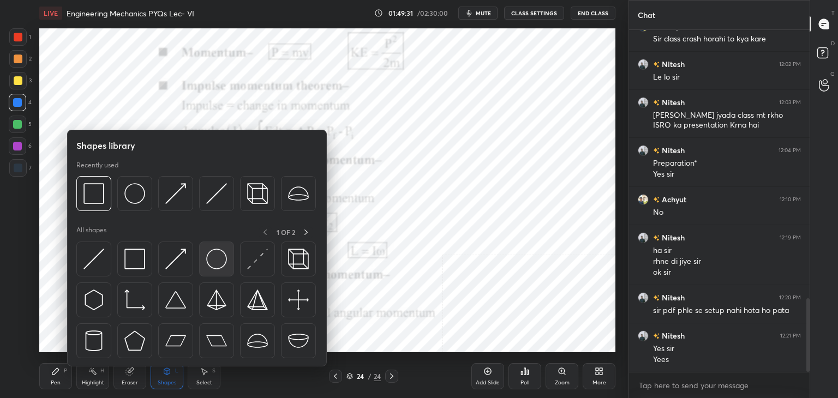
click at [209, 264] on img at bounding box center [216, 259] width 21 height 21
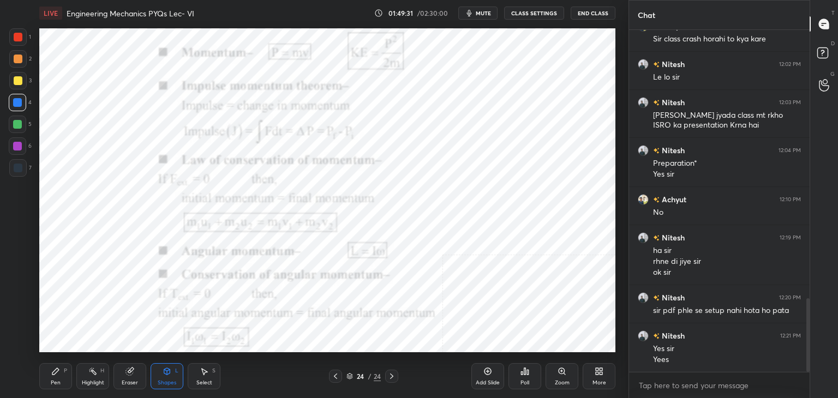
click at [15, 170] on div at bounding box center [18, 168] width 9 height 9
drag, startPoint x: 84, startPoint y: 373, endPoint x: 105, endPoint y: 354, distance: 27.8
click at [83, 373] on div "Highlight H" at bounding box center [92, 376] width 33 height 26
click at [201, 385] on div "Select" at bounding box center [204, 382] width 16 height 5
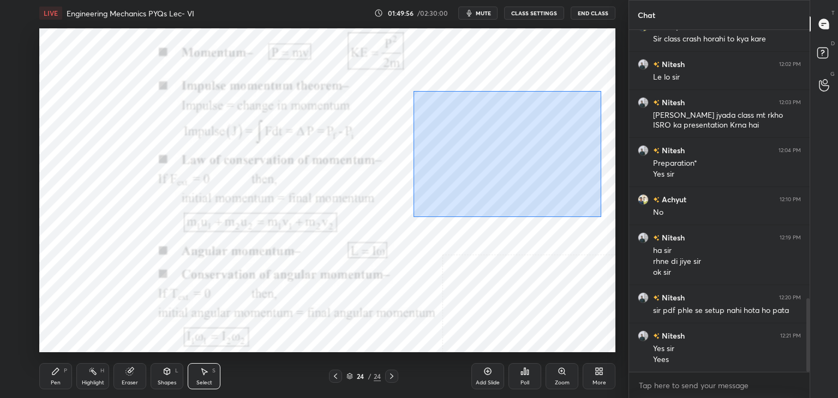
drag, startPoint x: 421, startPoint y: 99, endPoint x: 605, endPoint y: 222, distance: 220.7
click at [611, 223] on div "0 ° Undo Copy Duplicate Duplicate to new slide Delete" at bounding box center [327, 190] width 576 height 324
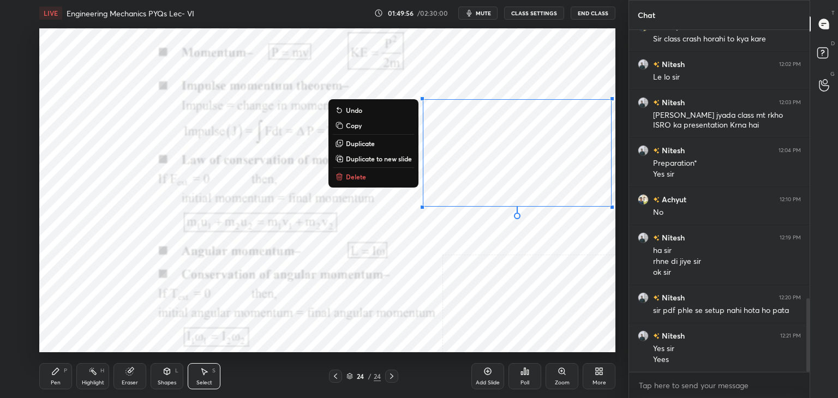
drag, startPoint x: 381, startPoint y: 174, endPoint x: 386, endPoint y: 180, distance: 7.8
click at [380, 174] on button "Delete" at bounding box center [373, 176] width 81 height 13
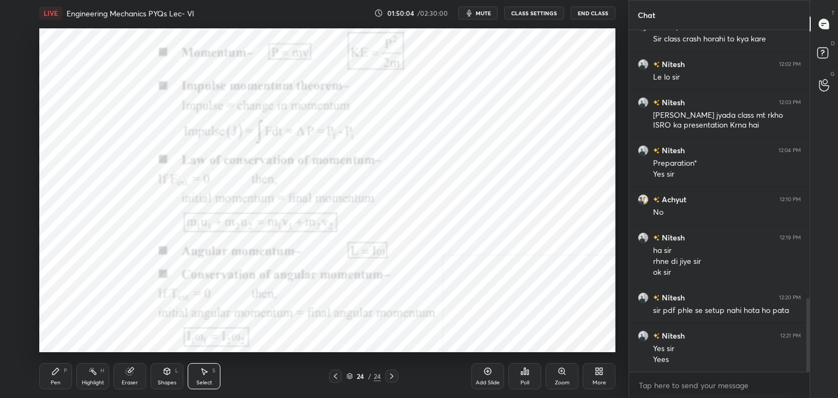
click at [168, 373] on icon at bounding box center [167, 371] width 6 height 7
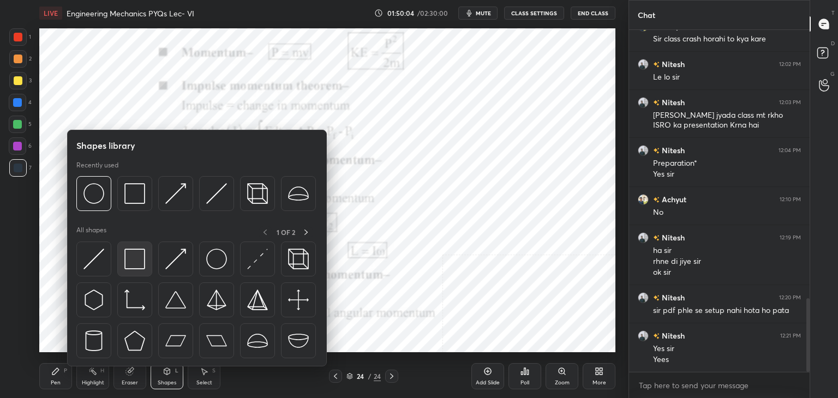
click at [126, 249] on img at bounding box center [134, 259] width 21 height 21
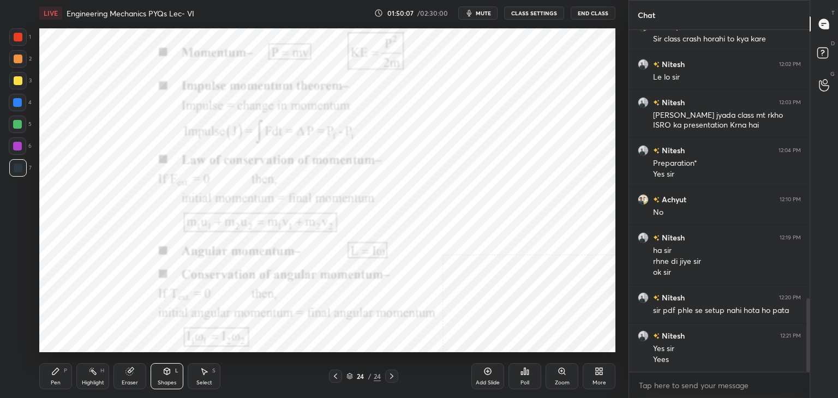
click at [21, 105] on div at bounding box center [17, 102] width 9 height 9
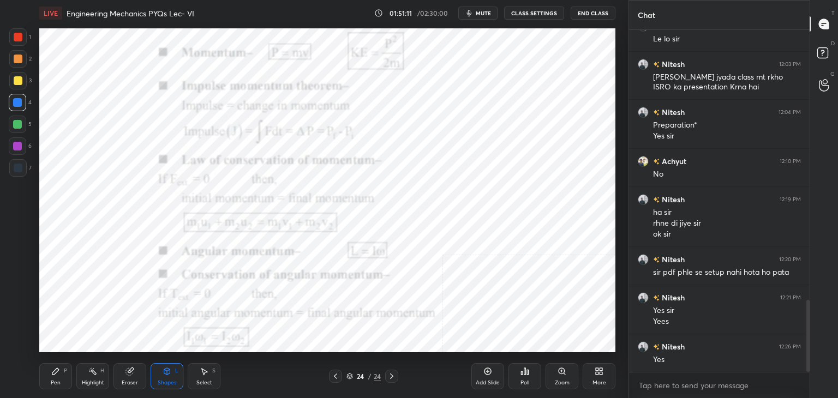
click at [605, 373] on div "More" at bounding box center [599, 376] width 33 height 26
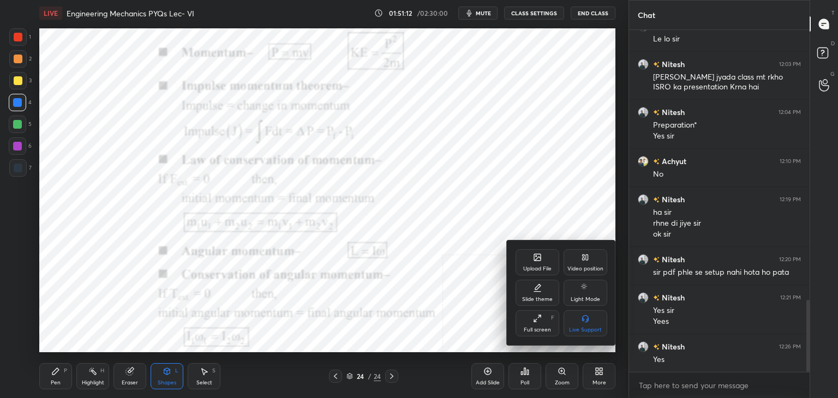
click at [534, 262] on icon at bounding box center [537, 257] width 9 height 9
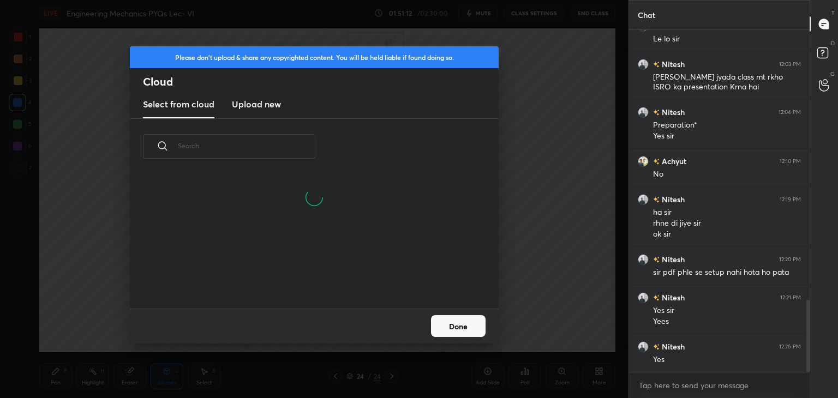
click at [253, 107] on h3 "Upload new" at bounding box center [256, 104] width 49 height 13
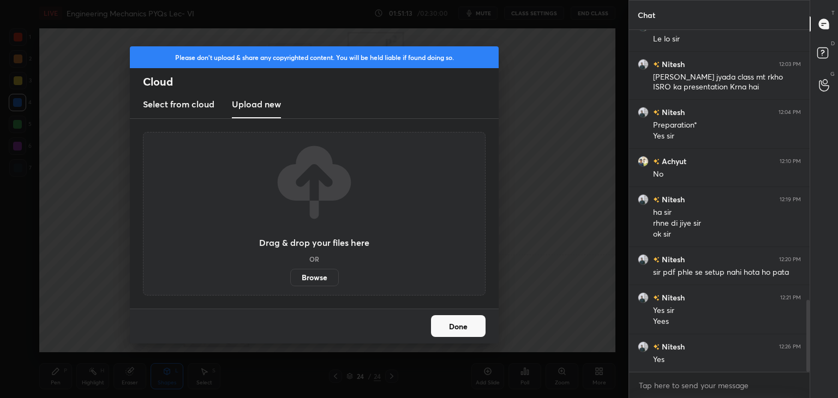
click at [315, 276] on label "Browse" at bounding box center [314, 277] width 49 height 17
click at [290, 276] on input "Browse" at bounding box center [290, 277] width 0 height 17
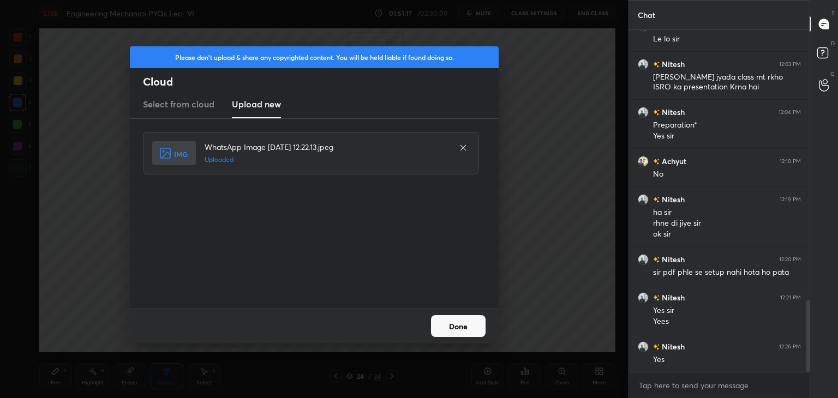
click at [456, 326] on button "Done" at bounding box center [458, 326] width 55 height 22
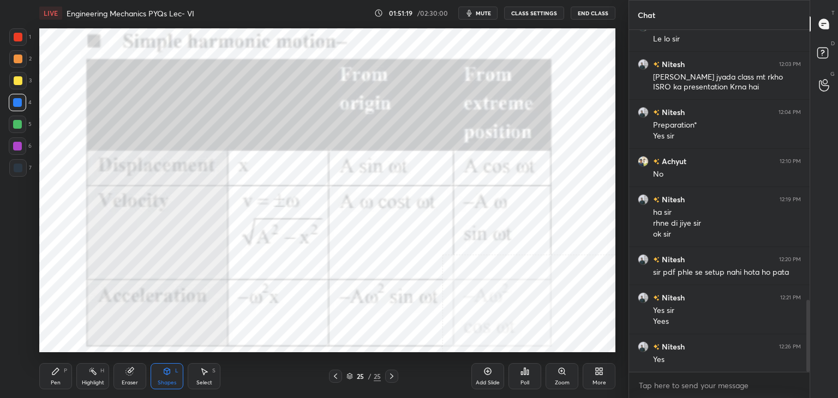
click at [20, 37] on div at bounding box center [18, 37] width 9 height 9
click at [19, 144] on div at bounding box center [17, 146] width 9 height 9
click at [19, 104] on div at bounding box center [17, 102] width 9 height 9
click at [22, 146] on div at bounding box center [17, 146] width 17 height 17
drag, startPoint x: 139, startPoint y: 372, endPoint x: 159, endPoint y: 361, distance: 23.0
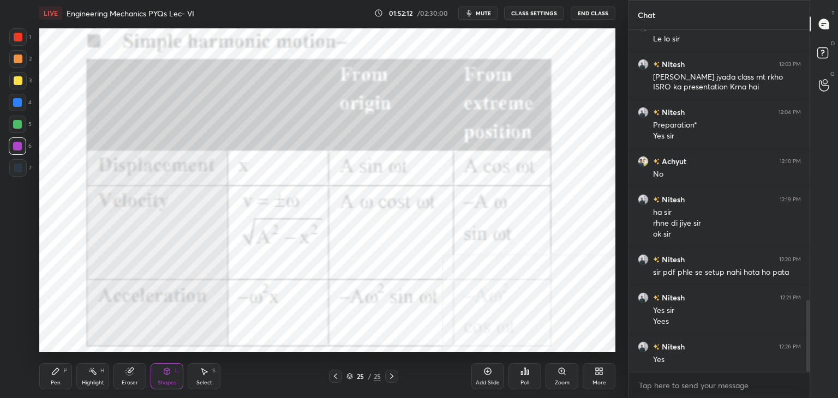
click at [140, 373] on div "Eraser" at bounding box center [130, 376] width 33 height 26
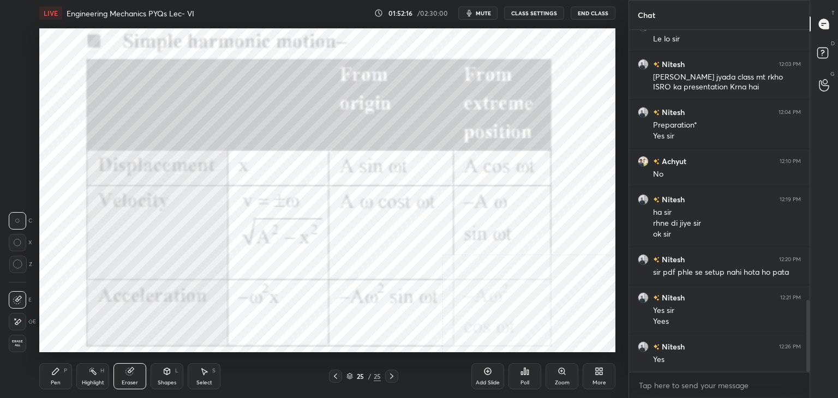
drag, startPoint x: 96, startPoint y: 380, endPoint x: 116, endPoint y: 356, distance: 31.4
click at [95, 380] on div "Highlight" at bounding box center [93, 382] width 22 height 5
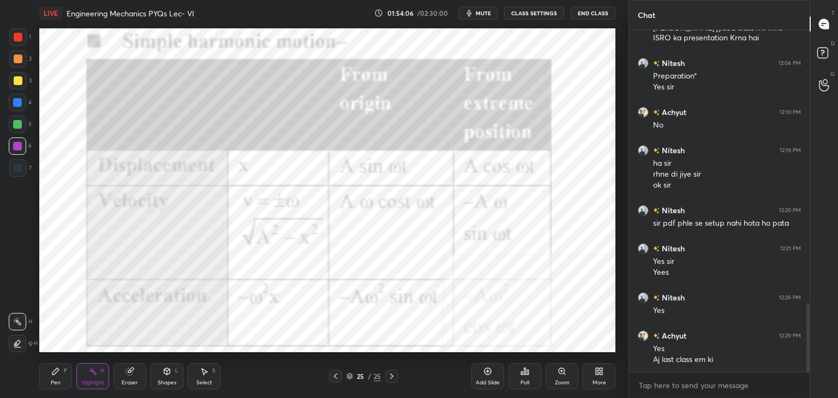
scroll to position [1369, 0]
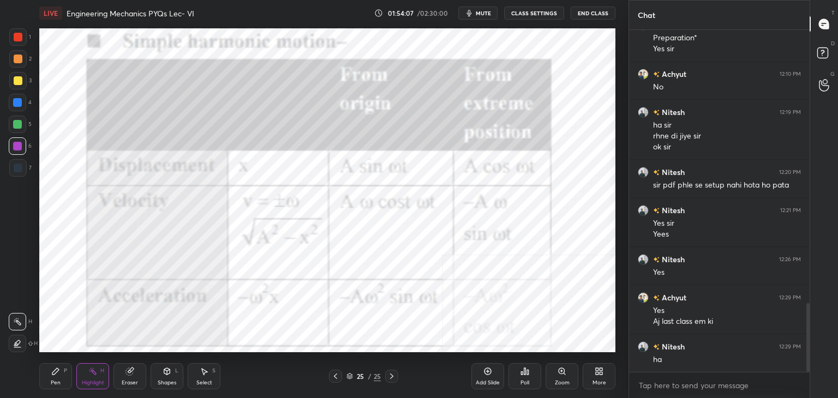
click at [602, 373] on div "More" at bounding box center [599, 376] width 33 height 26
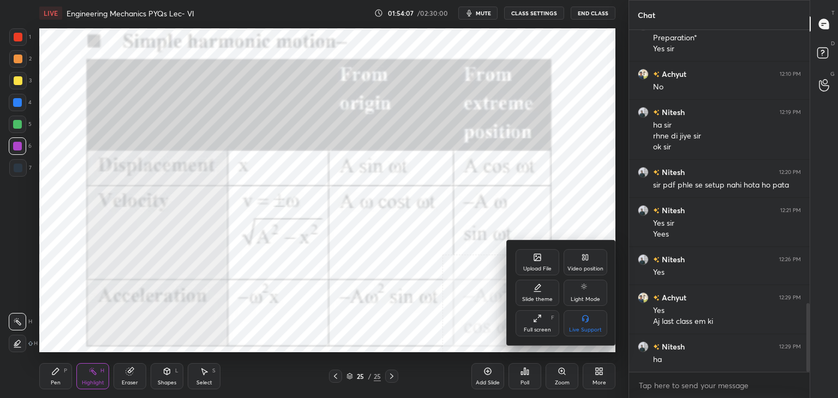
click at [535, 264] on div "Upload File" at bounding box center [538, 262] width 44 height 26
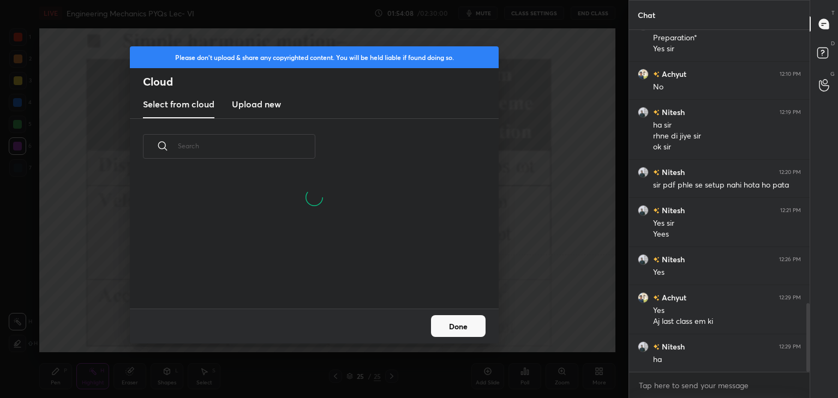
click at [247, 103] on h3 "Upload new" at bounding box center [256, 104] width 49 height 13
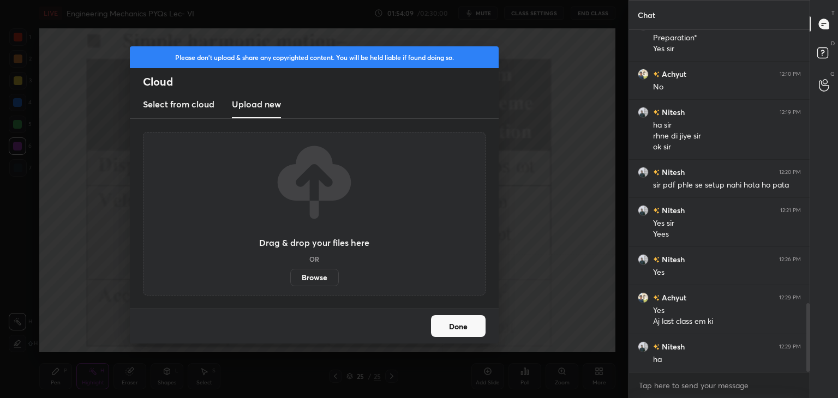
click at [313, 280] on label "Browse" at bounding box center [314, 277] width 49 height 17
click at [290, 280] on input "Browse" at bounding box center [290, 277] width 0 height 17
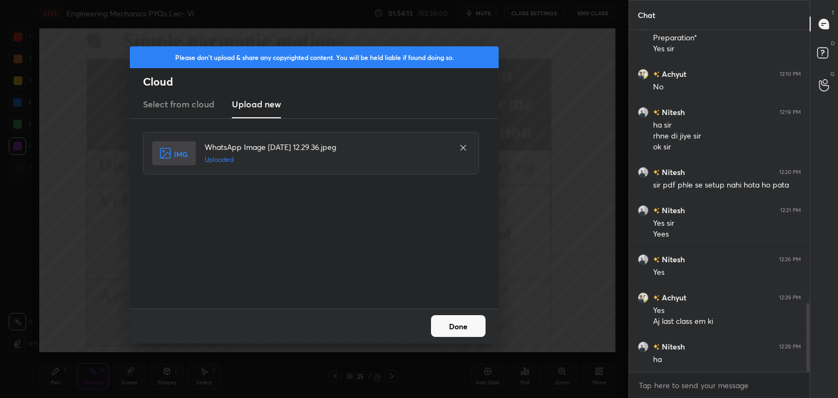
drag, startPoint x: 457, startPoint y: 321, endPoint x: 449, endPoint y: 324, distance: 8.1
click at [457, 320] on button "Done" at bounding box center [458, 326] width 55 height 22
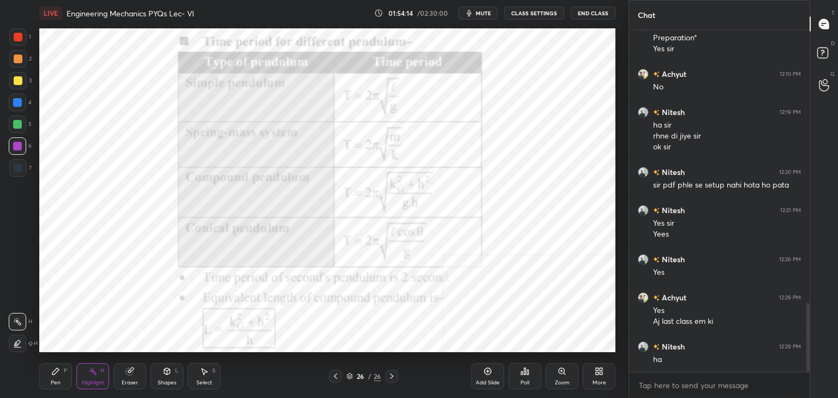
click at [169, 377] on div "Shapes L" at bounding box center [167, 376] width 33 height 26
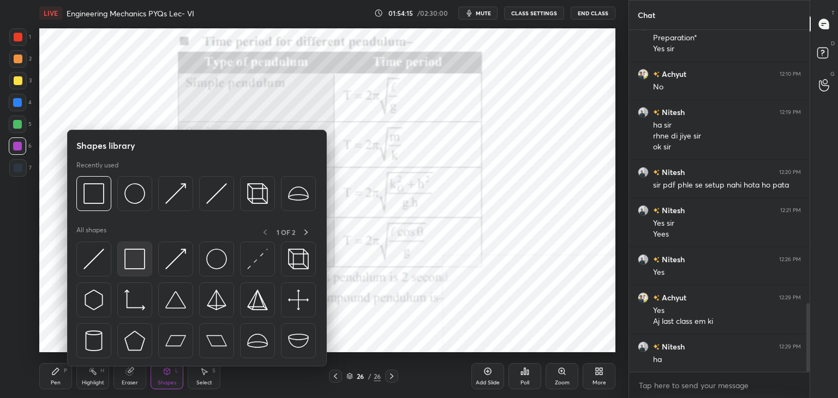
click at [146, 260] on div at bounding box center [134, 259] width 35 height 35
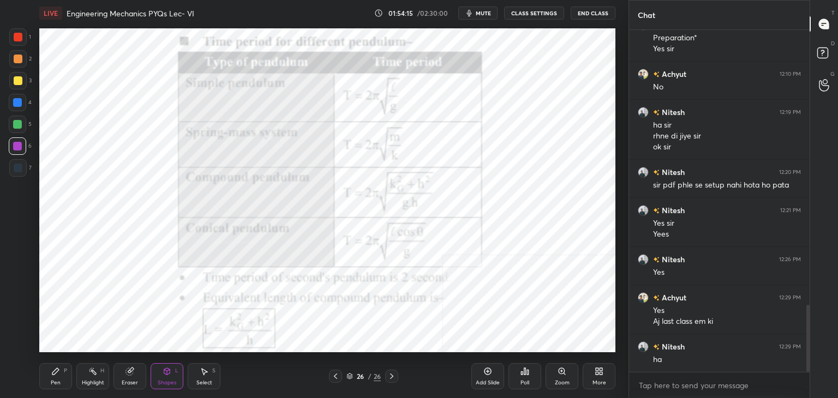
scroll to position [1407, 0]
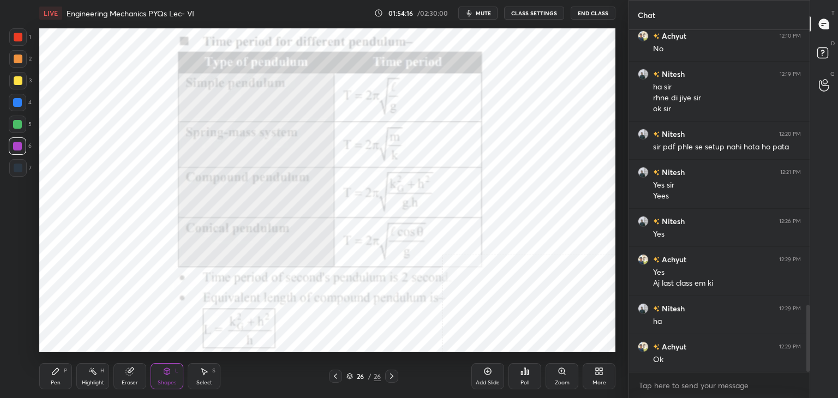
click at [13, 36] on div at bounding box center [17, 36] width 17 height 17
drag, startPoint x: 100, startPoint y: 379, endPoint x: 110, endPoint y: 365, distance: 16.8
click at [102, 380] on div "Highlight H" at bounding box center [92, 376] width 33 height 26
click at [17, 141] on div at bounding box center [17, 146] width 17 height 17
click at [168, 371] on icon at bounding box center [167, 371] width 6 height 7
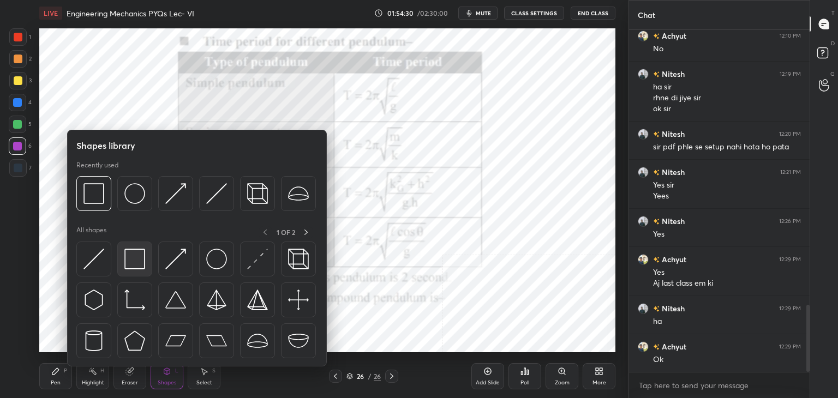
click at [133, 254] on img at bounding box center [134, 259] width 21 height 21
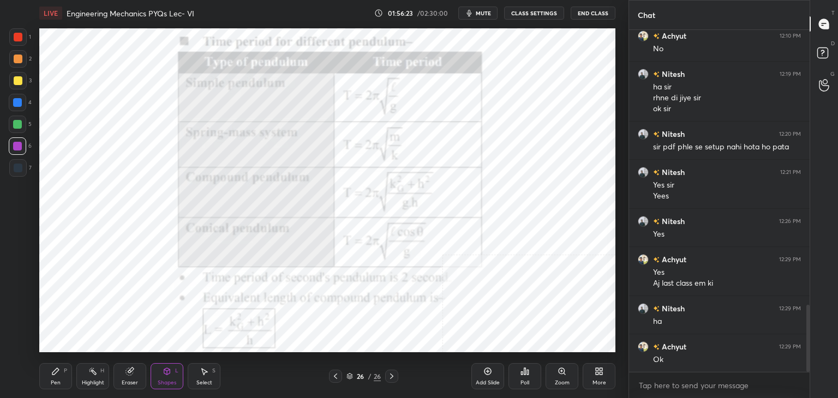
click at [96, 380] on div "Highlight" at bounding box center [93, 382] width 22 height 5
click at [607, 372] on div "More" at bounding box center [599, 376] width 33 height 26
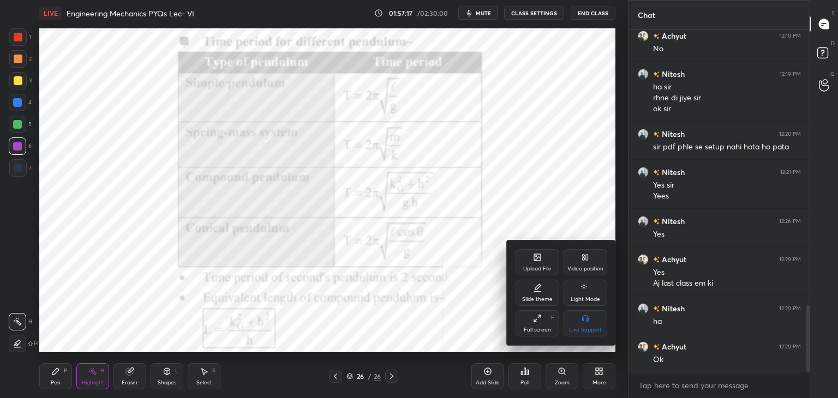
click at [539, 273] on div "Upload File" at bounding box center [538, 262] width 44 height 26
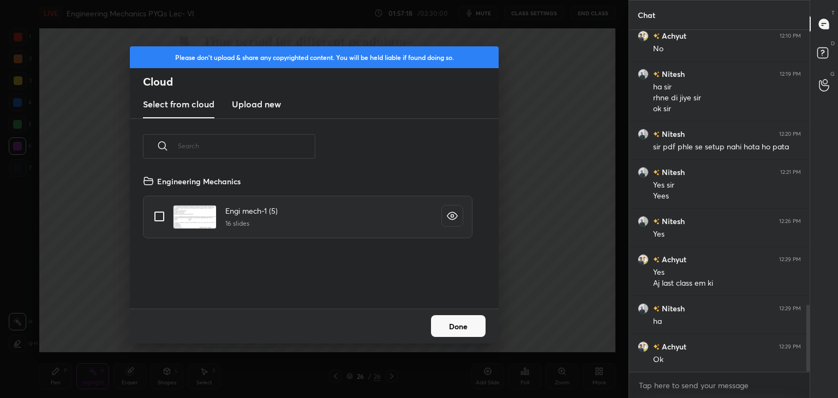
scroll to position [134, 350]
click at [251, 100] on h3 "Upload new" at bounding box center [256, 104] width 49 height 13
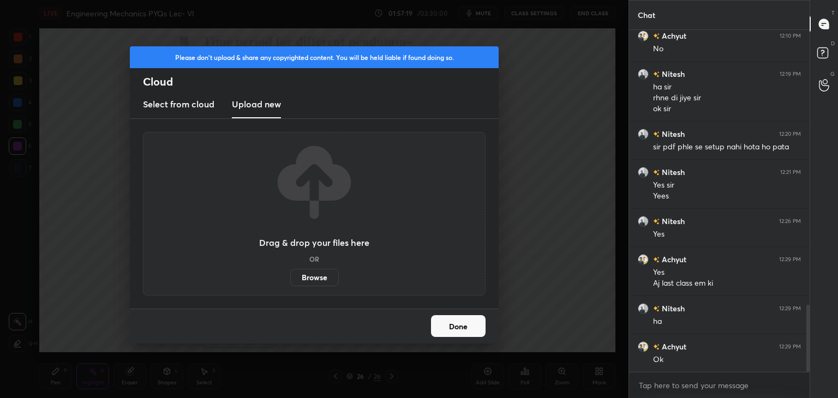
click at [315, 280] on label "Browse" at bounding box center [314, 277] width 49 height 17
click at [290, 280] on input "Browse" at bounding box center [290, 277] width 0 height 17
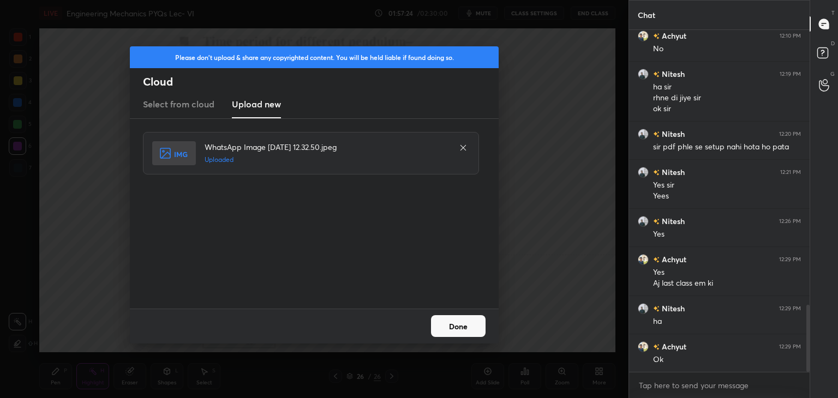
drag, startPoint x: 462, startPoint y: 326, endPoint x: 441, endPoint y: 327, distance: 20.8
click at [461, 326] on button "Done" at bounding box center [458, 326] width 55 height 22
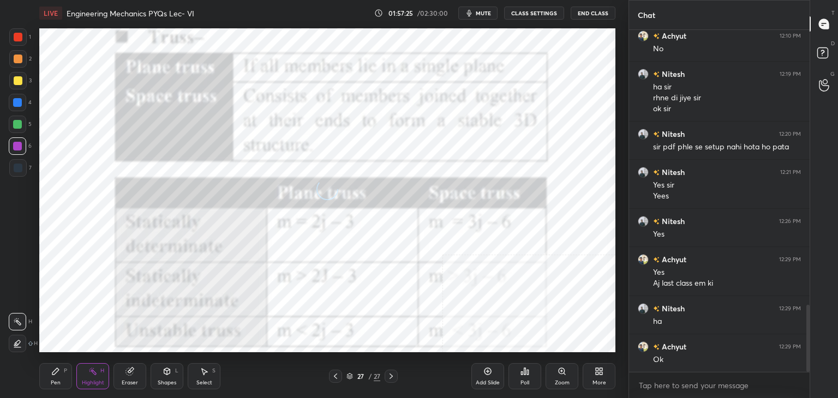
drag, startPoint x: 166, startPoint y: 377, endPoint x: 160, endPoint y: 368, distance: 10.8
click at [166, 378] on div "Shapes L" at bounding box center [167, 376] width 33 height 26
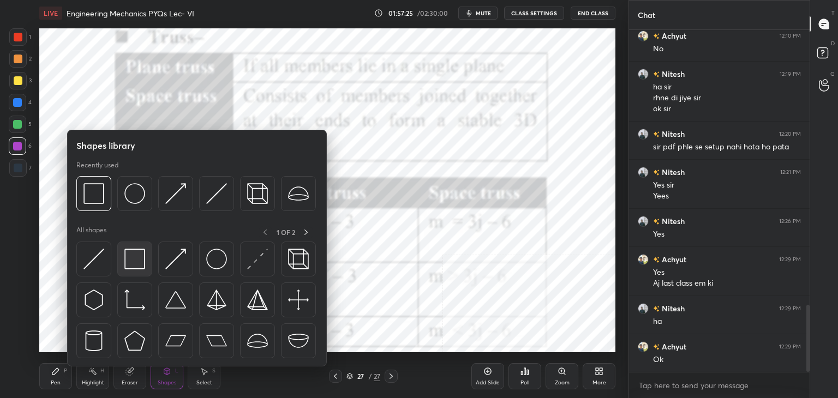
click at [122, 250] on div at bounding box center [134, 259] width 35 height 35
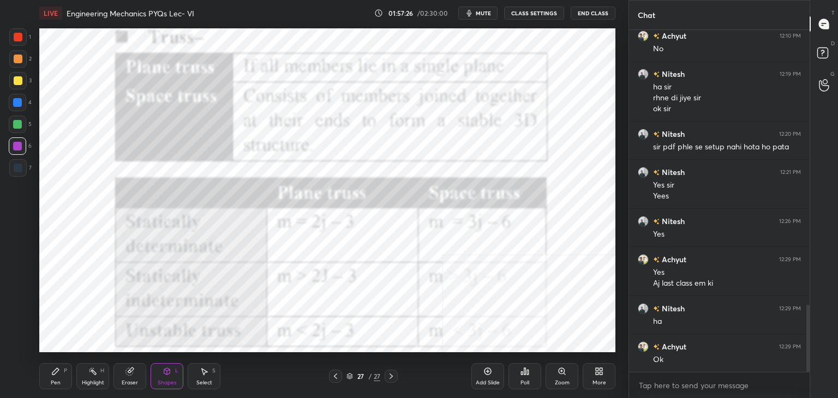
click at [22, 42] on div at bounding box center [17, 36] width 17 height 17
click at [17, 57] on div at bounding box center [18, 59] width 9 height 9
drag, startPoint x: 19, startPoint y: 101, endPoint x: 25, endPoint y: 94, distance: 8.9
click at [19, 101] on div at bounding box center [17, 102] width 9 height 9
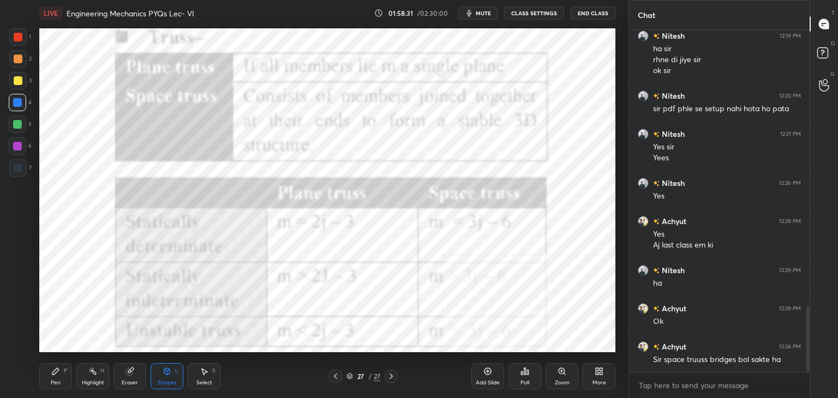
click at [100, 376] on div "Highlight H" at bounding box center [92, 376] width 33 height 26
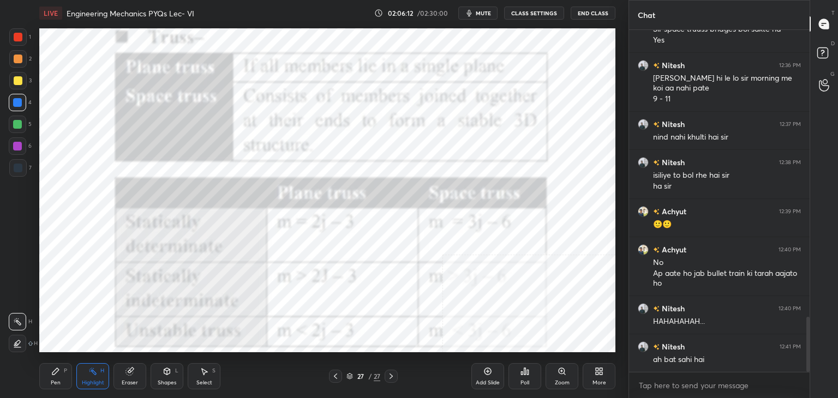
scroll to position [1787, 0]
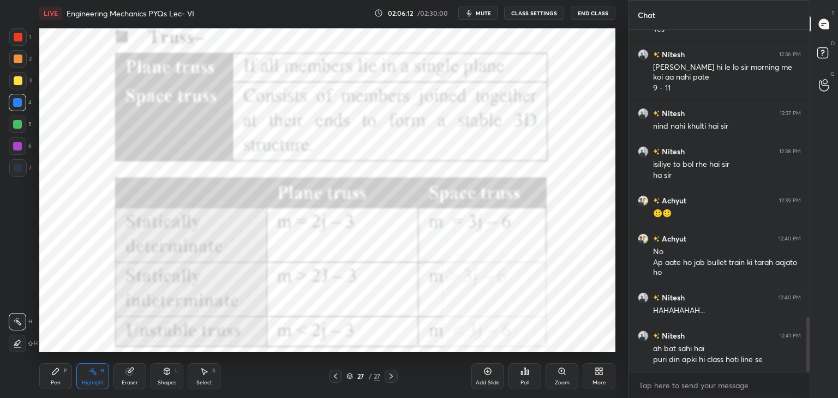
click at [391, 375] on icon at bounding box center [391, 376] width 3 height 5
click at [600, 372] on icon at bounding box center [599, 371] width 9 height 9
click at [600, 375] on icon at bounding box center [599, 371] width 9 height 9
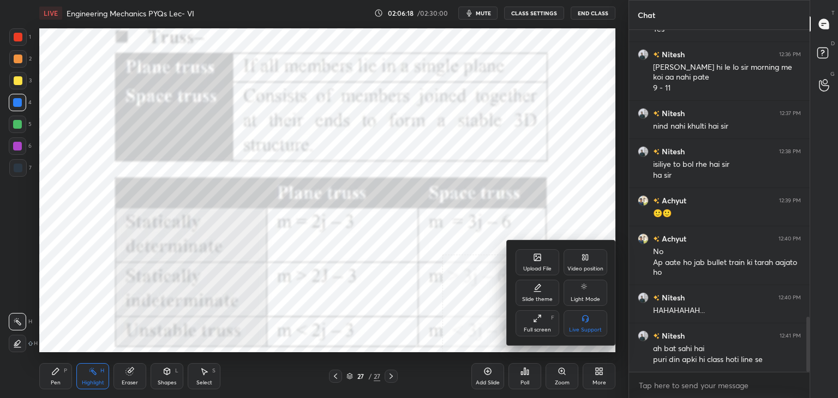
click at [534, 267] on div "Upload File" at bounding box center [537, 268] width 28 height 5
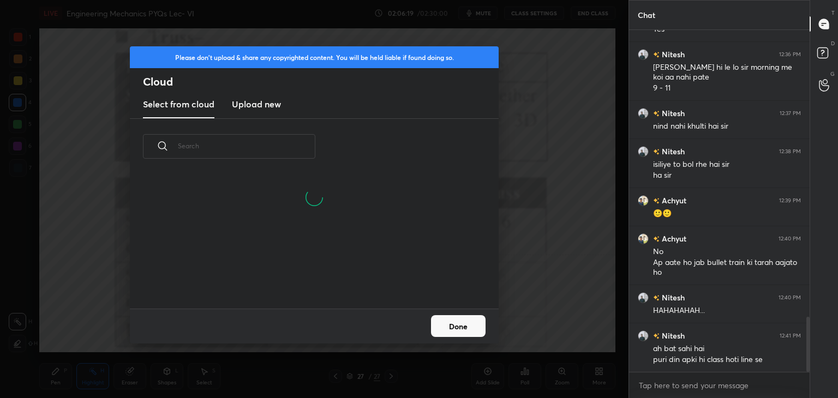
scroll to position [134, 350]
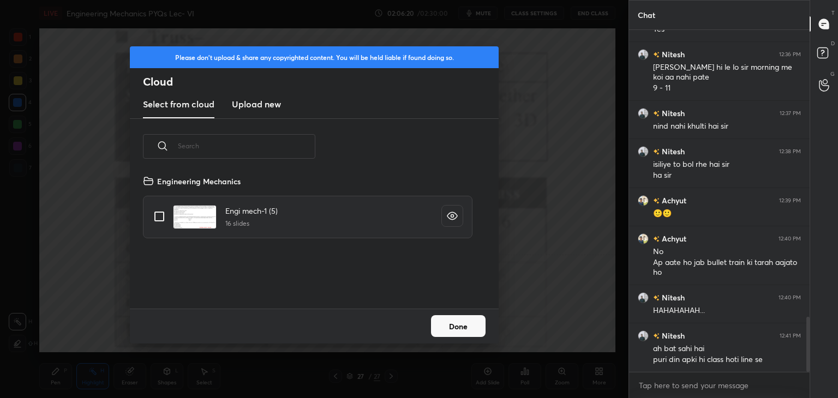
click at [254, 105] on h3 "Upload new" at bounding box center [256, 104] width 49 height 13
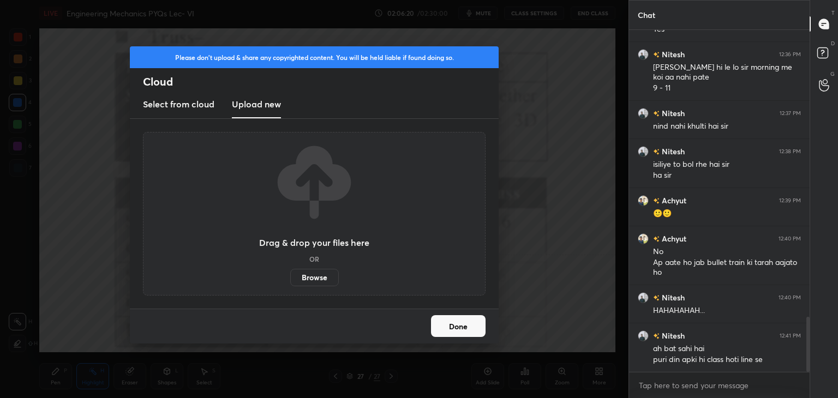
click at [307, 282] on label "Browse" at bounding box center [314, 277] width 49 height 17
click at [290, 282] on input "Browse" at bounding box center [290, 277] width 0 height 17
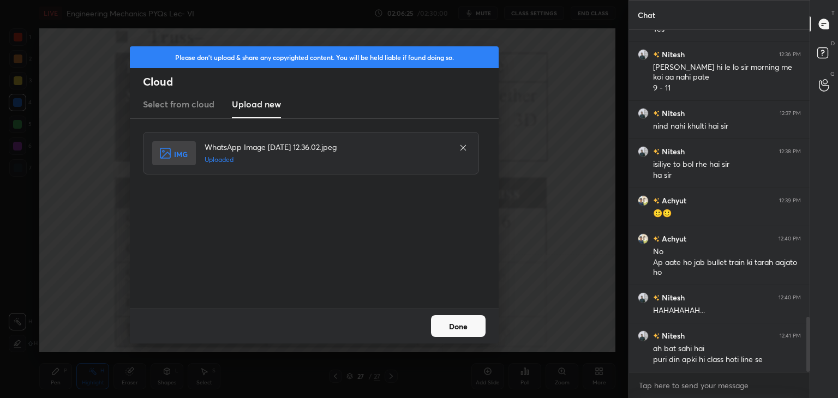
click at [453, 333] on button "Done" at bounding box center [458, 326] width 55 height 22
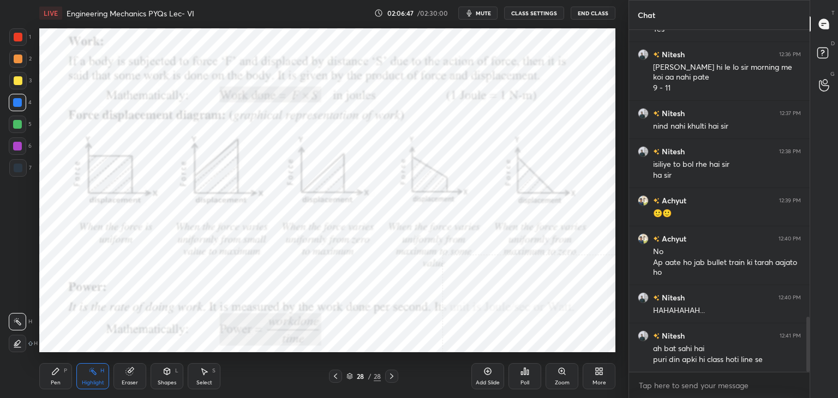
click at [16, 37] on div at bounding box center [18, 37] width 9 height 9
drag, startPoint x: 175, startPoint y: 376, endPoint x: 165, endPoint y: 372, distance: 10.0
click at [174, 377] on div "Shapes L" at bounding box center [167, 376] width 33 height 26
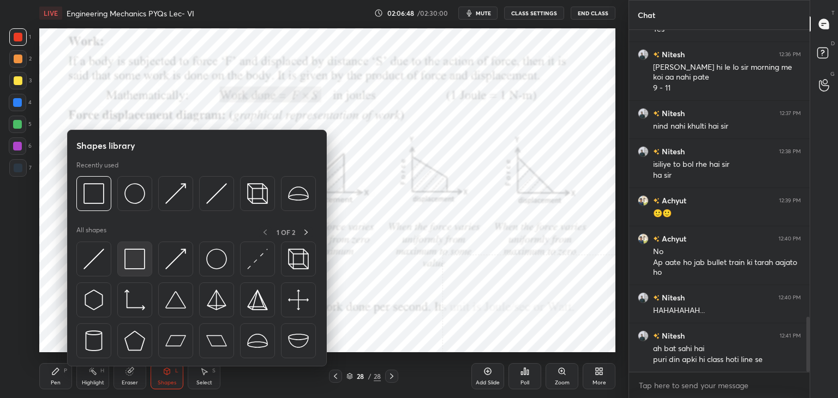
click at [124, 271] on div at bounding box center [134, 259] width 35 height 35
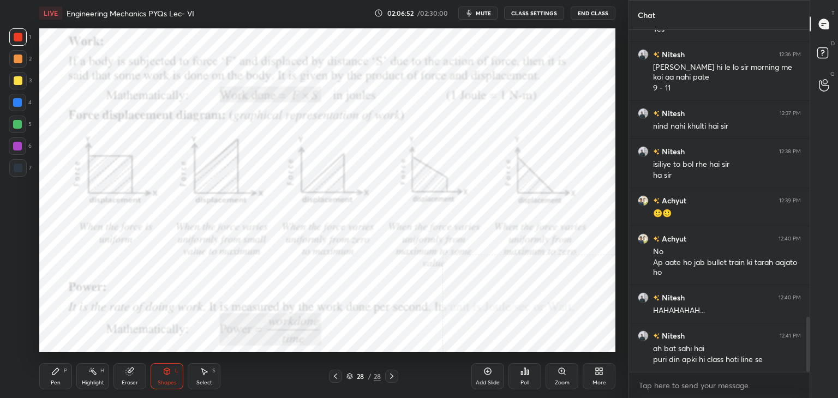
drag, startPoint x: 17, startPoint y: 147, endPoint x: 31, endPoint y: 136, distance: 17.0
click at [17, 147] on div at bounding box center [17, 146] width 9 height 9
drag, startPoint x: 89, startPoint y: 371, endPoint x: 98, endPoint y: 359, distance: 15.0
click at [90, 371] on icon at bounding box center [92, 371] width 9 height 9
click at [20, 105] on div at bounding box center [17, 102] width 9 height 9
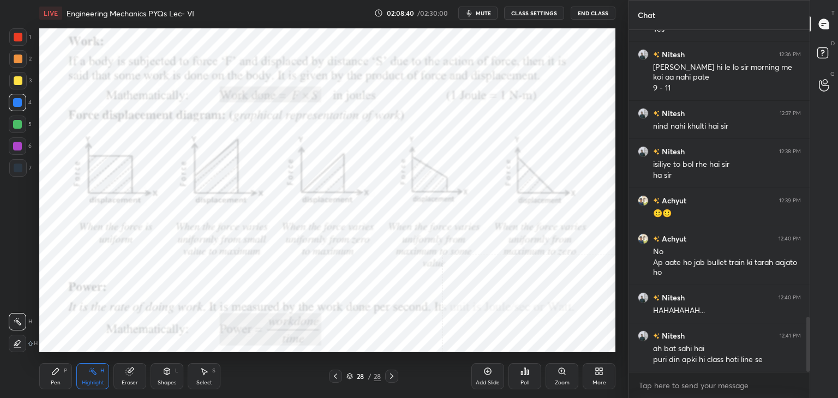
click at [169, 372] on icon at bounding box center [167, 371] width 9 height 9
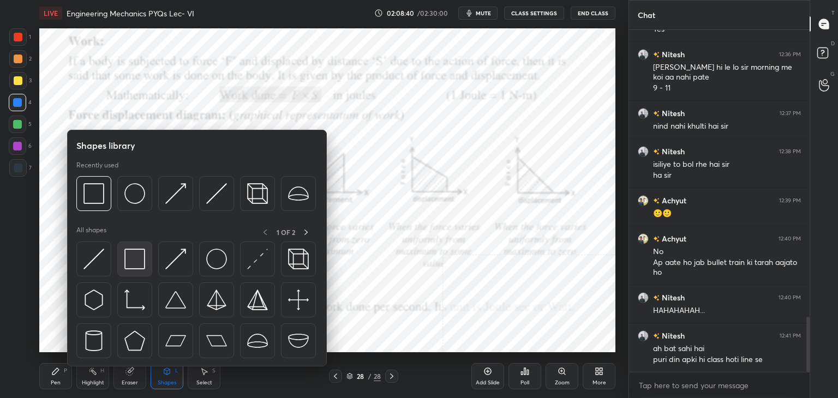
click at [133, 256] on img at bounding box center [134, 259] width 21 height 21
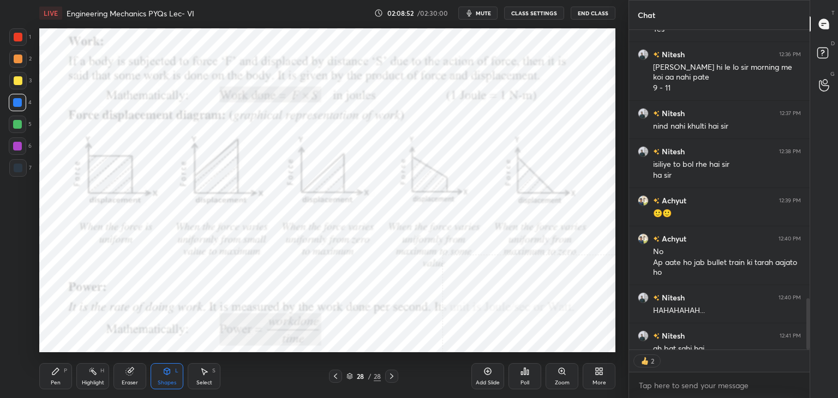
scroll to position [4, 3]
click at [599, 372] on icon at bounding box center [599, 371] width 9 height 9
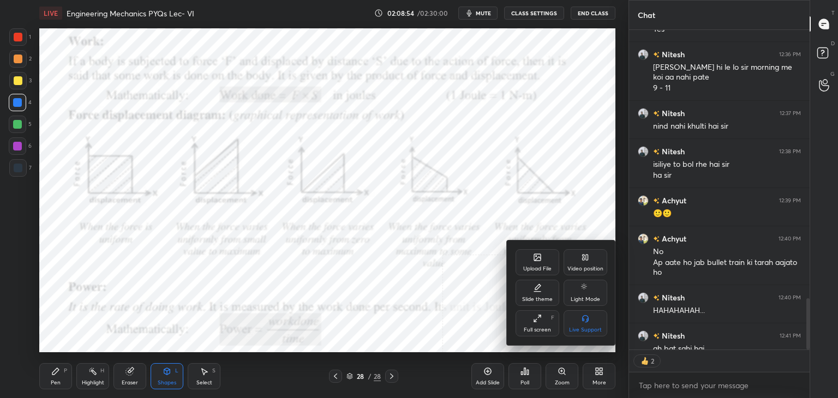
click at [537, 261] on icon at bounding box center [537, 257] width 9 height 9
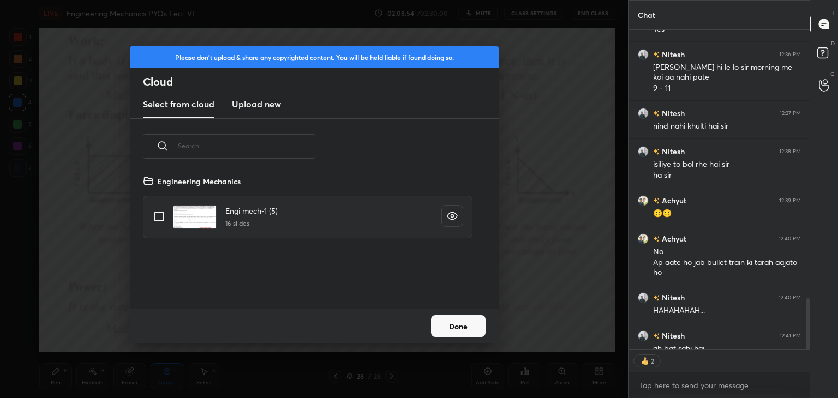
scroll to position [134, 350]
click at [249, 100] on h3 "Upload new" at bounding box center [256, 104] width 49 height 13
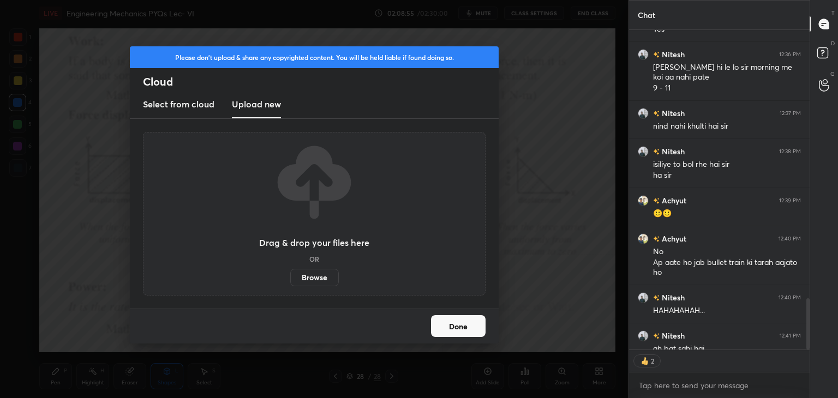
click at [314, 278] on label "Browse" at bounding box center [314, 277] width 49 height 17
click at [290, 278] on input "Browse" at bounding box center [290, 277] width 0 height 17
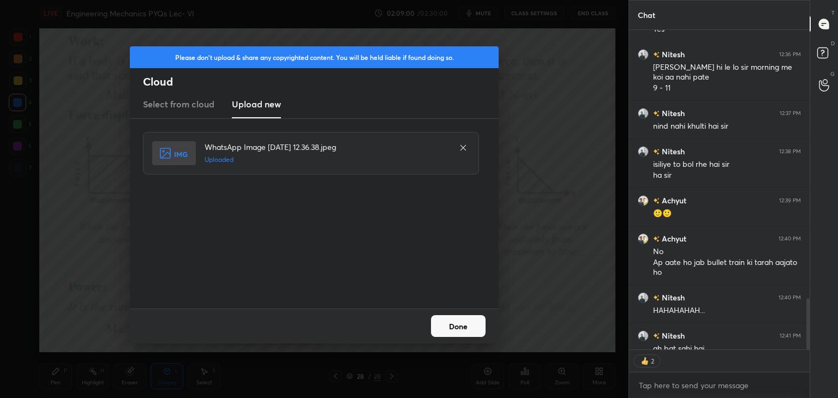
click at [464, 326] on button "Done" at bounding box center [458, 326] width 55 height 22
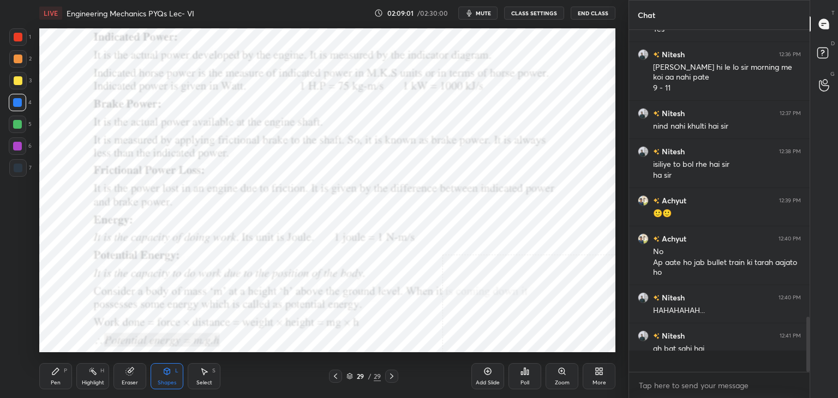
scroll to position [1787, 0]
drag, startPoint x: 336, startPoint y: 375, endPoint x: 312, endPoint y: 366, distance: 25.4
click at [335, 376] on icon at bounding box center [335, 376] width 3 height 5
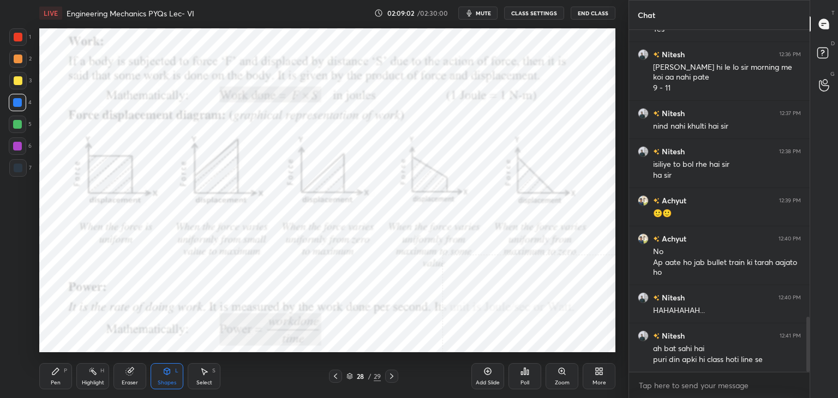
click at [165, 372] on icon at bounding box center [167, 371] width 6 height 7
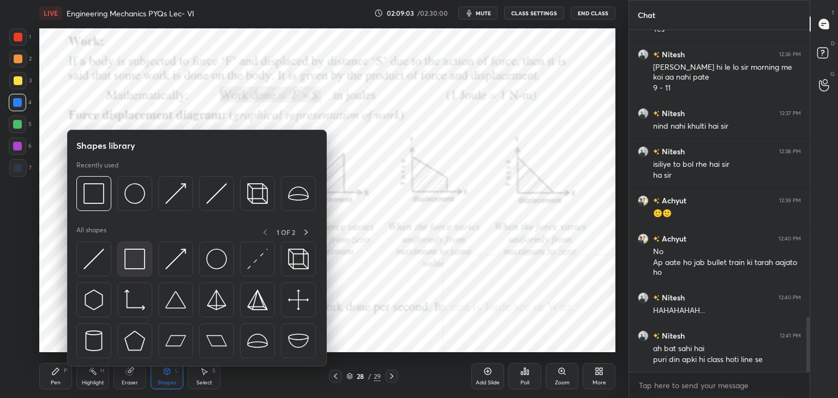
click at [133, 268] on img at bounding box center [134, 259] width 21 height 21
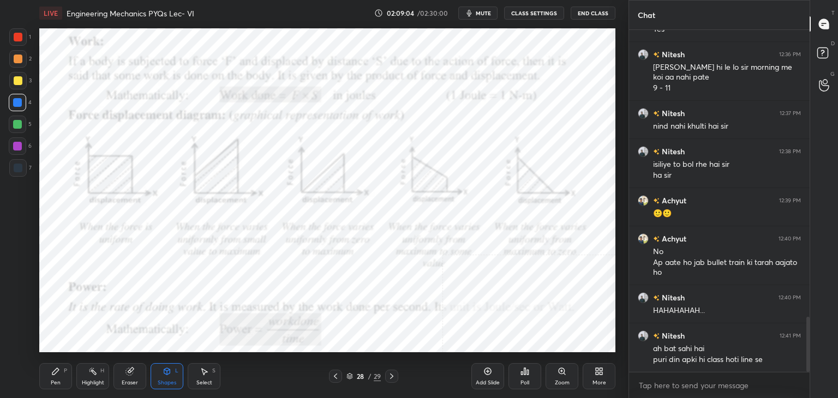
click at [20, 146] on div at bounding box center [17, 146] width 9 height 9
click at [81, 378] on div "Highlight H" at bounding box center [92, 376] width 33 height 26
click at [393, 377] on icon at bounding box center [391, 376] width 9 height 9
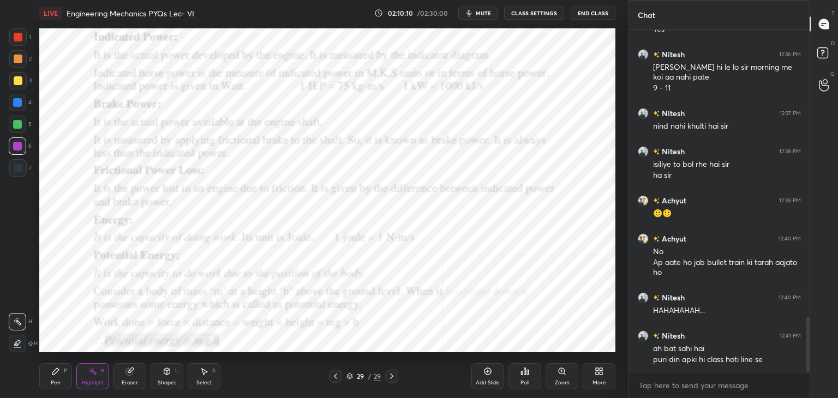
drag, startPoint x: 17, startPoint y: 39, endPoint x: 26, endPoint y: 66, distance: 28.6
click at [17, 38] on div at bounding box center [18, 37] width 9 height 9
click at [164, 377] on div "Shapes L" at bounding box center [167, 376] width 33 height 26
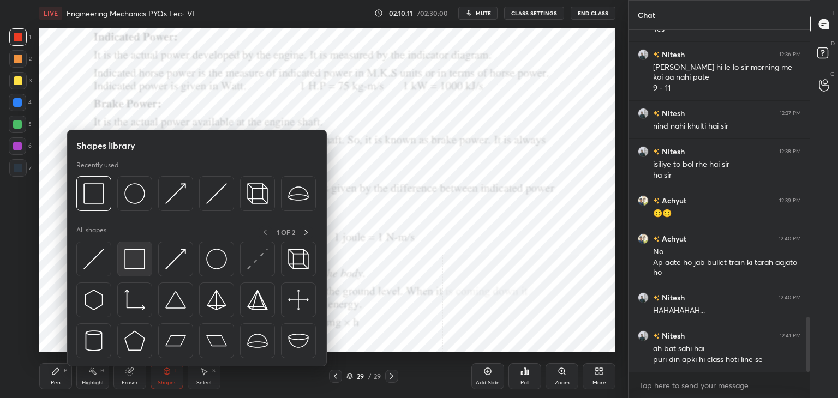
click at [126, 267] on img at bounding box center [134, 259] width 21 height 21
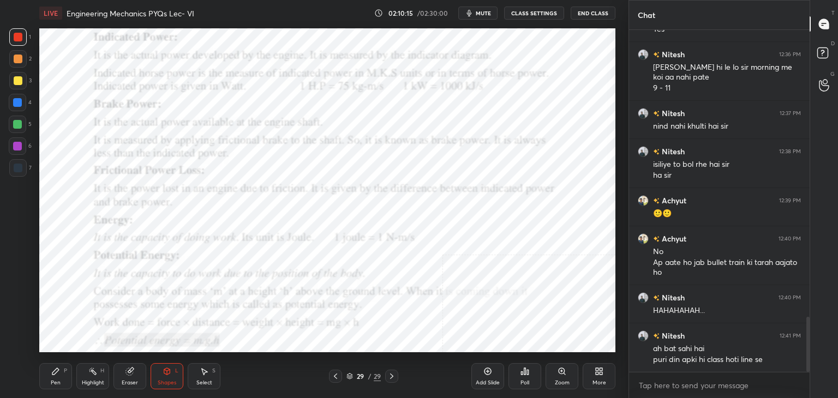
click at [17, 141] on div at bounding box center [17, 146] width 17 height 17
click at [96, 375] on icon at bounding box center [92, 371] width 9 height 9
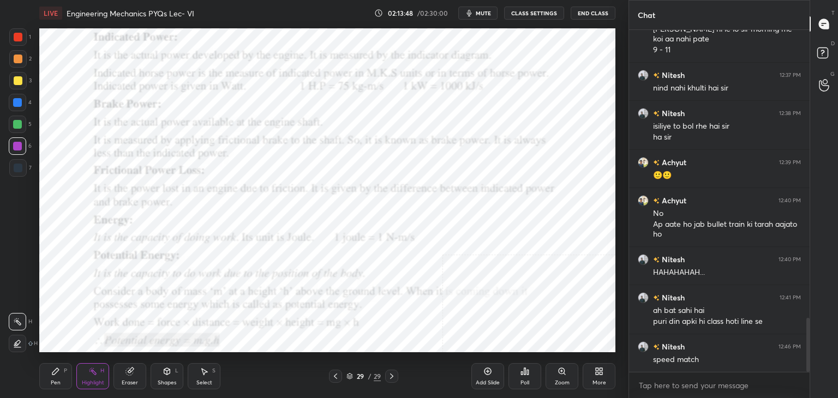
drag, startPoint x: 13, startPoint y: 45, endPoint x: 19, endPoint y: 47, distance: 6.4
click at [14, 45] on div at bounding box center [17, 36] width 17 height 17
click at [170, 377] on div "Shapes L" at bounding box center [167, 376] width 33 height 26
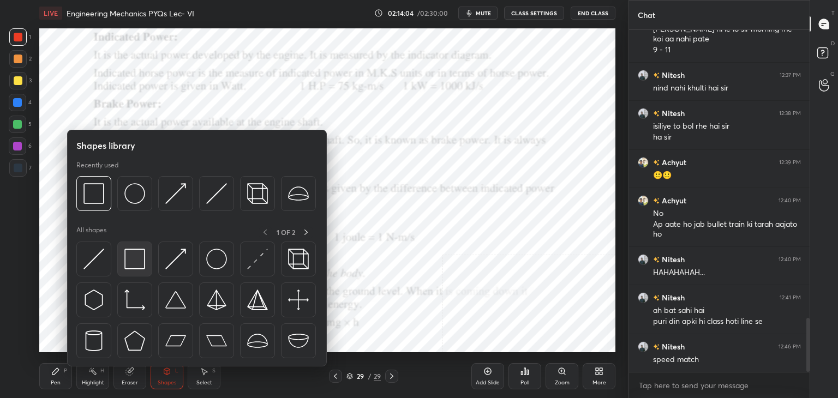
click at [134, 258] on img at bounding box center [134, 259] width 21 height 21
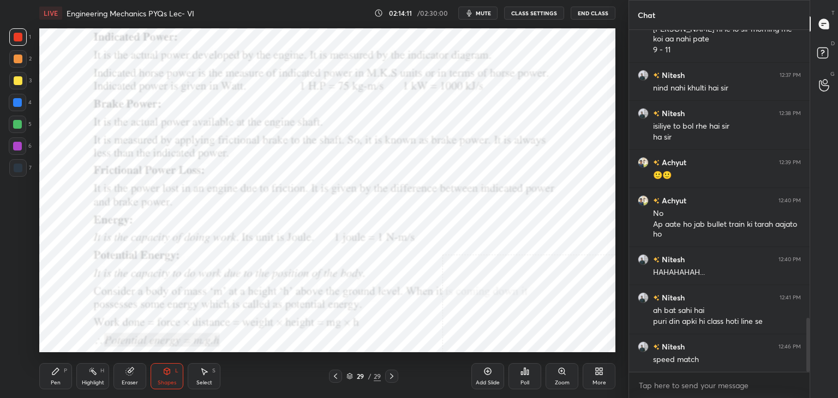
drag, startPoint x: 205, startPoint y: 379, endPoint x: 193, endPoint y: 363, distance: 20.3
click at [205, 380] on div "Select" at bounding box center [204, 382] width 16 height 5
drag, startPoint x: 95, startPoint y: 172, endPoint x: 213, endPoint y: 182, distance: 117.7
click at [213, 181] on div "0 ° Undo Copy Duplicate Duplicate to new slide Delete" at bounding box center [327, 190] width 576 height 324
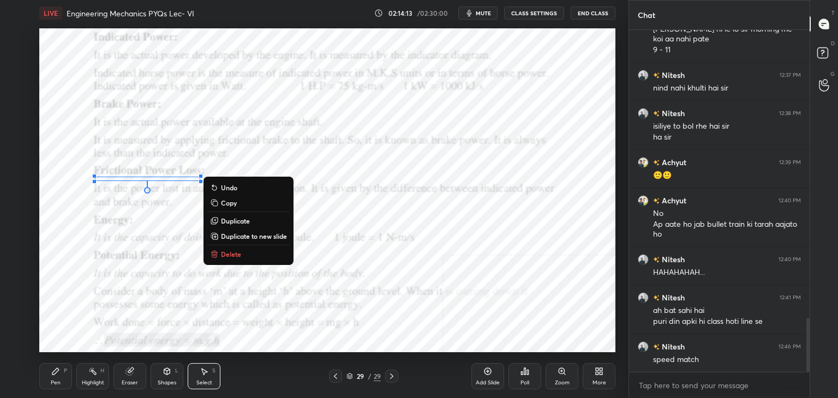
drag, startPoint x: 220, startPoint y: 253, endPoint x: 210, endPoint y: 260, distance: 13.0
click at [219, 252] on button "Delete" at bounding box center [248, 254] width 81 height 13
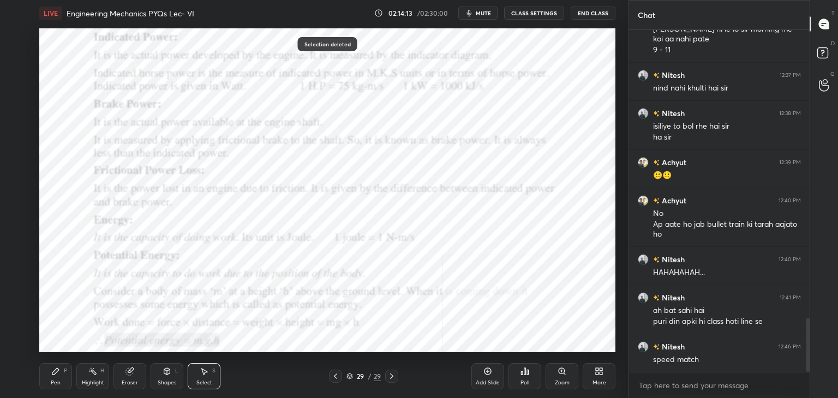
click at [175, 378] on div "Shapes L" at bounding box center [167, 376] width 33 height 26
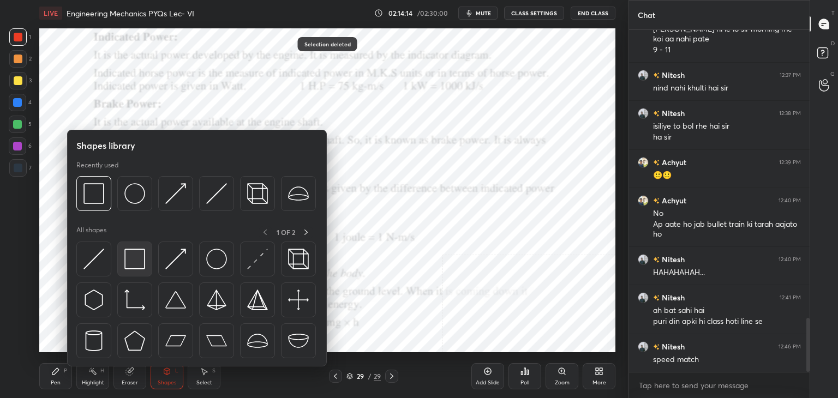
click at [129, 261] on img at bounding box center [134, 259] width 21 height 21
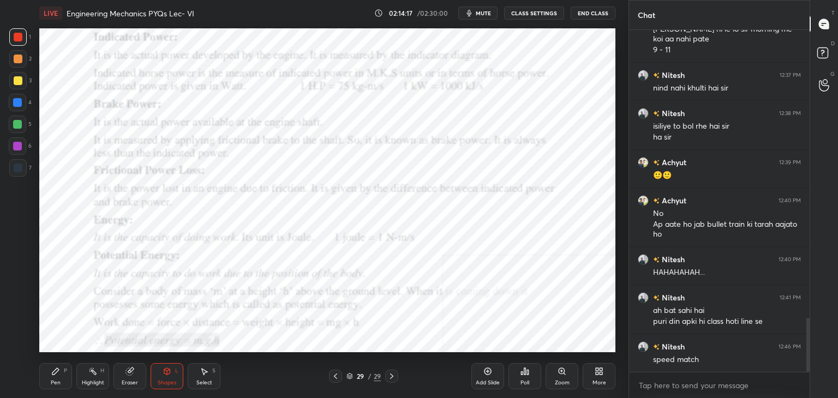
drag, startPoint x: 50, startPoint y: 380, endPoint x: 51, endPoint y: 357, distance: 23.5
click at [50, 380] on div "Pen P" at bounding box center [55, 376] width 33 height 26
click at [15, 145] on div at bounding box center [17, 146] width 9 height 9
click at [135, 373] on div "Eraser" at bounding box center [130, 376] width 33 height 26
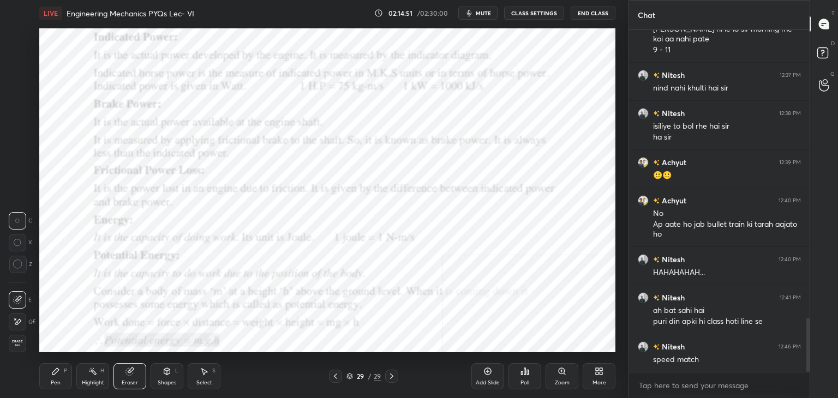
click at [168, 380] on div "Shapes" at bounding box center [167, 382] width 19 height 5
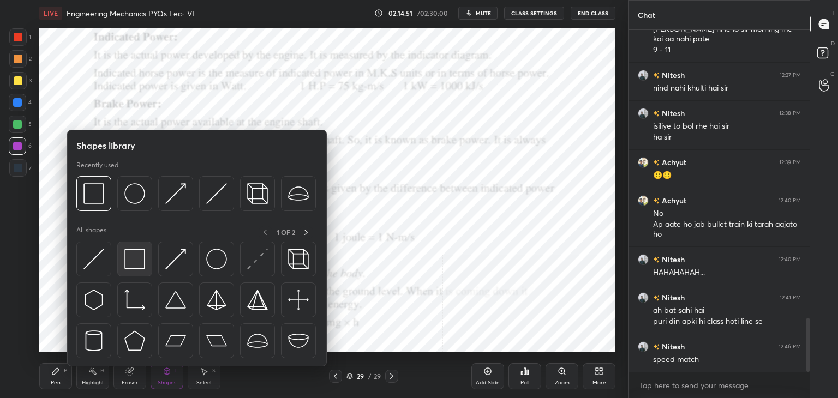
click at [140, 273] on div at bounding box center [134, 259] width 35 height 35
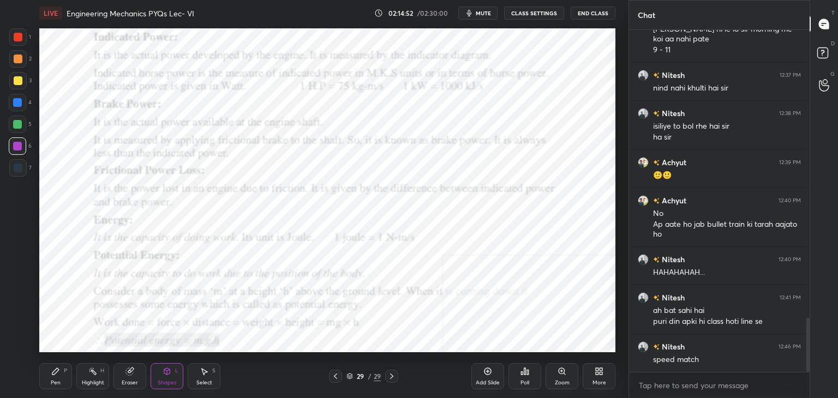
click at [12, 41] on div at bounding box center [17, 36] width 17 height 17
click at [598, 367] on icon at bounding box center [599, 371] width 9 height 9
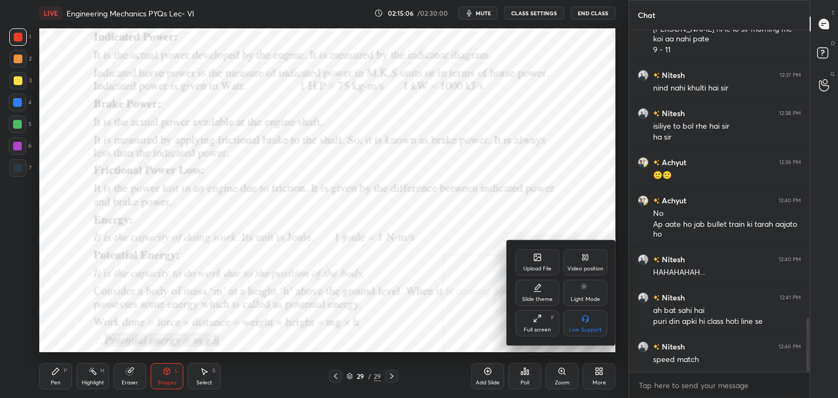
click at [541, 262] on div "Upload File" at bounding box center [538, 262] width 44 height 26
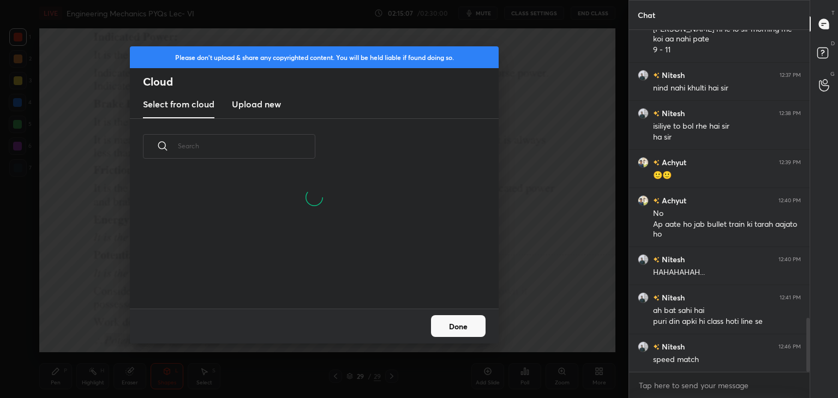
click at [249, 103] on h3 "Upload new" at bounding box center [256, 104] width 49 height 13
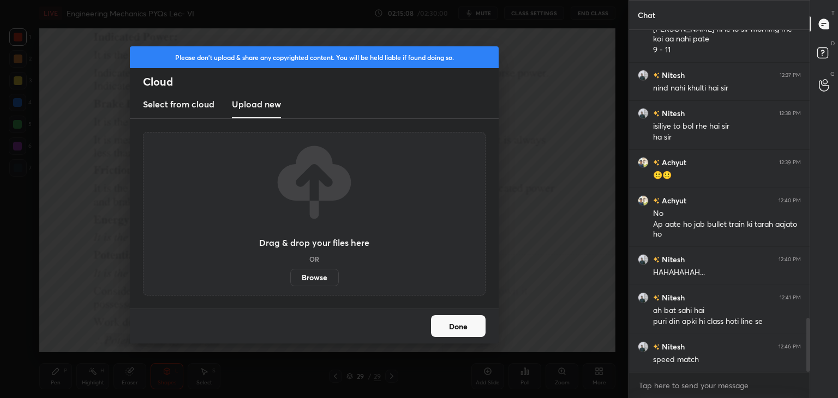
click at [314, 284] on label "Browse" at bounding box center [314, 277] width 49 height 17
click at [290, 284] on input "Browse" at bounding box center [290, 277] width 0 height 17
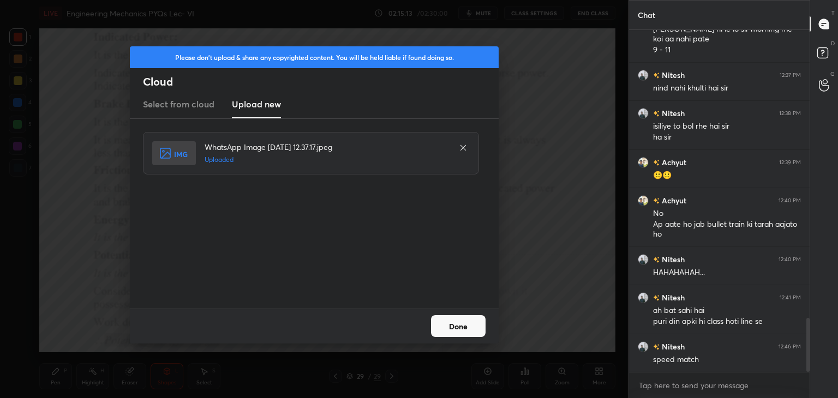
click at [457, 331] on button "Done" at bounding box center [458, 326] width 55 height 22
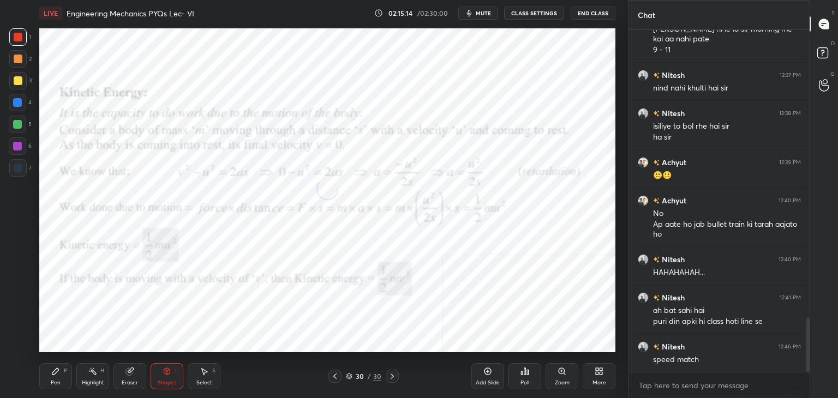
click at [600, 370] on icon at bounding box center [601, 369] width 3 height 3
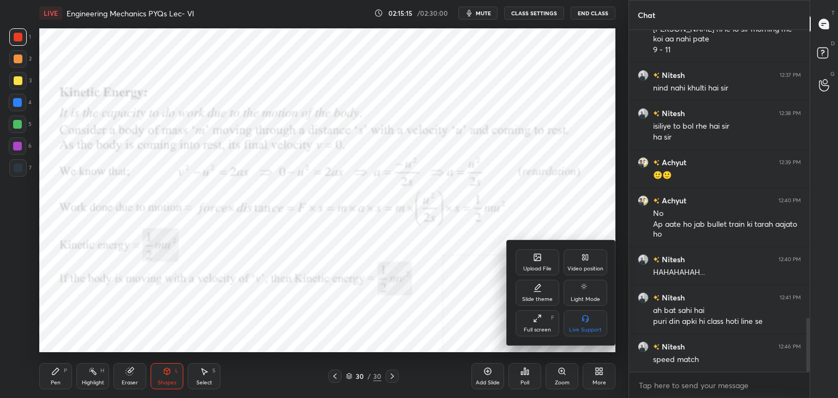
click at [536, 262] on div "Upload File" at bounding box center [538, 262] width 44 height 26
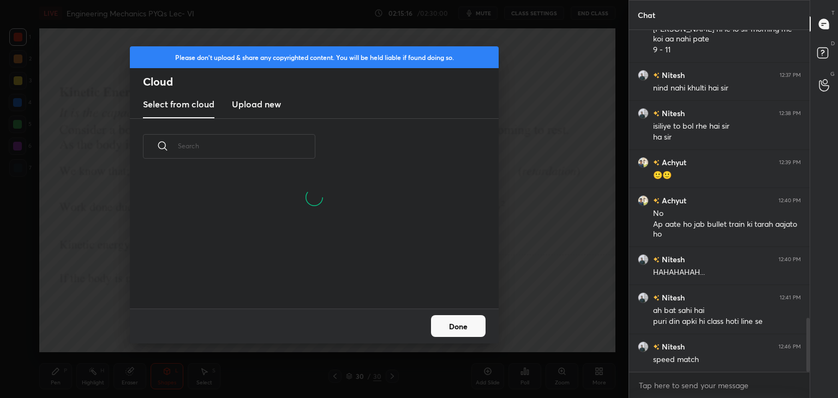
click at [461, 322] on button "Done" at bounding box center [458, 326] width 55 height 22
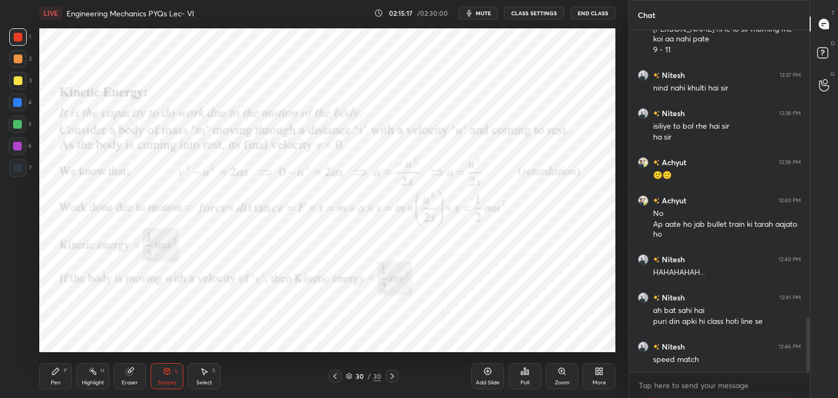
click at [335, 375] on icon at bounding box center [334, 376] width 3 height 5
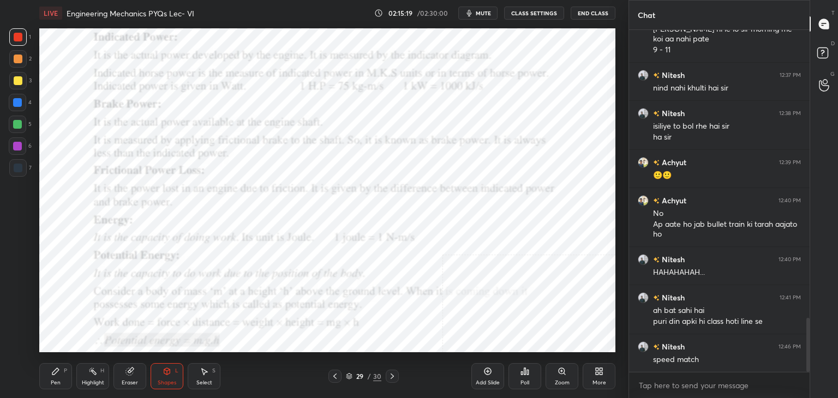
click at [393, 373] on icon at bounding box center [392, 376] width 9 height 9
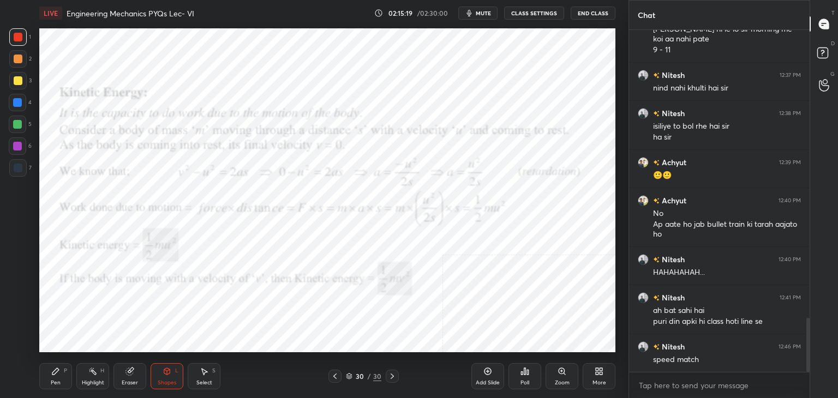
click at [600, 371] on icon at bounding box center [599, 371] width 9 height 9
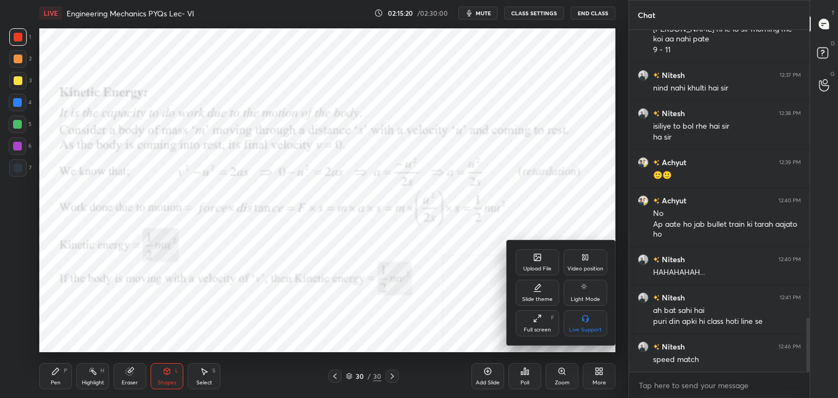
click at [549, 271] on div "Upload File" at bounding box center [537, 268] width 28 height 5
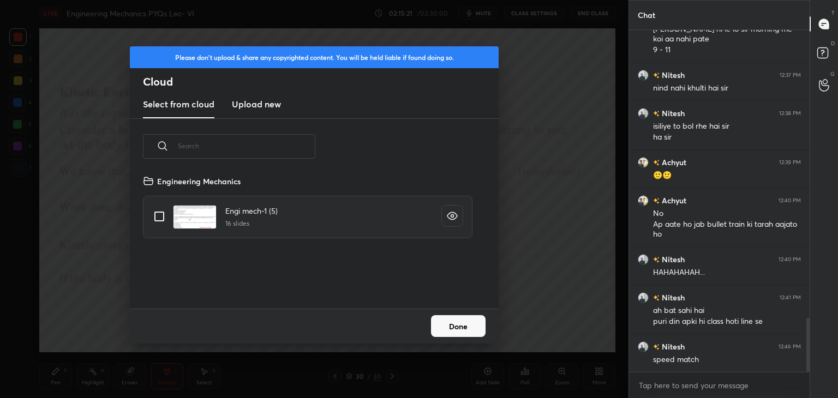
scroll to position [134, 350]
drag, startPoint x: 252, startPoint y: 107, endPoint x: 258, endPoint y: 116, distance: 10.3
click at [253, 107] on h3 "Upload new" at bounding box center [256, 104] width 49 height 13
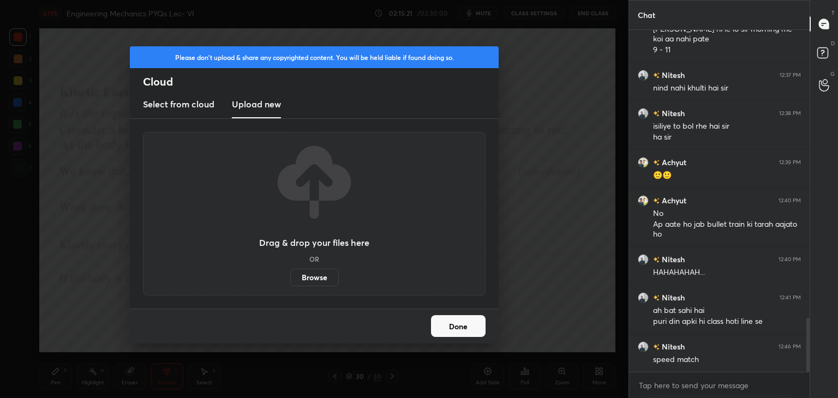
click at [310, 277] on label "Browse" at bounding box center [314, 277] width 49 height 17
click at [290, 277] on input "Browse" at bounding box center [290, 277] width 0 height 17
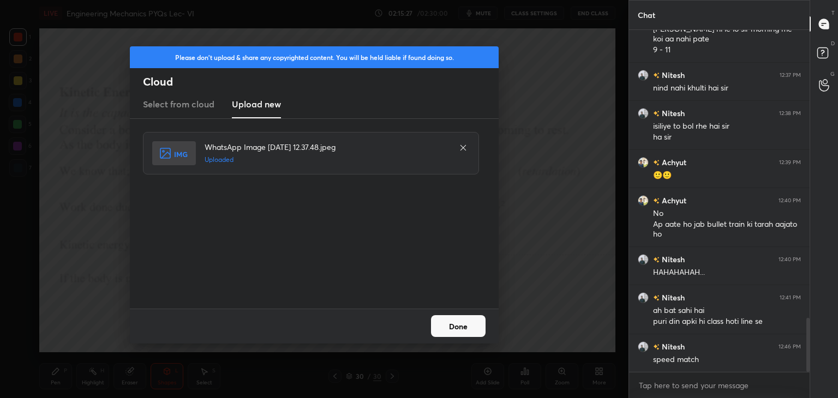
click at [464, 326] on button "Done" at bounding box center [458, 326] width 55 height 22
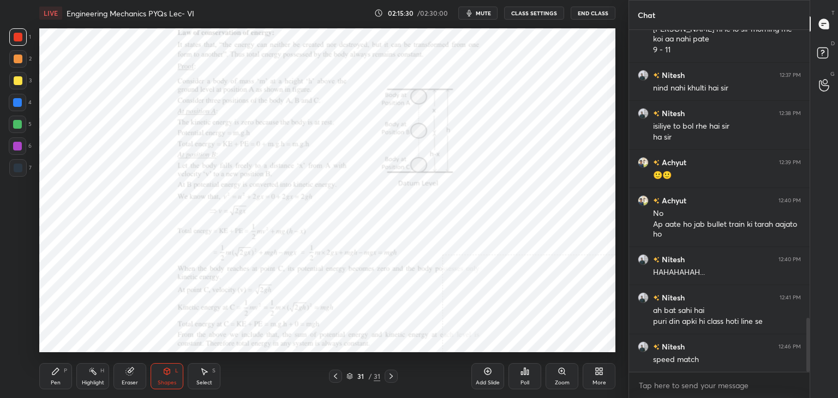
click at [561, 378] on div "Zoom" at bounding box center [562, 376] width 33 height 26
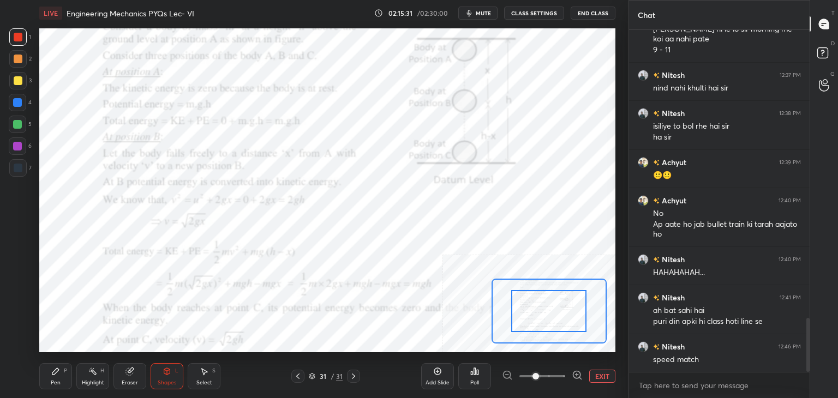
click at [576, 374] on icon at bounding box center [577, 375] width 11 height 11
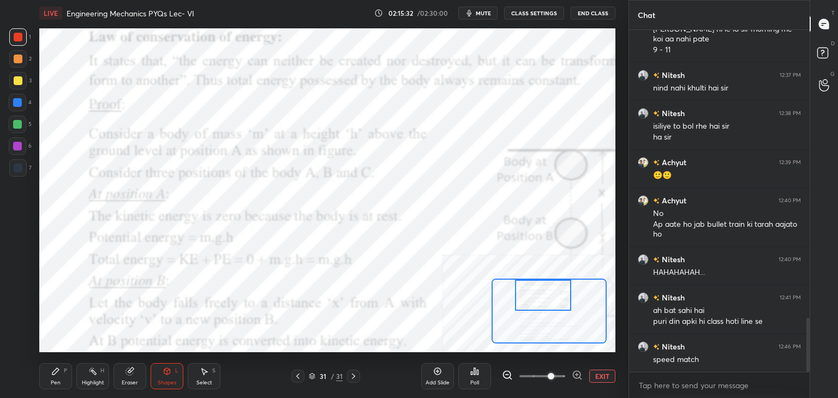
drag, startPoint x: 538, startPoint y: 299, endPoint x: 536, endPoint y: 279, distance: 19.2
click at [536, 280] on div at bounding box center [543, 295] width 57 height 31
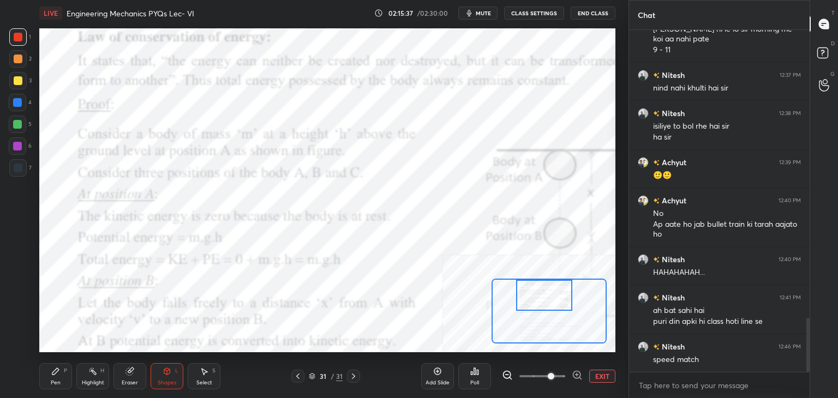
drag, startPoint x: 601, startPoint y: 374, endPoint x: 581, endPoint y: 374, distance: 20.7
click at [602, 374] on button "EXIT" at bounding box center [602, 376] width 26 height 13
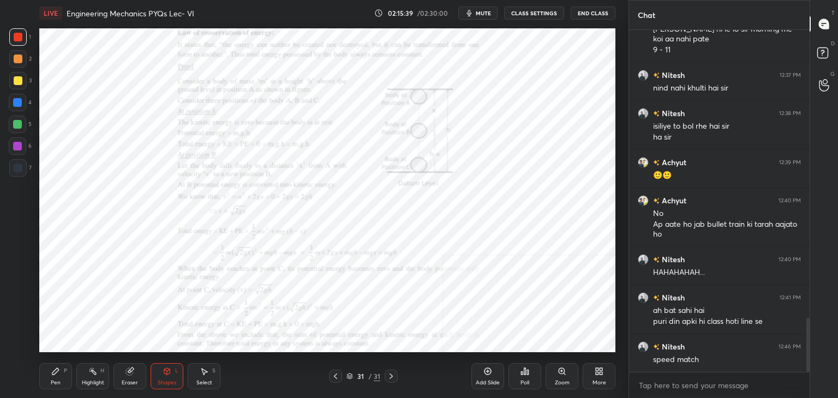
drag, startPoint x: 336, startPoint y: 374, endPoint x: 330, endPoint y: 373, distance: 6.6
click at [337, 374] on icon at bounding box center [335, 376] width 9 height 9
drag, startPoint x: 337, startPoint y: 376, endPoint x: 324, endPoint y: 365, distance: 16.6
click at [336, 375] on icon at bounding box center [335, 376] width 9 height 9
click at [19, 146] on div at bounding box center [17, 146] width 9 height 9
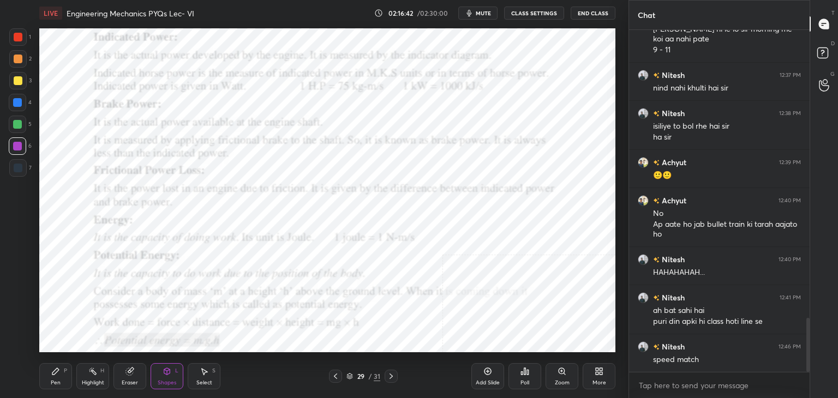
click at [390, 376] on icon at bounding box center [391, 376] width 9 height 9
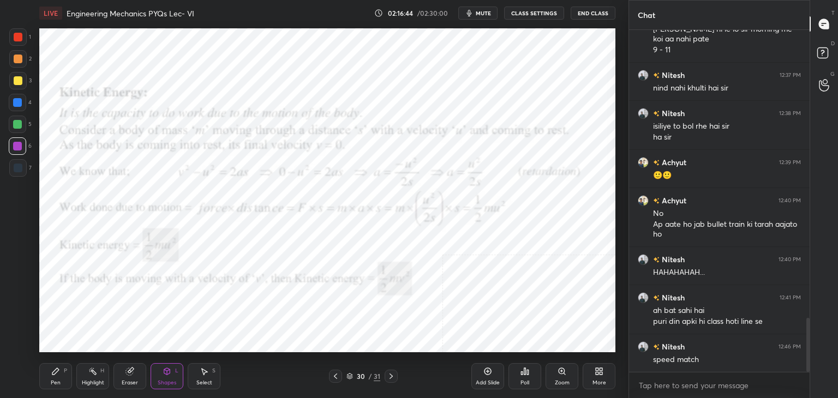
click at [20, 43] on div at bounding box center [17, 36] width 17 height 17
drag, startPoint x: 94, startPoint y: 377, endPoint x: 100, endPoint y: 354, distance: 23.3
click at [94, 376] on div "Highlight H" at bounding box center [92, 376] width 33 height 26
drag, startPoint x: 391, startPoint y: 374, endPoint x: 384, endPoint y: 363, distance: 12.7
click at [391, 373] on icon at bounding box center [391, 376] width 9 height 9
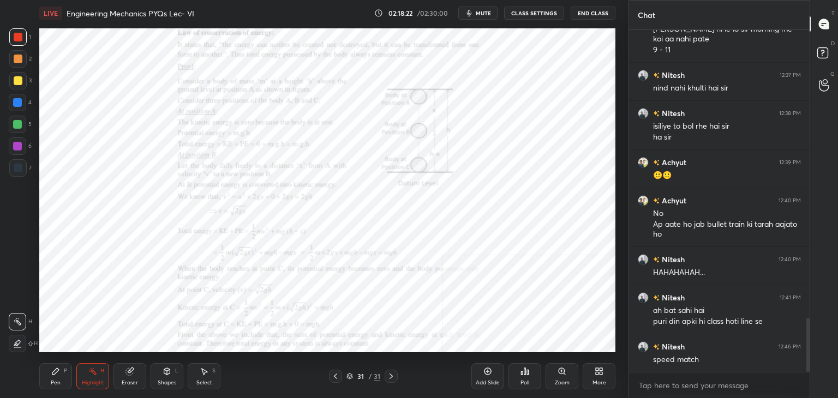
click at [390, 375] on icon at bounding box center [391, 376] width 9 height 9
click at [601, 374] on icon at bounding box center [601, 373] width 3 height 3
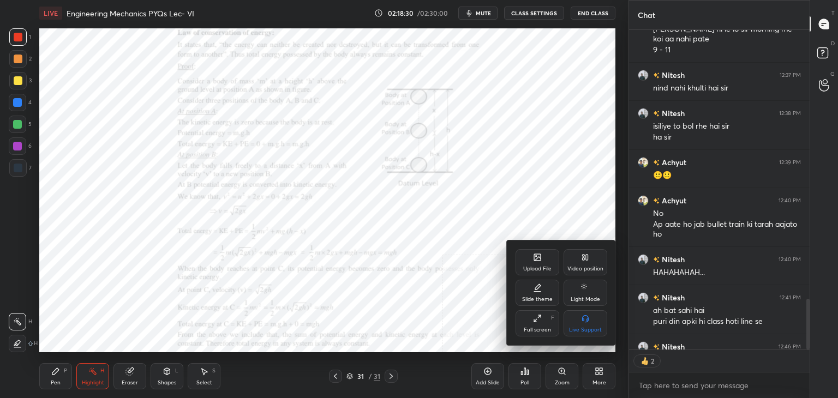
click at [546, 266] on div "Upload File" at bounding box center [537, 268] width 28 height 5
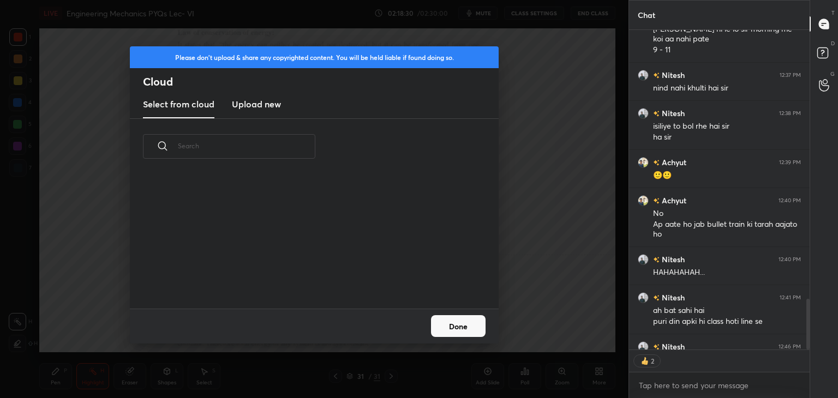
scroll to position [134, 350]
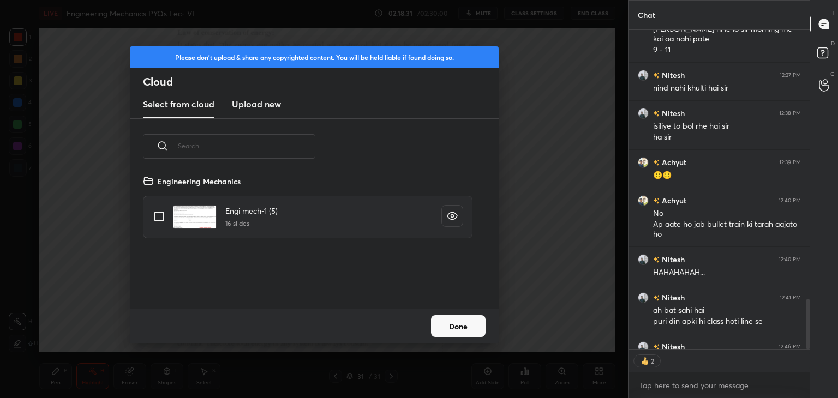
drag, startPoint x: 258, startPoint y: 101, endPoint x: 268, endPoint y: 114, distance: 16.3
click at [258, 100] on h3 "Upload new" at bounding box center [256, 104] width 49 height 13
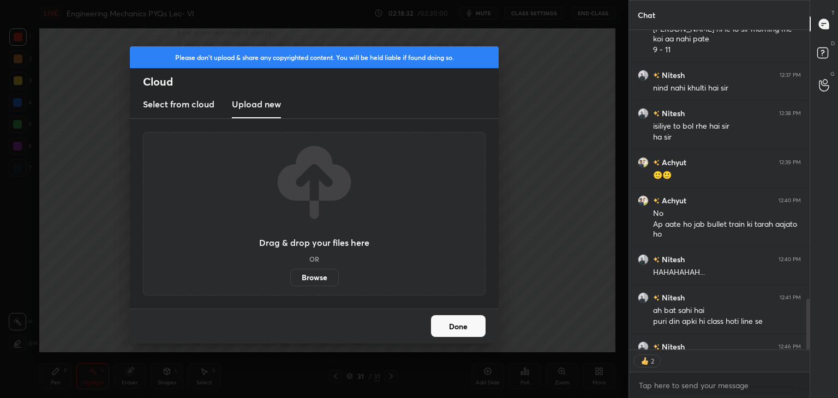
click at [325, 276] on label "Browse" at bounding box center [314, 277] width 49 height 17
click at [290, 276] on input "Browse" at bounding box center [290, 277] width 0 height 17
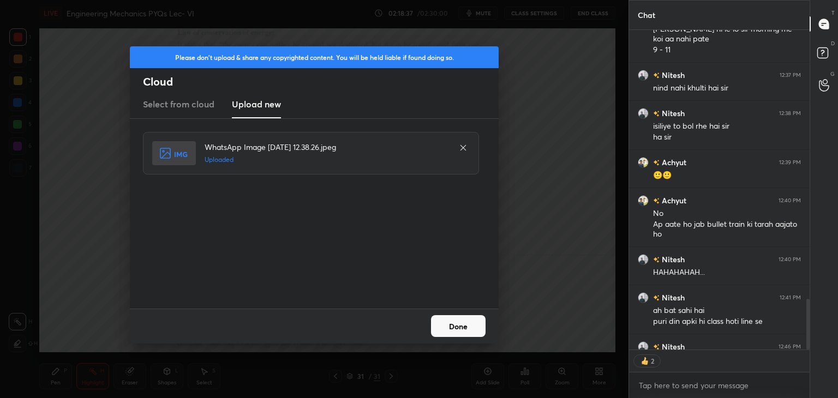
type textarea "x"
drag, startPoint x: 467, startPoint y: 325, endPoint x: 436, endPoint y: 330, distance: 31.0
click at [467, 325] on button "Done" at bounding box center [458, 326] width 55 height 22
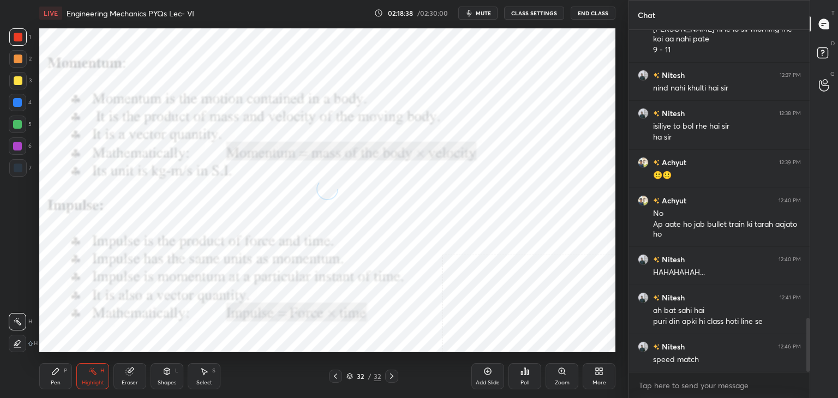
click at [179, 374] on div "Shapes L" at bounding box center [167, 376] width 33 height 26
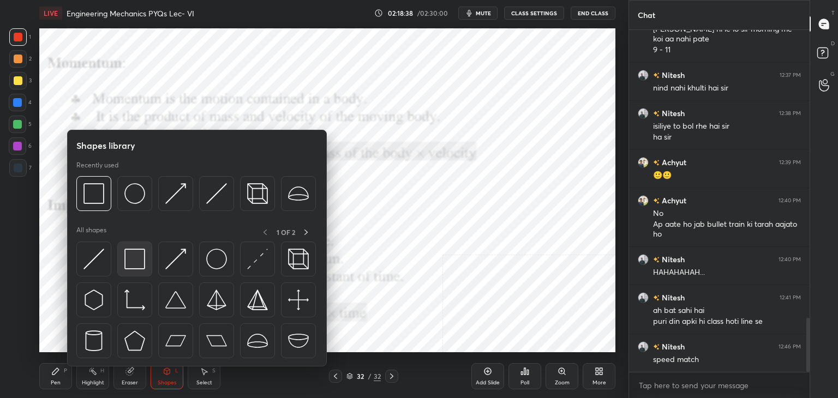
click at [142, 247] on div at bounding box center [134, 259] width 35 height 35
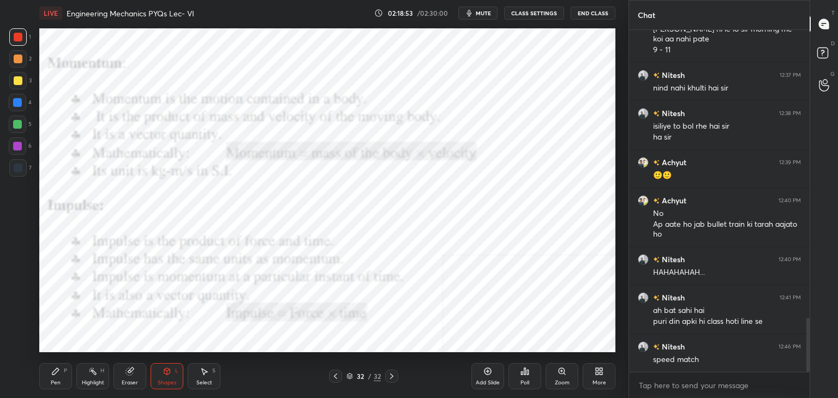
drag, startPoint x: 16, startPoint y: 146, endPoint x: 27, endPoint y: 152, distance: 11.7
click at [17, 146] on div at bounding box center [17, 146] width 9 height 9
click at [602, 374] on div "More" at bounding box center [599, 376] width 33 height 26
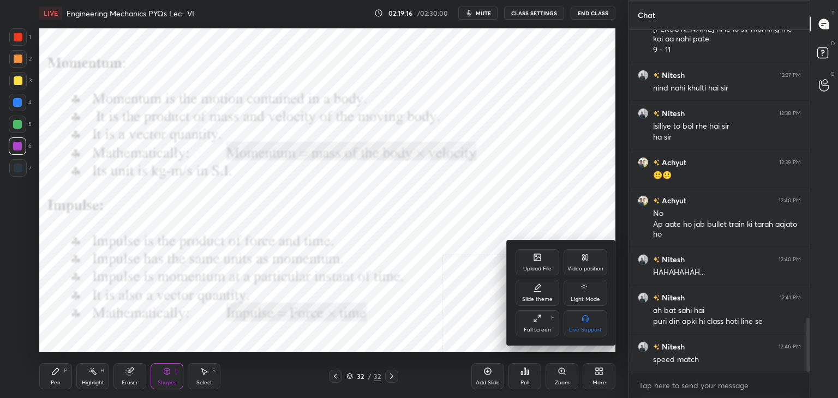
click at [533, 258] on div "Upload File" at bounding box center [538, 262] width 44 height 26
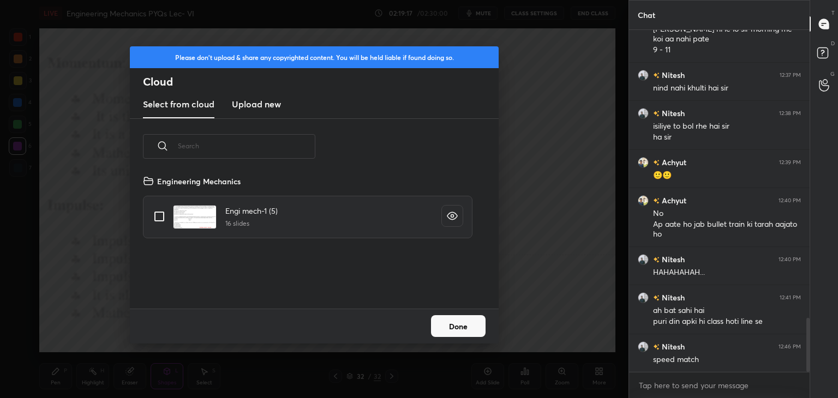
scroll to position [134, 350]
drag, startPoint x: 245, startPoint y: 98, endPoint x: 248, endPoint y: 113, distance: 15.0
click at [245, 98] on h3 "Upload new" at bounding box center [256, 104] width 49 height 13
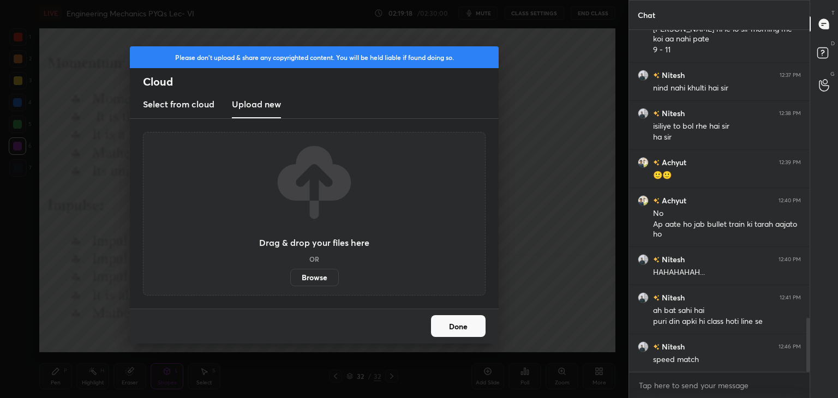
click at [311, 274] on label "Browse" at bounding box center [314, 277] width 49 height 17
click at [290, 274] on input "Browse" at bounding box center [290, 277] width 0 height 17
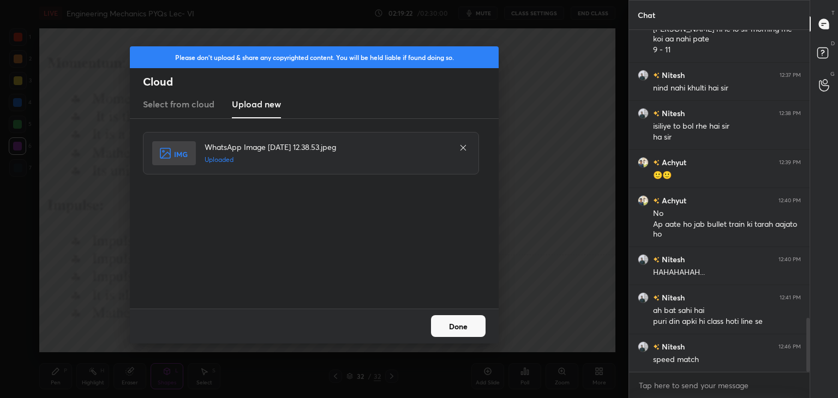
drag, startPoint x: 452, startPoint y: 326, endPoint x: 422, endPoint y: 322, distance: 30.3
click at [452, 327] on button "Done" at bounding box center [458, 326] width 55 height 22
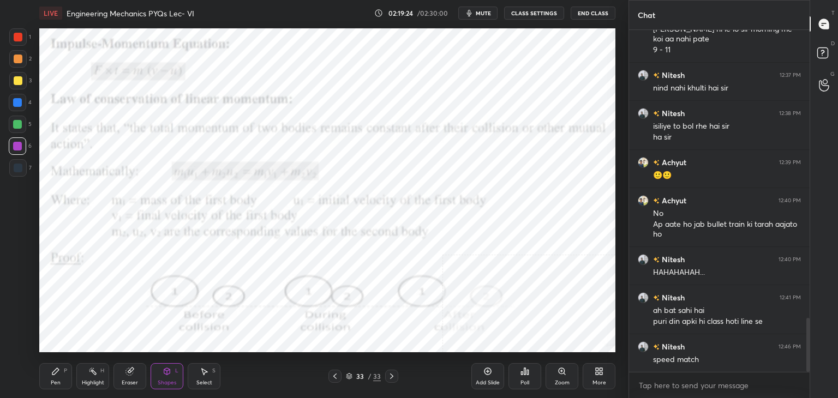
click at [21, 37] on div at bounding box center [18, 37] width 9 height 9
drag, startPoint x: 17, startPoint y: 145, endPoint x: 34, endPoint y: 130, distance: 22.8
click at [17, 145] on div at bounding box center [17, 146] width 9 height 9
click at [17, 42] on div at bounding box center [17, 36] width 17 height 17
click at [98, 380] on div "Highlight" at bounding box center [93, 382] width 22 height 5
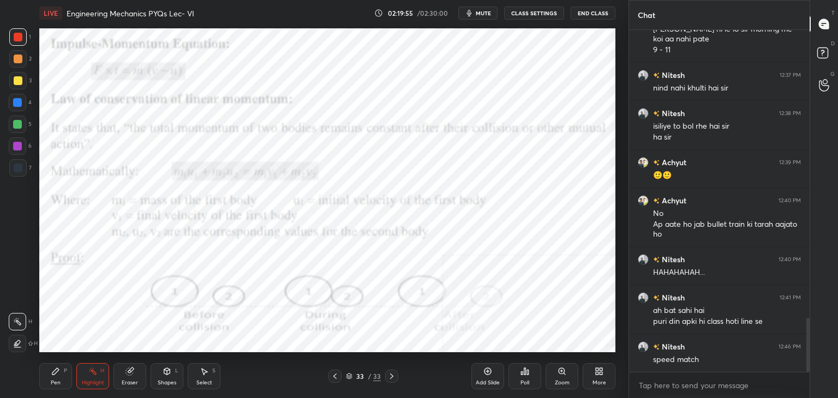
click at [170, 371] on div "Shapes L" at bounding box center [167, 376] width 33 height 26
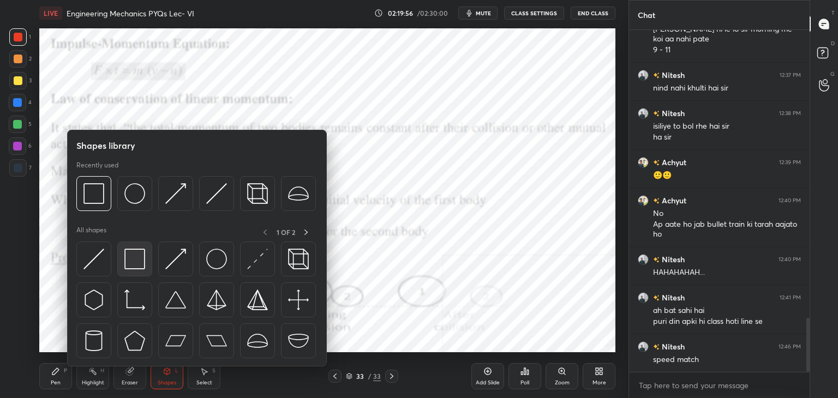
click at [133, 262] on img at bounding box center [134, 259] width 21 height 21
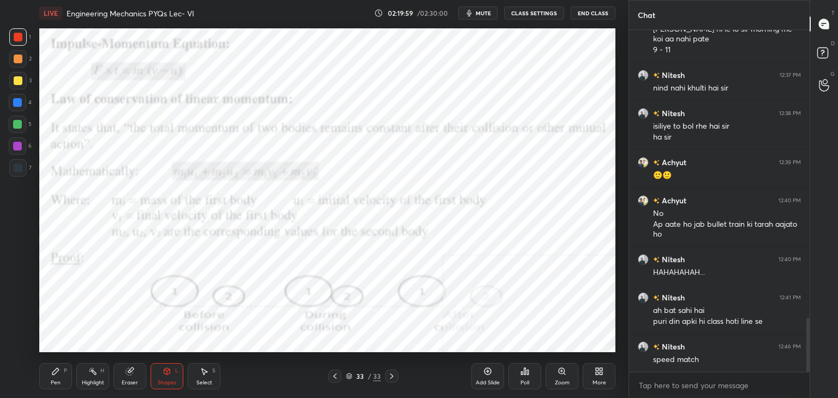
click at [23, 145] on div at bounding box center [17, 146] width 17 height 17
click at [333, 375] on icon at bounding box center [335, 376] width 9 height 9
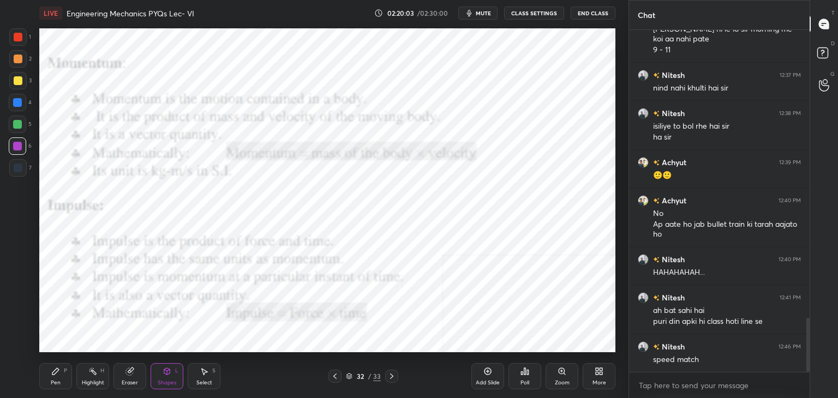
click at [335, 376] on icon at bounding box center [335, 376] width 9 height 9
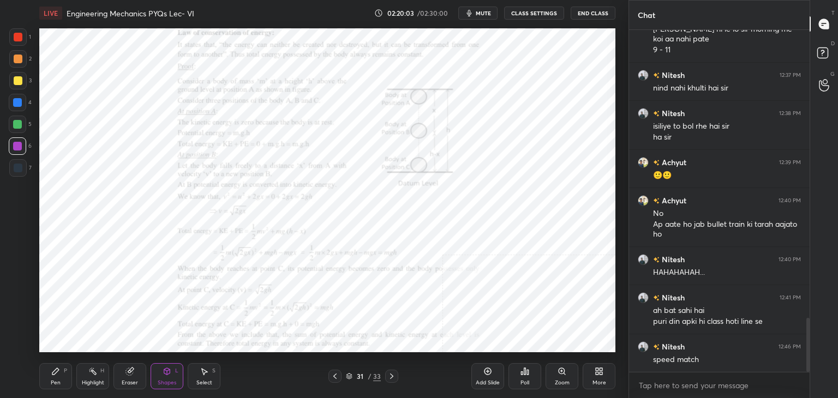
click at [336, 376] on icon at bounding box center [335, 376] width 9 height 9
click at [336, 375] on icon at bounding box center [335, 376] width 9 height 9
click at [336, 375] on icon at bounding box center [334, 376] width 3 height 5
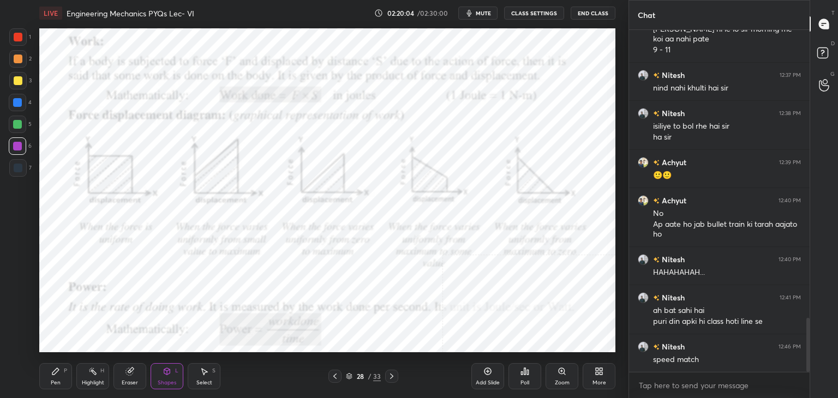
click at [335, 376] on icon at bounding box center [335, 376] width 9 height 9
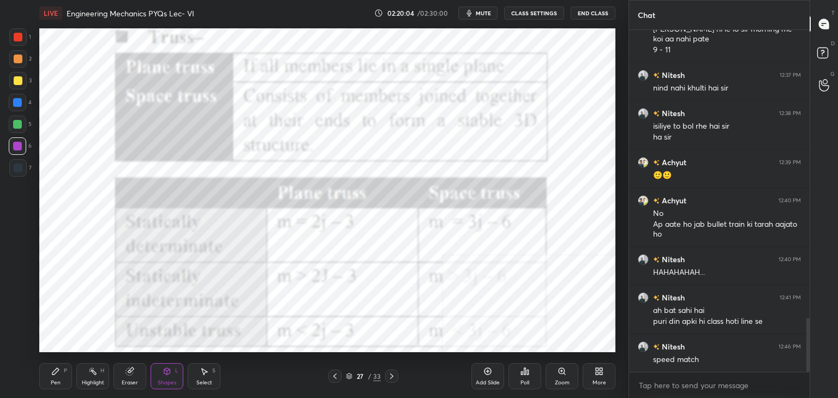
click at [335, 376] on icon at bounding box center [335, 376] width 9 height 9
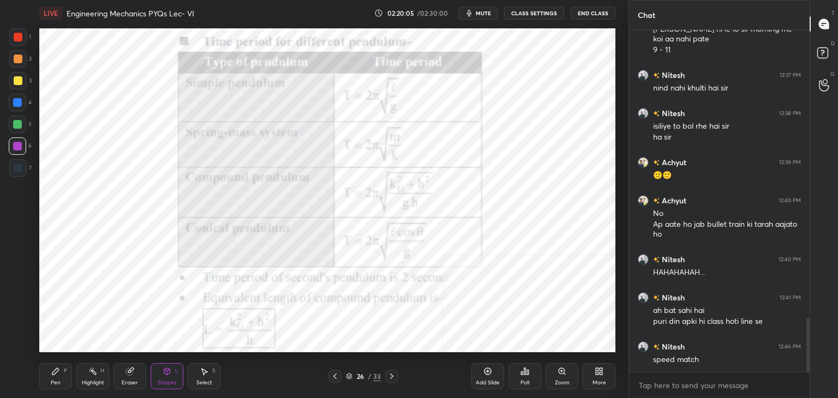
click at [335, 376] on icon at bounding box center [335, 376] width 9 height 9
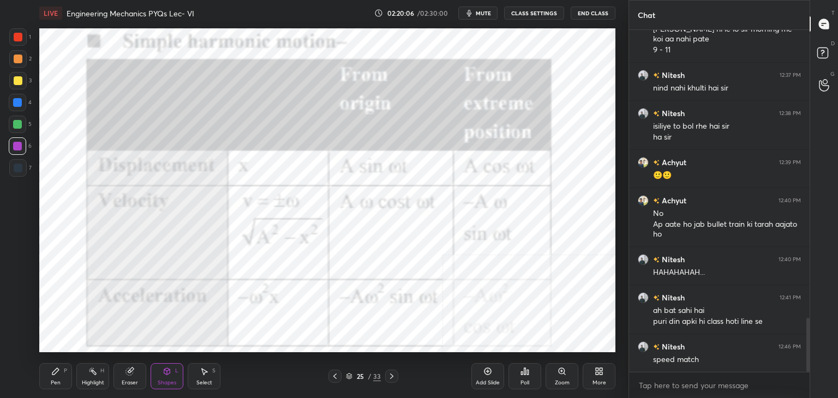
click at [390, 377] on icon at bounding box center [391, 376] width 9 height 9
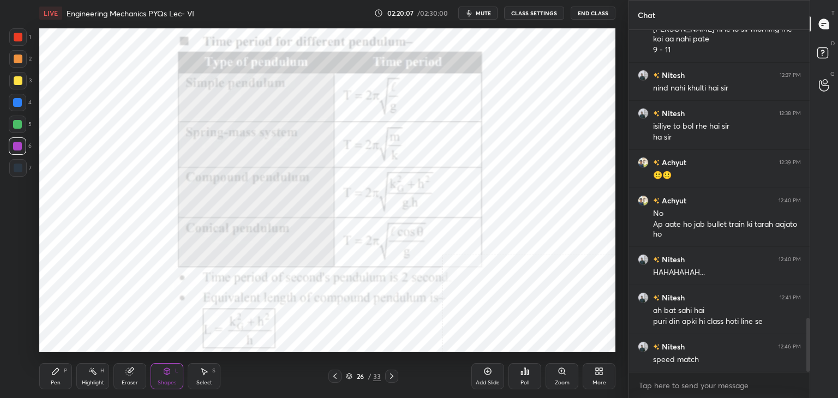
click at [389, 377] on icon at bounding box center [391, 376] width 9 height 9
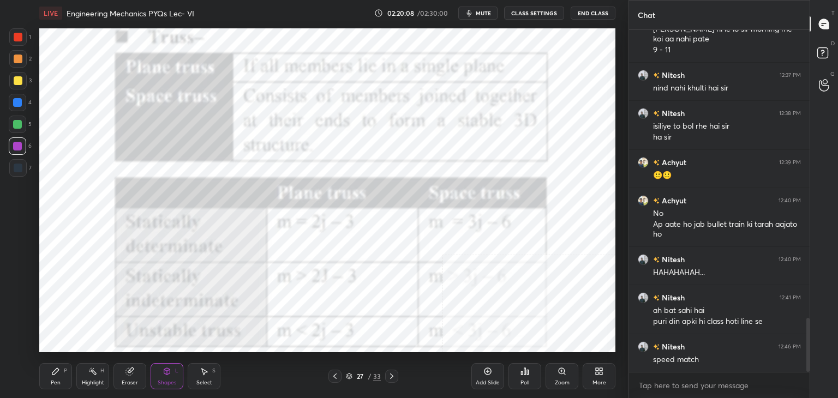
click at [389, 377] on icon at bounding box center [391, 376] width 9 height 9
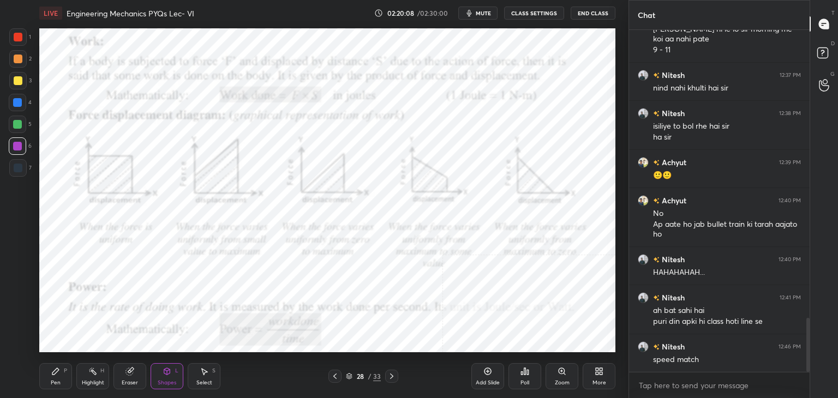
click at [390, 377] on icon at bounding box center [391, 376] width 9 height 9
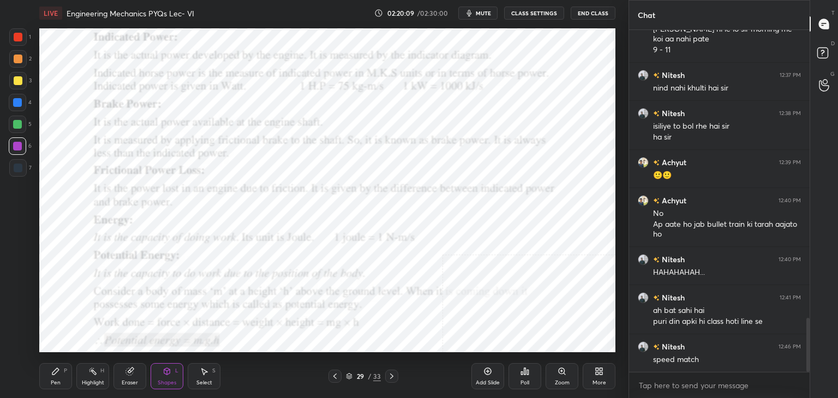
click at [390, 376] on icon at bounding box center [391, 376] width 9 height 9
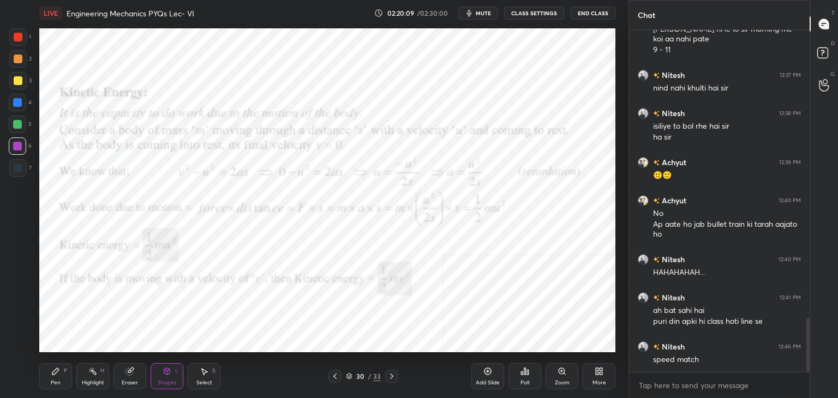
click at [390, 377] on icon at bounding box center [391, 376] width 9 height 9
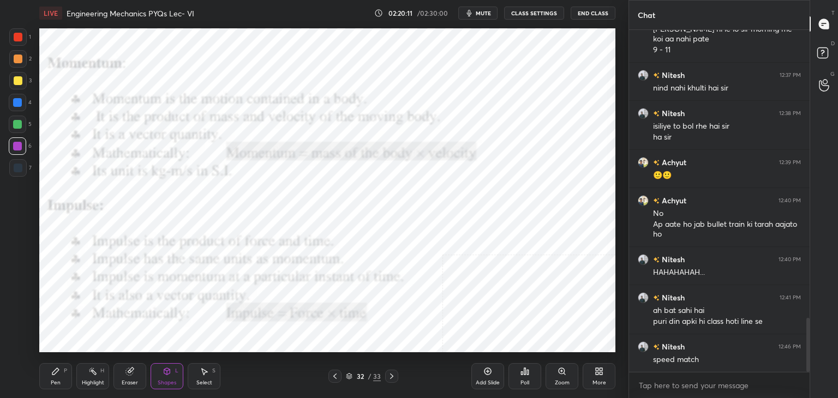
click at [336, 374] on icon at bounding box center [334, 376] width 3 height 5
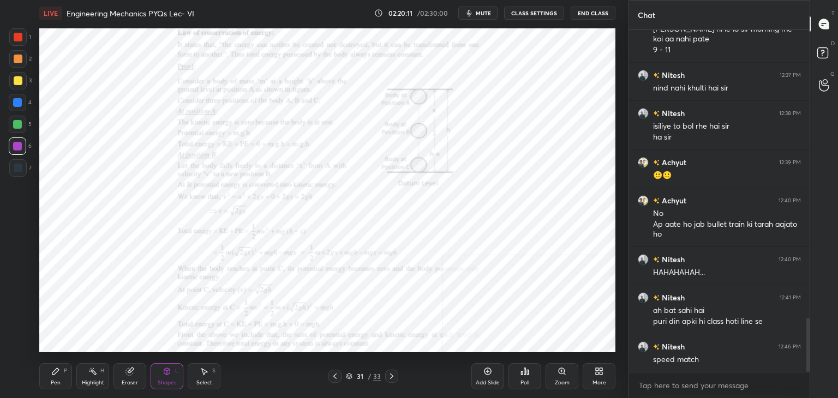
click at [335, 376] on icon at bounding box center [335, 376] width 9 height 9
click at [334, 374] on icon at bounding box center [335, 376] width 9 height 9
click at [335, 374] on icon at bounding box center [335, 376] width 9 height 9
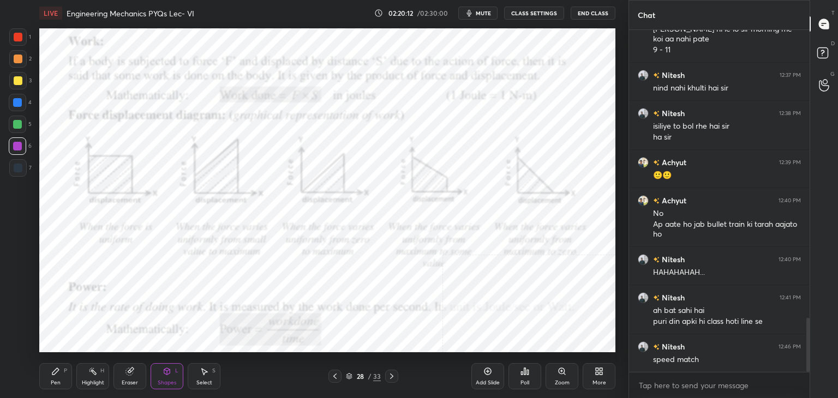
click at [335, 375] on icon at bounding box center [335, 376] width 9 height 9
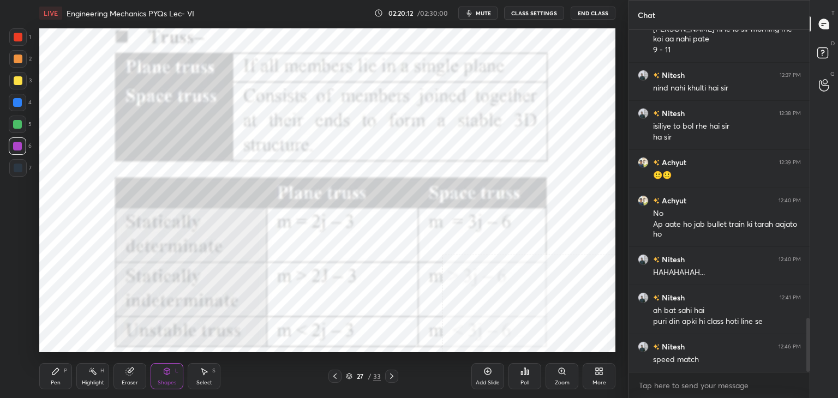
click at [335, 375] on icon at bounding box center [334, 376] width 3 height 5
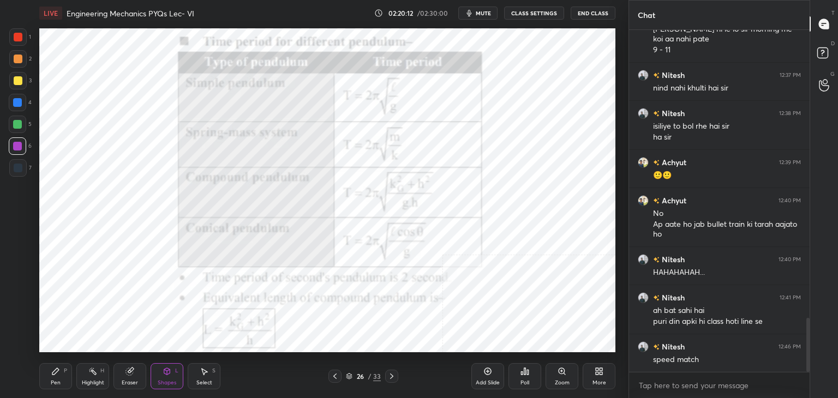
click at [336, 374] on icon at bounding box center [335, 376] width 9 height 9
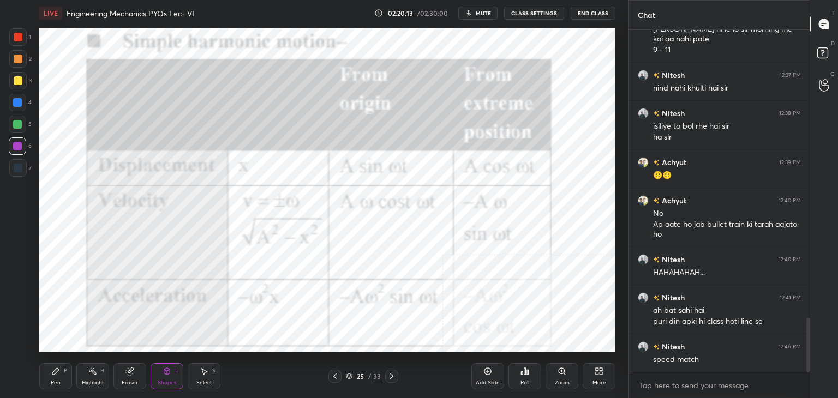
click at [336, 375] on icon at bounding box center [334, 376] width 3 height 5
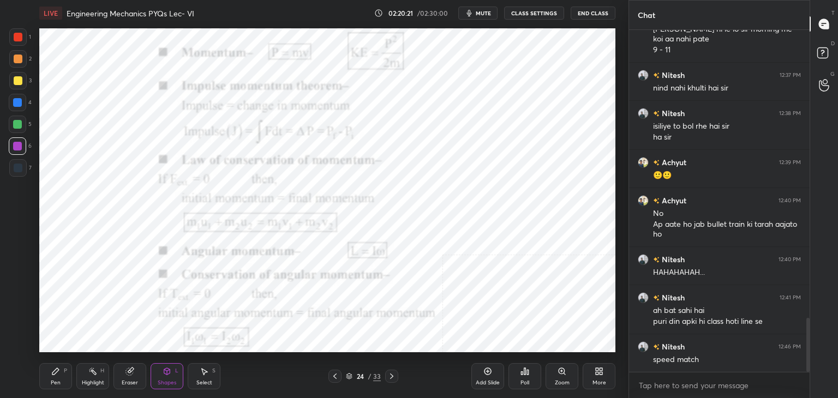
click at [391, 378] on icon at bounding box center [391, 376] width 9 height 9
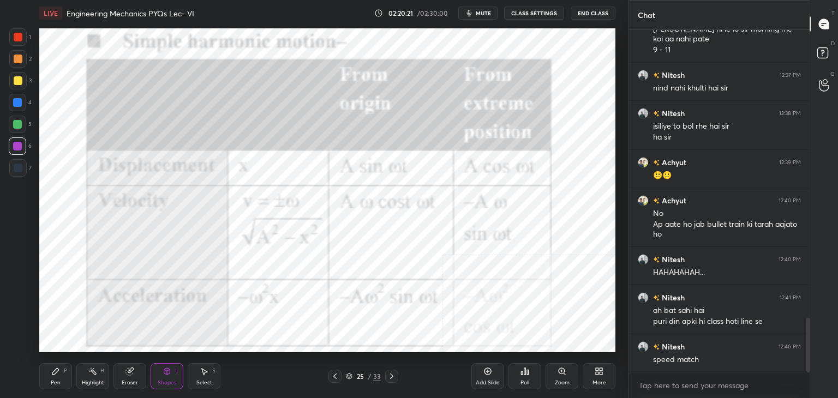
click at [391, 377] on icon at bounding box center [391, 376] width 9 height 9
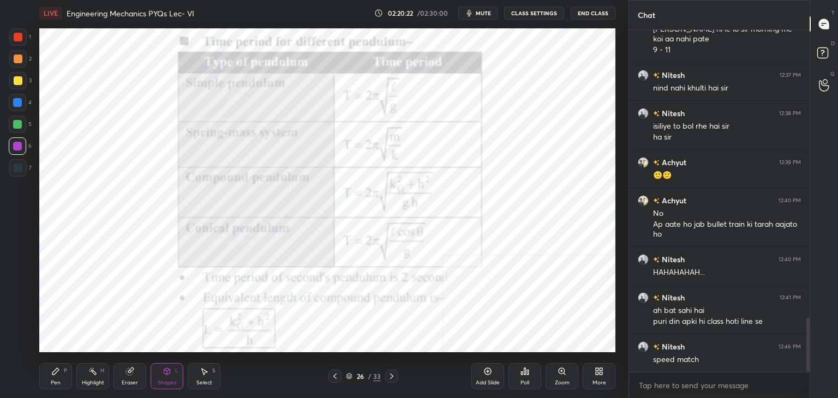
click at [391, 378] on icon at bounding box center [391, 376] width 3 height 5
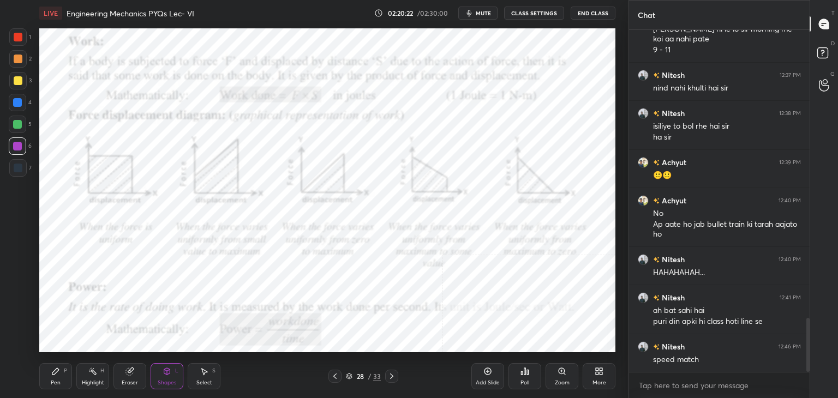
click at [390, 377] on icon at bounding box center [391, 376] width 9 height 9
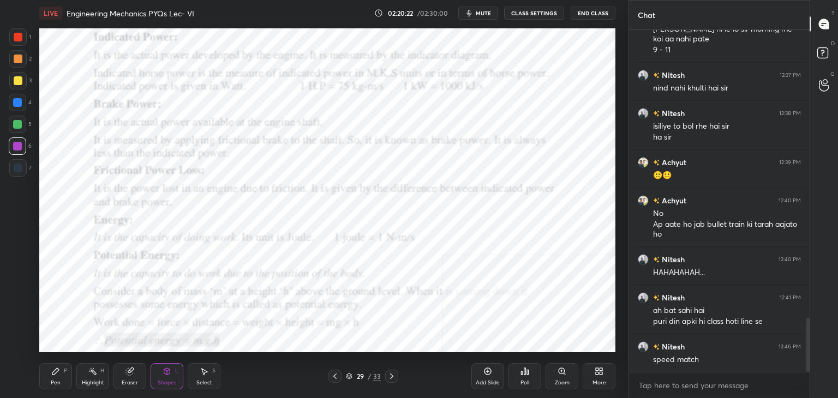
click at [390, 377] on icon at bounding box center [391, 376] width 9 height 9
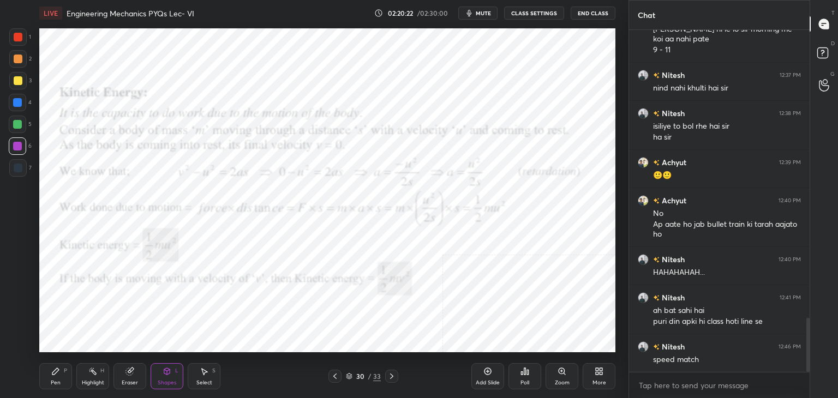
click at [390, 377] on icon at bounding box center [391, 376] width 9 height 9
click at [389, 377] on icon at bounding box center [391, 376] width 9 height 9
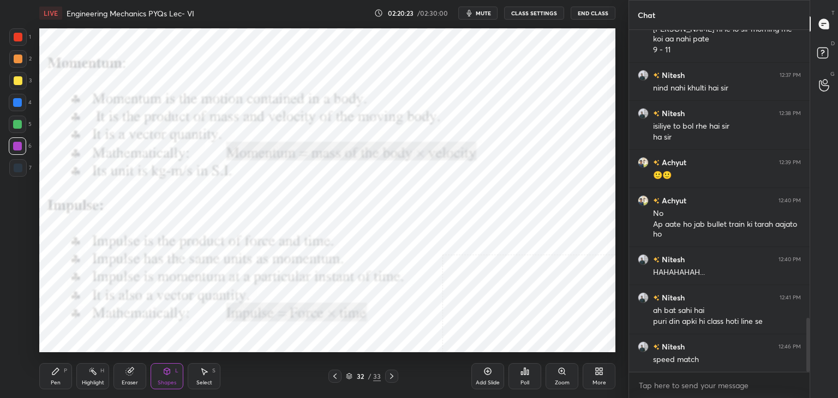
click at [390, 378] on icon at bounding box center [391, 376] width 9 height 9
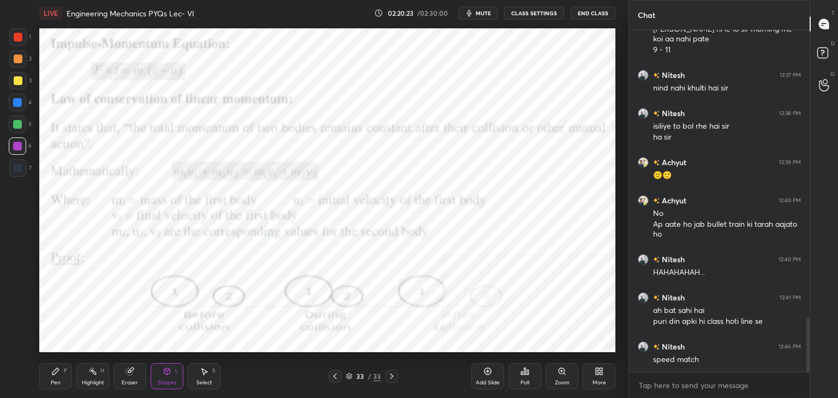
click at [390, 378] on icon at bounding box center [391, 376] width 9 height 9
drag, startPoint x: 390, startPoint y: 378, endPoint x: 378, endPoint y: 372, distance: 13.4
click at [390, 378] on icon at bounding box center [391, 376] width 9 height 9
click at [600, 373] on icon at bounding box center [601, 373] width 3 height 3
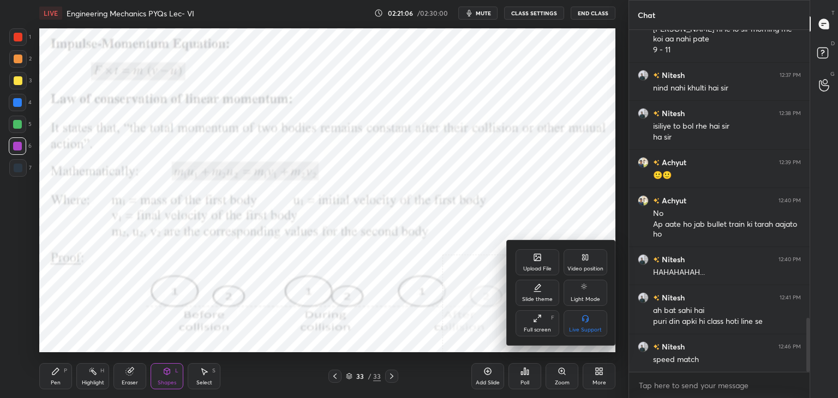
click at [534, 256] on icon at bounding box center [537, 257] width 7 height 7
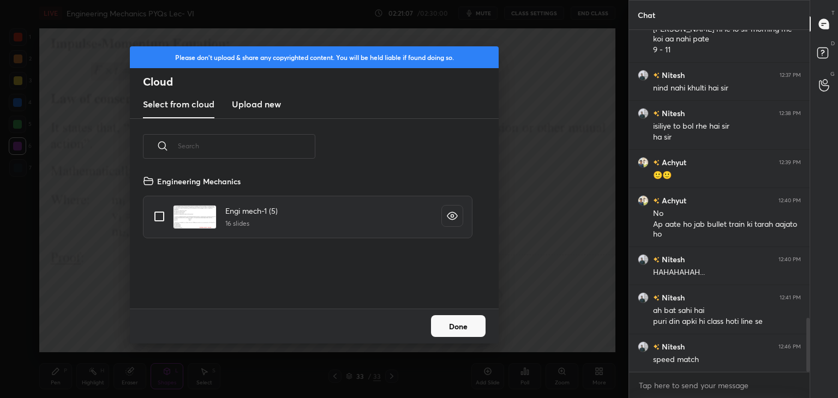
drag, startPoint x: 244, startPoint y: 106, endPoint x: 251, endPoint y: 115, distance: 10.5
click at [245, 105] on h3 "Upload new" at bounding box center [256, 104] width 49 height 13
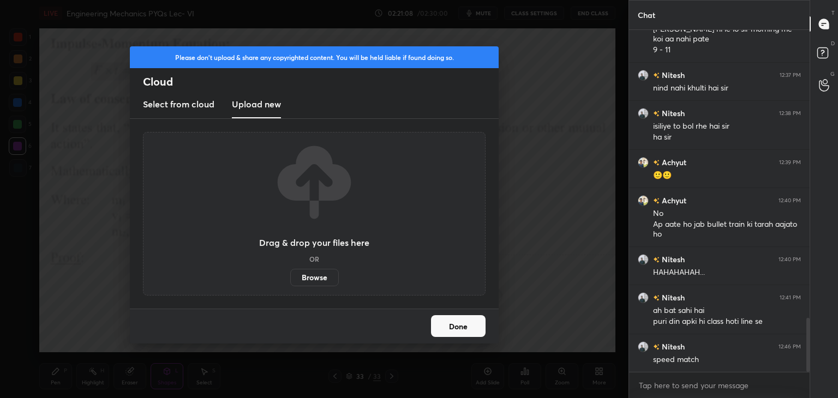
click at [312, 282] on label "Browse" at bounding box center [314, 277] width 49 height 17
click at [290, 282] on input "Browse" at bounding box center [290, 277] width 0 height 17
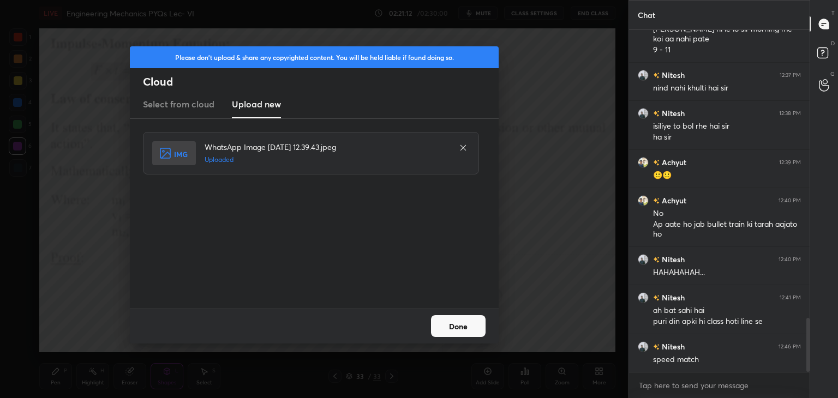
drag, startPoint x: 465, startPoint y: 326, endPoint x: 477, endPoint y: 333, distance: 14.7
click at [465, 326] on button "Done" at bounding box center [458, 326] width 55 height 22
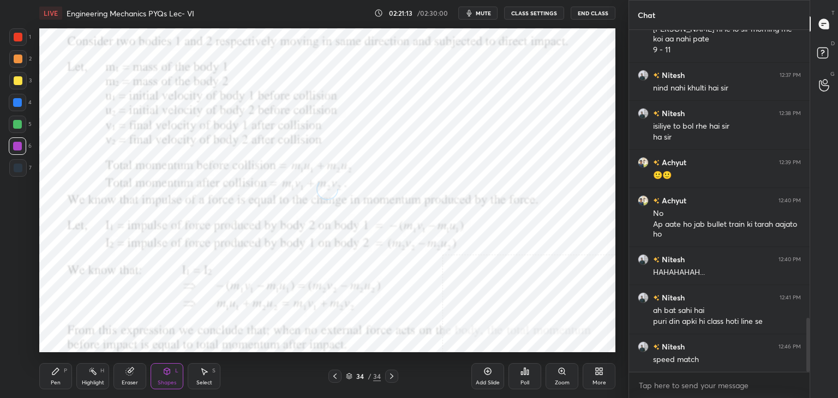
click at [600, 372] on icon at bounding box center [601, 373] width 3 height 3
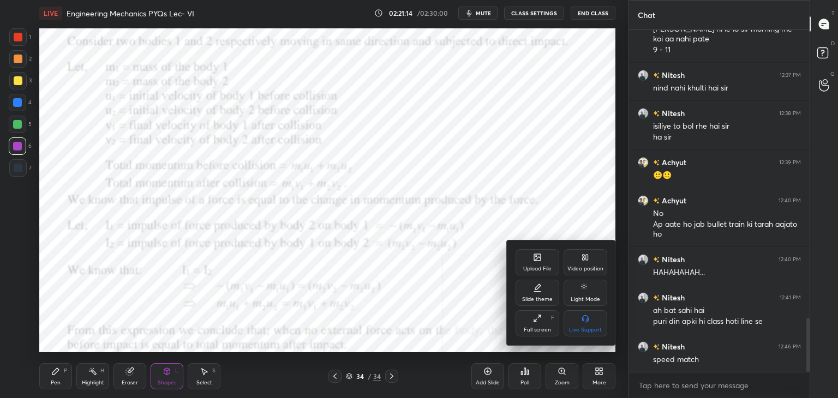
click at [544, 262] on div "Upload File" at bounding box center [538, 262] width 44 height 26
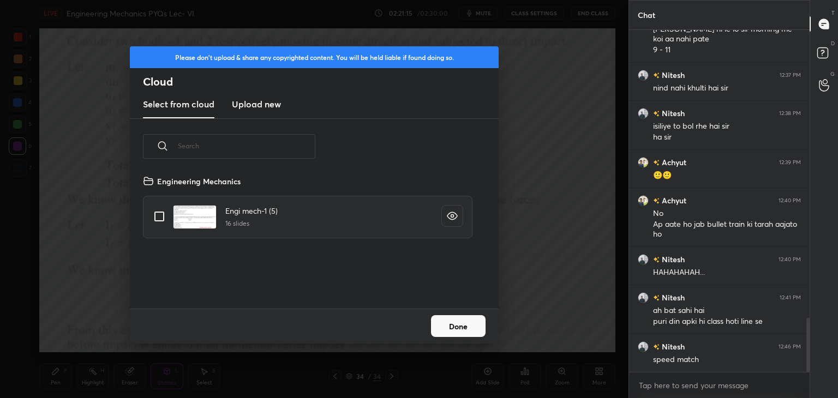
click at [255, 99] on h3 "Upload new" at bounding box center [256, 104] width 49 height 13
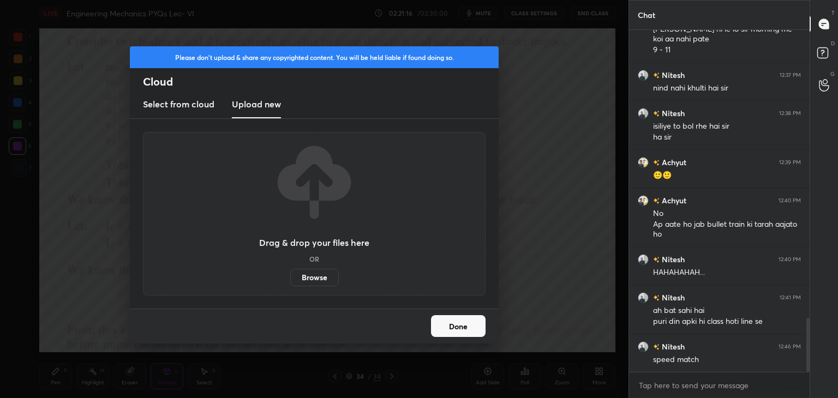
click at [317, 277] on label "Browse" at bounding box center [314, 277] width 49 height 17
click at [290, 277] on input "Browse" at bounding box center [290, 277] width 0 height 17
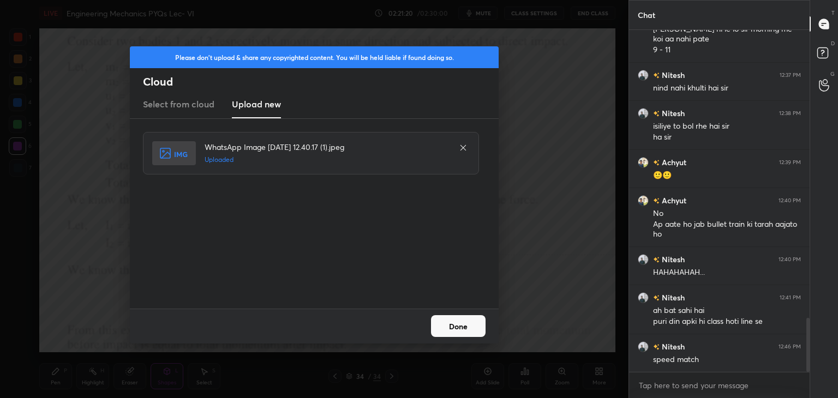
click at [461, 326] on button "Done" at bounding box center [458, 326] width 55 height 22
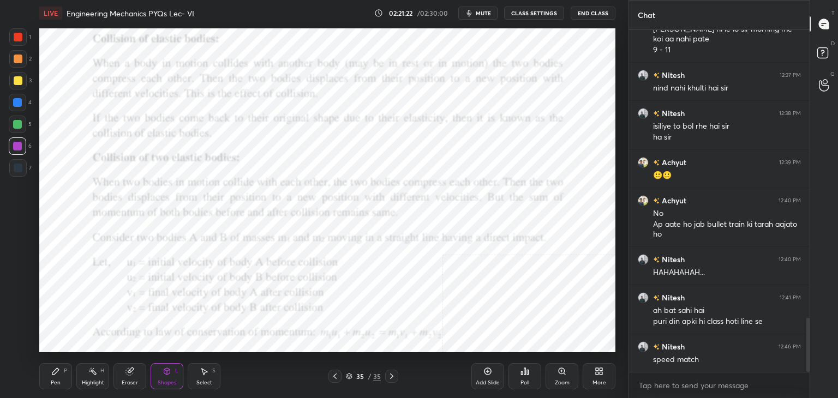
click at [22, 41] on div at bounding box center [17, 36] width 17 height 17
drag, startPoint x: 15, startPoint y: 148, endPoint x: 9, endPoint y: 165, distance: 18.0
click at [15, 149] on div at bounding box center [17, 146] width 9 height 9
click at [601, 372] on icon at bounding box center [599, 371] width 9 height 9
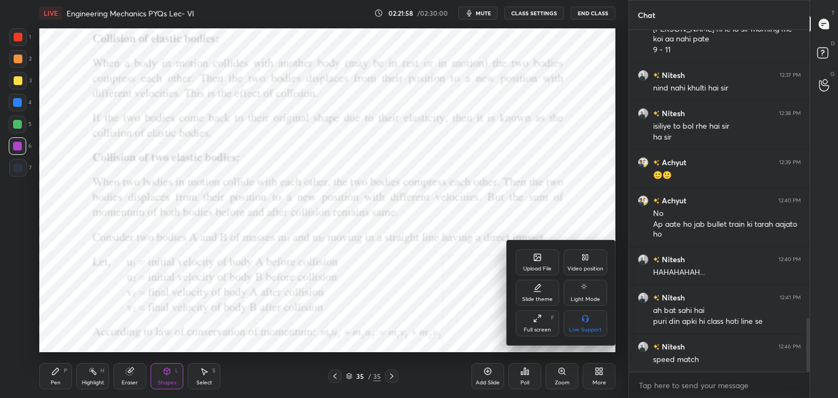
click at [535, 257] on icon at bounding box center [537, 257] width 7 height 7
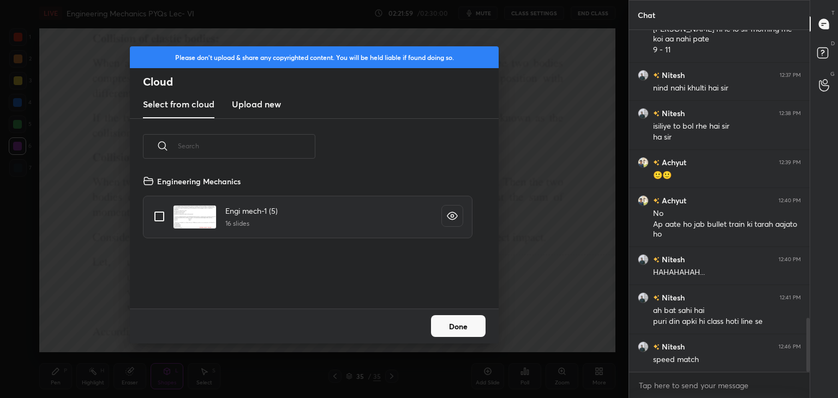
drag, startPoint x: 263, startPoint y: 105, endPoint x: 269, endPoint y: 114, distance: 10.2
click at [264, 106] on h3 "Upload new" at bounding box center [256, 104] width 49 height 13
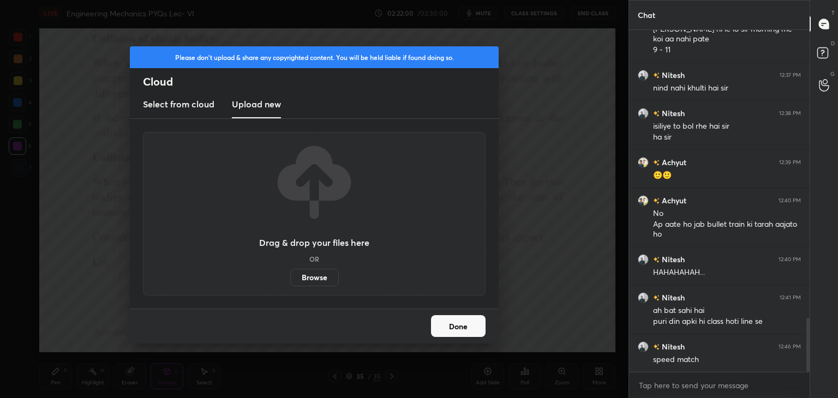
click at [322, 274] on label "Browse" at bounding box center [314, 277] width 49 height 17
click at [290, 274] on input "Browse" at bounding box center [290, 277] width 0 height 17
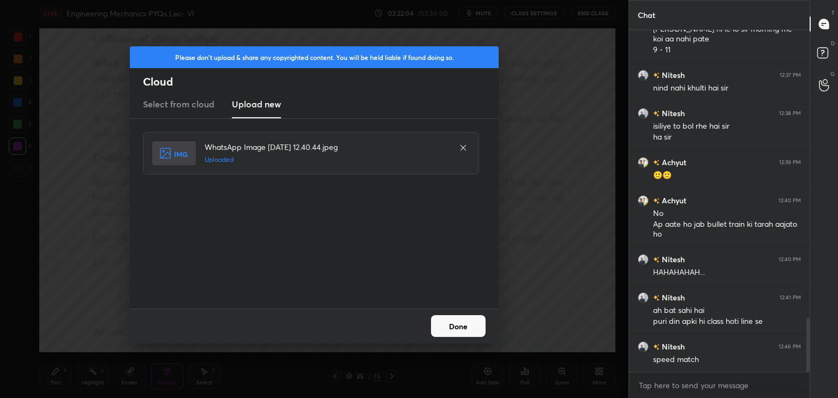
drag, startPoint x: 461, startPoint y: 328, endPoint x: 445, endPoint y: 335, distance: 17.1
click at [461, 328] on button "Done" at bounding box center [458, 326] width 55 height 22
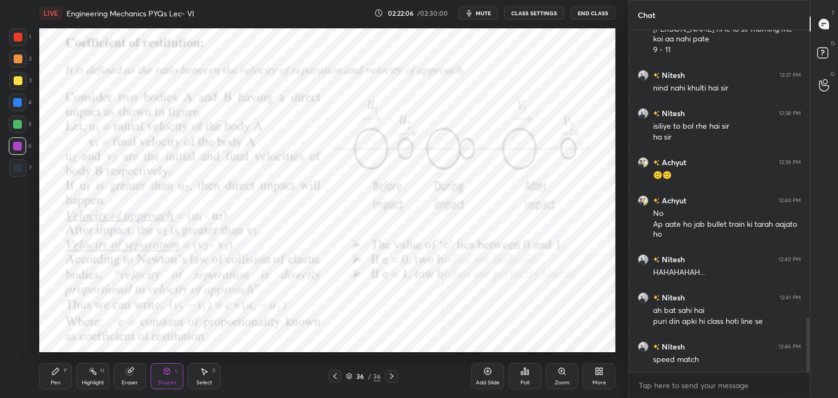
click at [335, 372] on icon at bounding box center [335, 376] width 9 height 9
click at [392, 372] on icon at bounding box center [391, 376] width 9 height 9
click at [334, 374] on icon at bounding box center [335, 376] width 9 height 9
drag, startPoint x: 91, startPoint y: 378, endPoint x: 91, endPoint y: 359, distance: 19.6
click at [89, 379] on div "Highlight H" at bounding box center [92, 376] width 33 height 26
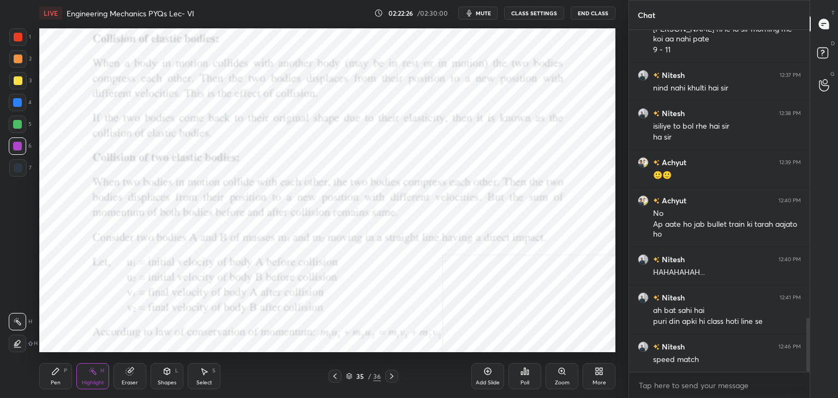
click at [331, 374] on icon at bounding box center [335, 376] width 9 height 9
click at [336, 375] on icon at bounding box center [335, 376] width 9 height 9
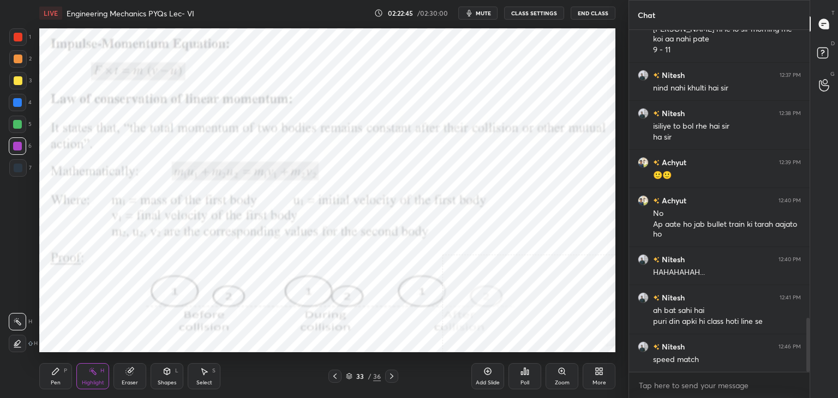
click at [392, 375] on icon at bounding box center [391, 376] width 9 height 9
click at [392, 374] on icon at bounding box center [391, 376] width 9 height 9
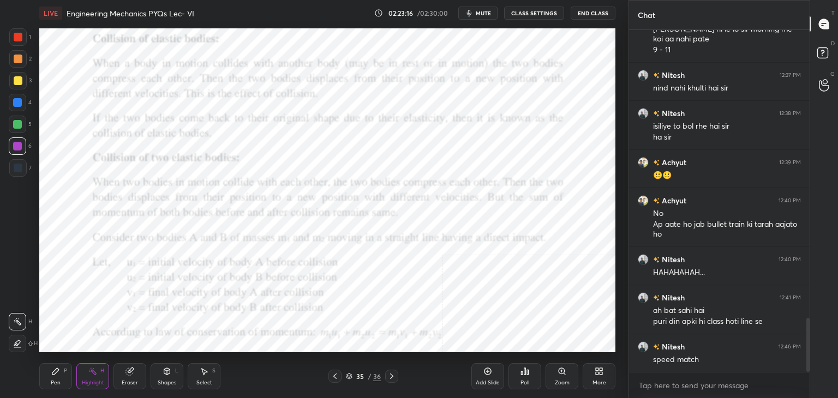
drag, startPoint x: 170, startPoint y: 376, endPoint x: 168, endPoint y: 367, distance: 9.1
click at [169, 375] on icon at bounding box center [167, 371] width 9 height 9
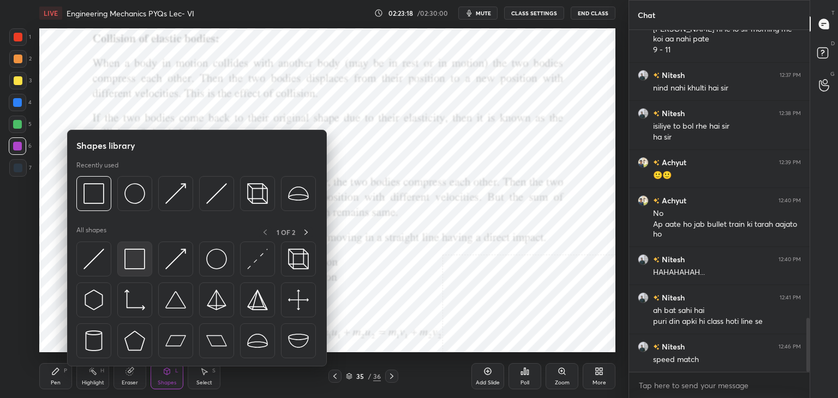
click at [135, 261] on img at bounding box center [134, 259] width 21 height 21
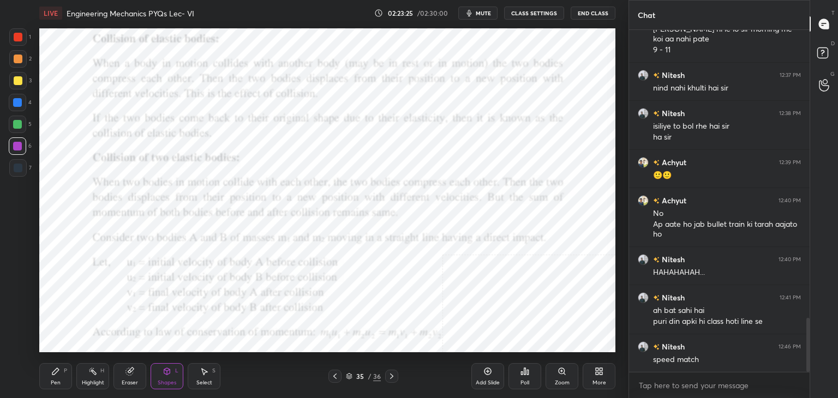
drag, startPoint x: 393, startPoint y: 376, endPoint x: 384, endPoint y: 380, distance: 9.8
click at [392, 376] on icon at bounding box center [391, 376] width 9 height 9
drag, startPoint x: 20, startPoint y: 36, endPoint x: 24, endPoint y: 53, distance: 18.0
click at [20, 37] on div at bounding box center [18, 37] width 9 height 9
click at [20, 140] on div at bounding box center [17, 146] width 17 height 17
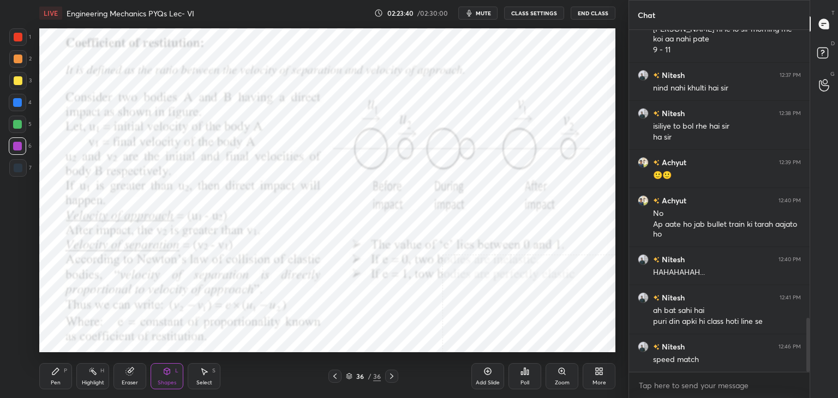
drag, startPoint x: 96, startPoint y: 383, endPoint x: 114, endPoint y: 356, distance: 31.5
click at [95, 383] on div "Highlight" at bounding box center [93, 382] width 22 height 5
click at [161, 371] on div "Shapes L" at bounding box center [167, 376] width 33 height 26
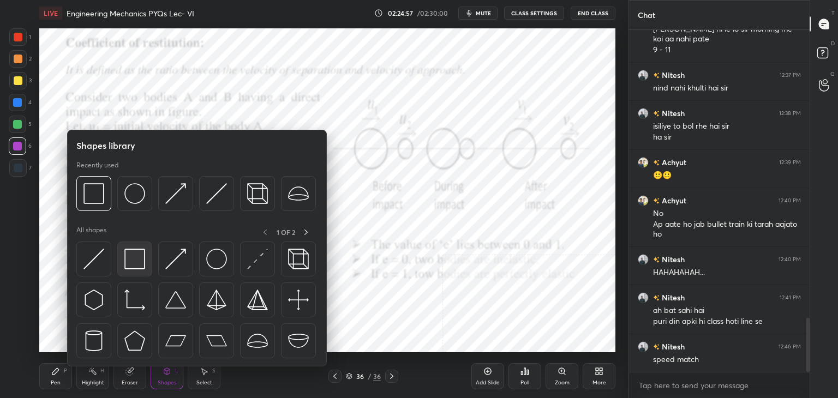
click at [131, 270] on div at bounding box center [134, 259] width 35 height 35
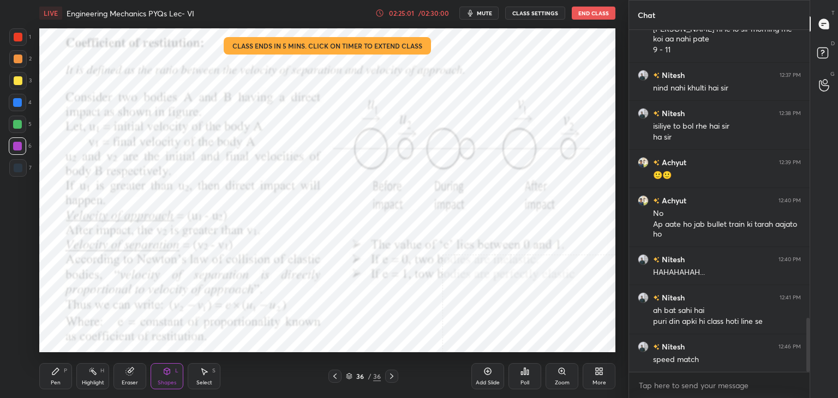
click at [86, 378] on div "Highlight H" at bounding box center [92, 376] width 33 height 26
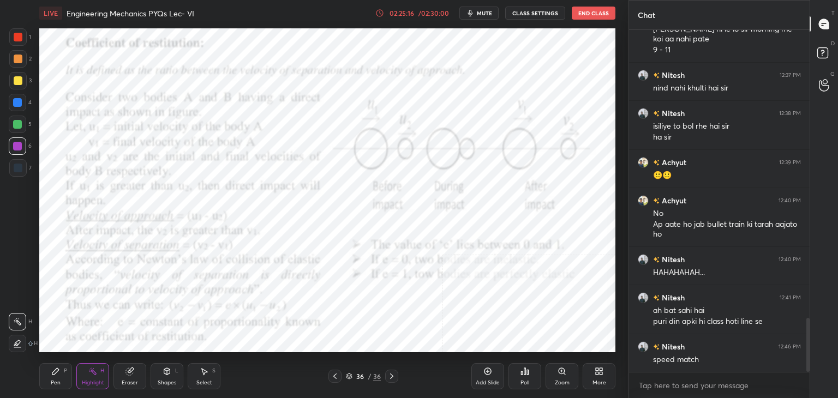
click at [600, 375] on icon at bounding box center [601, 373] width 3 height 3
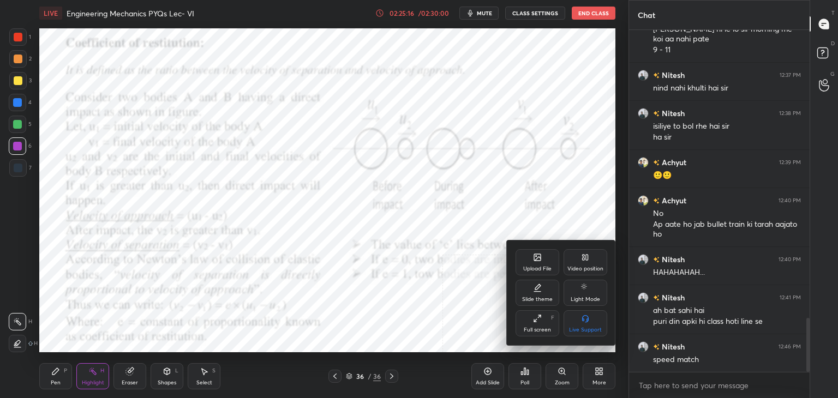
click at [539, 269] on div "Upload File" at bounding box center [537, 268] width 28 height 5
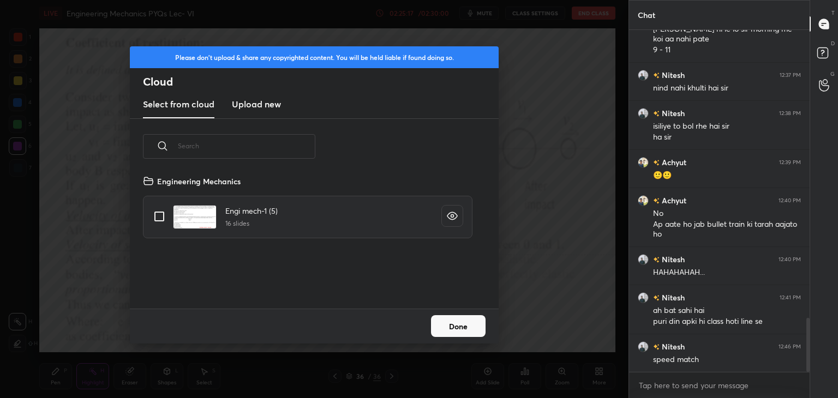
click at [248, 107] on h3 "Upload new" at bounding box center [256, 104] width 49 height 13
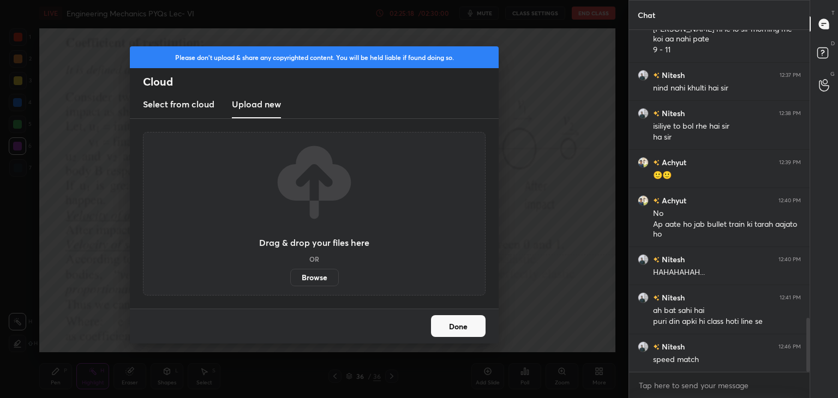
click at [317, 274] on label "Browse" at bounding box center [314, 277] width 49 height 17
click at [290, 274] on input "Browse" at bounding box center [290, 277] width 0 height 17
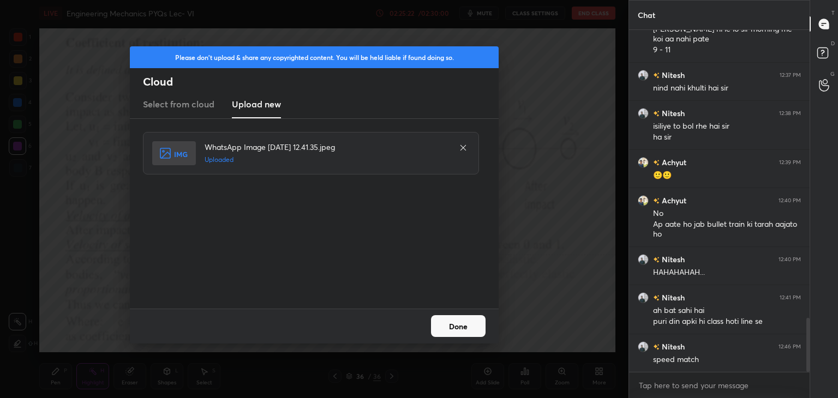
click at [461, 325] on button "Done" at bounding box center [458, 326] width 55 height 22
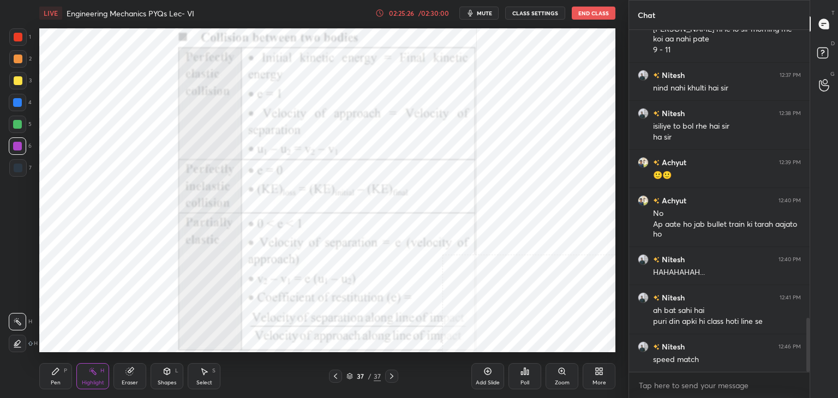
click at [21, 37] on div at bounding box center [18, 37] width 9 height 9
click at [168, 371] on icon at bounding box center [167, 371] width 6 height 2
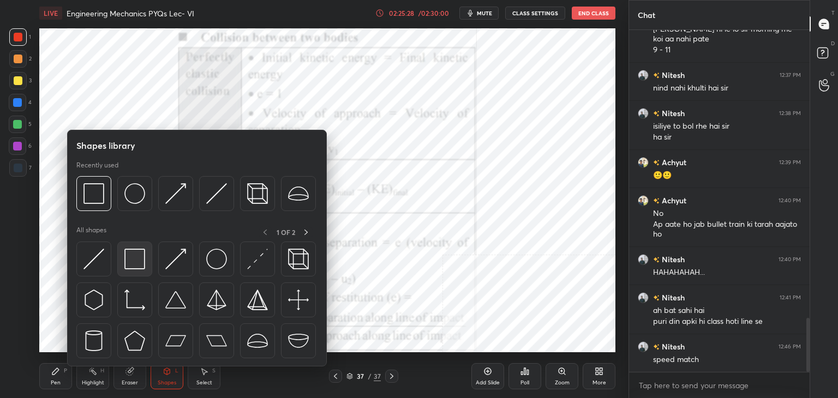
click at [136, 262] on img at bounding box center [134, 259] width 21 height 21
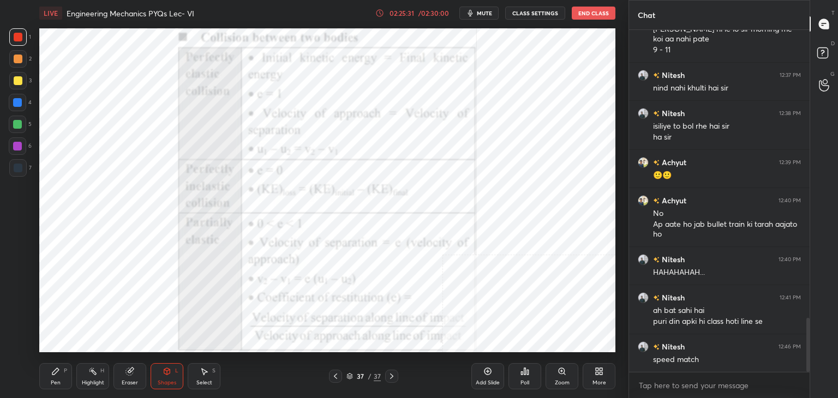
click at [391, 374] on icon at bounding box center [391, 376] width 9 height 9
click at [335, 376] on icon at bounding box center [335, 376] width 9 height 9
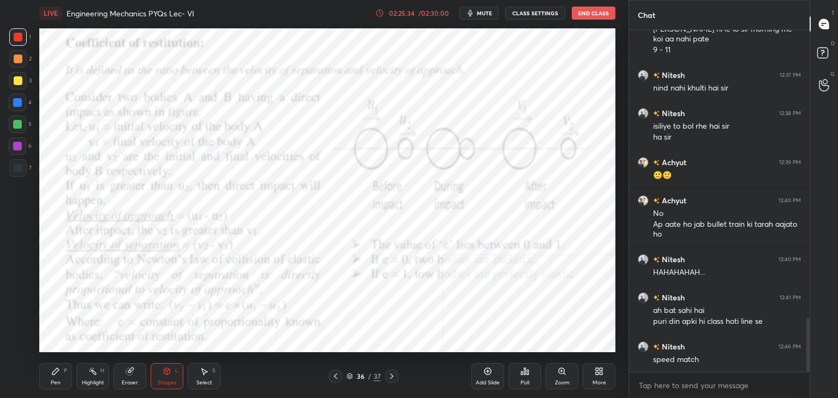
click at [392, 373] on icon at bounding box center [391, 376] width 9 height 9
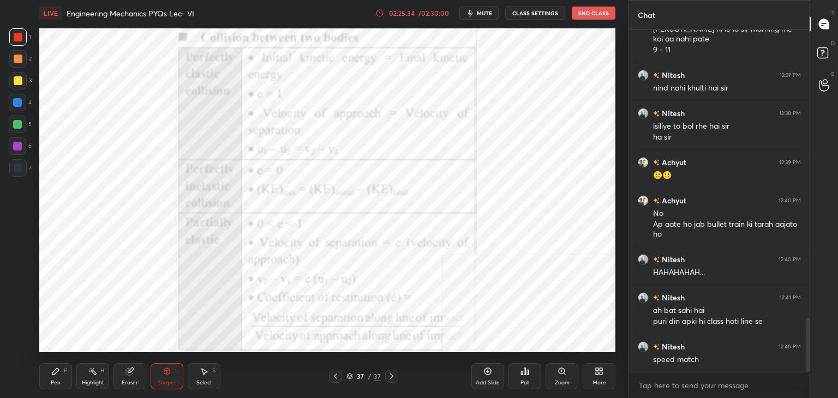
click at [602, 366] on div "More" at bounding box center [599, 376] width 33 height 26
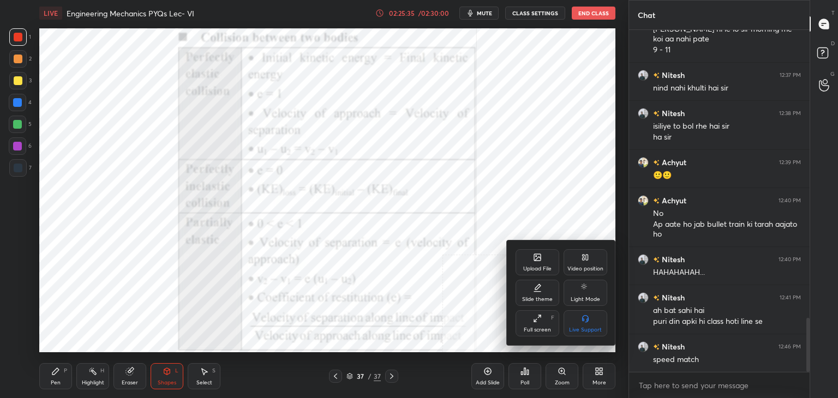
click at [533, 267] on div "Upload File" at bounding box center [537, 268] width 28 height 5
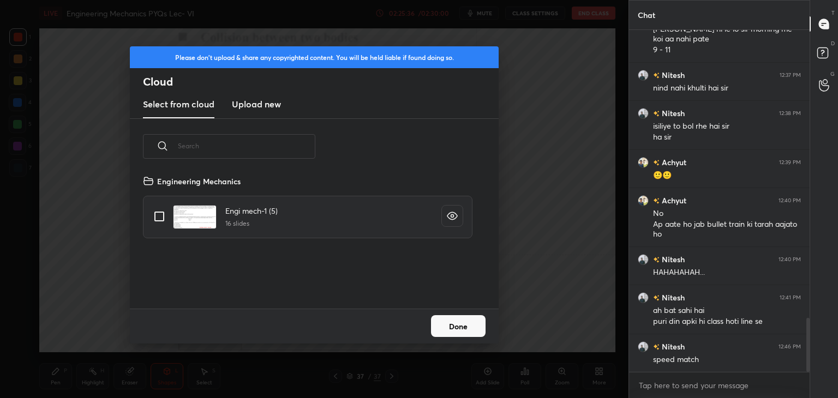
click at [250, 105] on h3 "Upload new" at bounding box center [256, 104] width 49 height 13
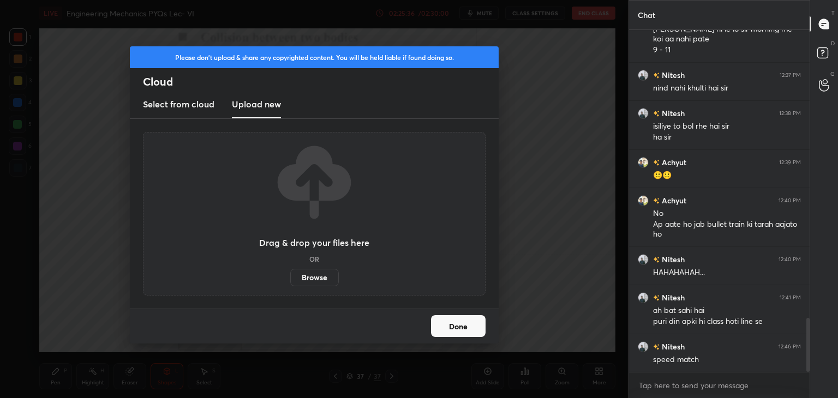
click at [315, 277] on label "Browse" at bounding box center [314, 277] width 49 height 17
click at [290, 277] on input "Browse" at bounding box center [290, 277] width 0 height 17
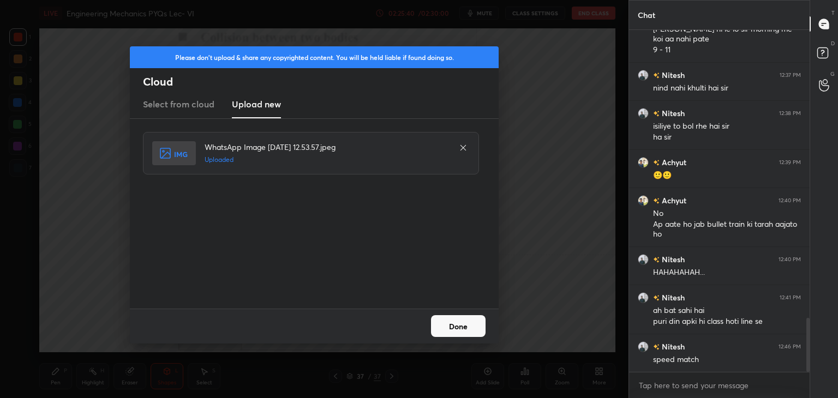
click at [465, 326] on button "Done" at bounding box center [458, 326] width 55 height 22
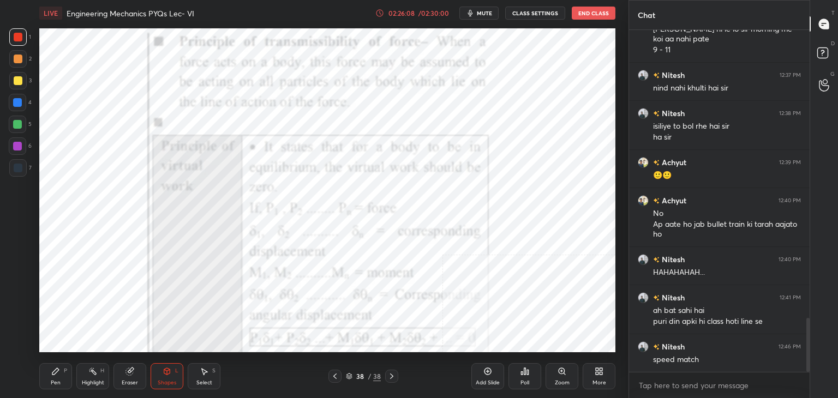
scroll to position [1863, 0]
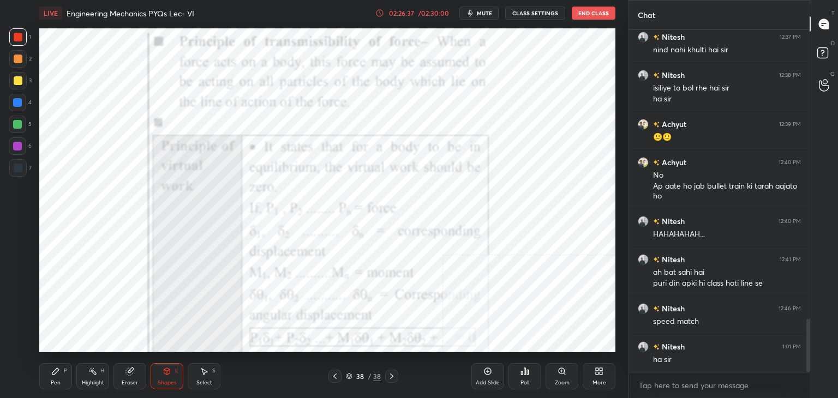
click at [602, 377] on div "More" at bounding box center [599, 376] width 33 height 26
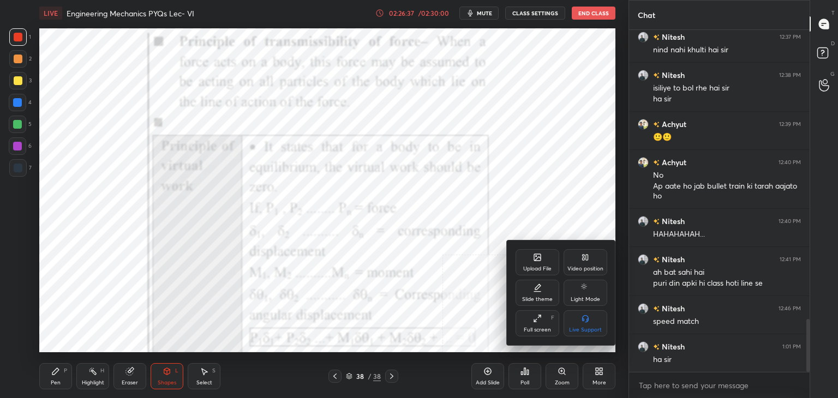
click at [552, 260] on div "Upload File" at bounding box center [538, 262] width 44 height 26
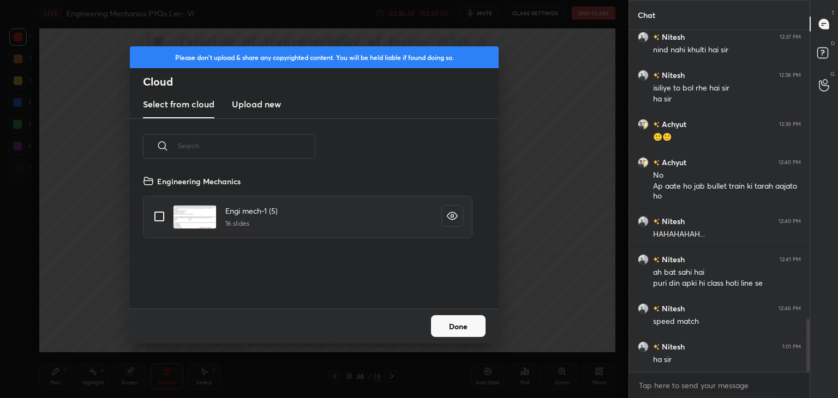
scroll to position [134, 350]
click at [249, 98] on h3 "Upload new" at bounding box center [256, 104] width 49 height 13
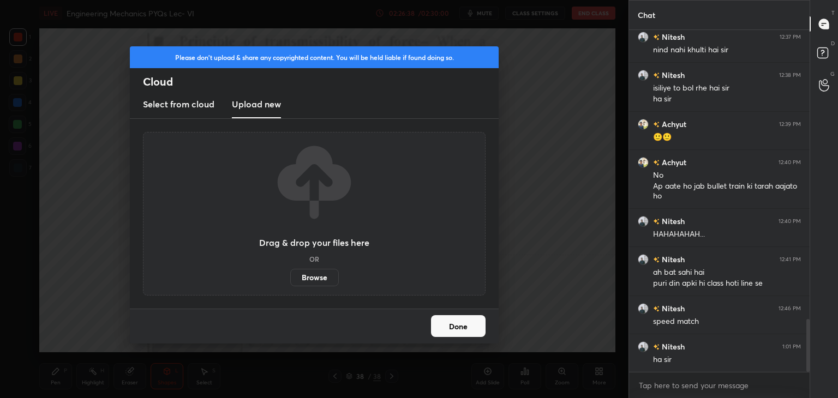
click at [312, 273] on label "Browse" at bounding box center [314, 277] width 49 height 17
click at [290, 273] on input "Browse" at bounding box center [290, 277] width 0 height 17
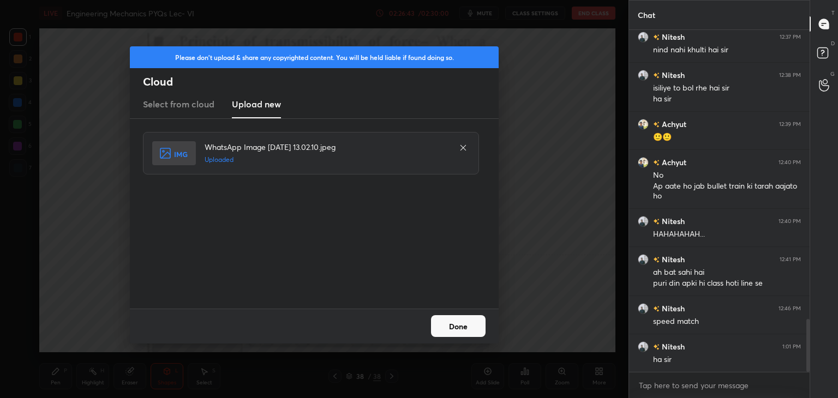
click at [457, 326] on button "Done" at bounding box center [458, 326] width 55 height 22
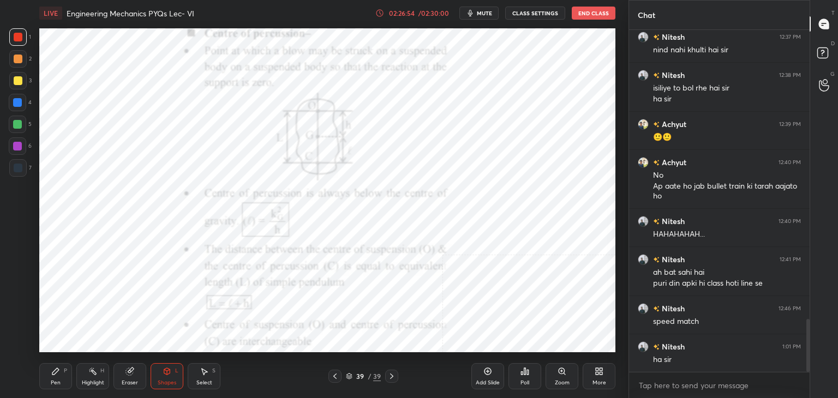
drag, startPoint x: 101, startPoint y: 376, endPoint x: 114, endPoint y: 356, distance: 23.8
click at [103, 376] on div "Highlight H" at bounding box center [92, 376] width 33 height 26
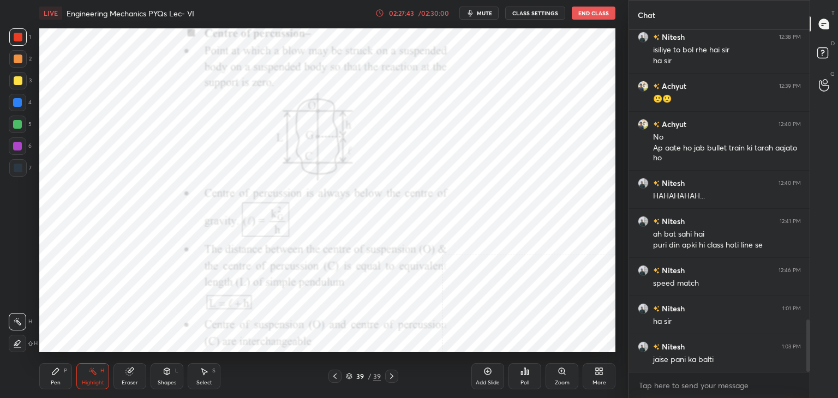
click at [98, 376] on div "Highlight H" at bounding box center [92, 376] width 33 height 26
click at [335, 378] on icon at bounding box center [335, 376] width 9 height 9
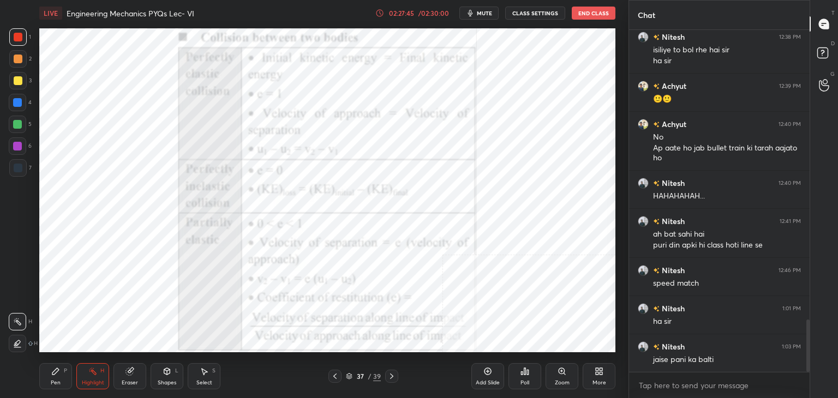
click at [335, 377] on icon at bounding box center [335, 376] width 9 height 9
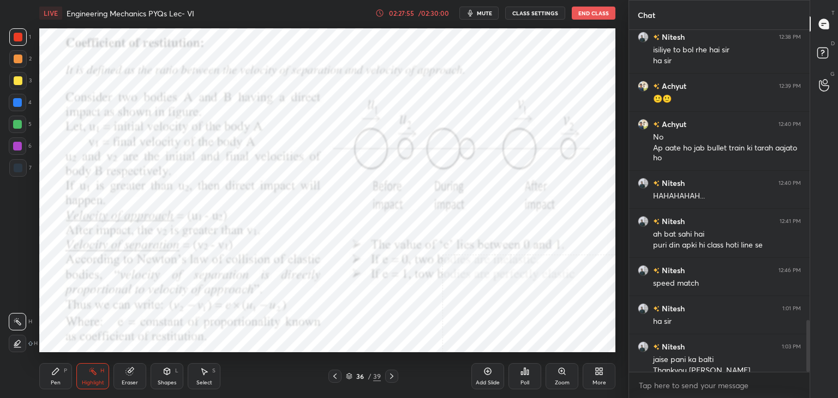
scroll to position [1912, 0]
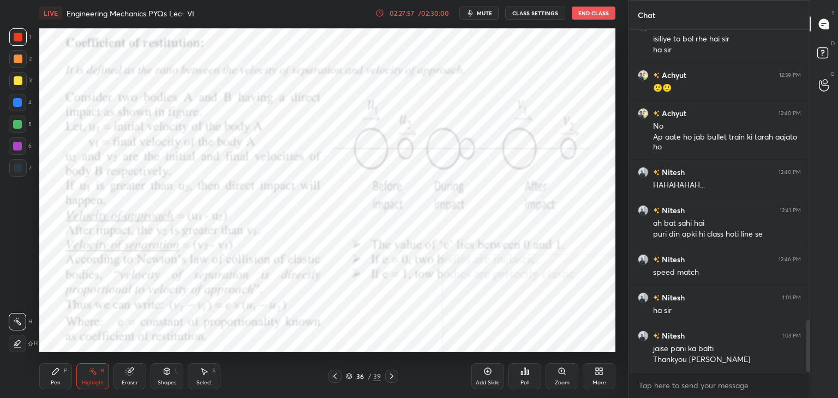
click at [336, 375] on icon at bounding box center [335, 376] width 9 height 9
click at [598, 377] on div "More" at bounding box center [599, 376] width 33 height 26
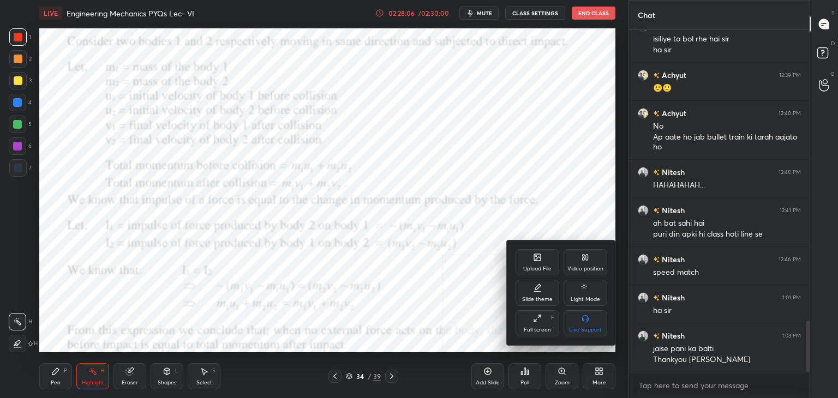
click at [524, 381] on div at bounding box center [419, 199] width 838 height 398
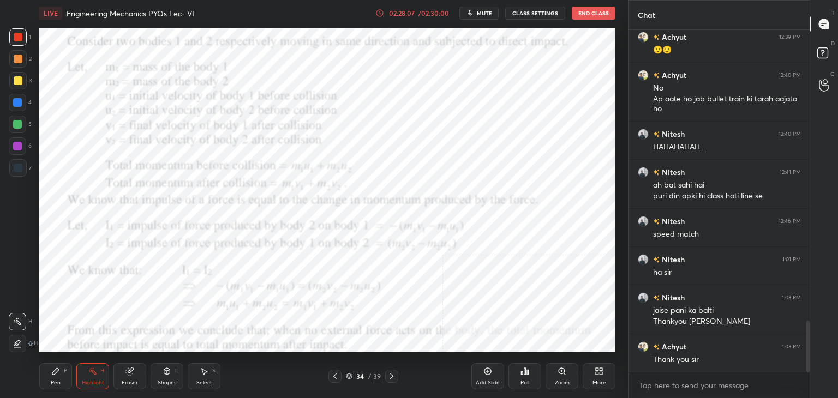
click at [516, 381] on div "Poll" at bounding box center [525, 376] width 33 height 26
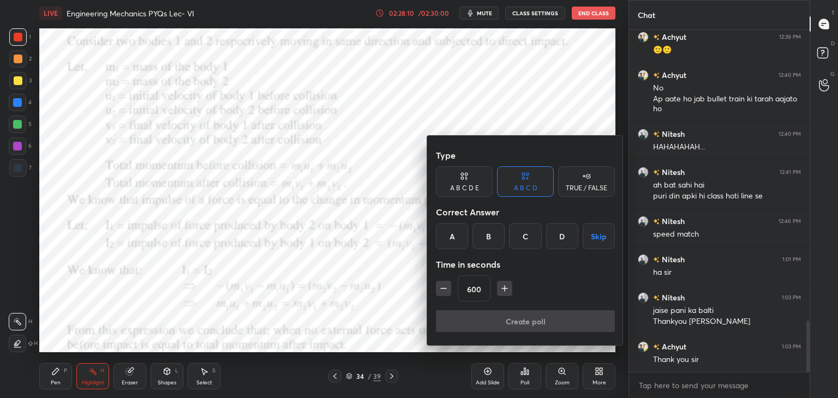
click at [384, 308] on div at bounding box center [419, 199] width 838 height 398
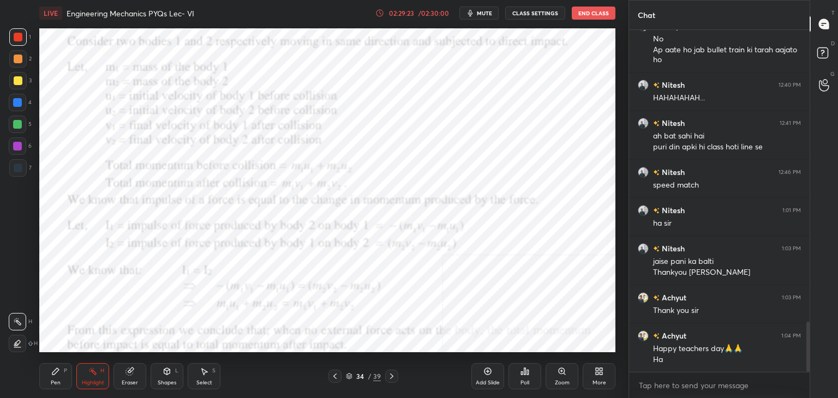
scroll to position [2038, 0]
